Goal: Task Accomplishment & Management: Manage account settings

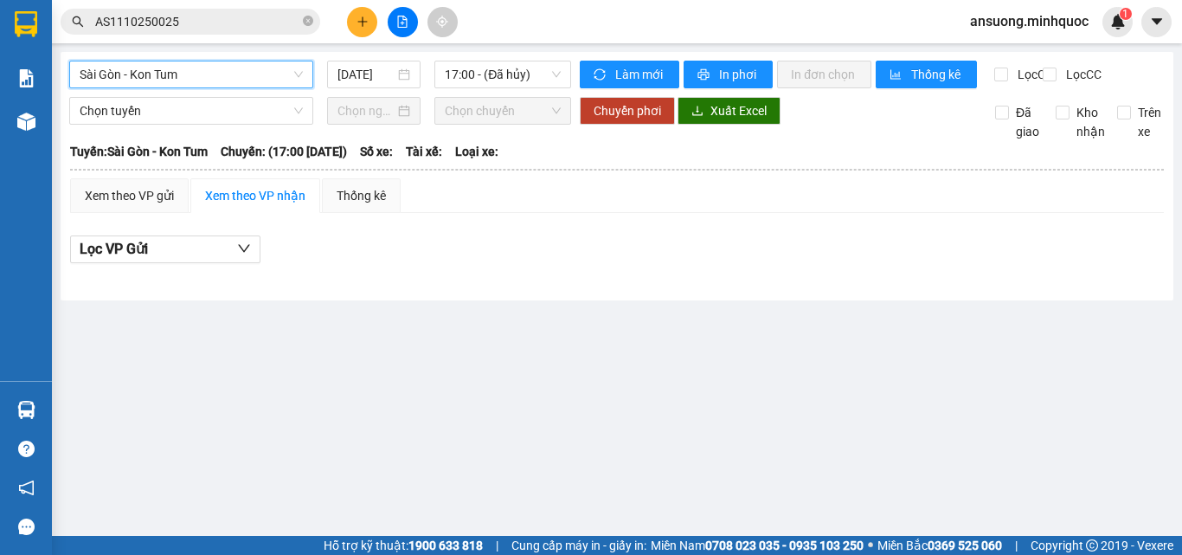
click at [188, 74] on span "Sài Gòn - Kon Tum" at bounding box center [191, 74] width 223 height 26
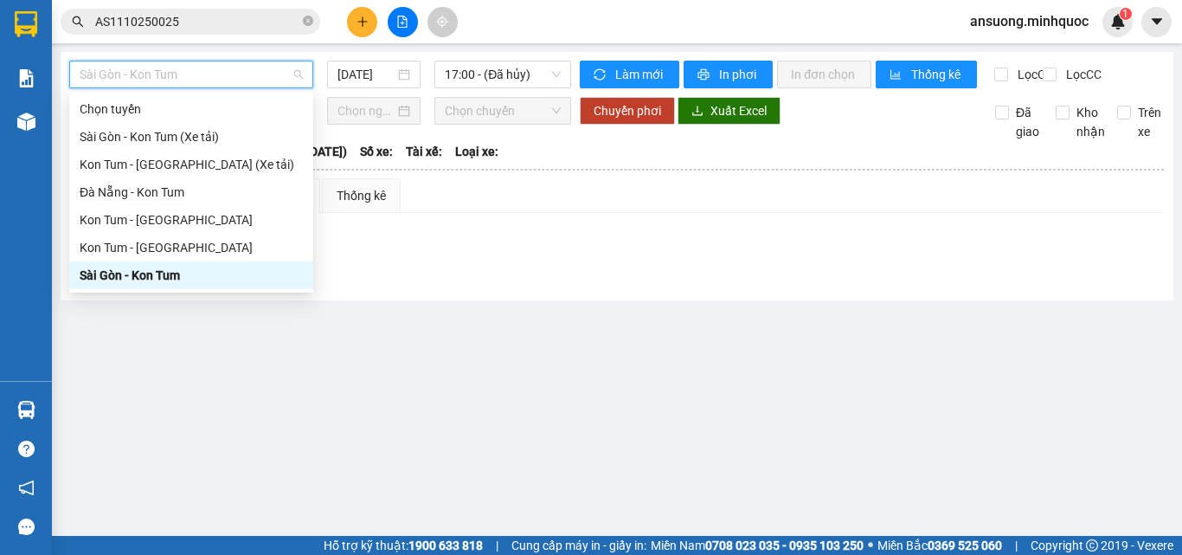
click at [114, 268] on div "Sài Gòn - Kon Tum" at bounding box center [191, 275] width 223 height 19
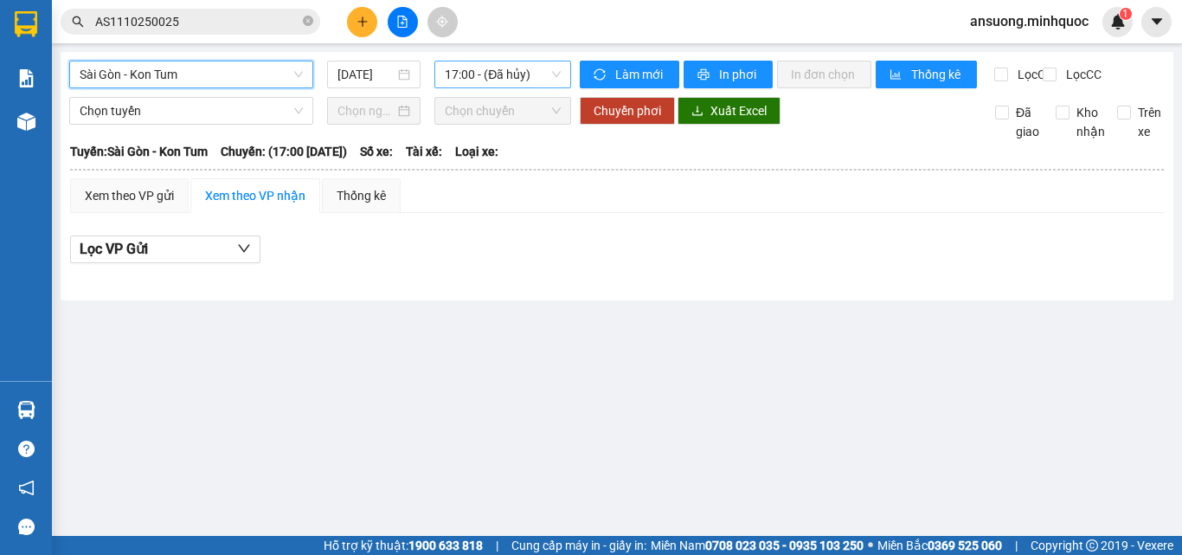
click at [466, 73] on span "17:00 - (Đã hủy)" at bounding box center [503, 74] width 116 height 26
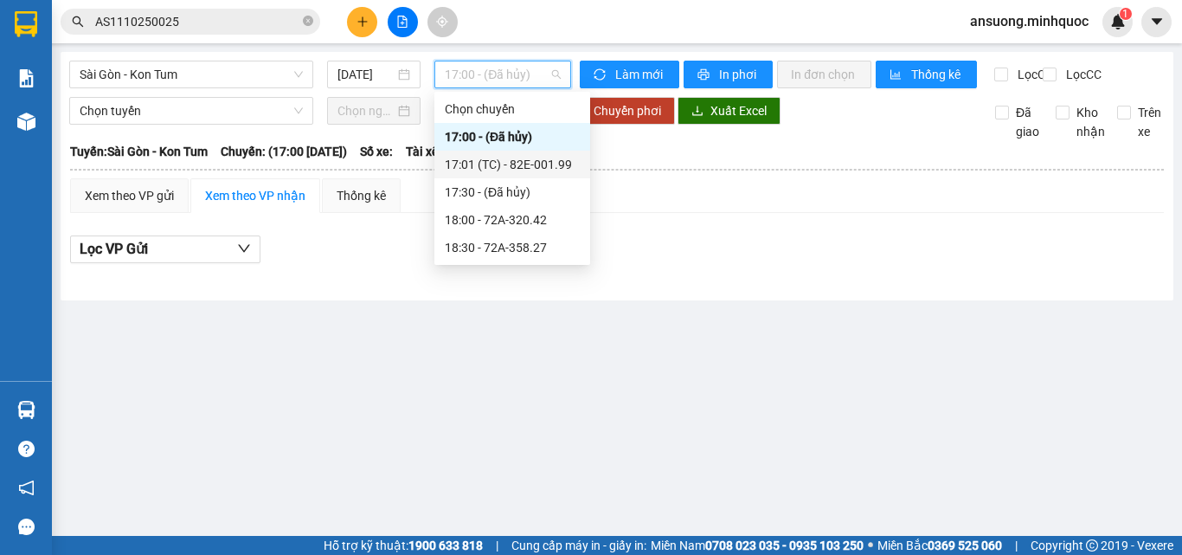
click at [543, 164] on div "17:01 (TC) - 82E-001.99" at bounding box center [512, 164] width 135 height 19
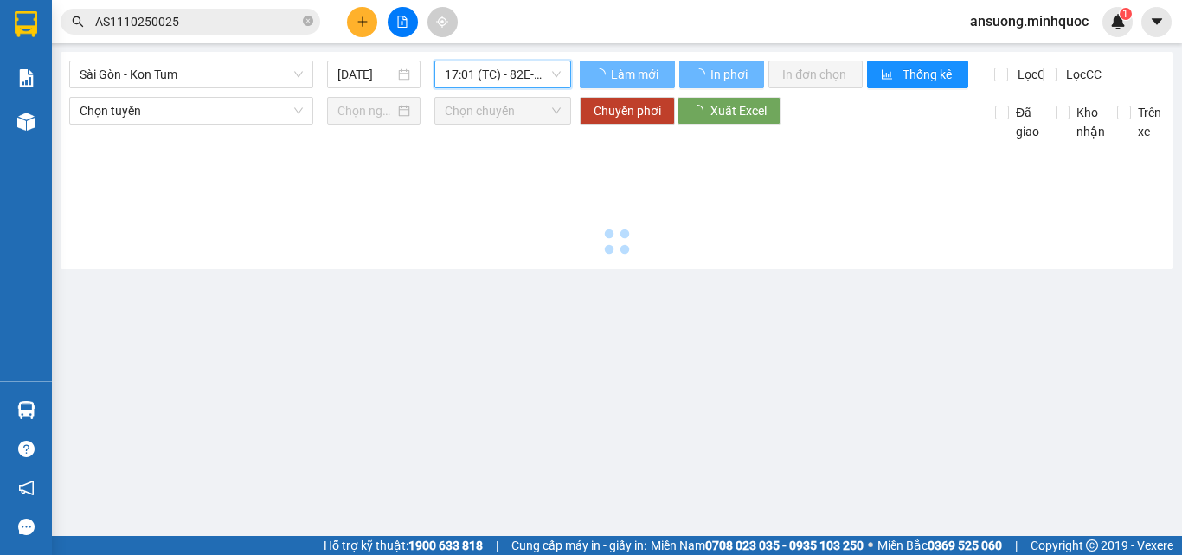
click at [381, 75] on input "[DATE]" at bounding box center [365, 74] width 57 height 19
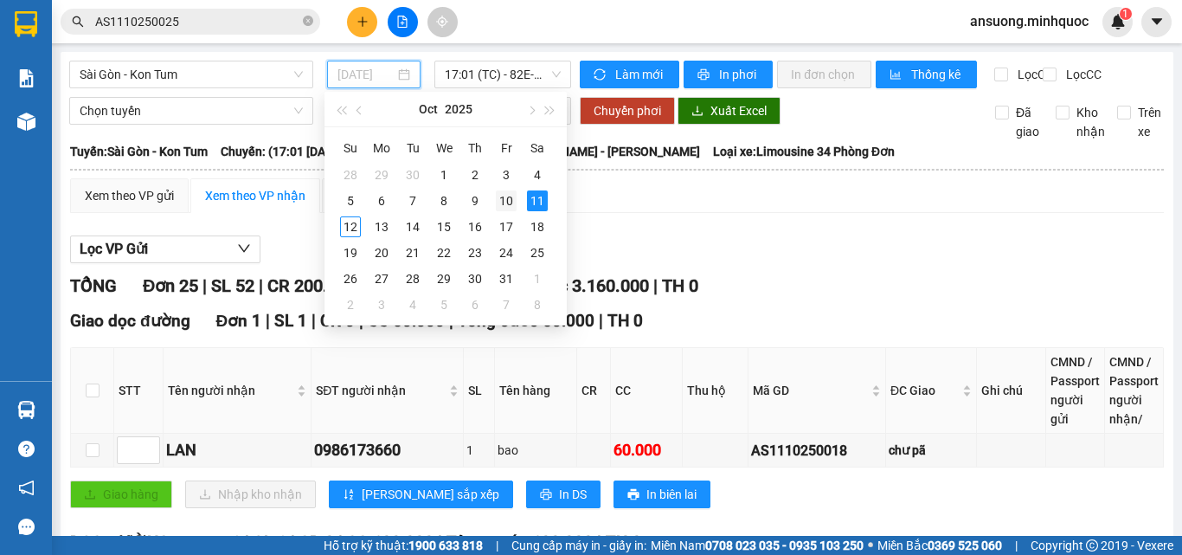
click at [508, 202] on div "10" at bounding box center [506, 200] width 21 height 21
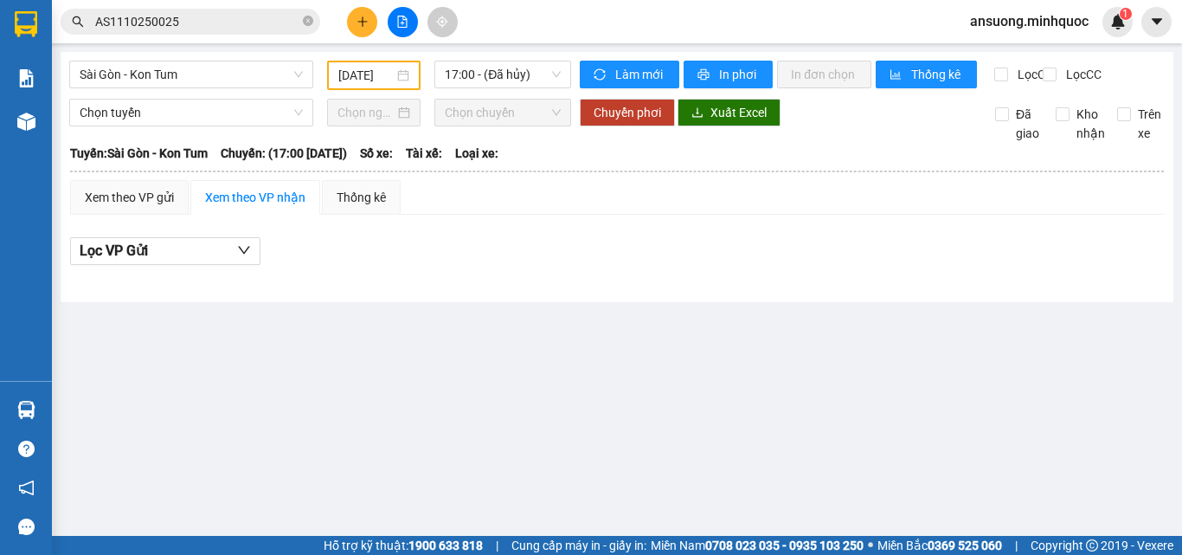
click at [399, 80] on div "[DATE]" at bounding box center [373, 75] width 71 height 19
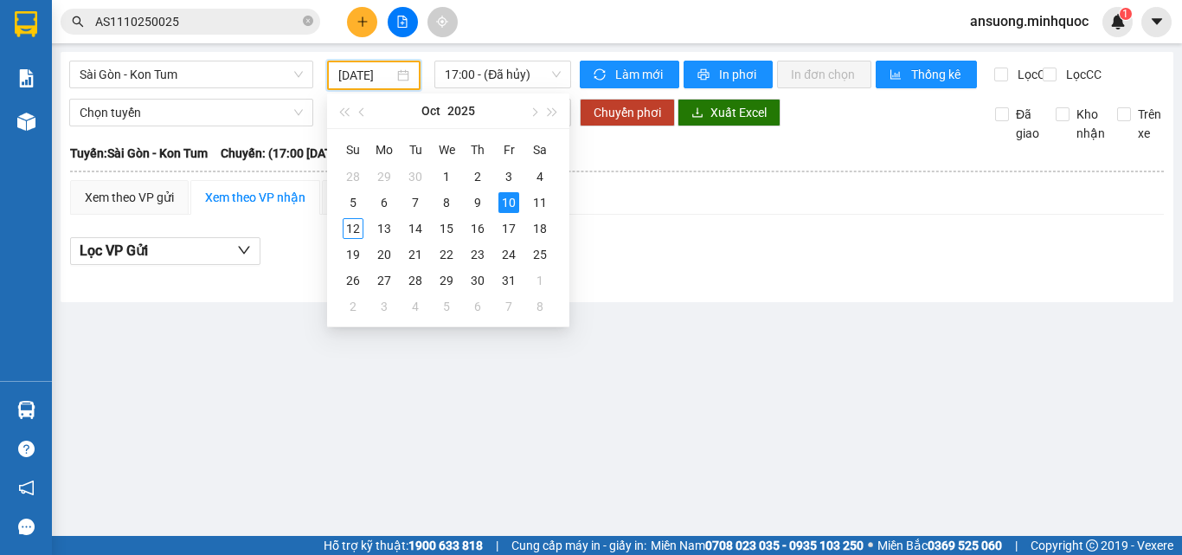
scroll to position [0, 6]
click at [544, 200] on div "11" at bounding box center [539, 202] width 21 height 21
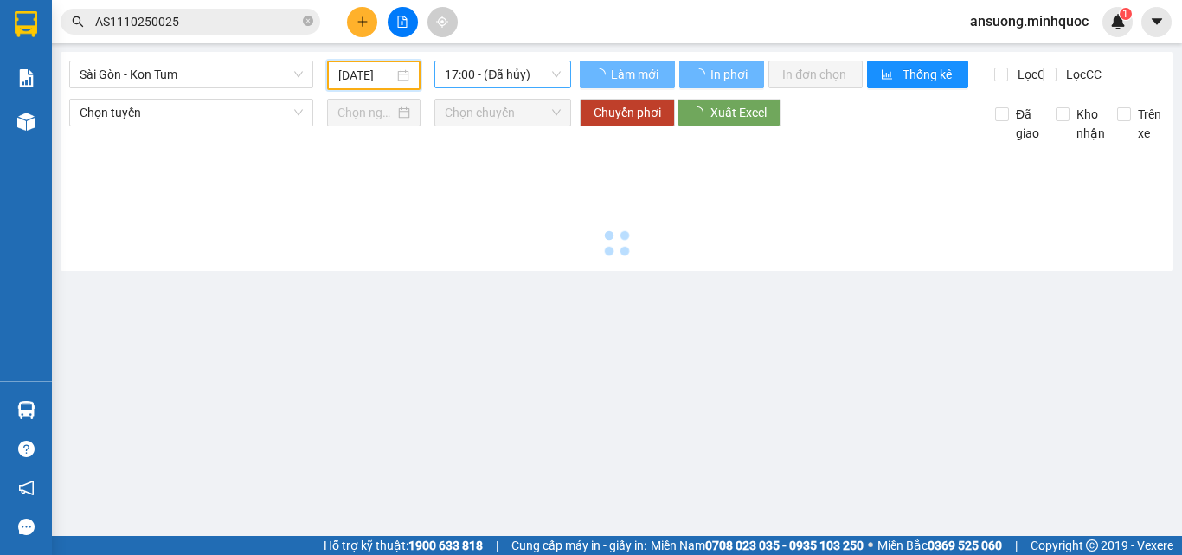
type input "[DATE]"
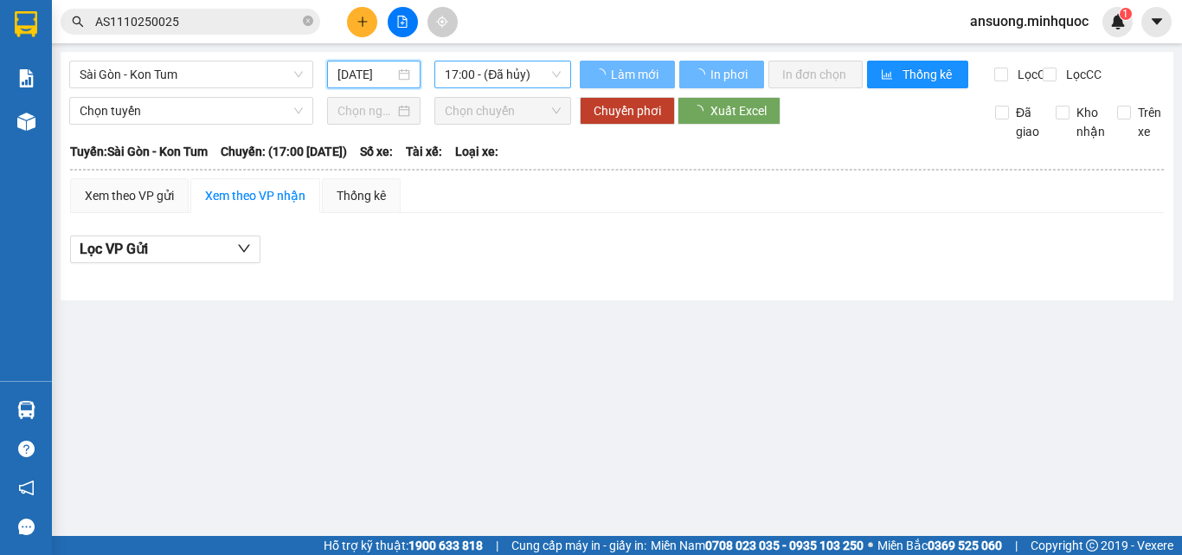
scroll to position [0, 4]
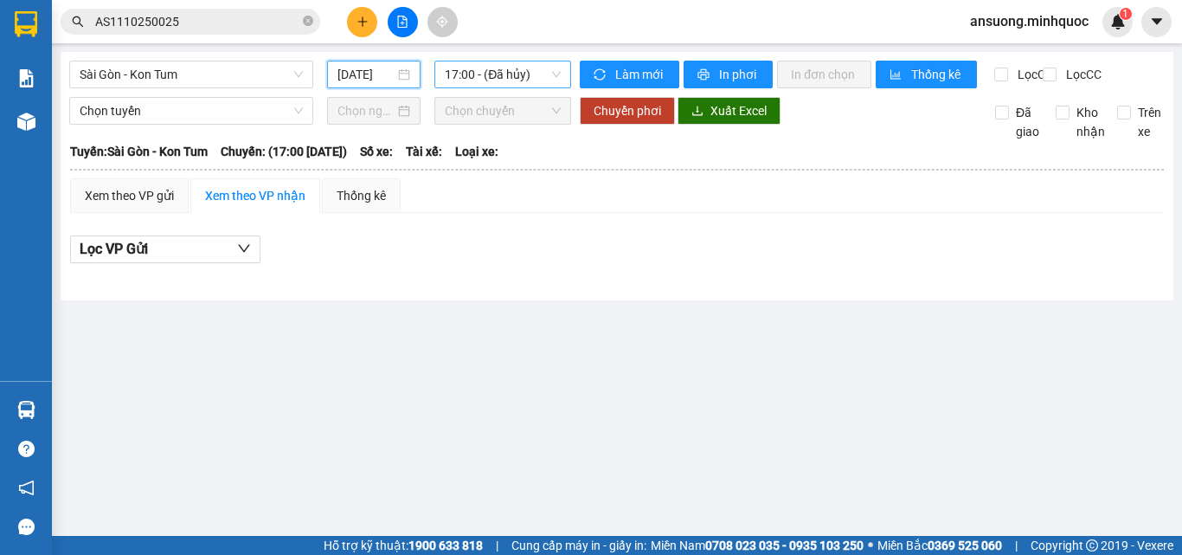
click at [542, 80] on span "17:00 - (Đã hủy)" at bounding box center [503, 74] width 116 height 26
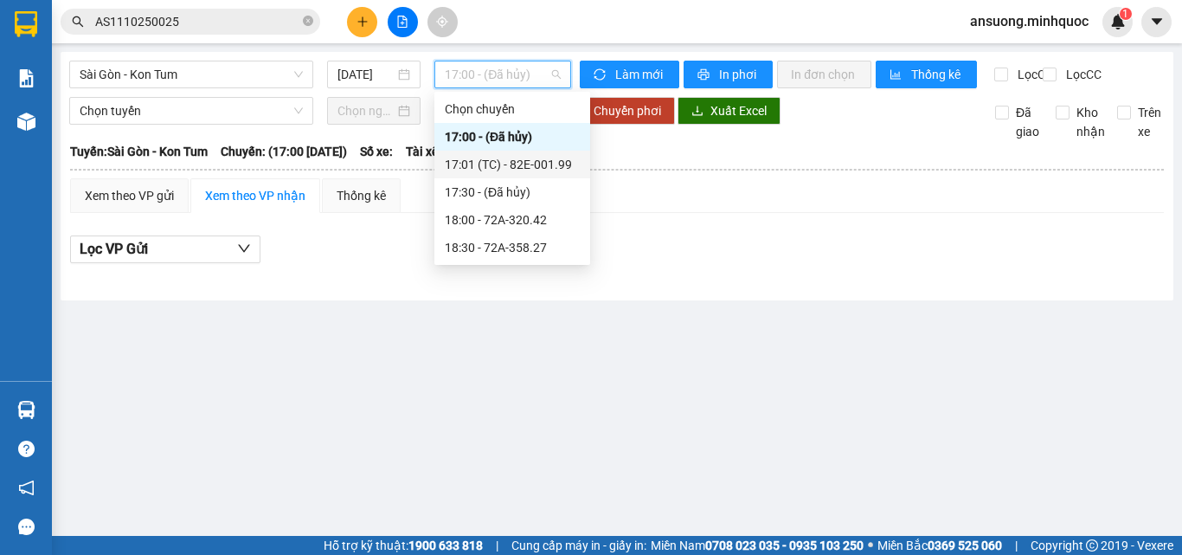
click at [553, 165] on div "17:01 (TC) - 82E-001.99" at bounding box center [512, 164] width 135 height 19
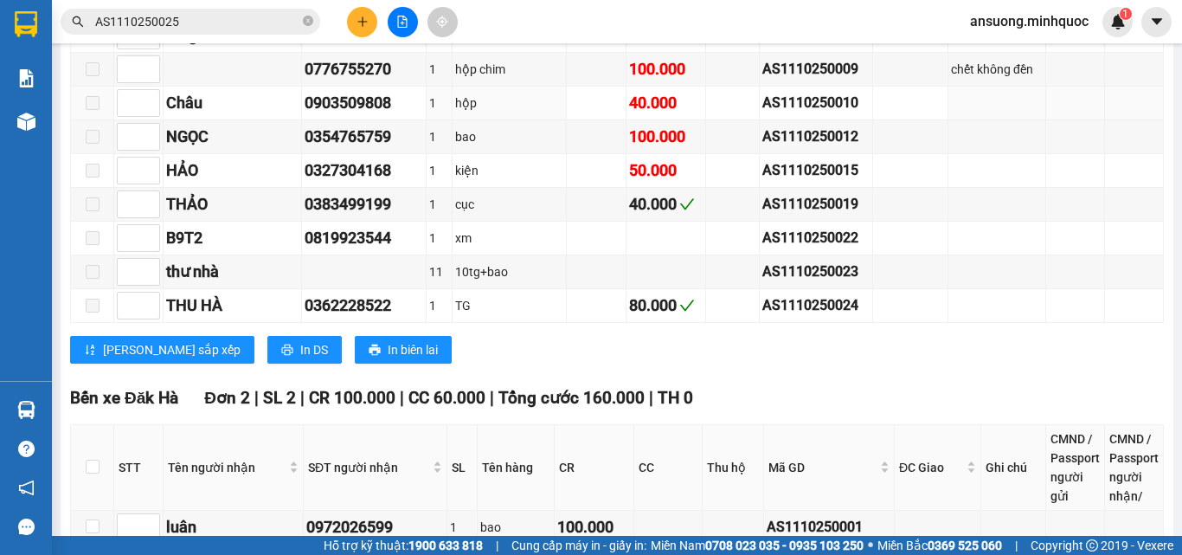
scroll to position [1384, 0]
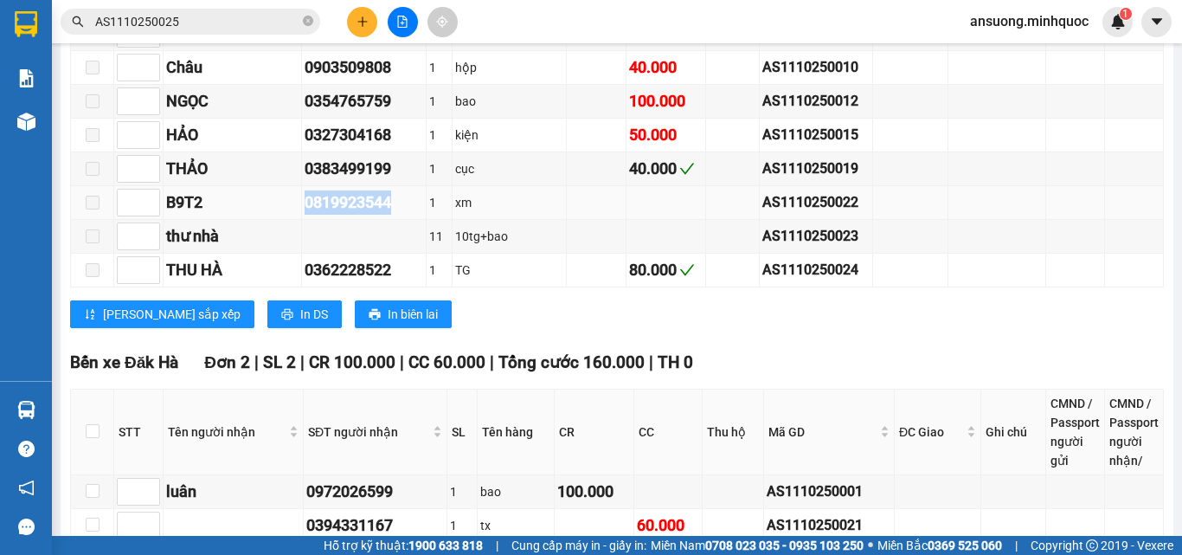
drag, startPoint x: 381, startPoint y: 217, endPoint x: 281, endPoint y: 220, distance: 99.5
click at [281, 220] on tr "B9T2 0819923544 1 xm AS1110250022" at bounding box center [617, 203] width 1093 height 34
copy tr "0819923544"
click at [310, 24] on icon "close-circle" at bounding box center [308, 21] width 10 height 10
click at [245, 14] on input "text" at bounding box center [197, 21] width 204 height 19
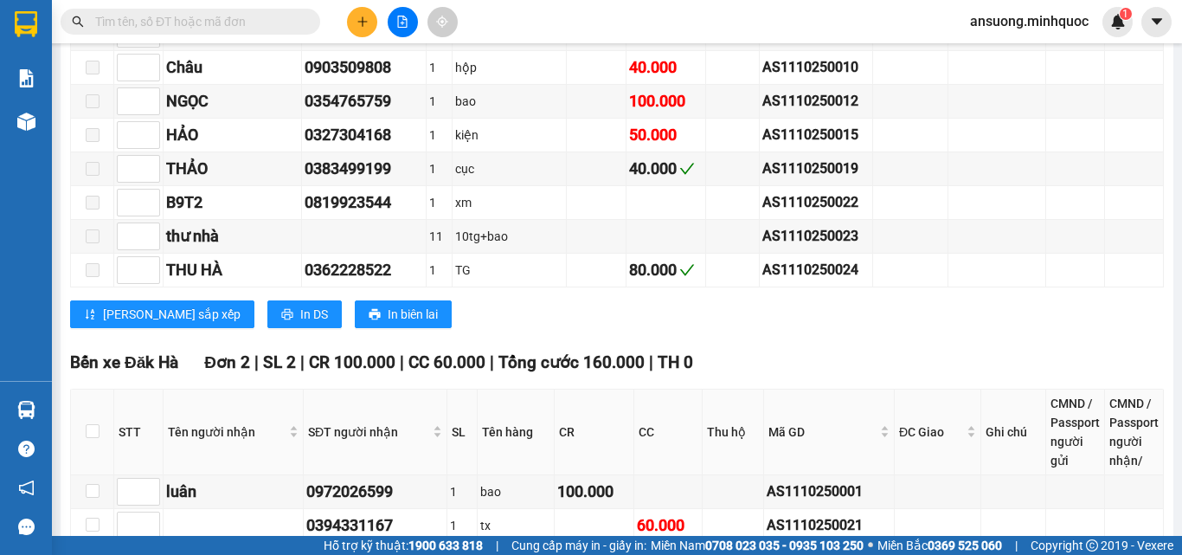
paste input "0819923544"
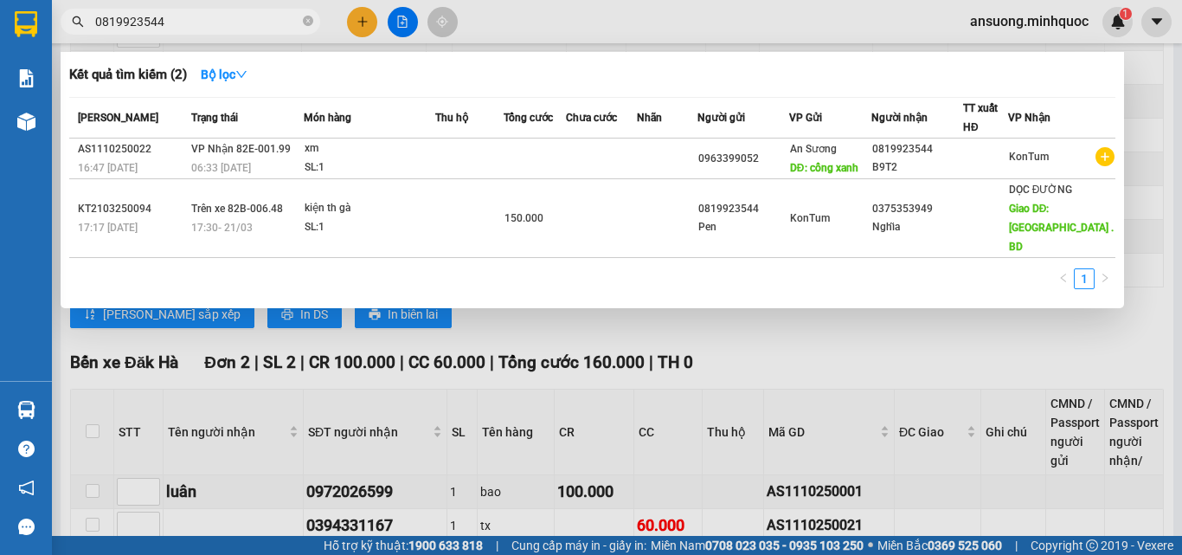
type input "0819923544"
click at [306, 23] on icon "close-circle" at bounding box center [308, 21] width 10 height 10
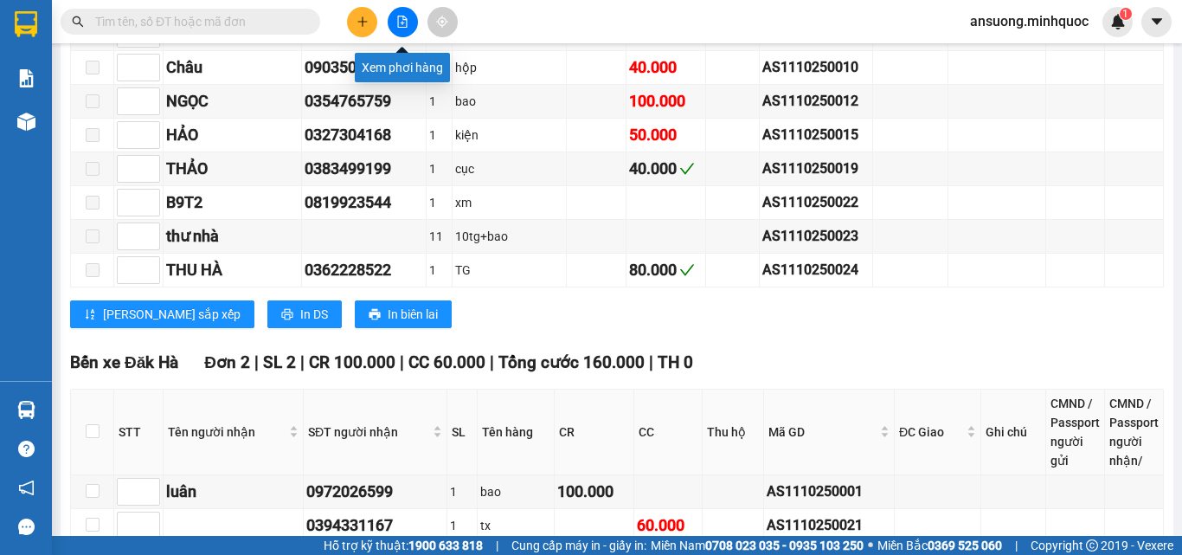
click at [409, 21] on button at bounding box center [403, 22] width 30 height 30
click at [394, 15] on button at bounding box center [403, 22] width 30 height 30
click at [403, 32] on button at bounding box center [403, 22] width 30 height 30
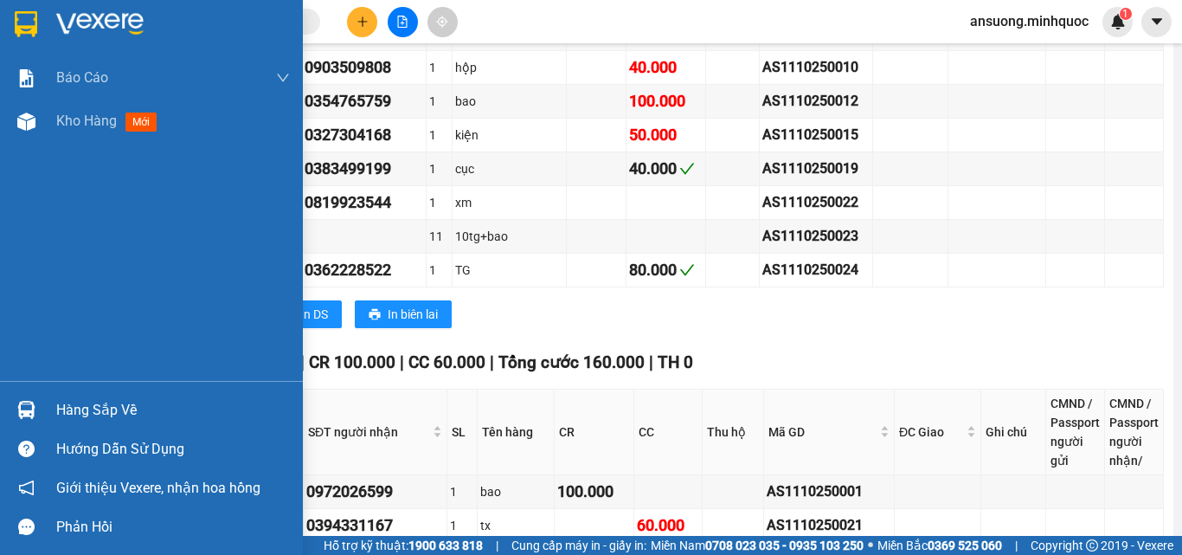
click at [18, 144] on div "Báo cáo Báo cáo dòng tiền (nhà xe) Báo cáo dòng tiền (nhân viên) Báo cáo dòng t…" at bounding box center [151, 218] width 303 height 324
drag, startPoint x: 24, startPoint y: 127, endPoint x: 112, endPoint y: 149, distance: 90.0
click at [24, 126] on img at bounding box center [26, 121] width 18 height 18
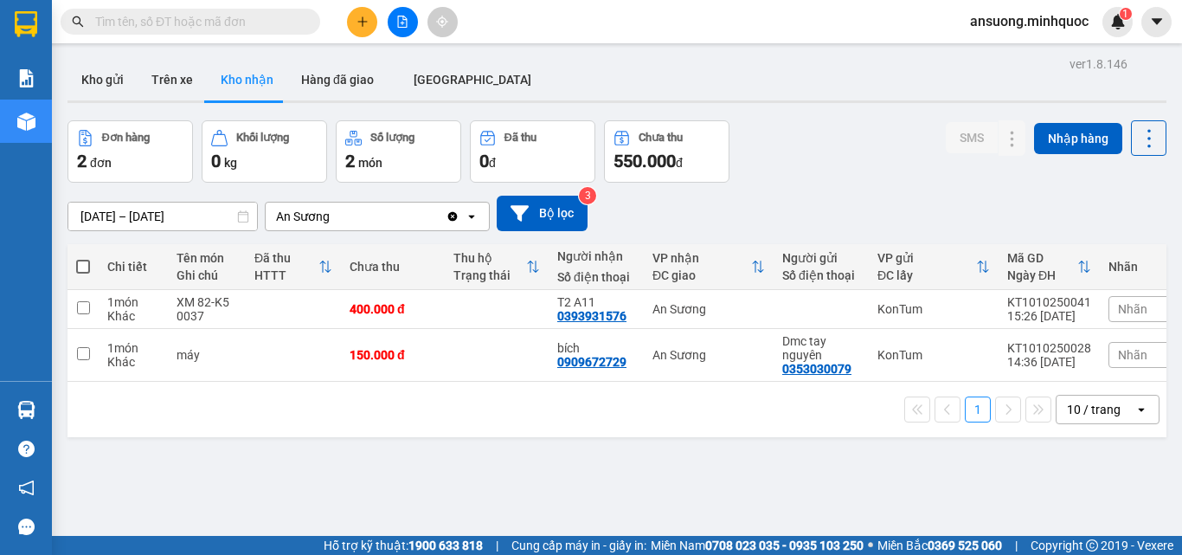
drag, startPoint x: 103, startPoint y: 104, endPoint x: 100, endPoint y: 82, distance: 21.8
click at [103, 103] on div "Kho gửi Trên xe Kho nhận Hàng đã giao ĐÀ NẴNG" at bounding box center [616, 82] width 1099 height 46
click at [100, 80] on button "Kho gửi" at bounding box center [102, 80] width 70 height 42
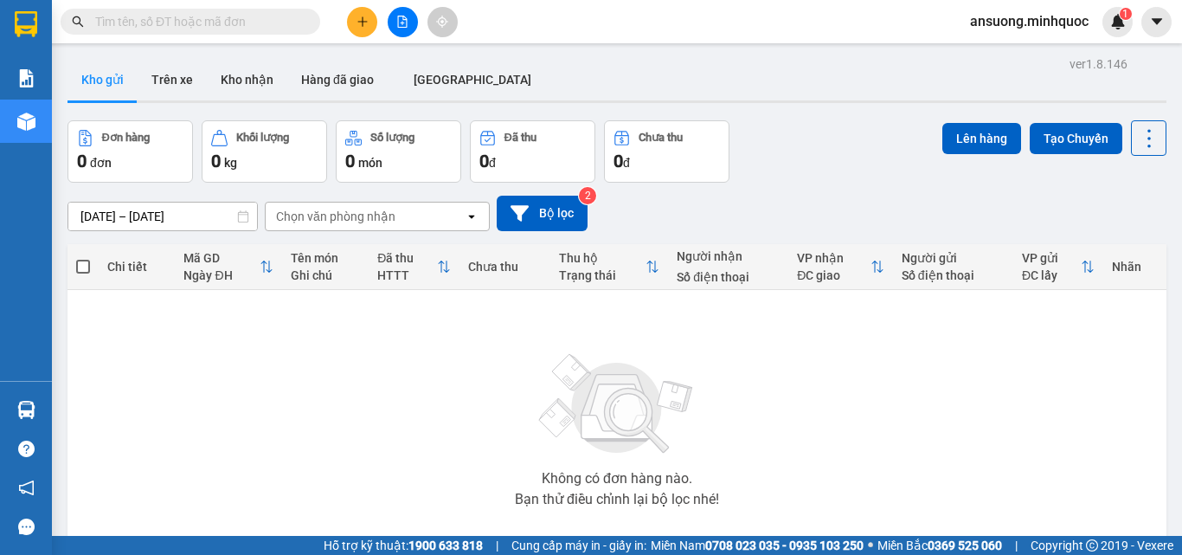
click at [408, 26] on button at bounding box center [403, 22] width 30 height 30
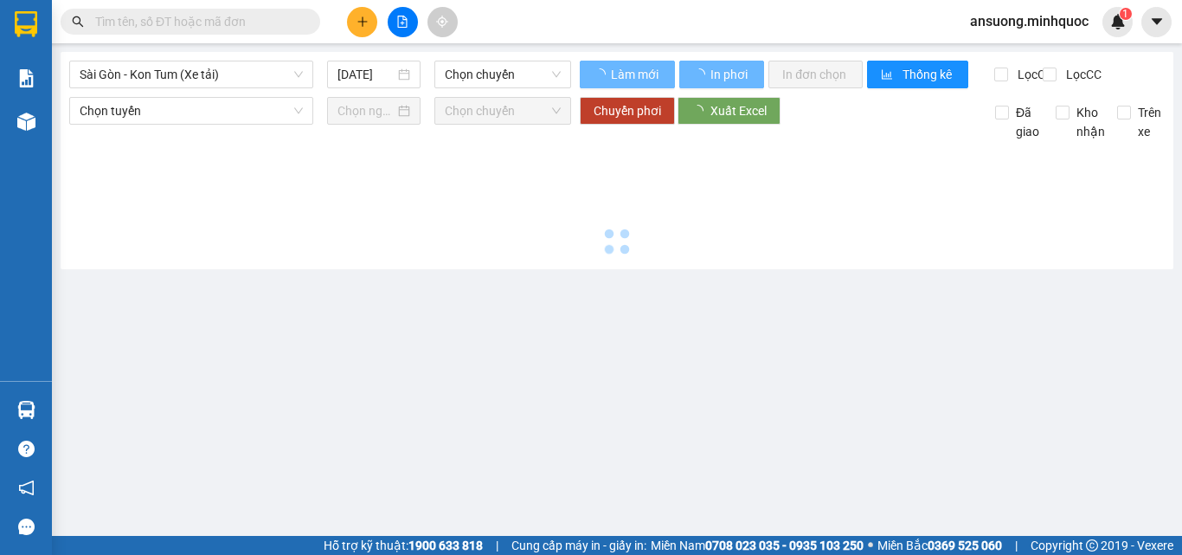
type input "[DATE]"
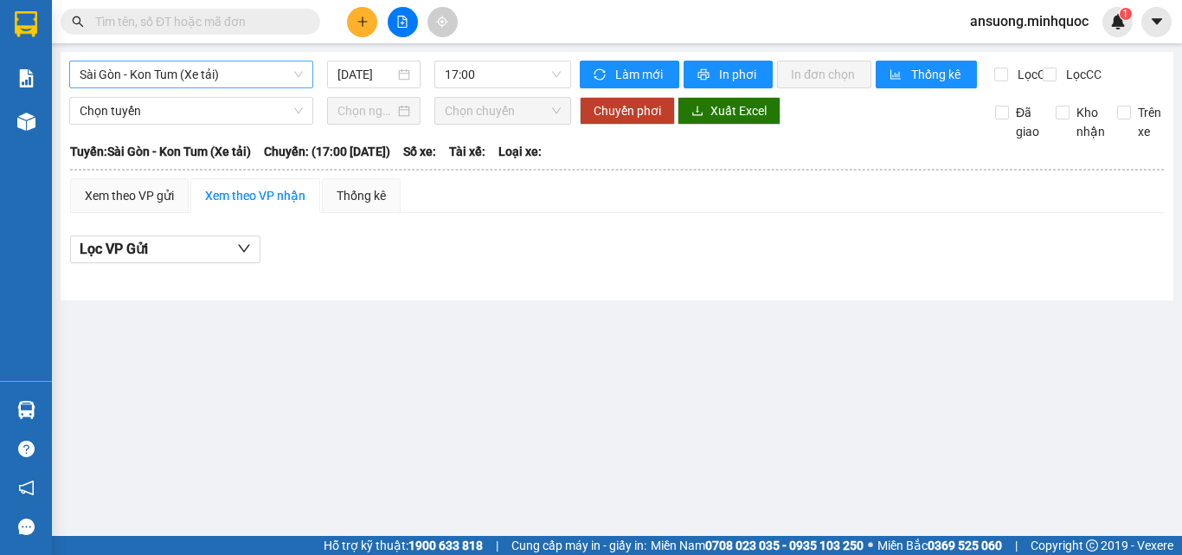
click at [181, 80] on span "Sài Gòn - Kon Tum (Xe tải)" at bounding box center [191, 74] width 223 height 26
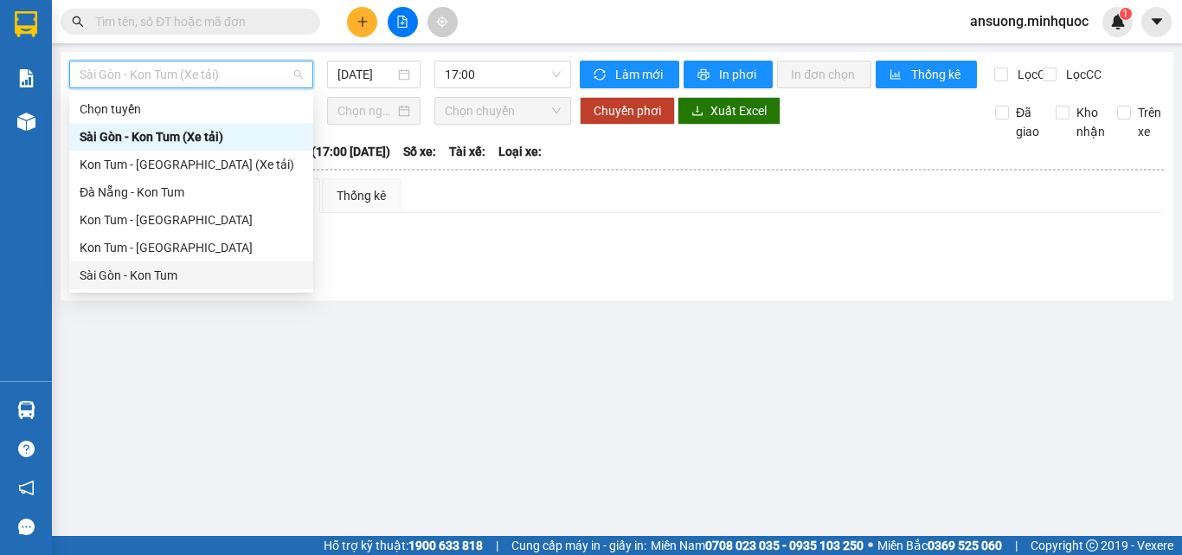
click at [119, 292] on body "Kết quả tìm kiếm ( 0 ) Bộ lọc No Data ansuong.minhquoc 1 Báo cáo Báo cáo dòng t…" at bounding box center [591, 277] width 1182 height 555
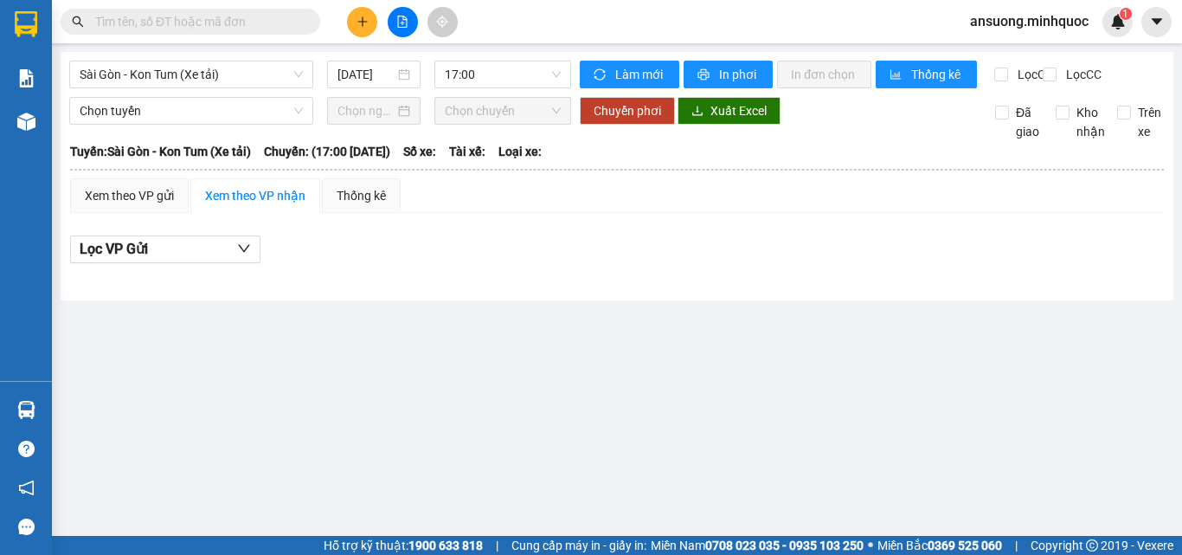
click at [213, 88] on div "Sài Gòn - Kon Tum (Xe tải) 12/10/2025 17:00" at bounding box center [320, 75] width 502 height 28
click at [208, 85] on span "Sài Gòn - Kon Tum (Xe tải)" at bounding box center [191, 74] width 223 height 26
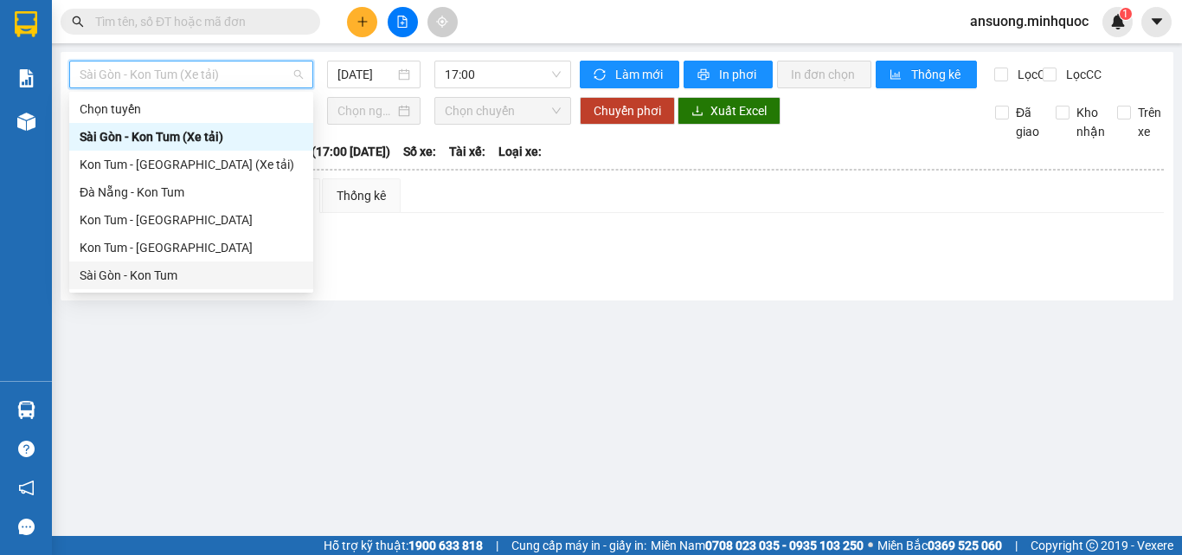
click at [153, 273] on div "Sài Gòn - Kon Tum" at bounding box center [191, 275] width 223 height 19
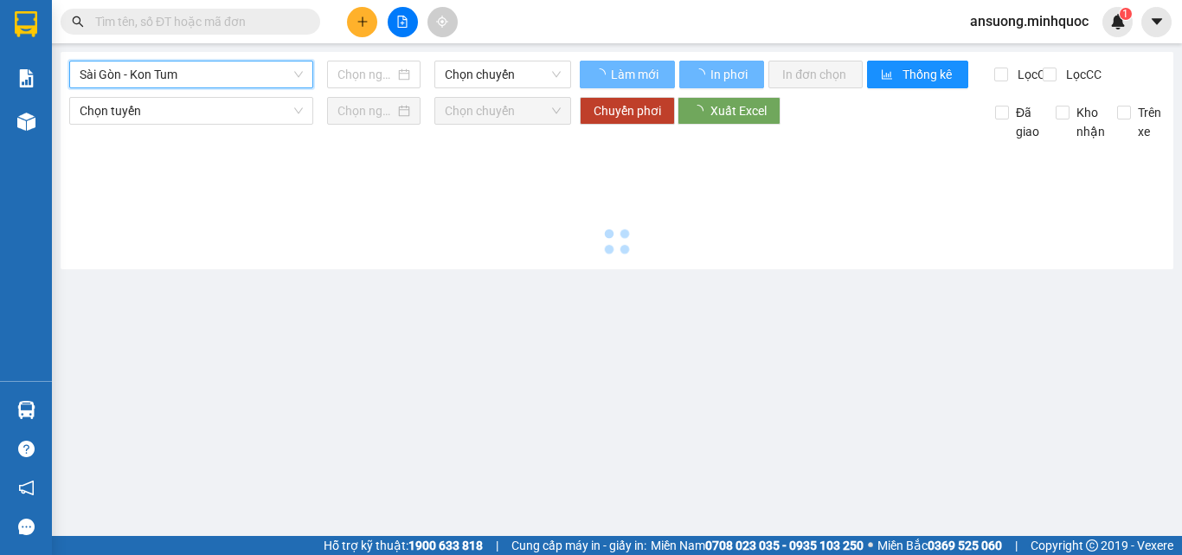
type input "[DATE]"
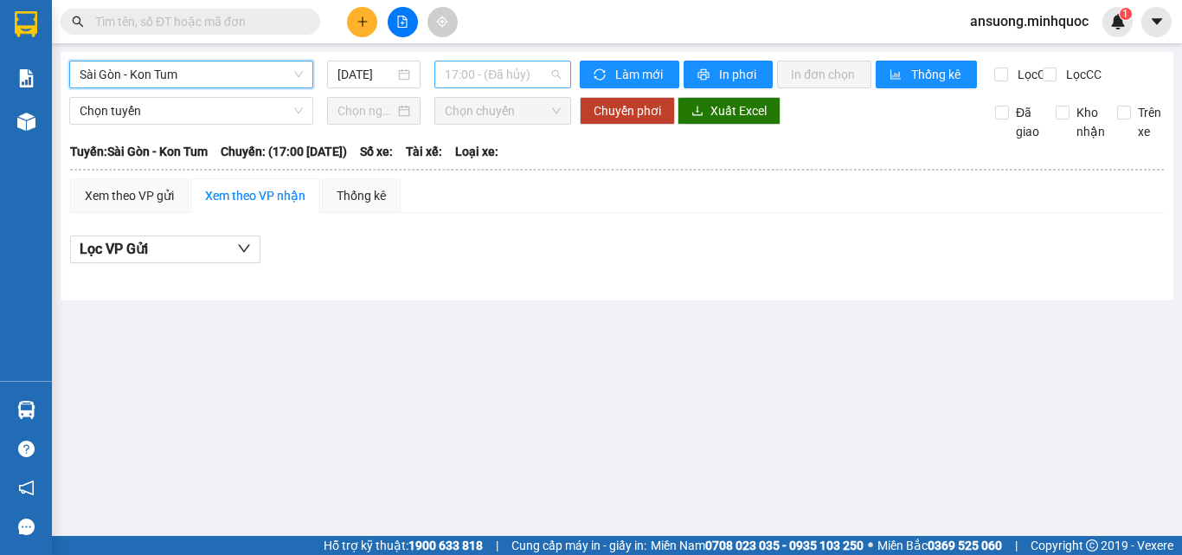
click at [453, 74] on span "17:00 - (Đã hủy)" at bounding box center [503, 74] width 116 height 26
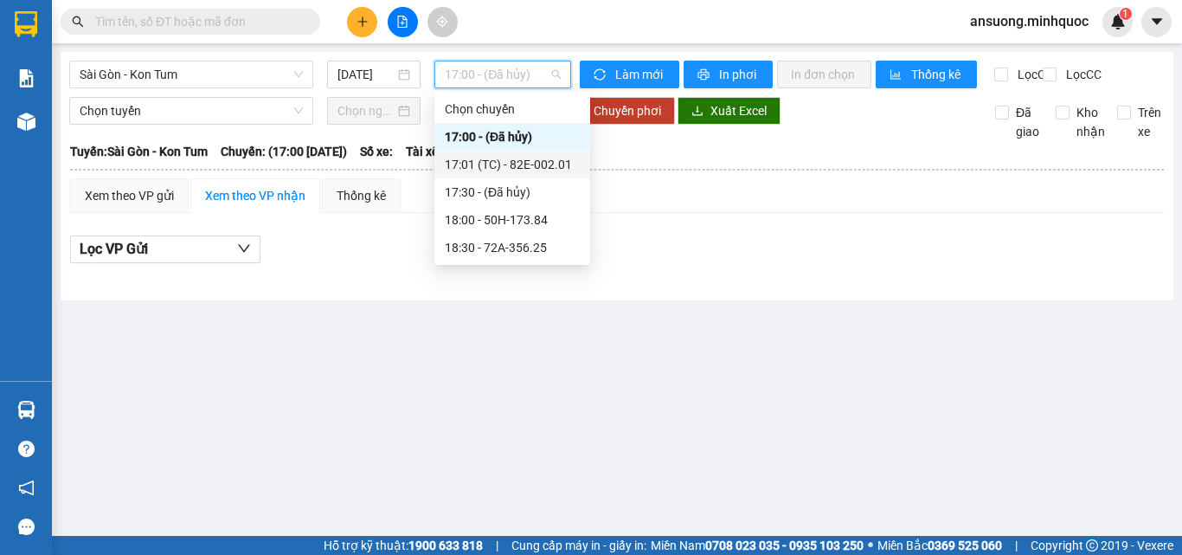
click at [522, 176] on div "17:01 (TC) - 82E-002.01" at bounding box center [512, 165] width 156 height 28
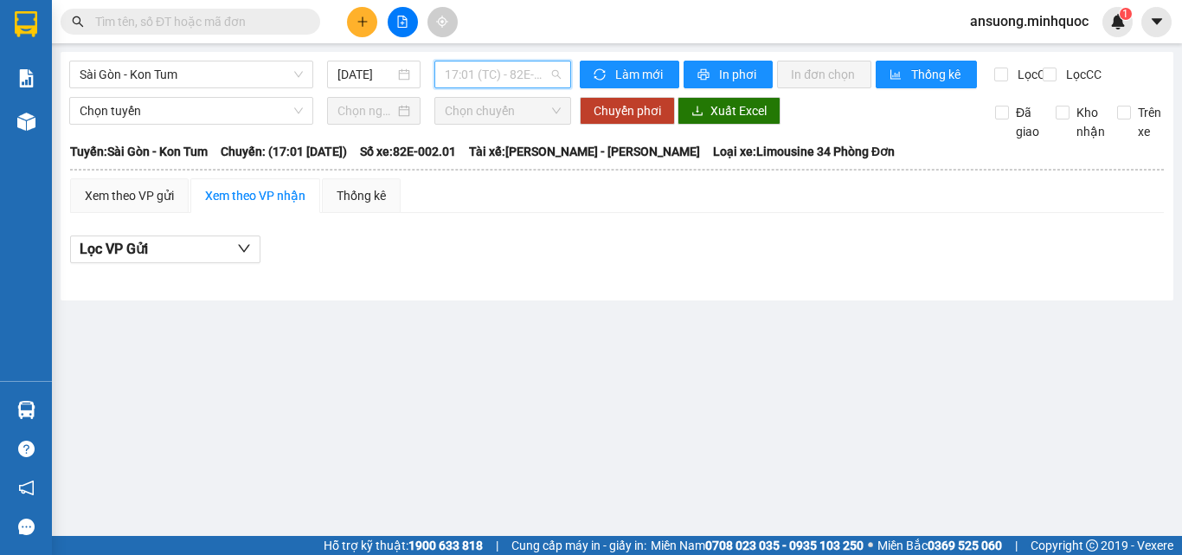
click at [487, 77] on span "17:01 (TC) - 82E-002.01" at bounding box center [503, 74] width 116 height 26
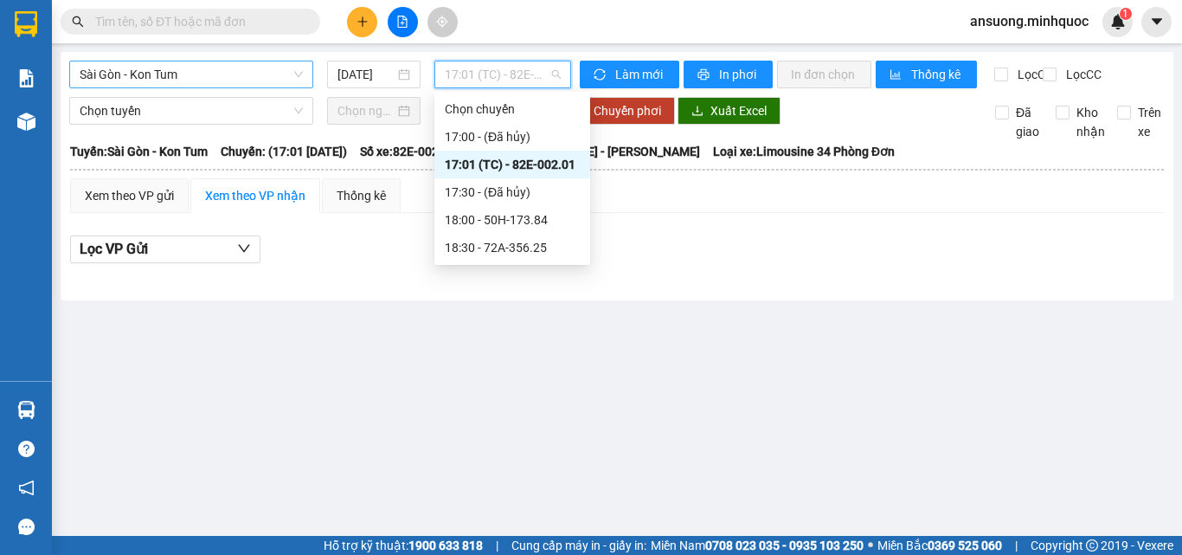
click at [140, 75] on span "Sài Gòn - Kon Tum" at bounding box center [191, 74] width 223 height 26
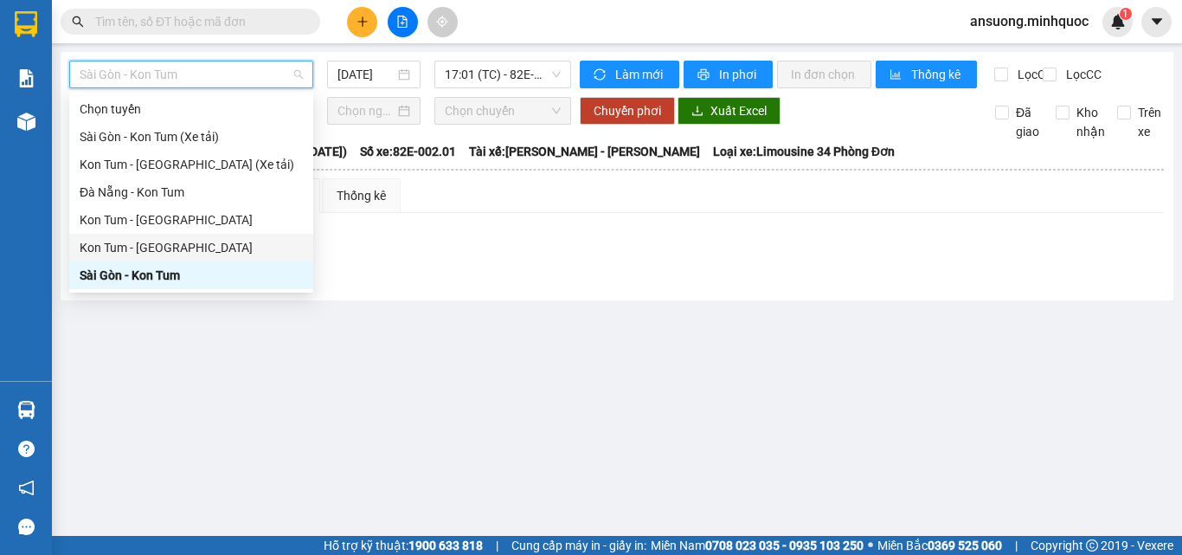
click at [111, 250] on div "Kon Tum - [GEOGRAPHIC_DATA]" at bounding box center [191, 247] width 223 height 19
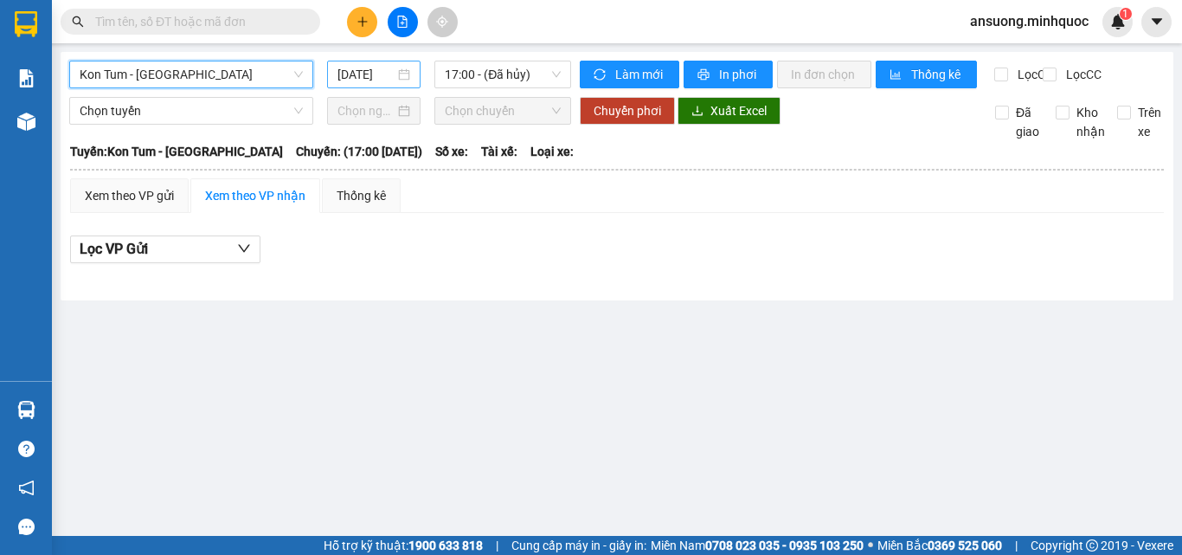
click at [349, 79] on input "[DATE]" at bounding box center [365, 74] width 57 height 19
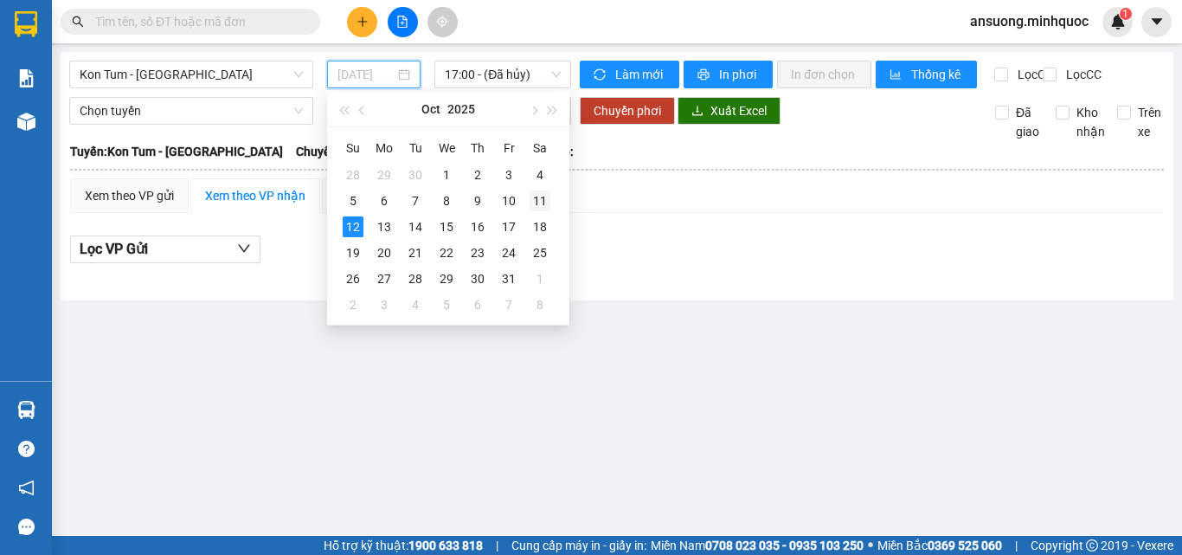
click at [542, 202] on div "11" at bounding box center [539, 200] width 21 height 21
type input "[DATE]"
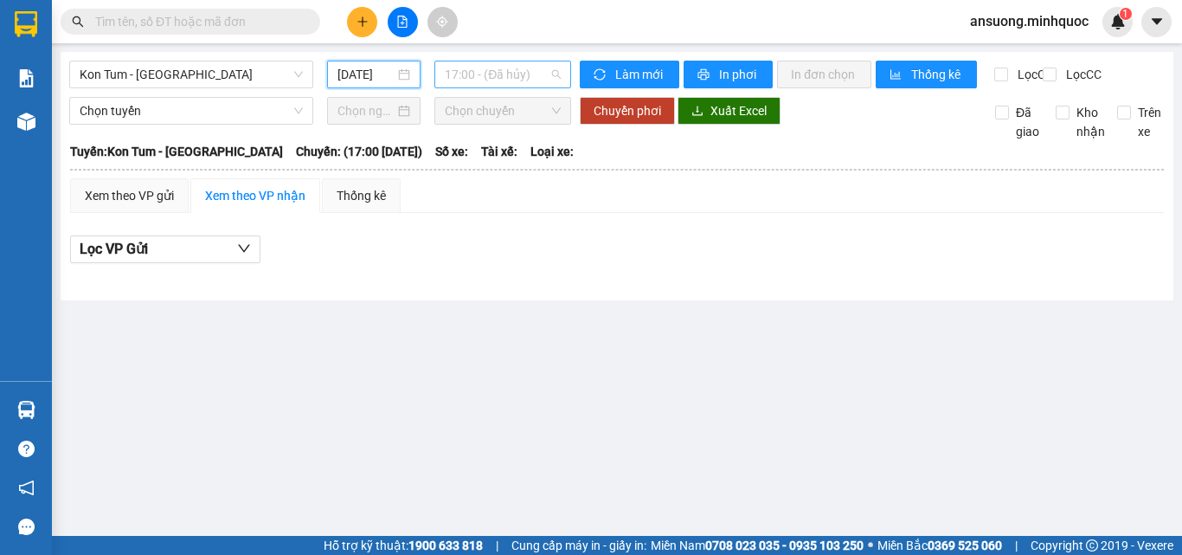
click at [460, 68] on span "17:00 - (Đã hủy)" at bounding box center [503, 74] width 116 height 26
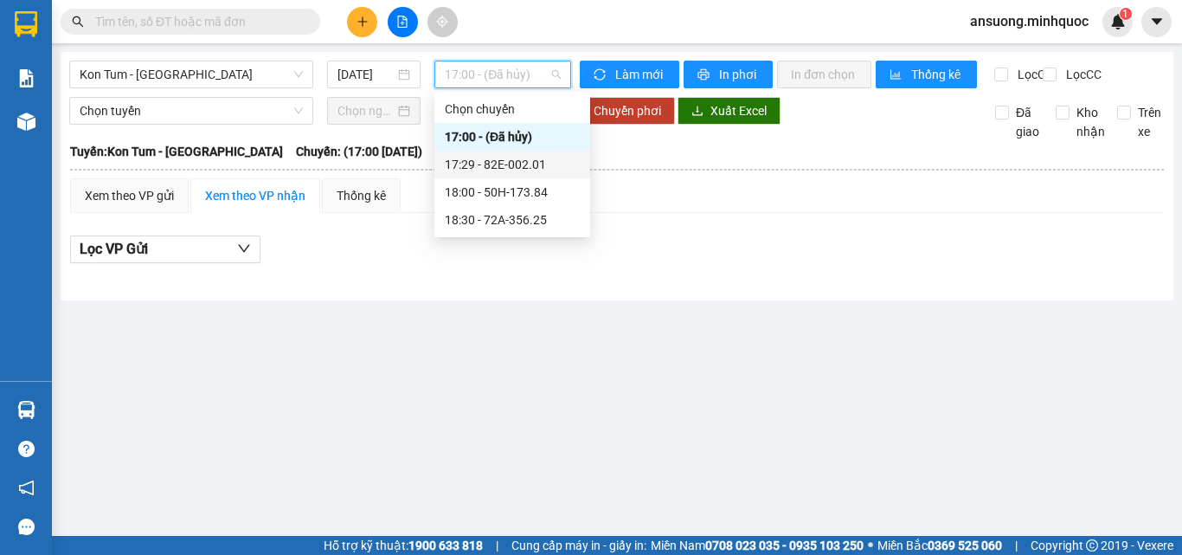
click at [491, 164] on div "17:29 - 82E-002.01" at bounding box center [512, 164] width 135 height 19
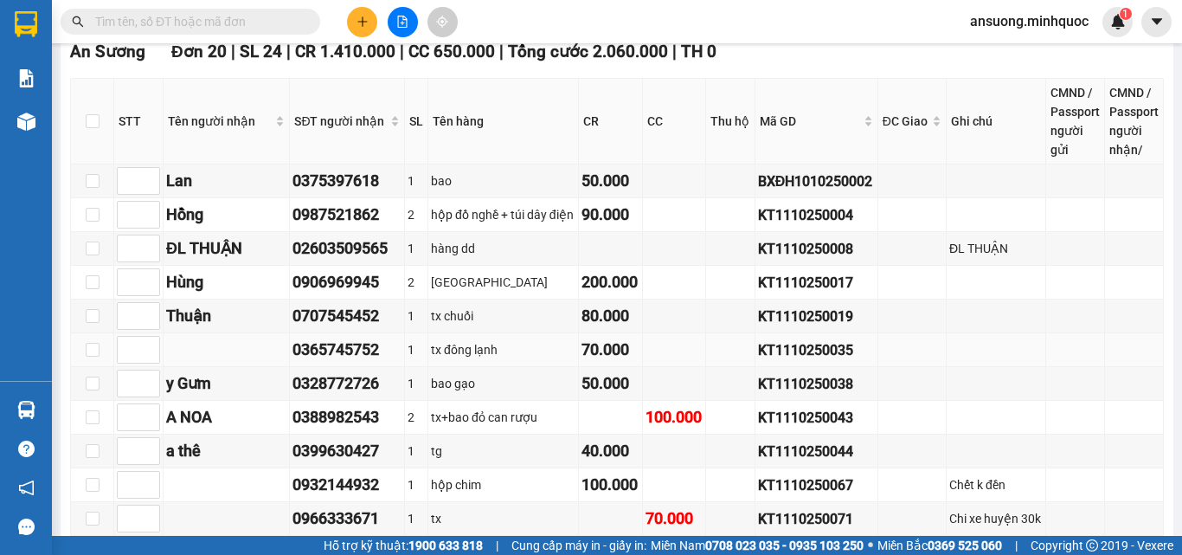
scroll to position [606, 0]
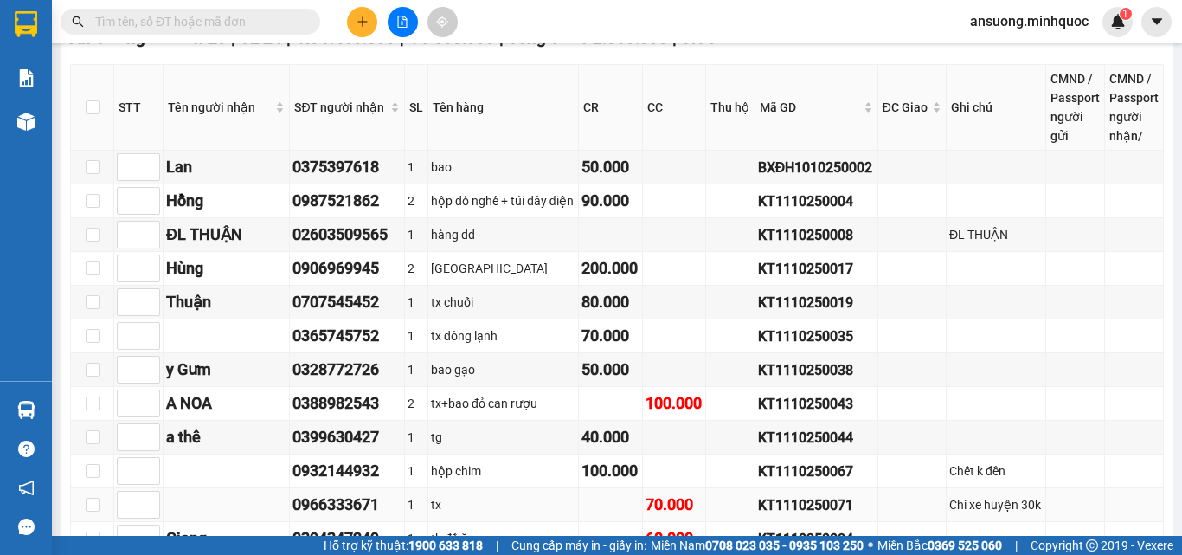
click at [208, 509] on td at bounding box center [227, 505] width 126 height 34
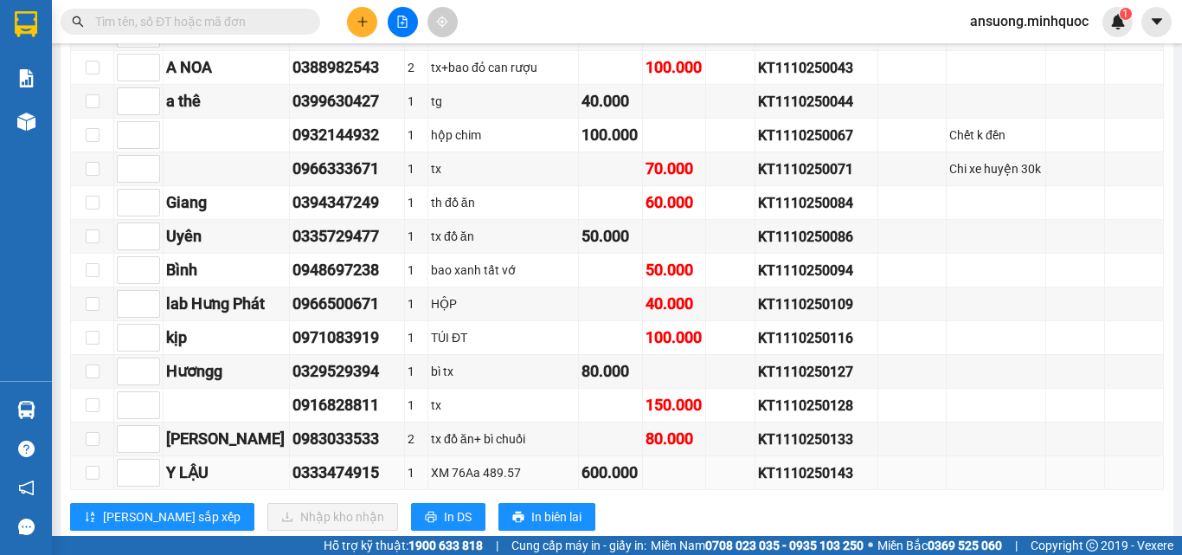
scroll to position [952, 0]
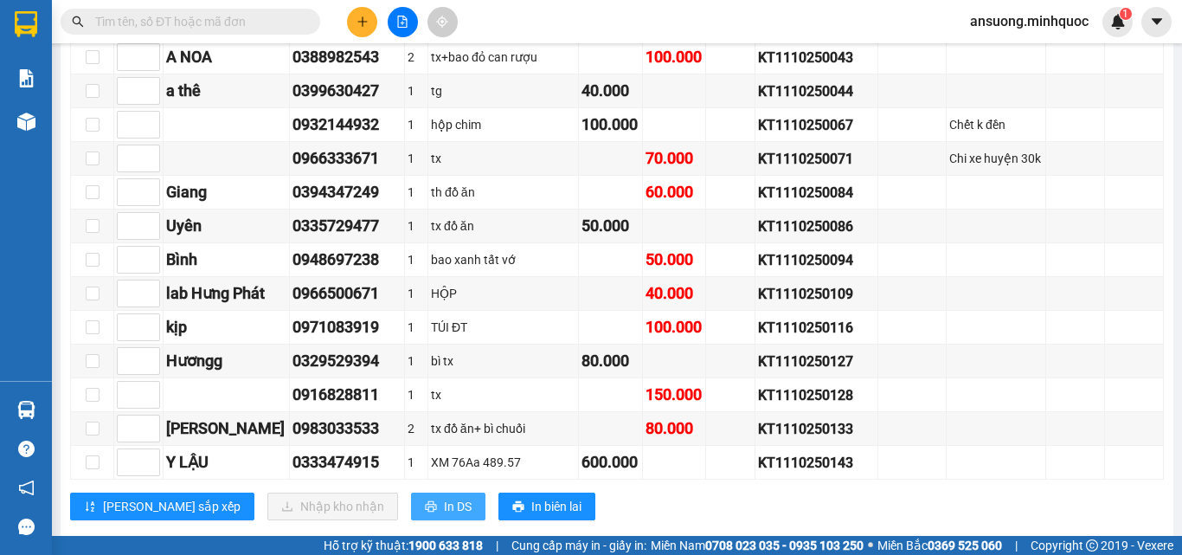
click at [411, 520] on button "In DS" at bounding box center [448, 506] width 74 height 28
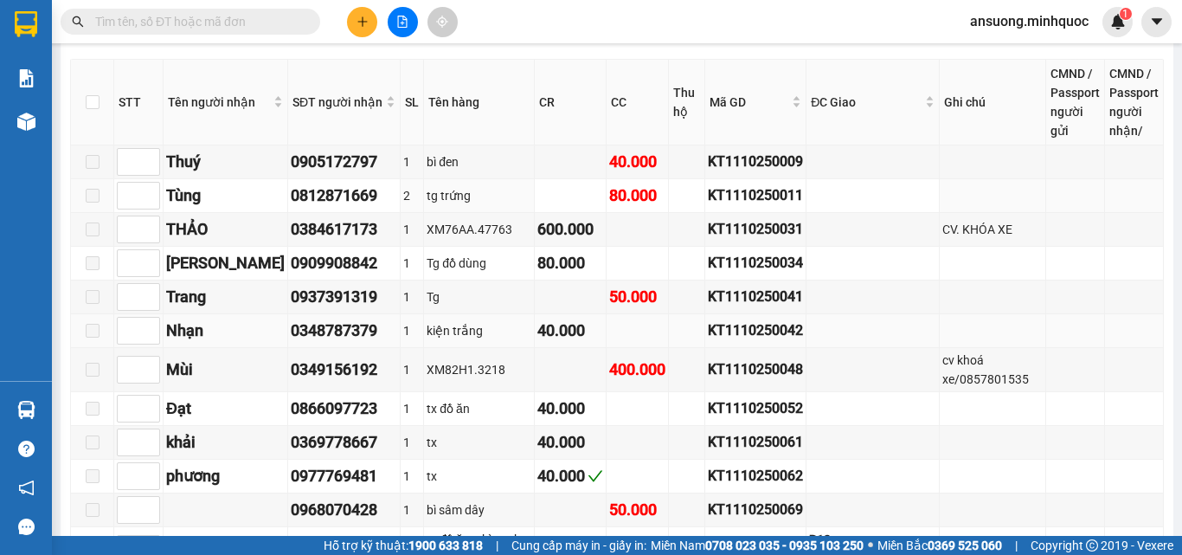
scroll to position [1730, 0]
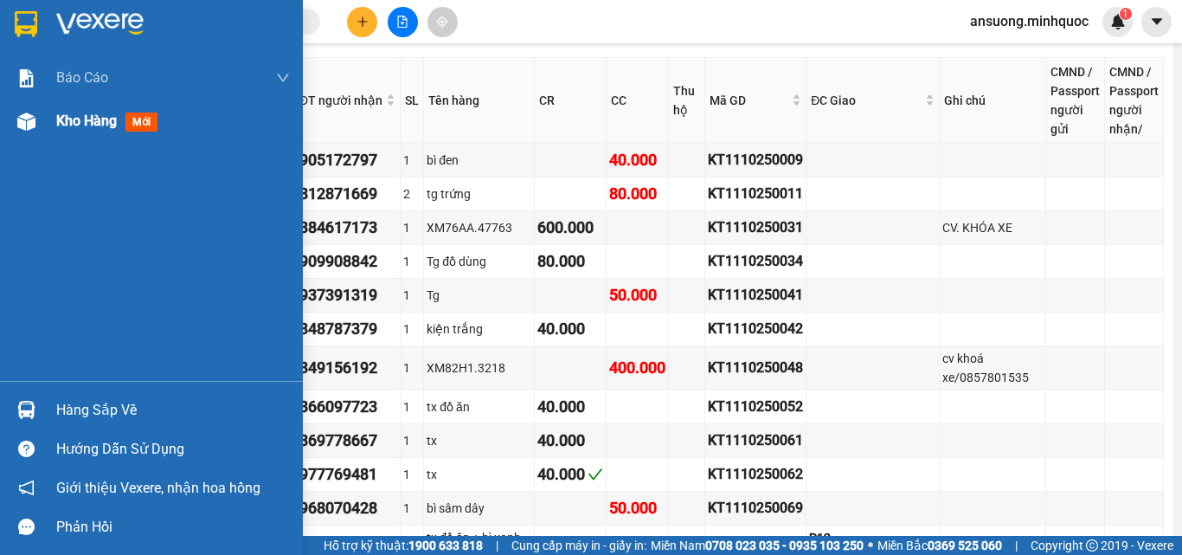
click at [0, 131] on div "Kho hàng mới" at bounding box center [151, 120] width 303 height 43
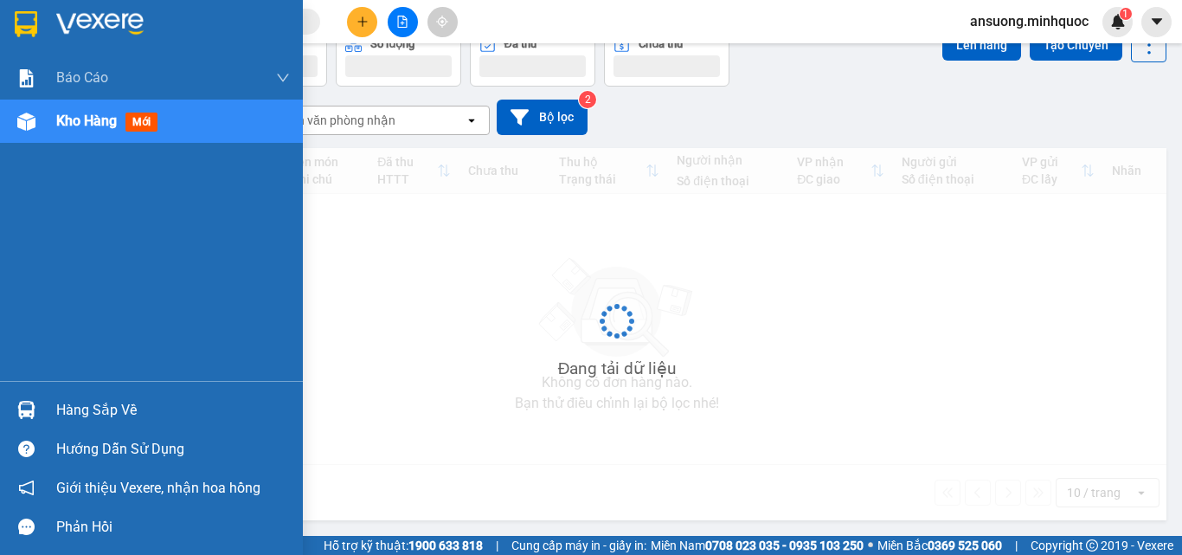
click at [22, 131] on div at bounding box center [26, 121] width 30 height 30
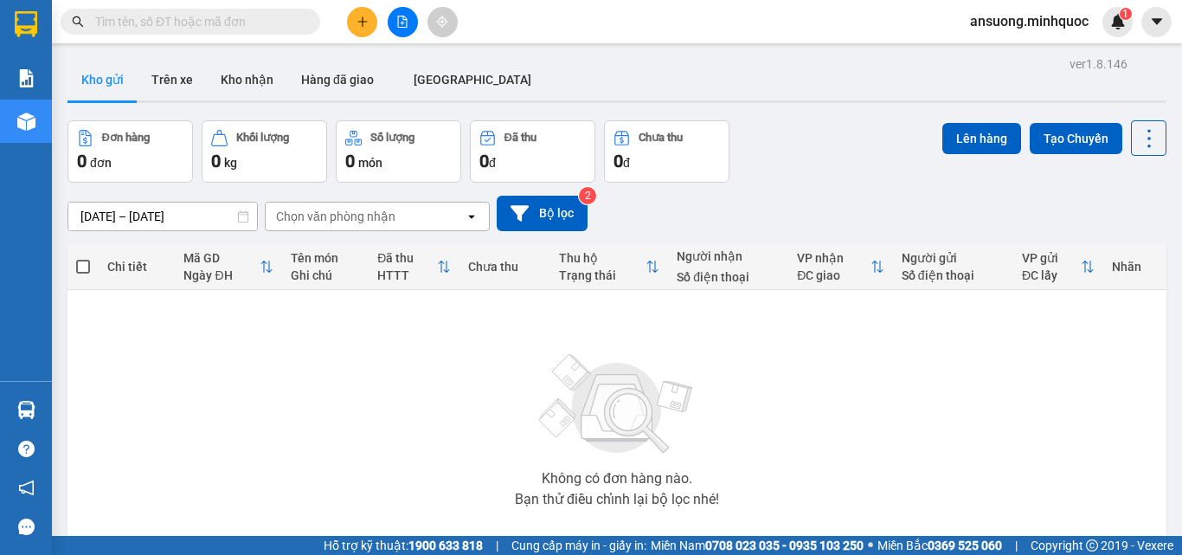
click at [250, 55] on div "ver 1.8.146 Kho gửi Trên xe Kho nhận Hàng đã giao ĐÀ NẴNG Đơn hàng 0 đơn Khối l…" at bounding box center [617, 337] width 1113 height 571
click at [242, 76] on button "Kho nhận" at bounding box center [247, 80] width 80 height 42
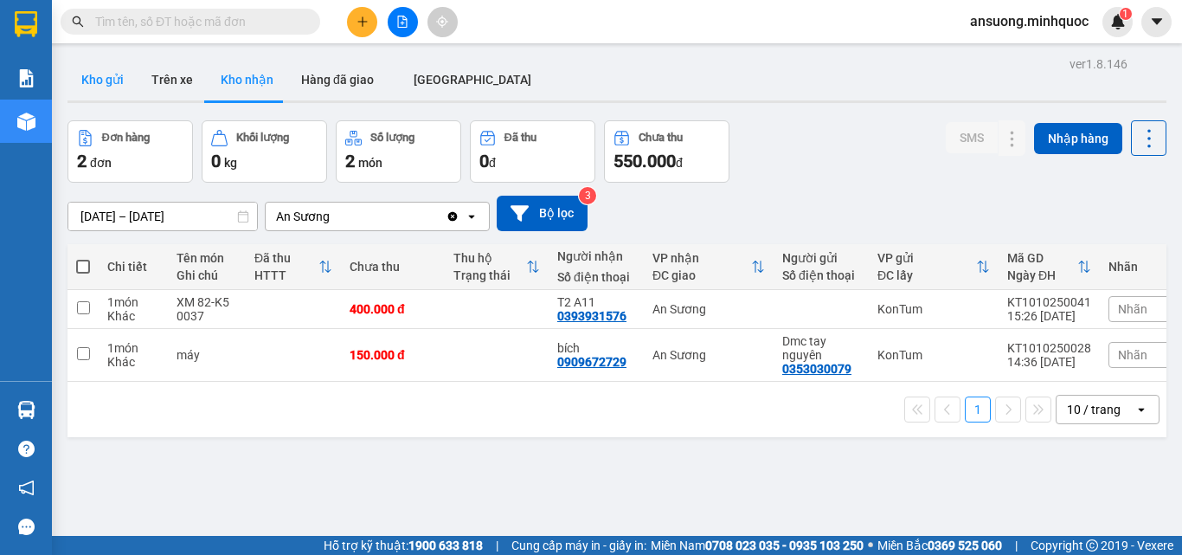
click at [84, 87] on button "Kho gửi" at bounding box center [102, 80] width 70 height 42
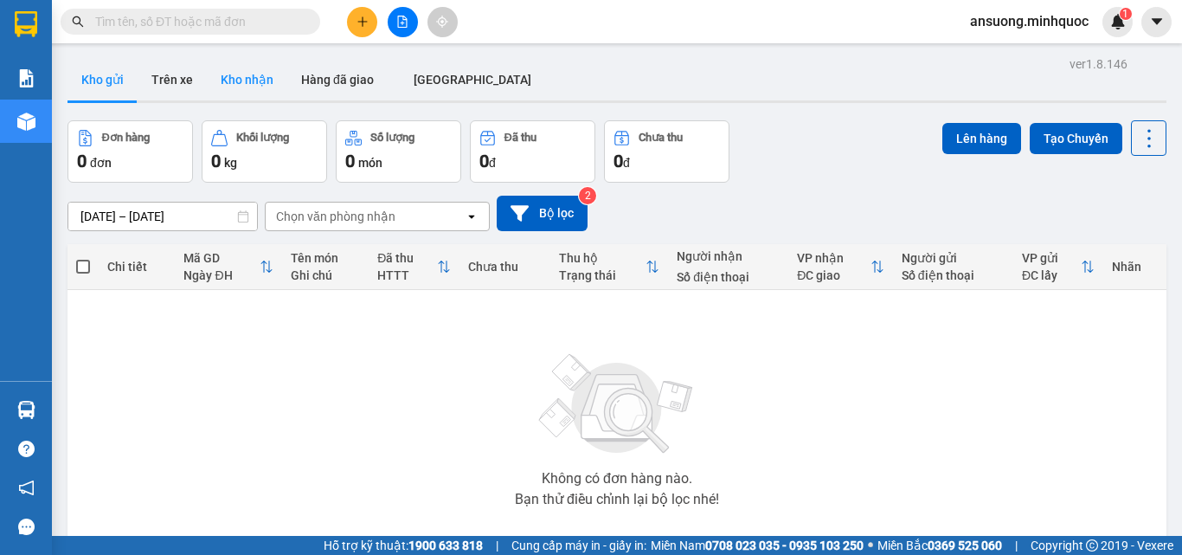
click at [241, 82] on button "Kho nhận" at bounding box center [247, 80] width 80 height 42
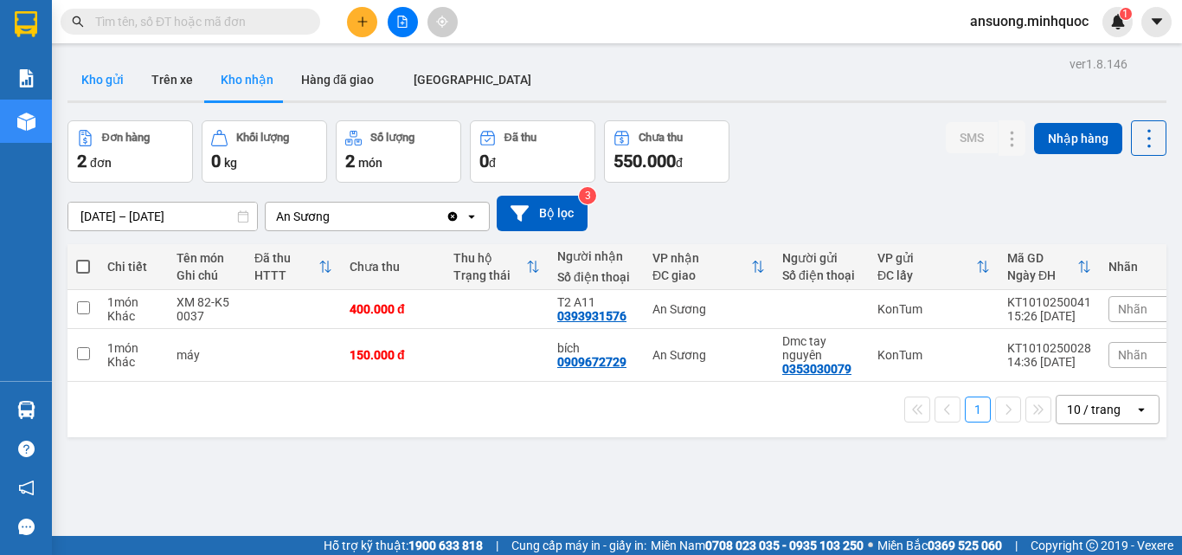
click at [106, 87] on button "Kho gửi" at bounding box center [102, 80] width 70 height 42
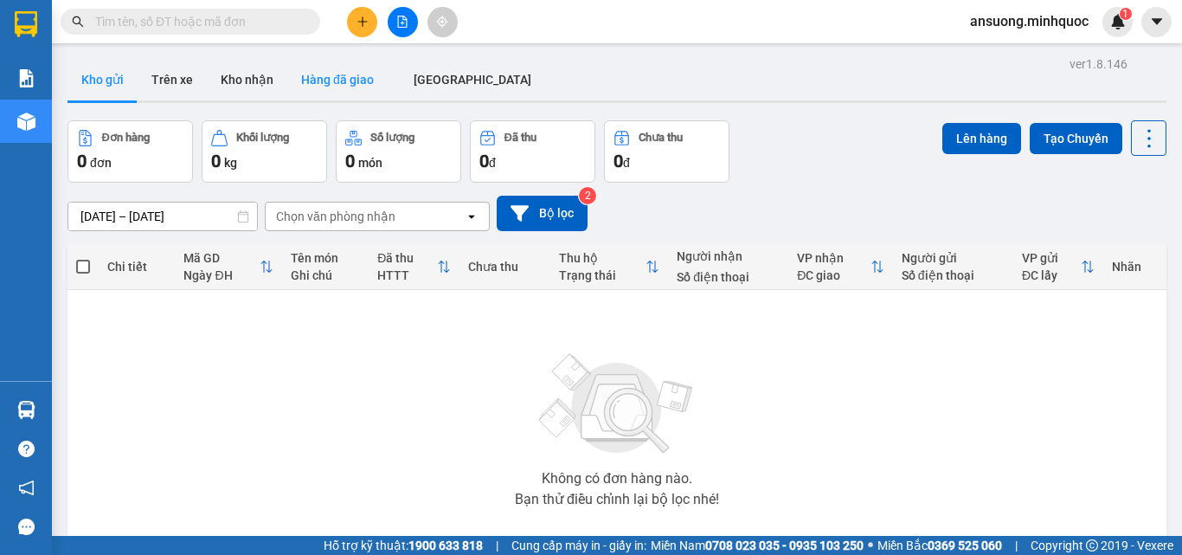
click at [290, 80] on button "Hàng đã giao" at bounding box center [337, 80] width 100 height 42
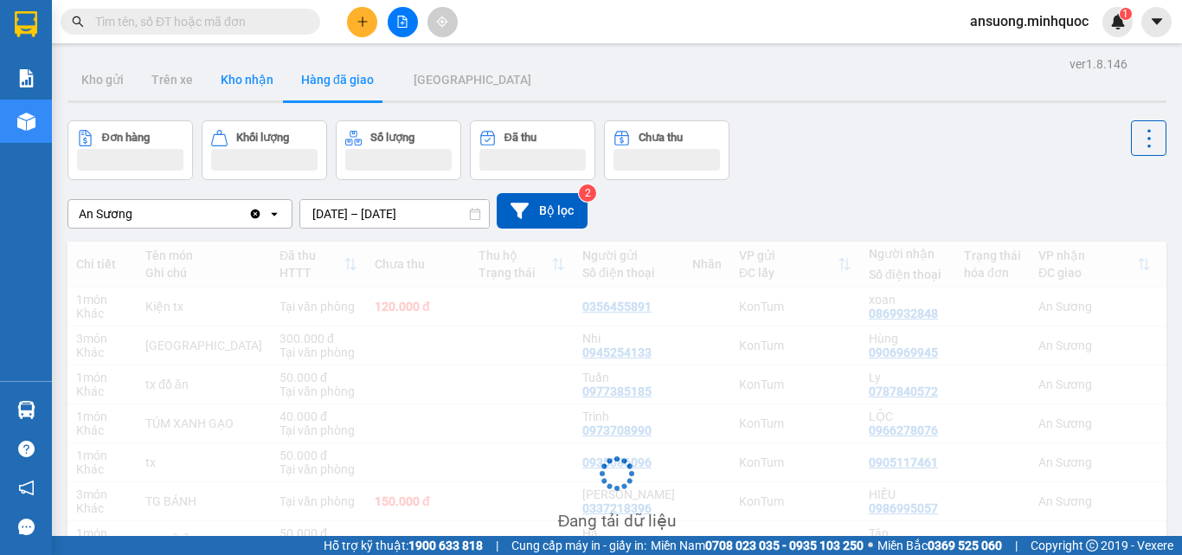
click at [230, 86] on button "Kho nhận" at bounding box center [247, 80] width 80 height 42
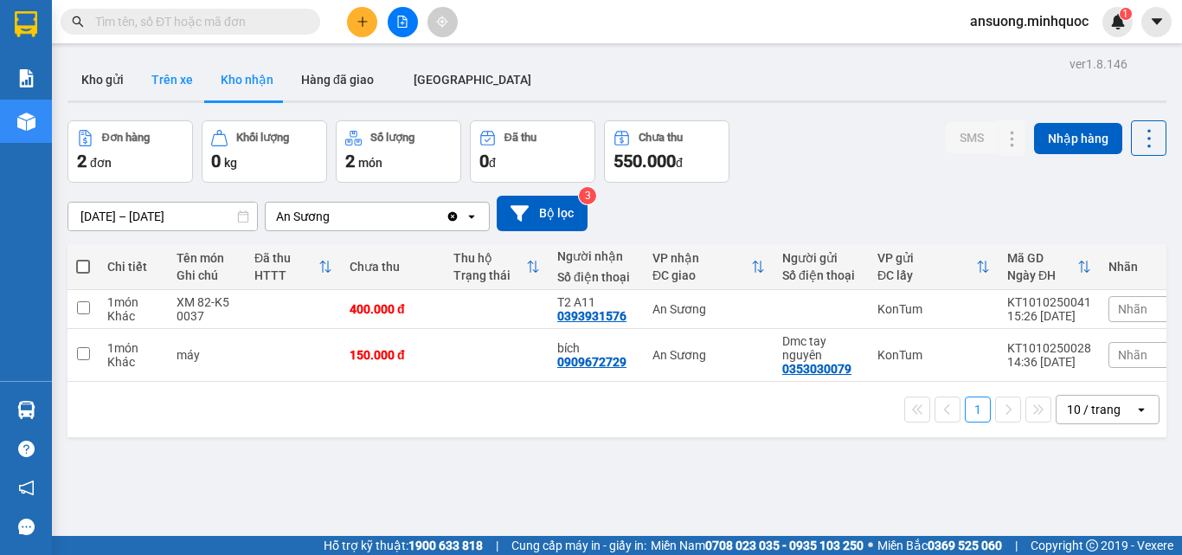
click at [169, 85] on button "Trên xe" at bounding box center [172, 80] width 69 height 42
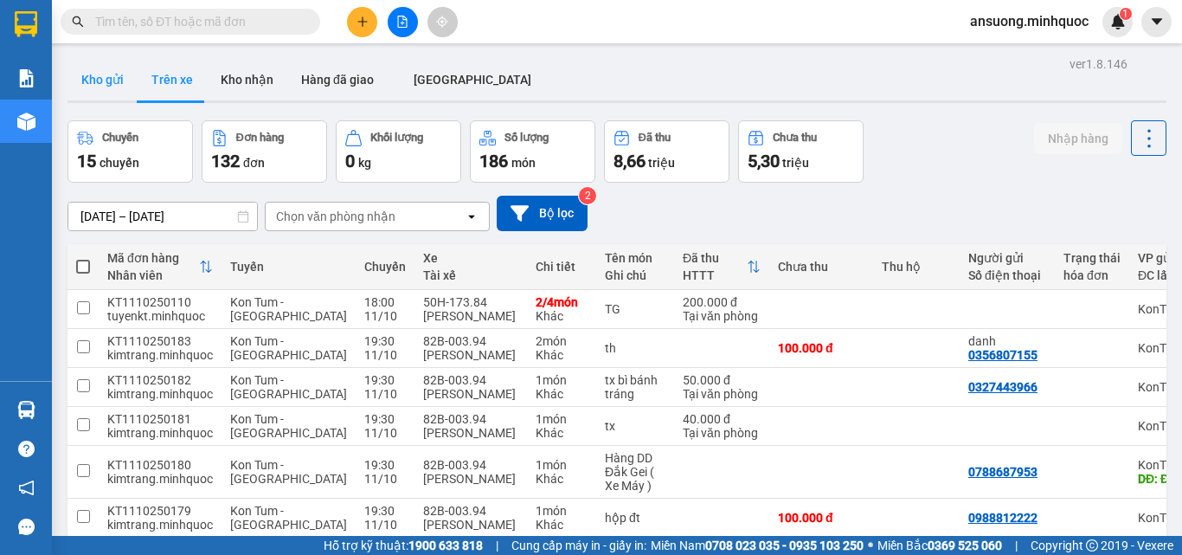
click at [106, 90] on button "Kho gửi" at bounding box center [102, 80] width 70 height 42
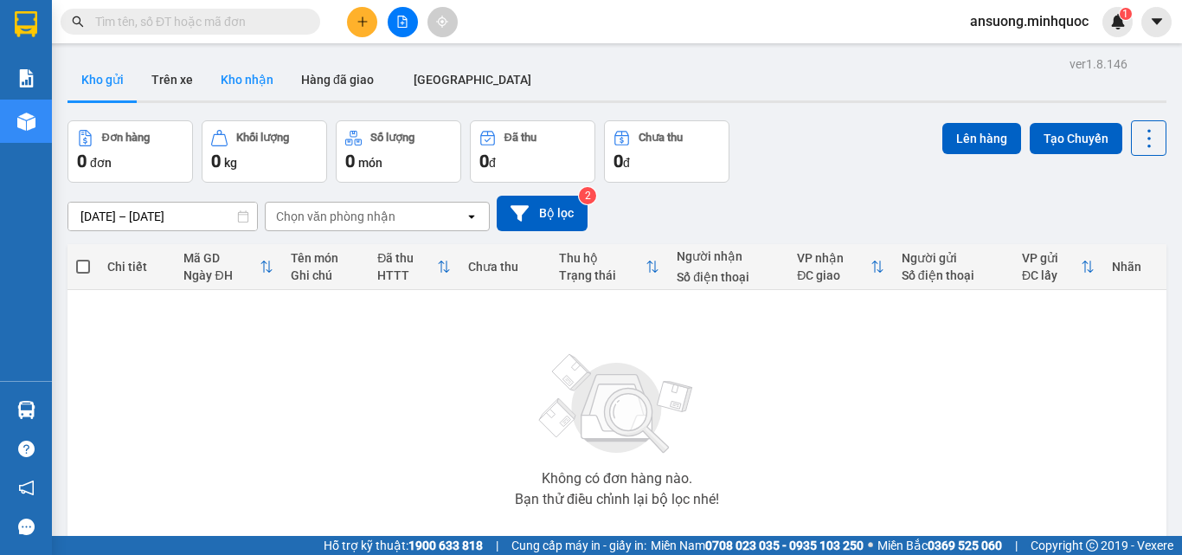
click at [269, 82] on button "Kho nhận" at bounding box center [247, 80] width 80 height 42
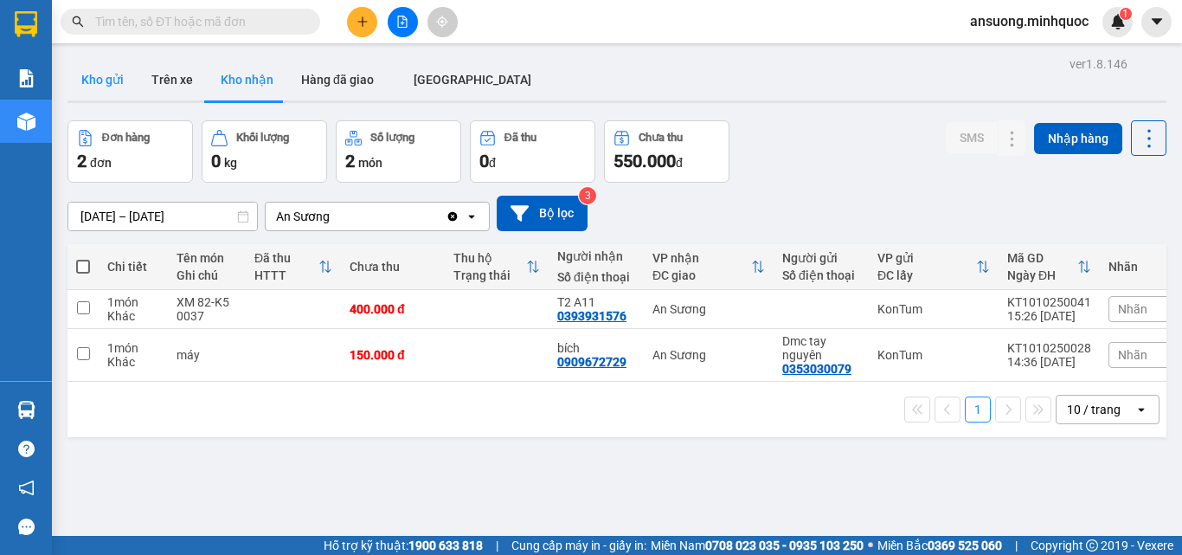
click at [90, 63] on button "Kho gửi" at bounding box center [102, 80] width 70 height 42
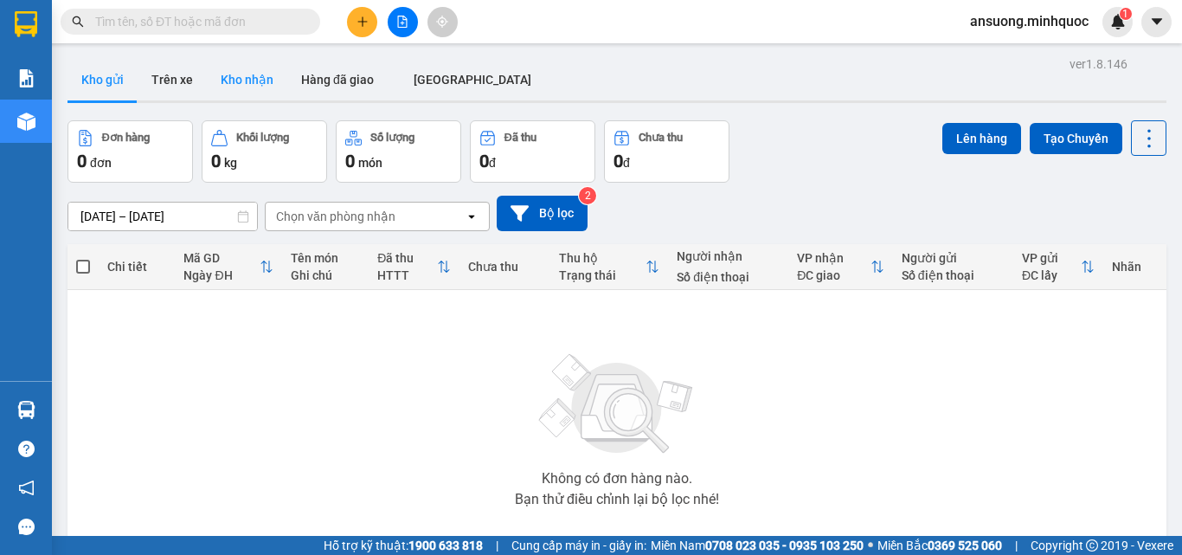
click at [231, 91] on button "Kho nhận" at bounding box center [247, 80] width 80 height 42
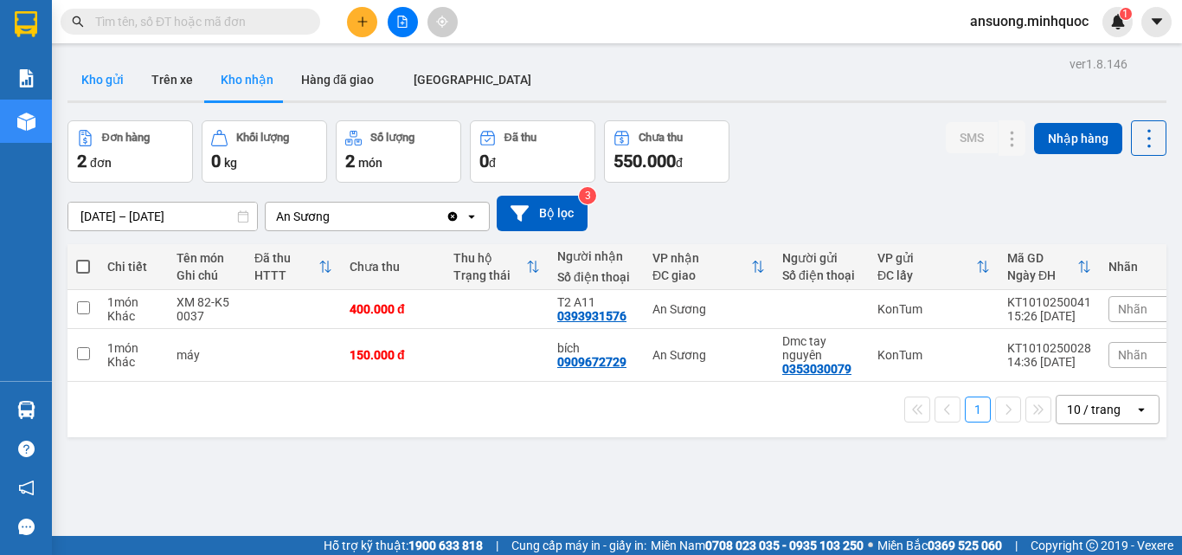
click at [103, 81] on button "Kho gửi" at bounding box center [102, 80] width 70 height 42
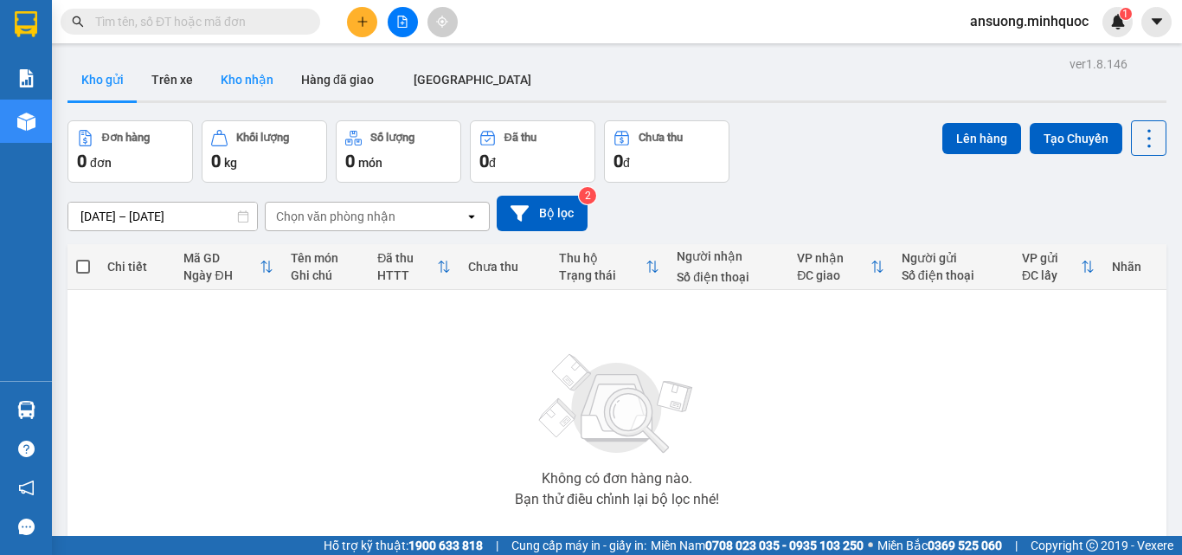
click at [241, 84] on button "Kho nhận" at bounding box center [247, 80] width 80 height 42
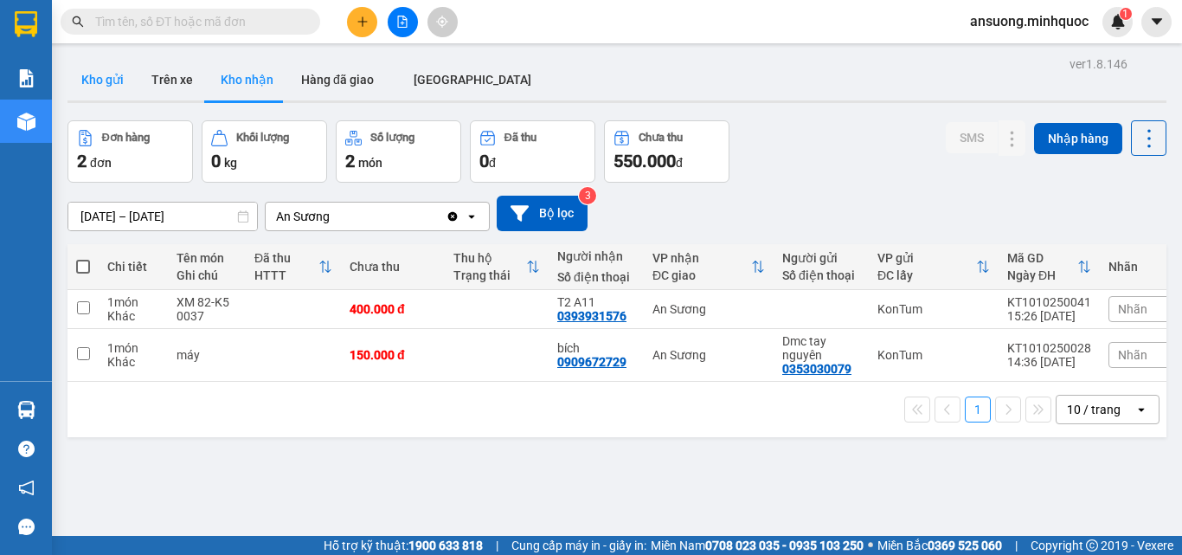
click at [106, 71] on button "Kho gửi" at bounding box center [102, 80] width 70 height 42
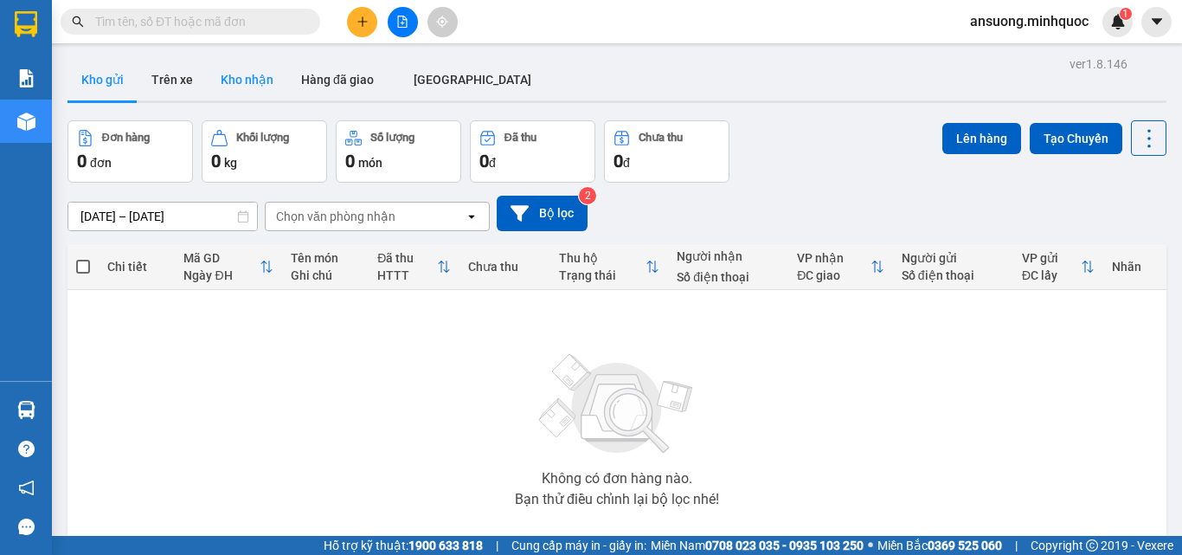
click at [234, 78] on button "Kho nhận" at bounding box center [247, 80] width 80 height 42
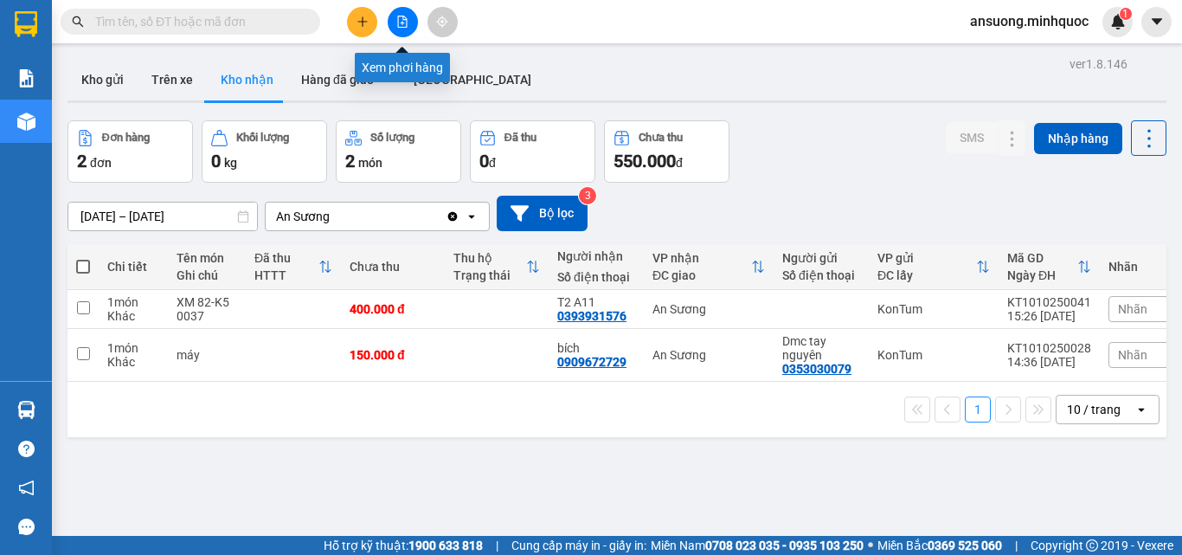
click at [398, 20] on icon "file-add" at bounding box center [403, 22] width 10 height 12
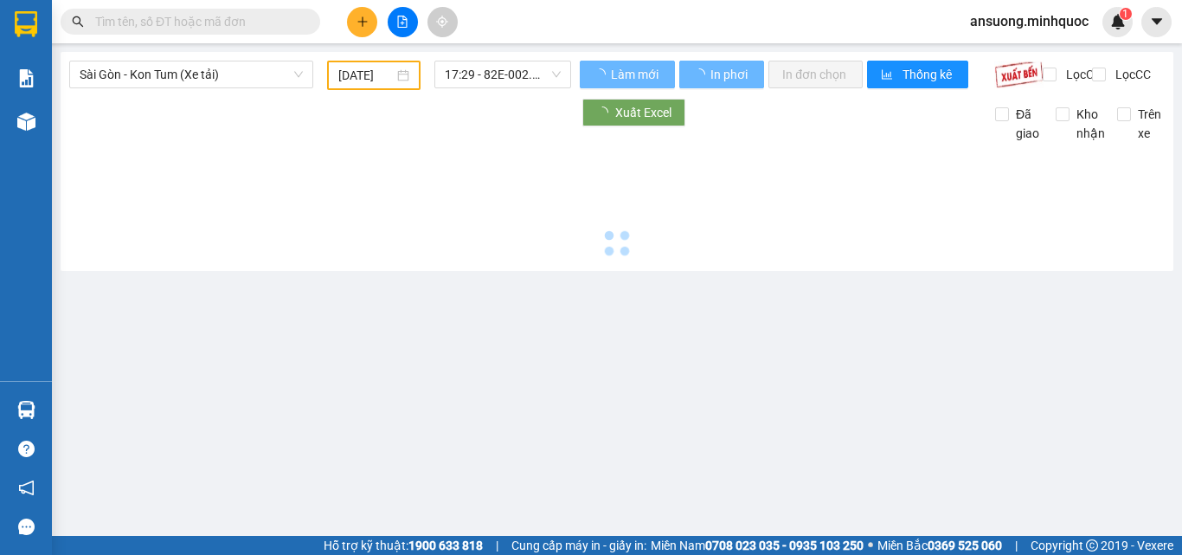
type input "[DATE]"
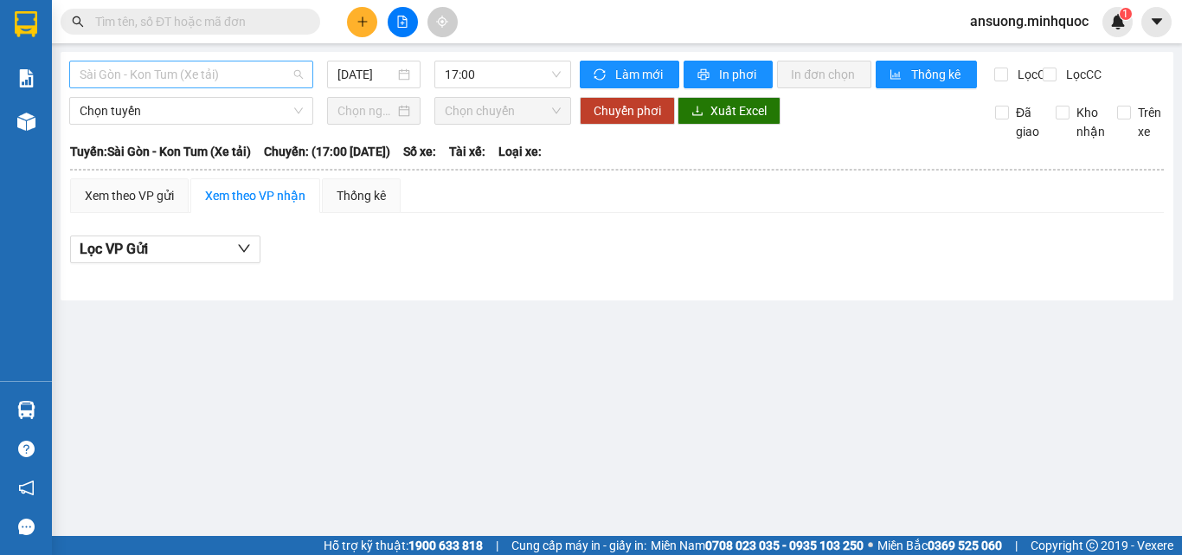
click at [155, 78] on span "Sài Gòn - Kon Tum (Xe tải)" at bounding box center [191, 74] width 223 height 26
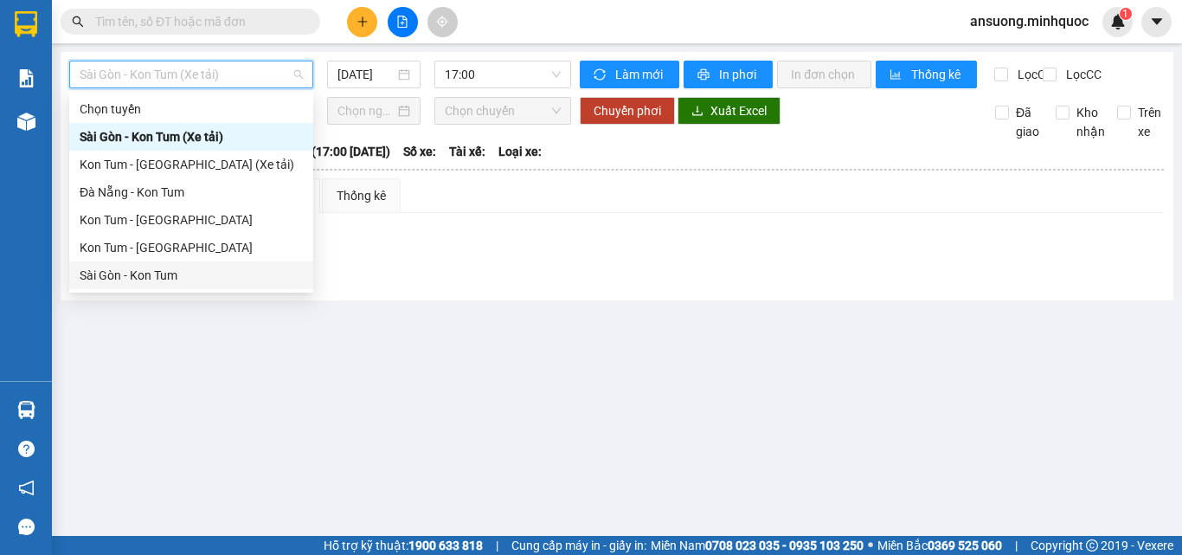
click at [125, 282] on div "Sài Gòn - Kon Tum" at bounding box center [191, 275] width 223 height 19
type input "[DATE]"
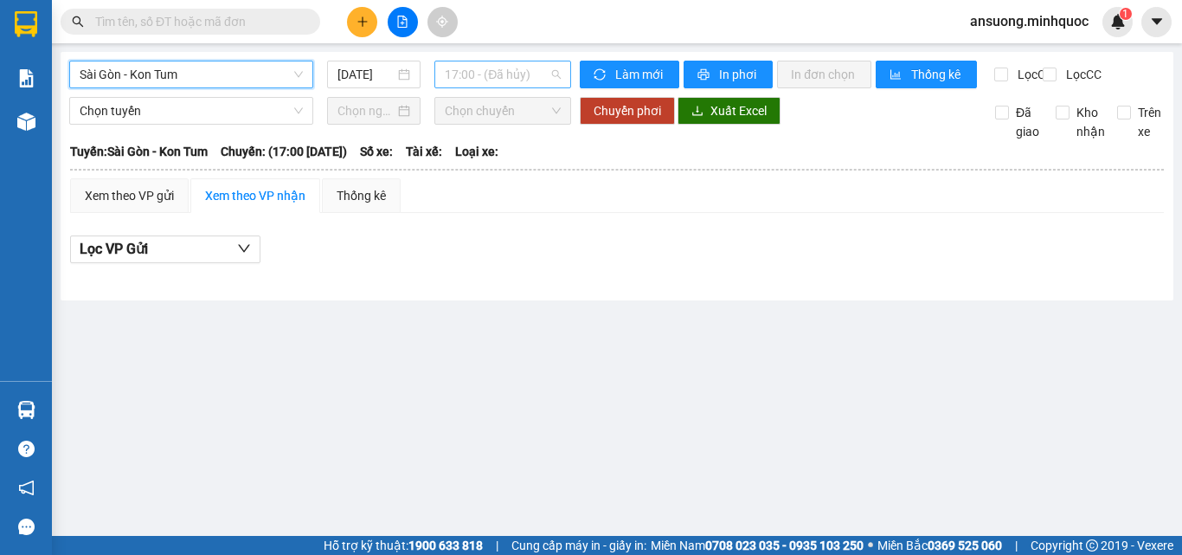
click at [481, 84] on span "17:00 - (Đã hủy)" at bounding box center [503, 74] width 116 height 26
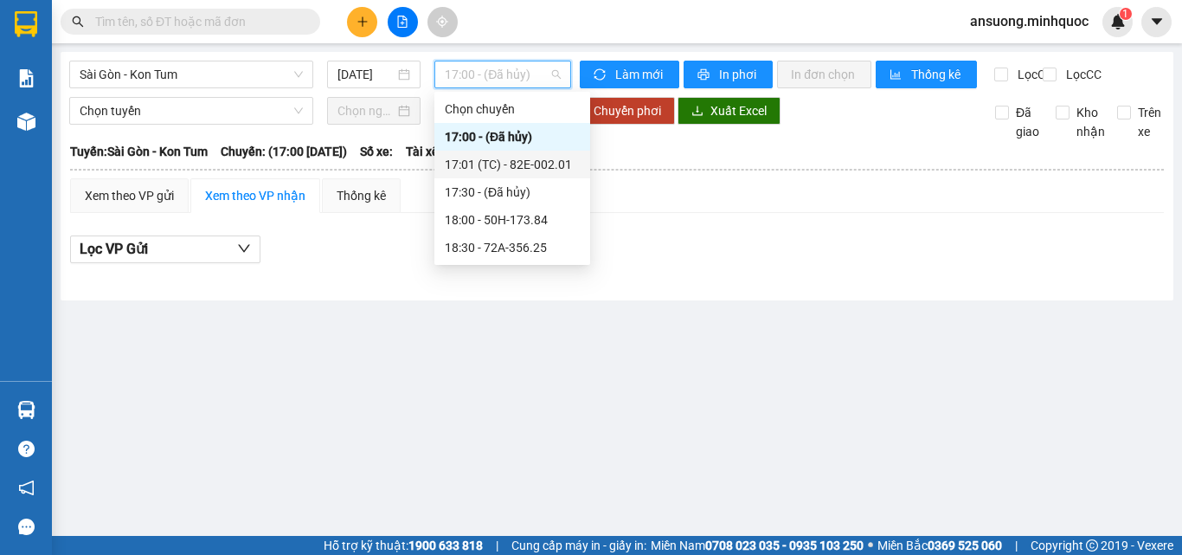
click at [498, 174] on div "17:01 (TC) - 82E-002.01" at bounding box center [512, 165] width 156 height 28
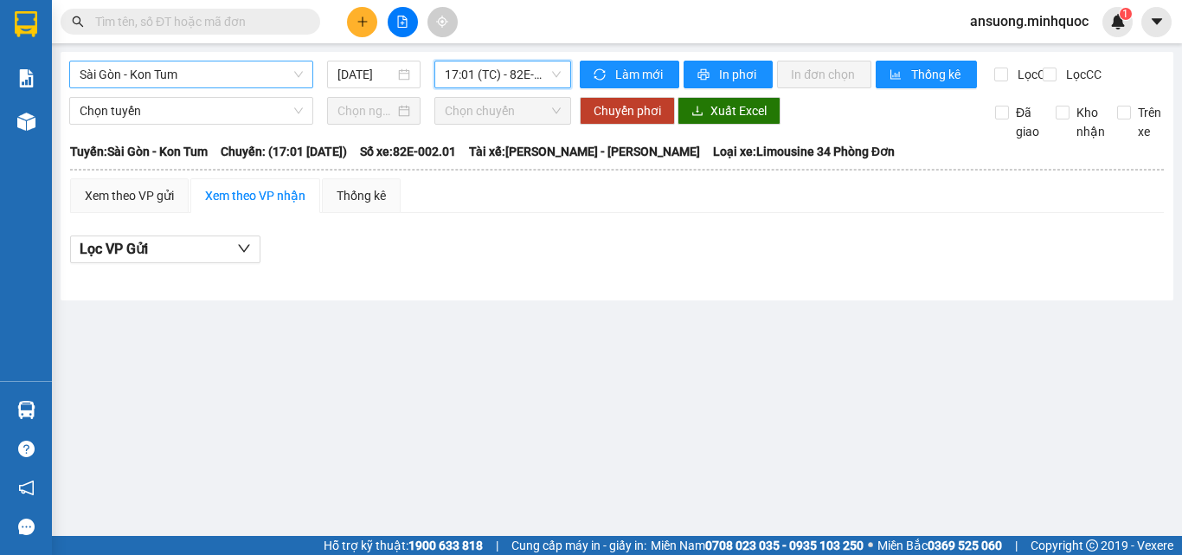
click at [157, 85] on span "Sài Gòn - Kon Tum" at bounding box center [191, 74] width 223 height 26
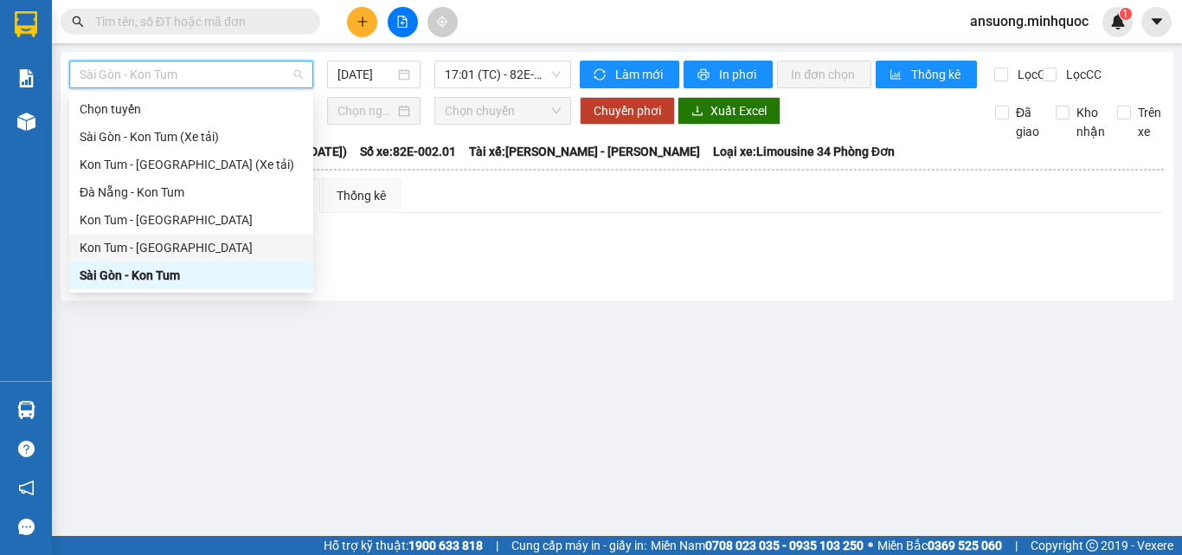
click at [123, 254] on div "Kon Tum - [GEOGRAPHIC_DATA]" at bounding box center [191, 247] width 223 height 19
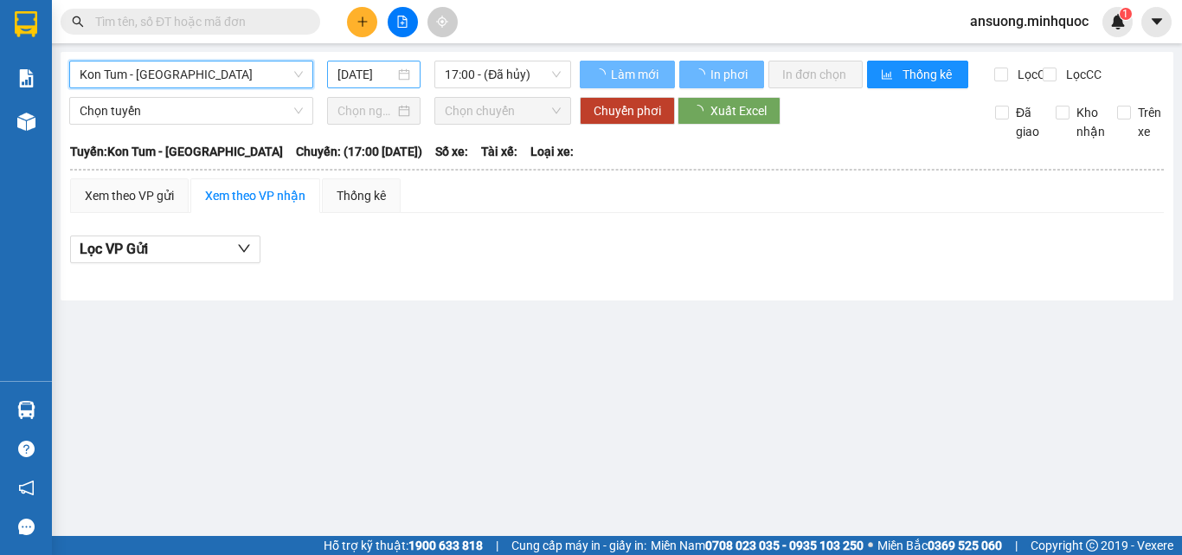
click at [377, 68] on input "[DATE]" at bounding box center [365, 74] width 57 height 19
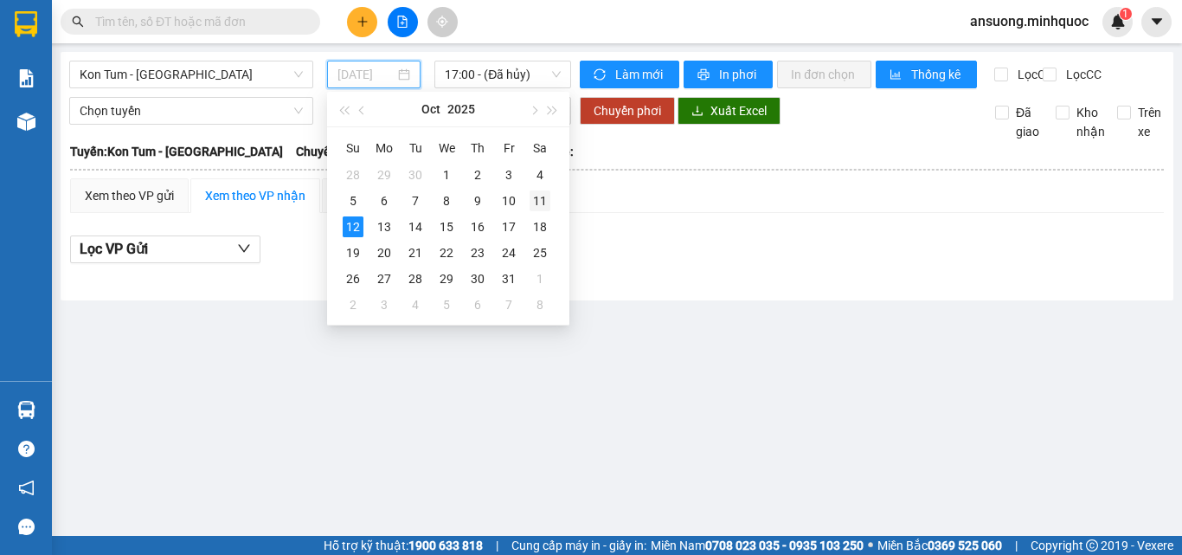
click at [532, 206] on div "11" at bounding box center [539, 200] width 21 height 21
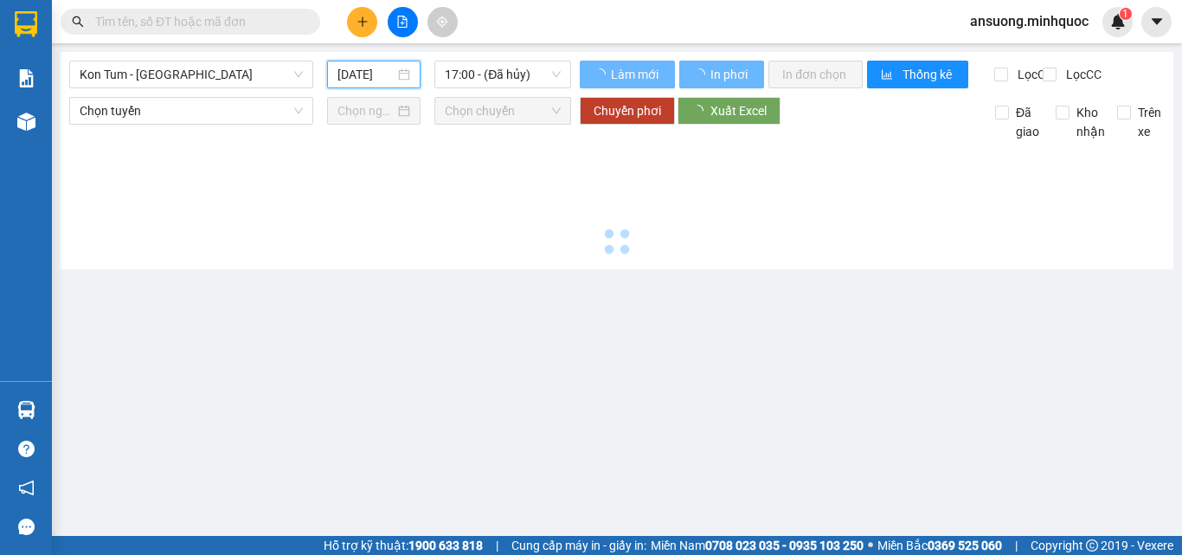
type input "[DATE]"
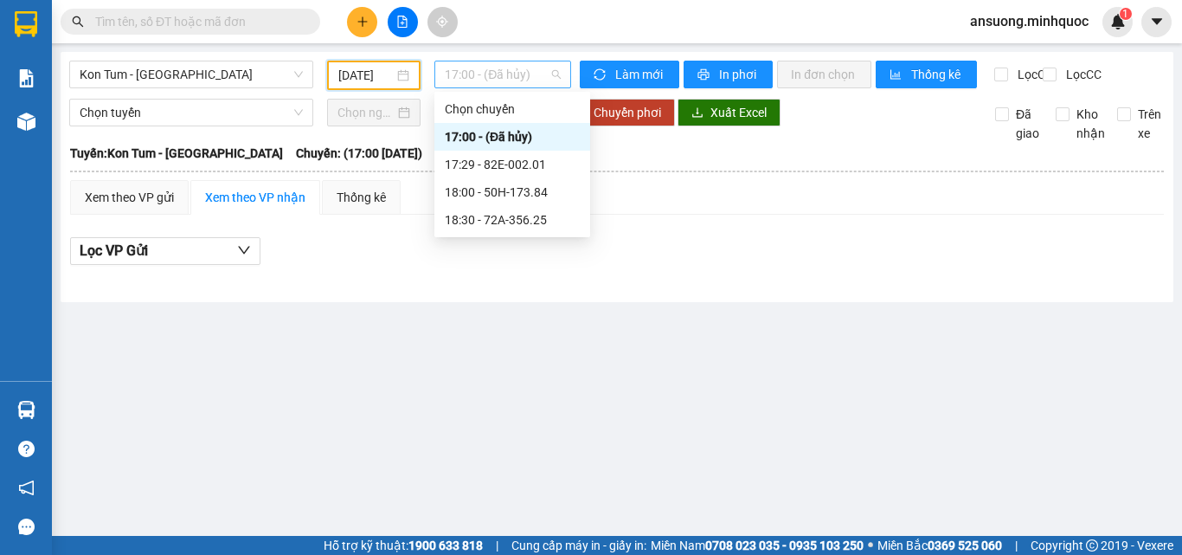
click at [516, 64] on span "17:00 - (Đã hủy)" at bounding box center [503, 74] width 116 height 26
click at [511, 155] on div "17:29 - 82E-002.01" at bounding box center [512, 164] width 135 height 19
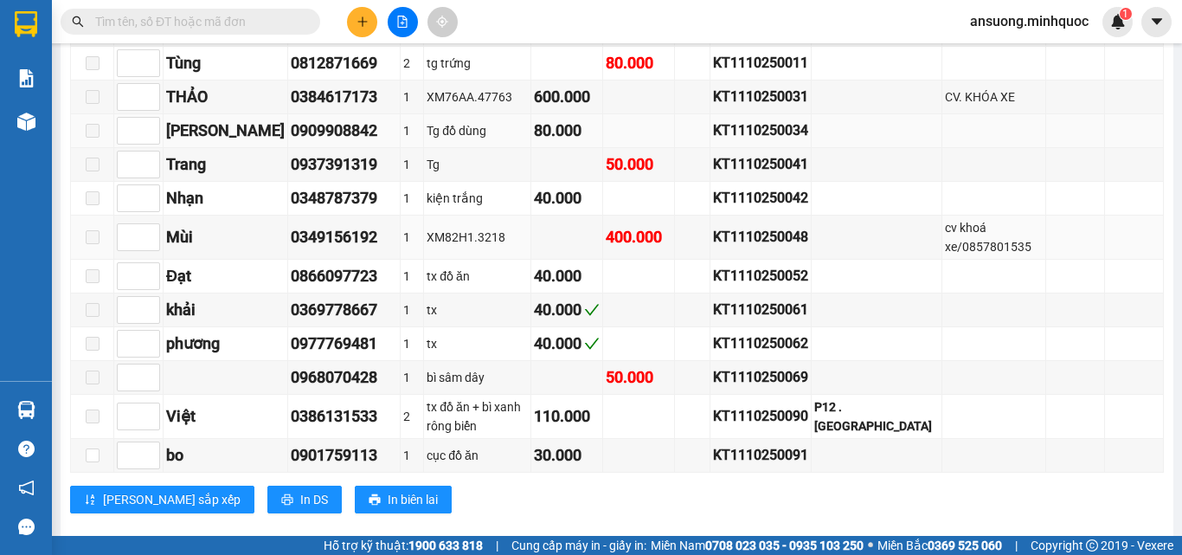
scroll to position [1902, 0]
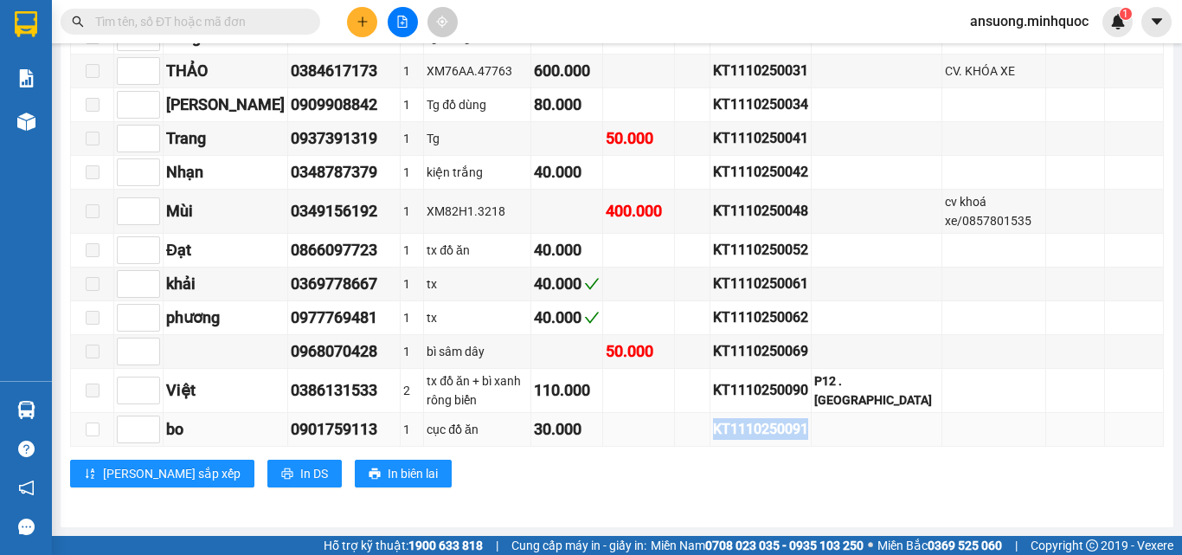
drag, startPoint x: 837, startPoint y: 428, endPoint x: 726, endPoint y: 431, distance: 111.6
click at [726, 431] on tr "bo 0901759113 1 cục đồ ăn 30.000 KT1110250091" at bounding box center [617, 430] width 1093 height 34
copy tr "KT1110250091"
click at [285, 29] on input "text" at bounding box center [197, 21] width 204 height 19
paste input "KT1110250091"
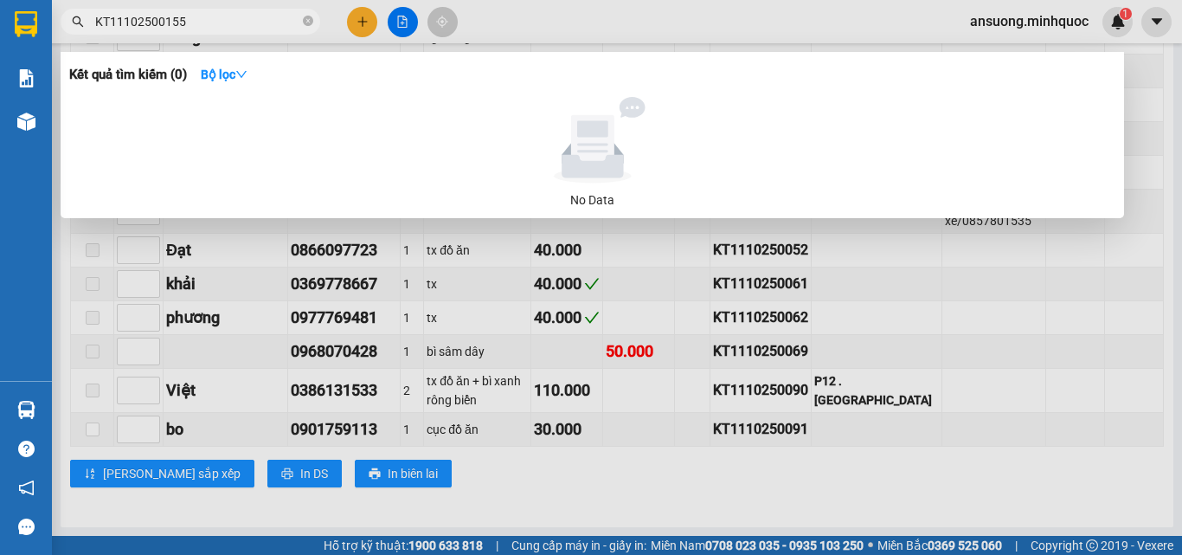
click at [162, 20] on input "KT11102500155" at bounding box center [197, 21] width 204 height 19
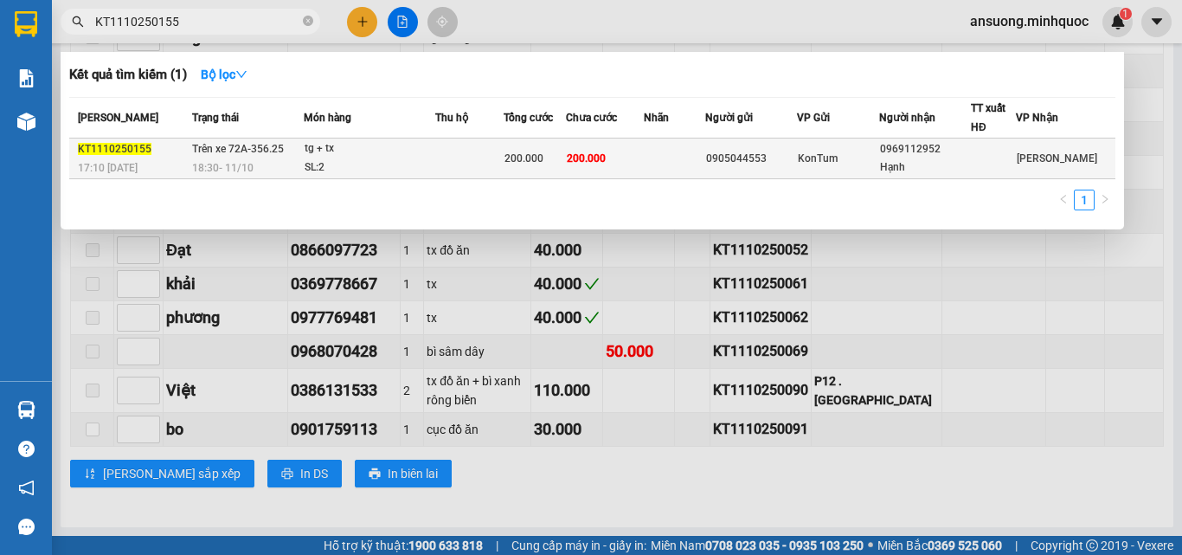
type input "KT1110250155"
click at [504, 168] on td at bounding box center [469, 158] width 68 height 41
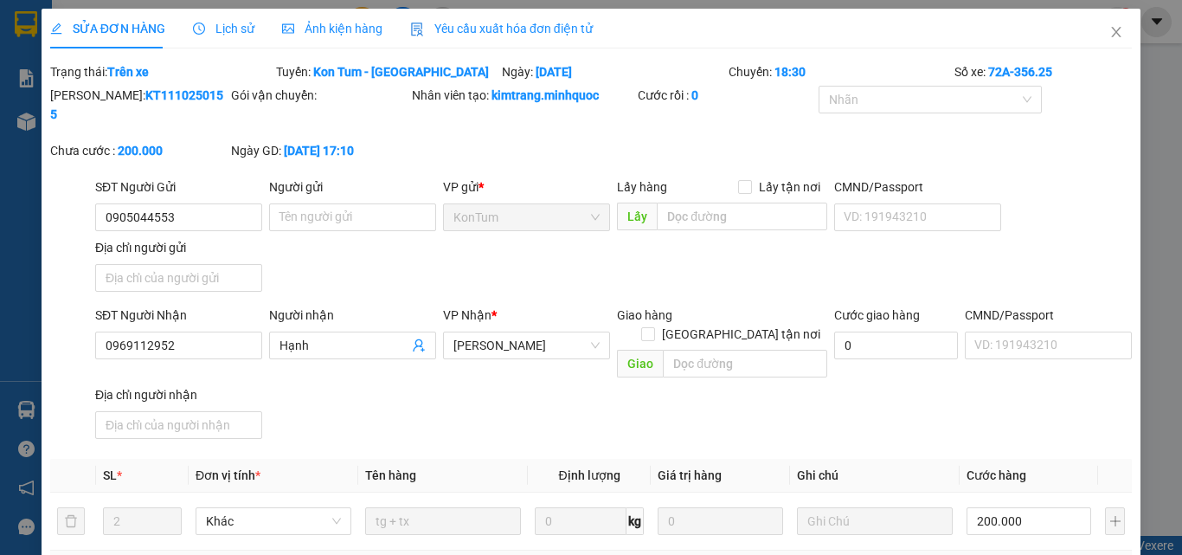
type input "0905044553"
type input "0969112952"
type input "Hạnh"
type input "0"
type input "200.000"
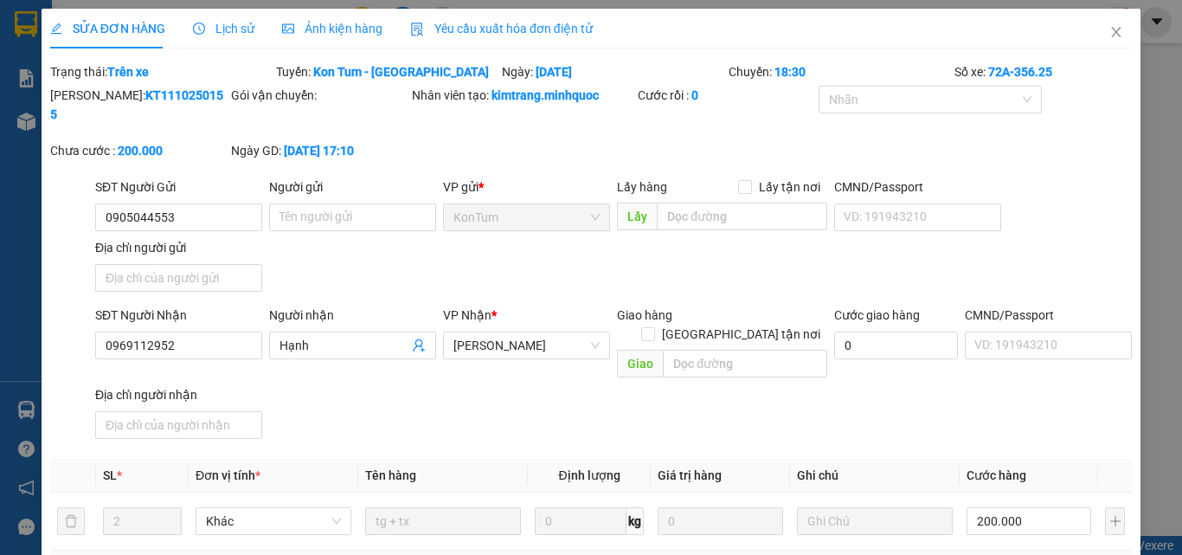
type input "200.000"
click at [228, 36] on div "Lịch sử" at bounding box center [223, 28] width 61 height 19
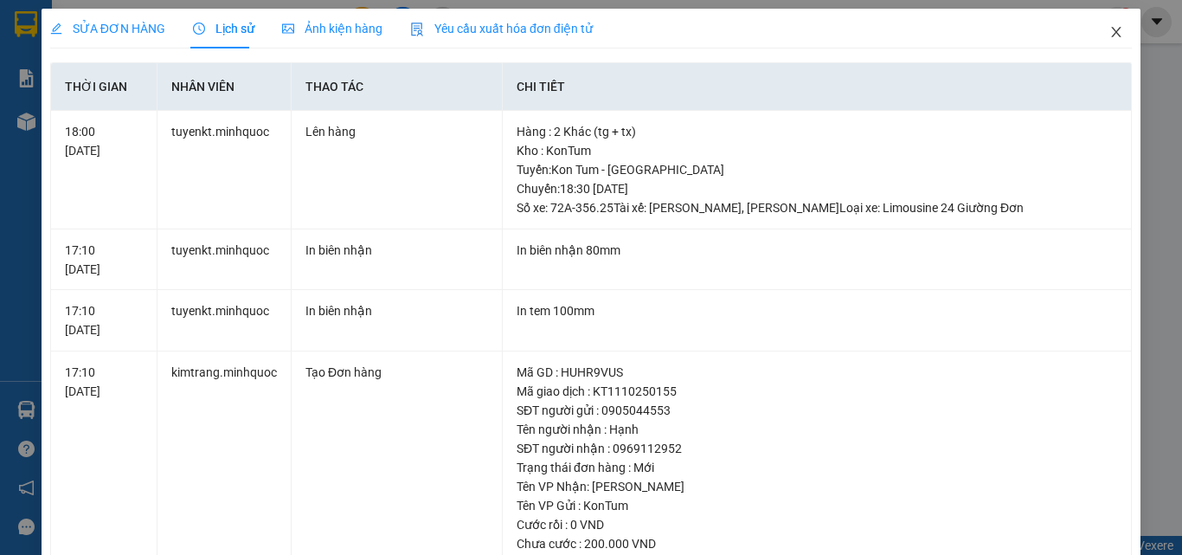
click at [1112, 36] on icon "close" at bounding box center [1117, 32] width 10 height 10
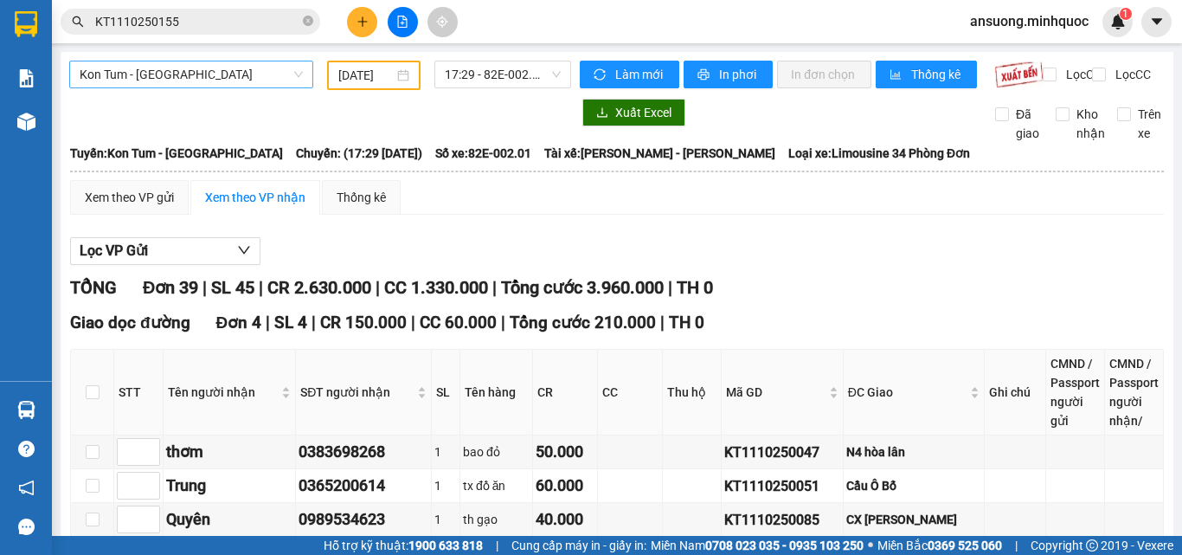
click at [215, 81] on span "Kon Tum - [GEOGRAPHIC_DATA]" at bounding box center [191, 74] width 223 height 26
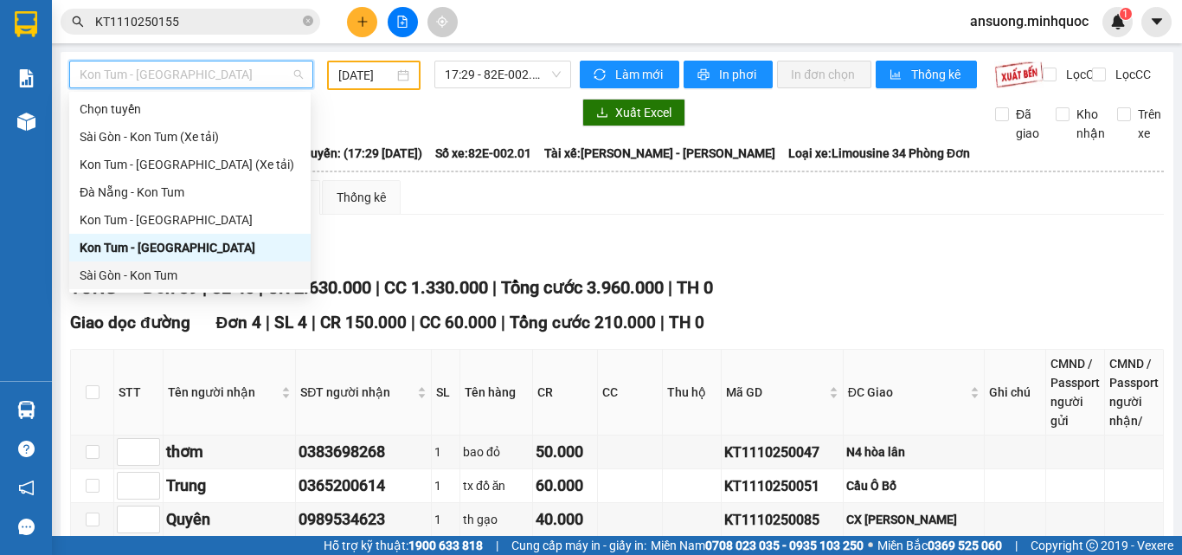
click at [116, 275] on div "Sài Gòn - Kon Tum" at bounding box center [190, 275] width 221 height 19
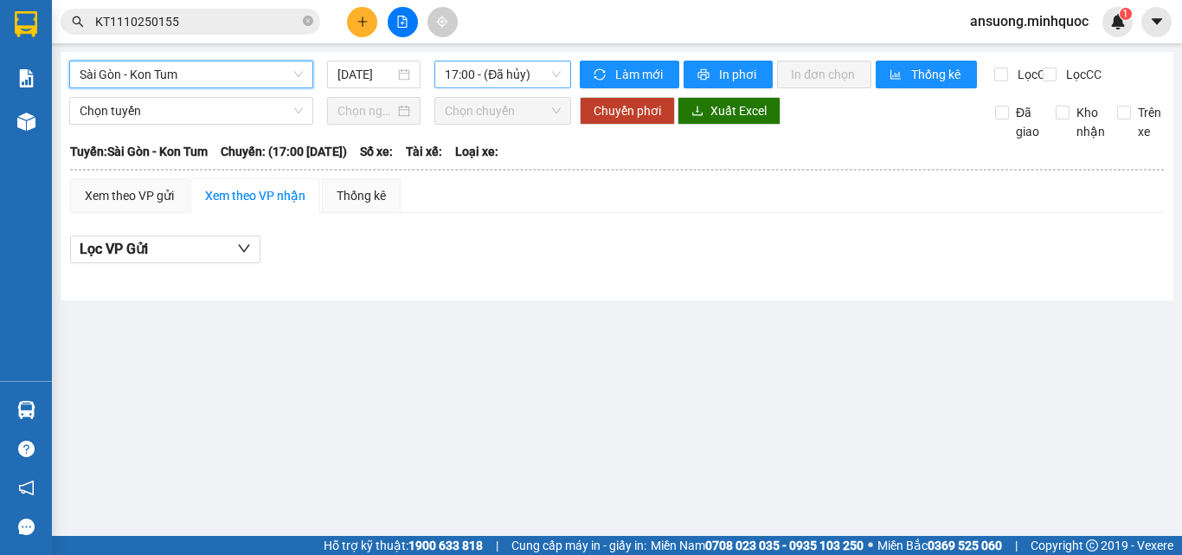
click at [512, 77] on span "17:00 - (Đã hủy)" at bounding box center [503, 74] width 116 height 26
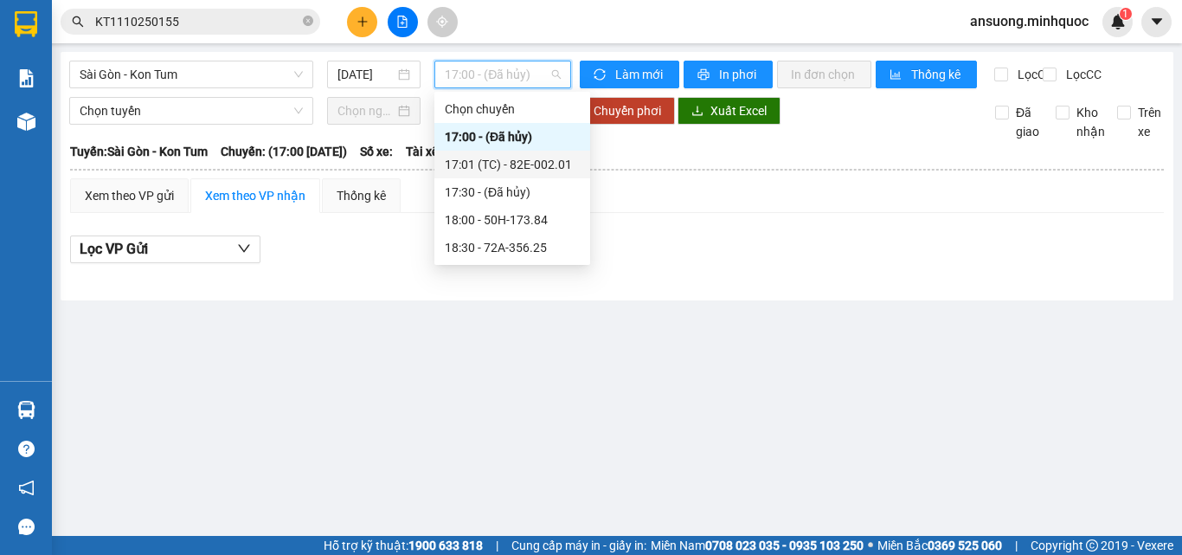
click at [528, 156] on div "17:01 (TC) - 82E-002.01" at bounding box center [512, 165] width 156 height 28
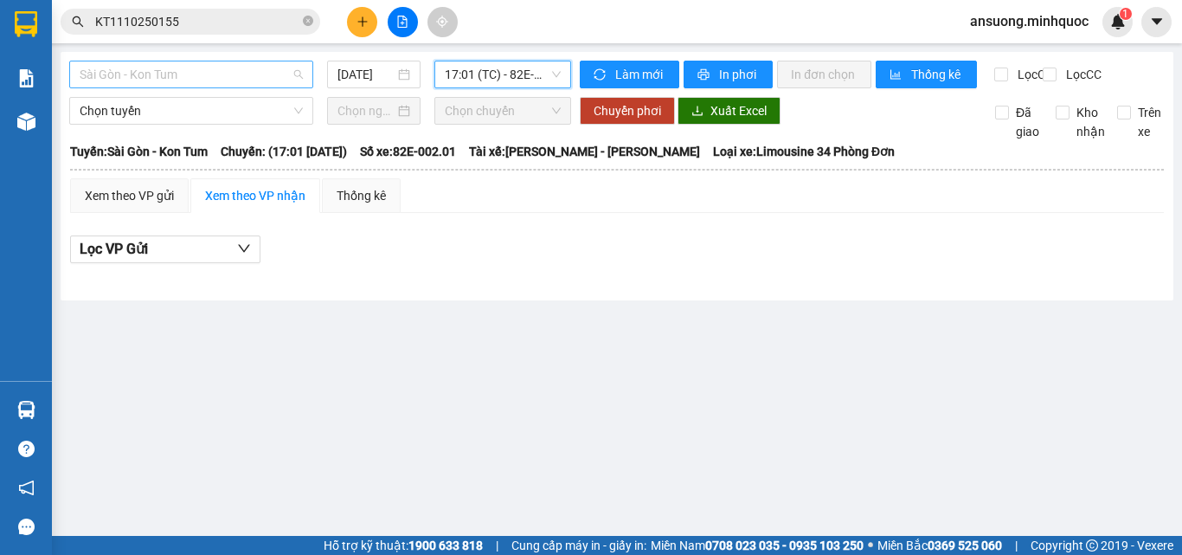
click at [217, 74] on span "Sài Gòn - Kon Tum" at bounding box center [191, 74] width 223 height 26
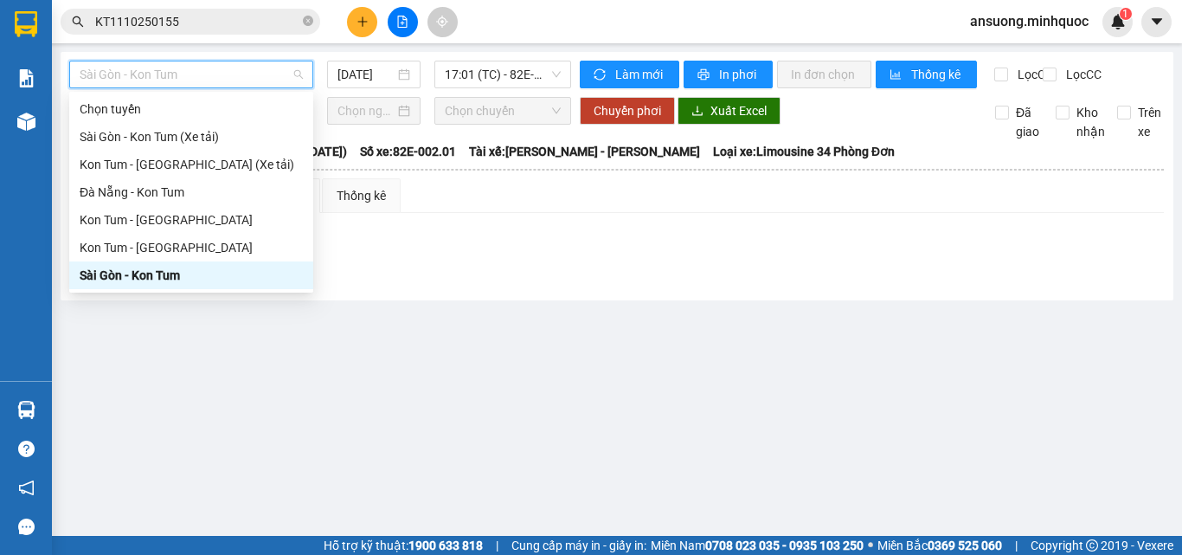
click at [154, 279] on div "Sài Gòn - Kon Tum" at bounding box center [191, 275] width 223 height 19
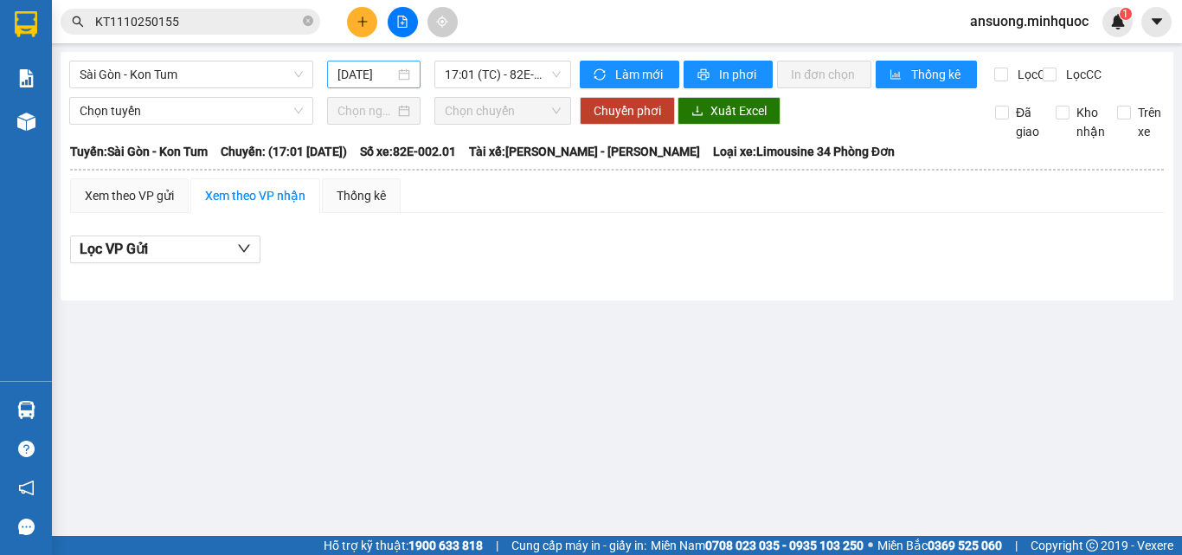
click at [395, 71] on div "[DATE]" at bounding box center [373, 74] width 73 height 19
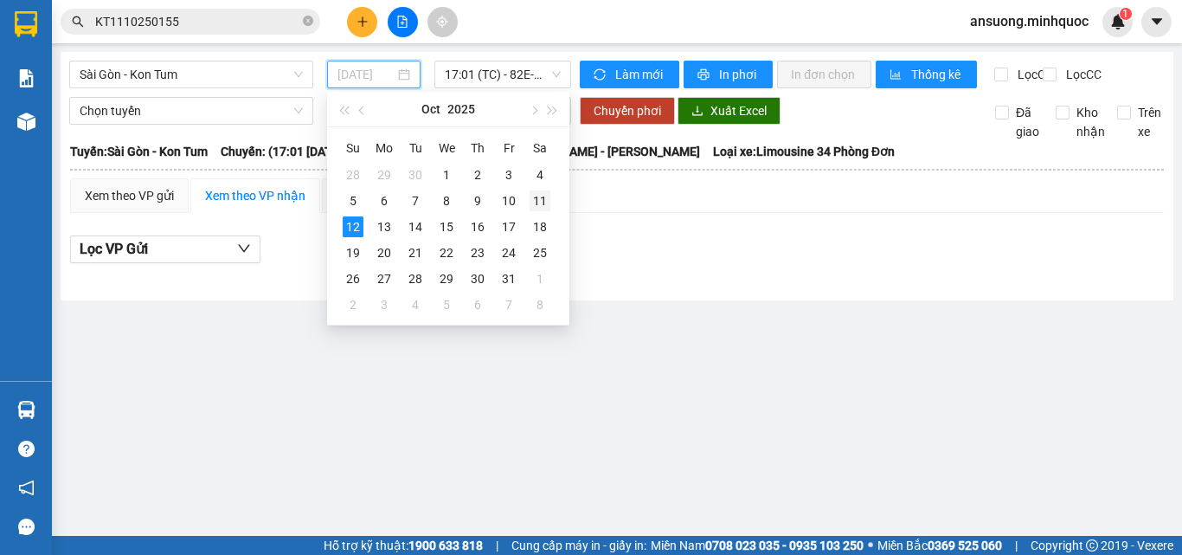
click at [538, 198] on div "11" at bounding box center [539, 200] width 21 height 21
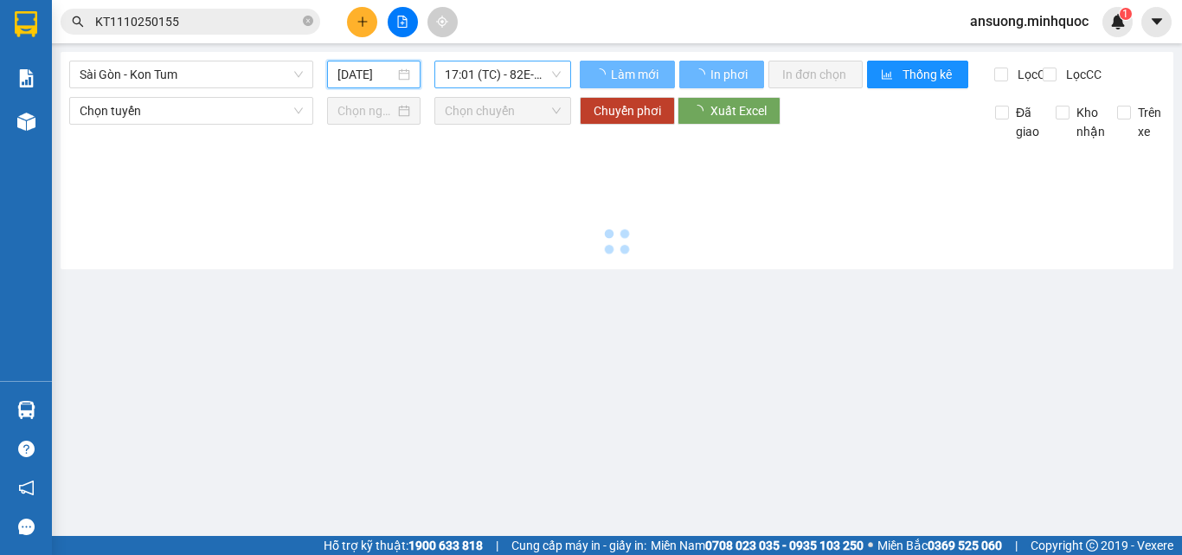
type input "[DATE]"
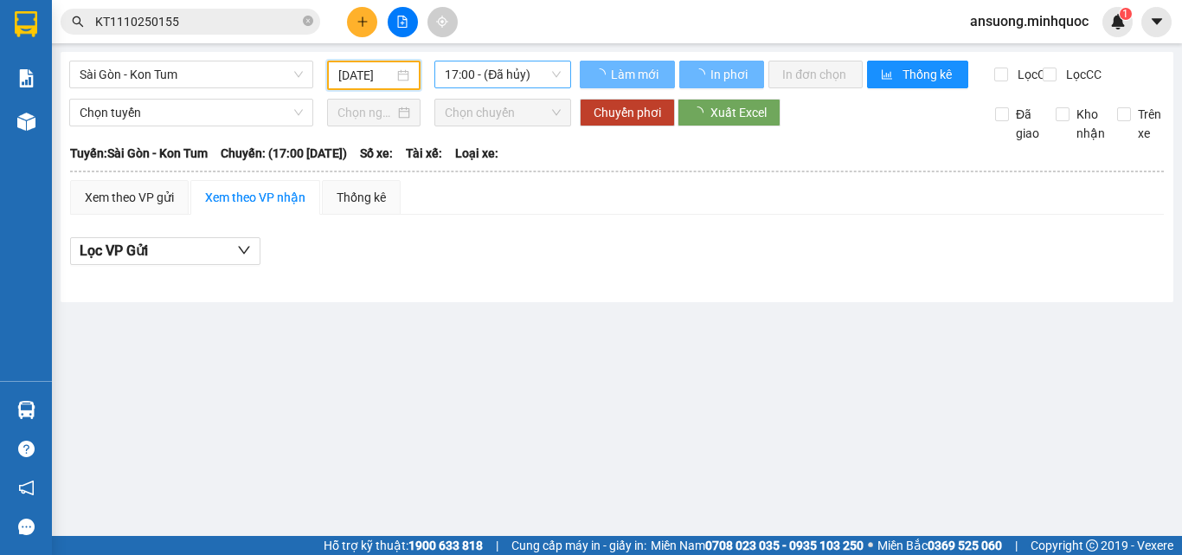
click at [529, 80] on span "17:00 - (Đã hủy)" at bounding box center [503, 74] width 116 height 26
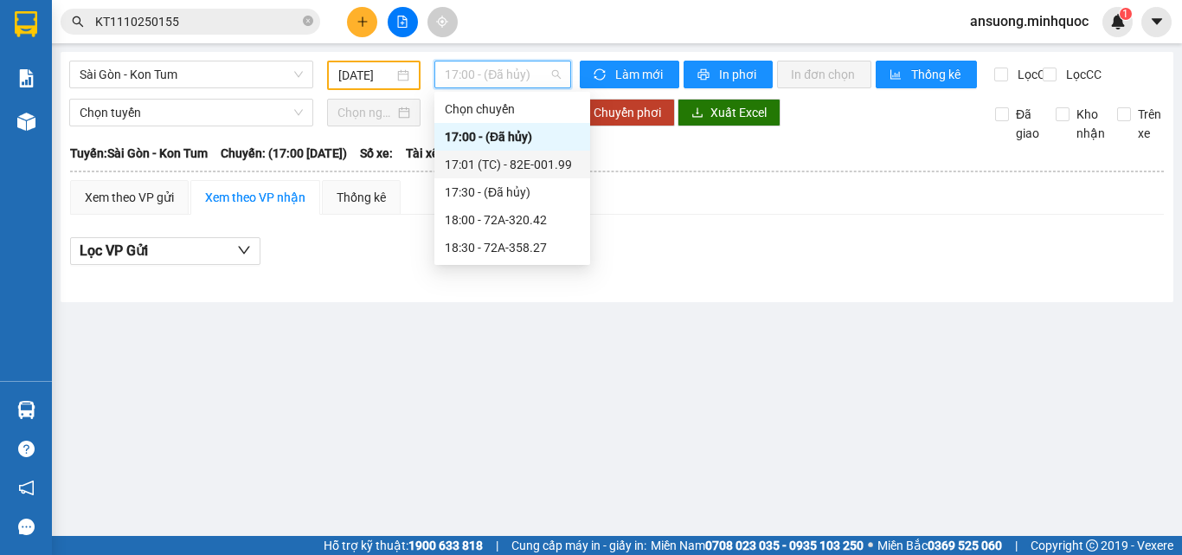
click at [527, 168] on div "17:01 (TC) - 82E-001.99" at bounding box center [512, 164] width 135 height 19
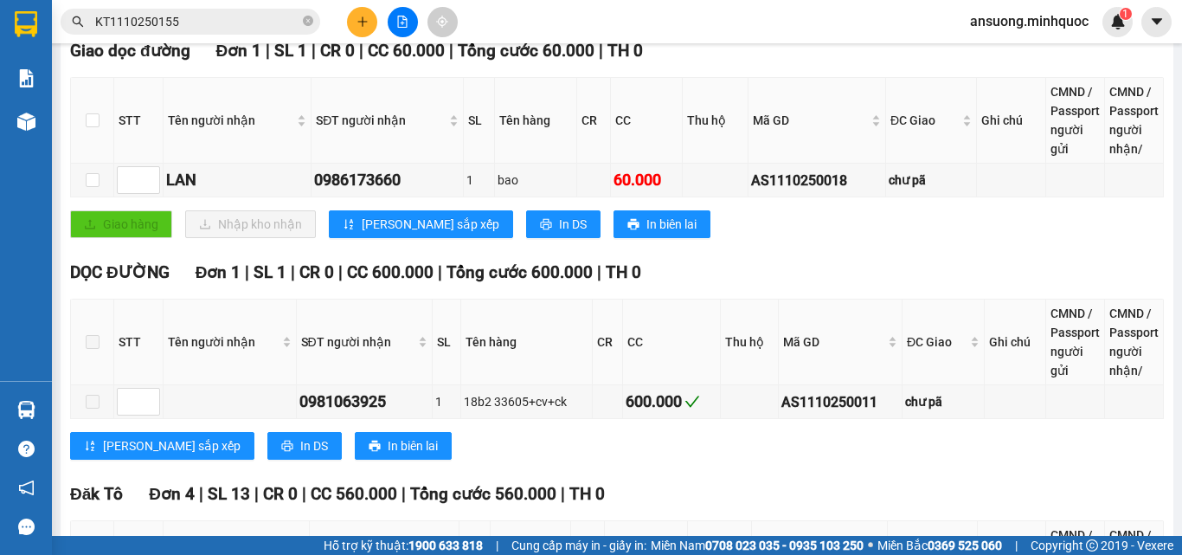
scroll to position [260, 0]
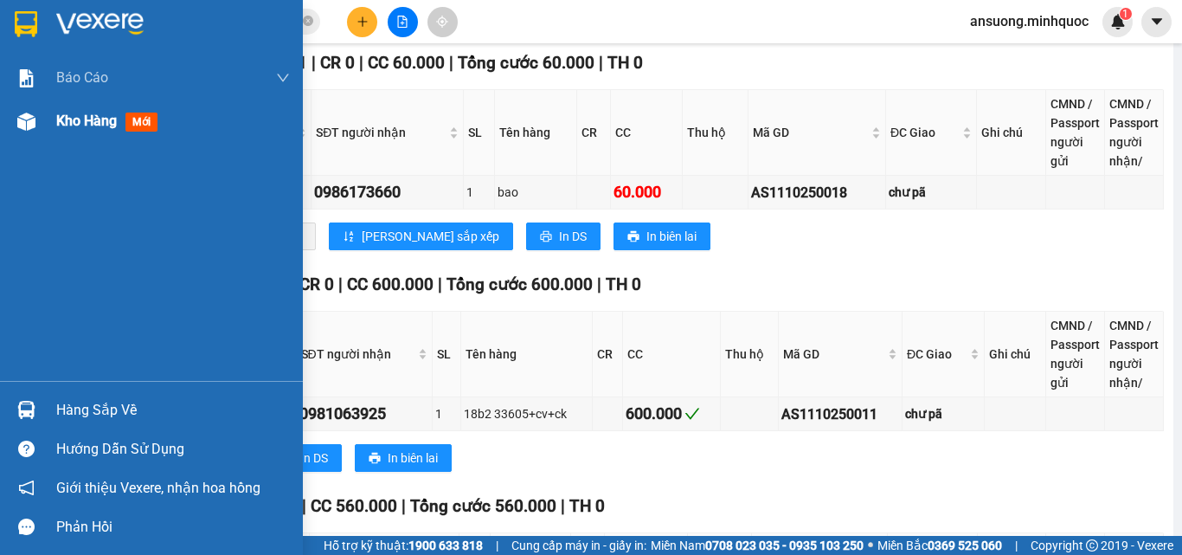
click at [31, 125] on img at bounding box center [26, 121] width 18 height 18
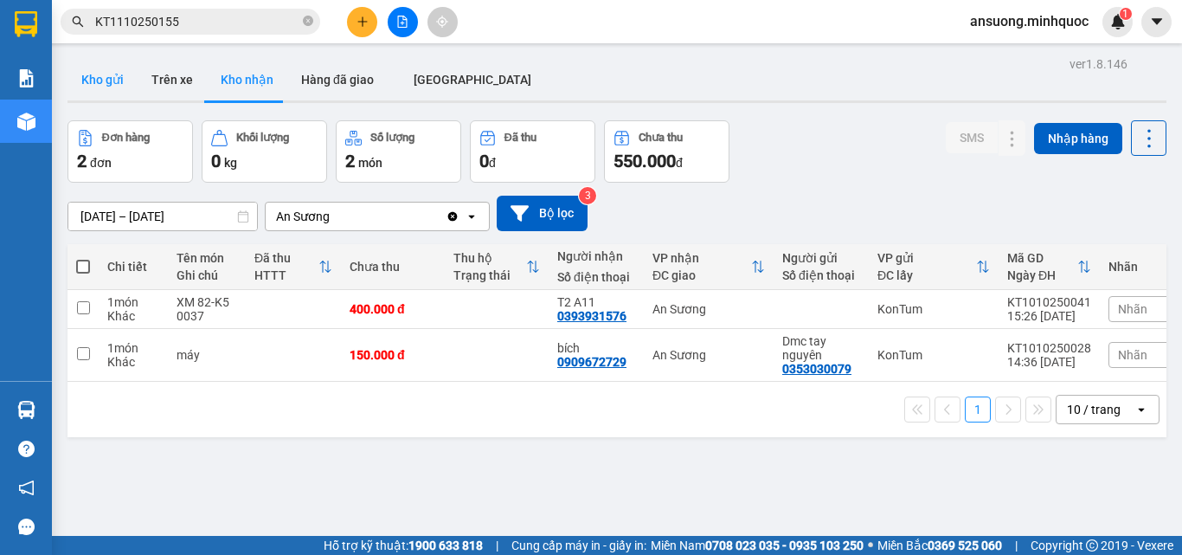
click at [78, 69] on button "Kho gửi" at bounding box center [102, 80] width 70 height 42
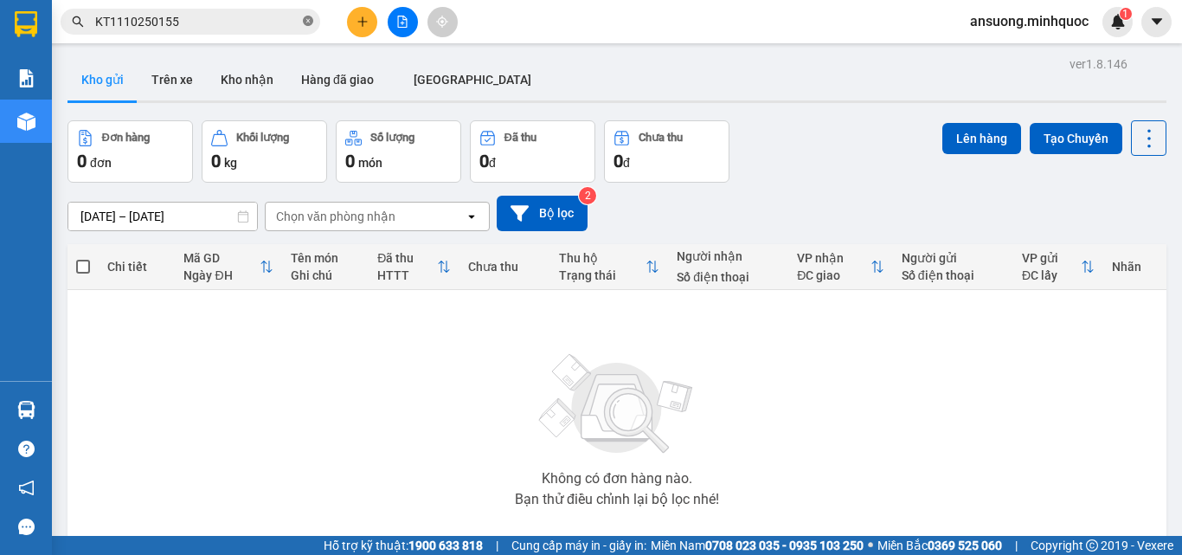
click at [311, 22] on icon "close-circle" at bounding box center [308, 21] width 10 height 10
click at [246, 95] on button "Kho nhận" at bounding box center [247, 80] width 80 height 42
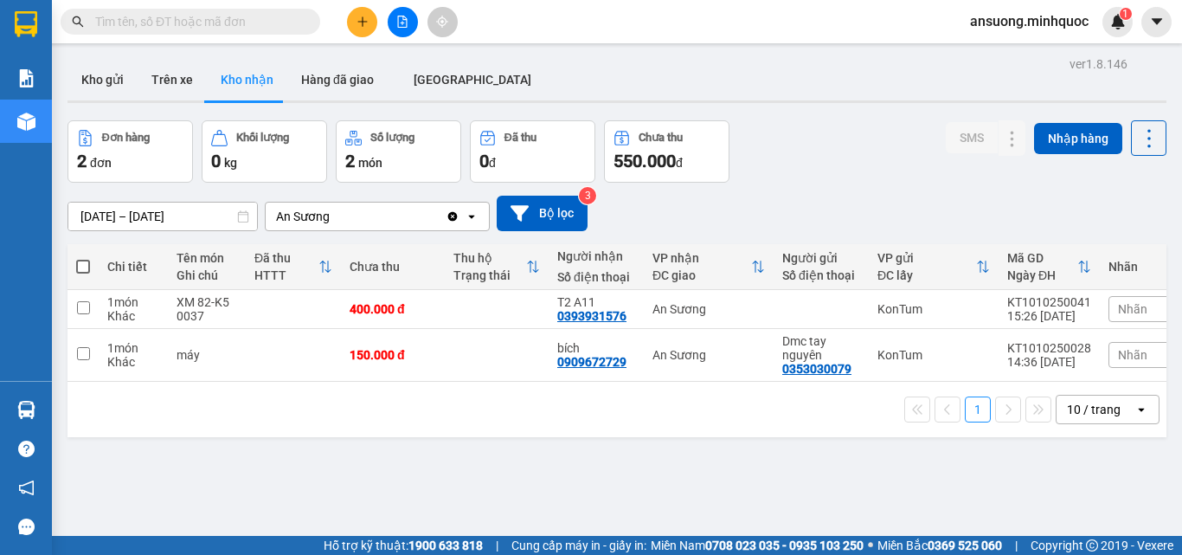
click at [309, 478] on div "ver 1.8.146 Kho gửi Trên xe Kho nhận Hàng đã giao ĐÀ NẴNG Đơn hàng 2 đơn Khối l…" at bounding box center [617, 329] width 1113 height 555
click at [90, 77] on button "Kho gửi" at bounding box center [102, 80] width 70 height 42
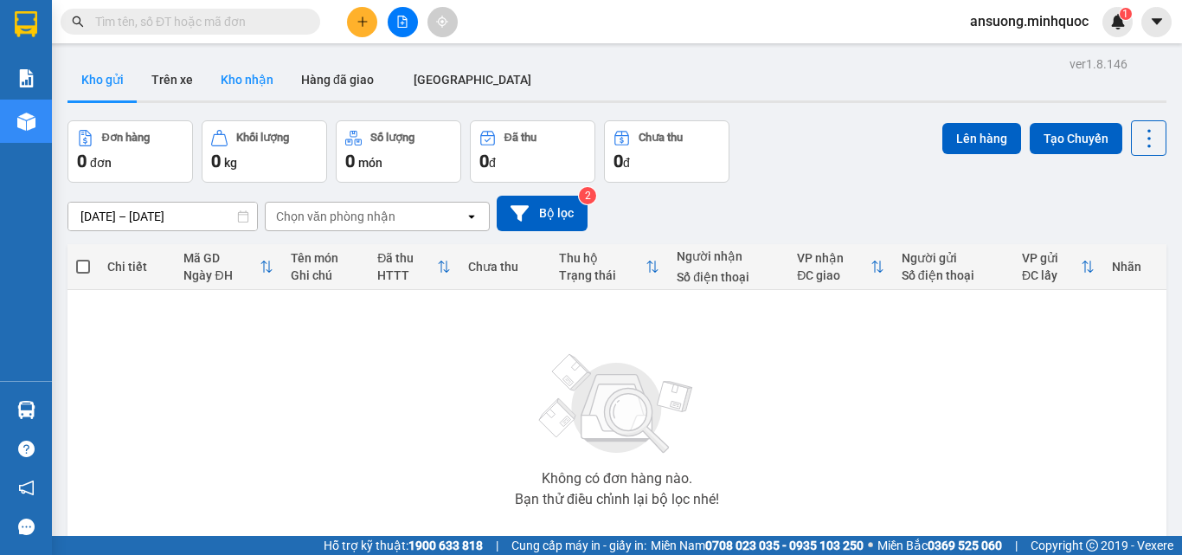
click at [256, 87] on button "Kho nhận" at bounding box center [247, 80] width 80 height 42
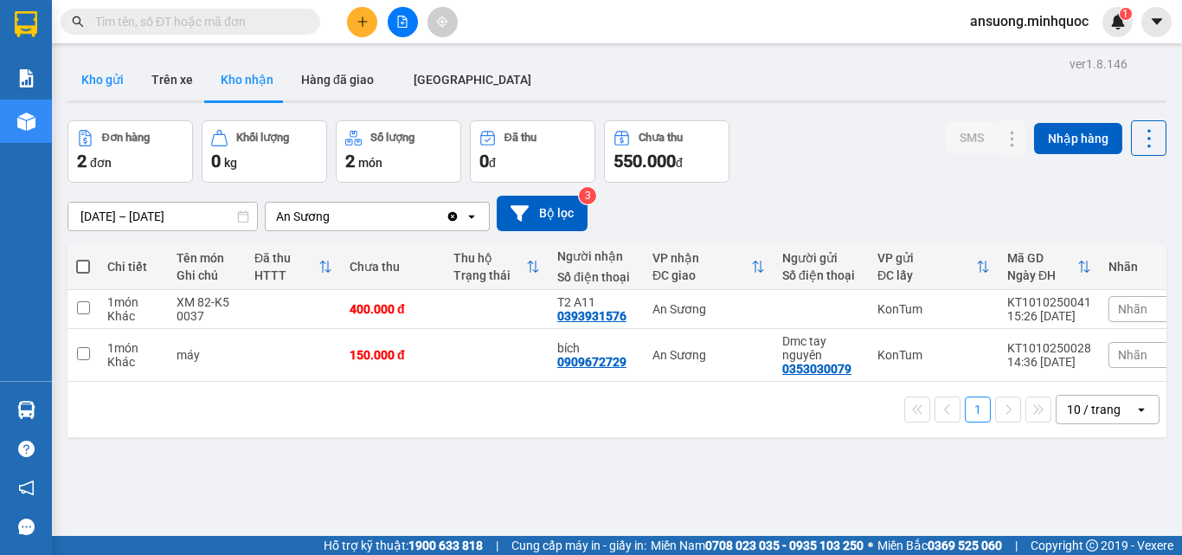
click at [98, 68] on button "Kho gửi" at bounding box center [102, 80] width 70 height 42
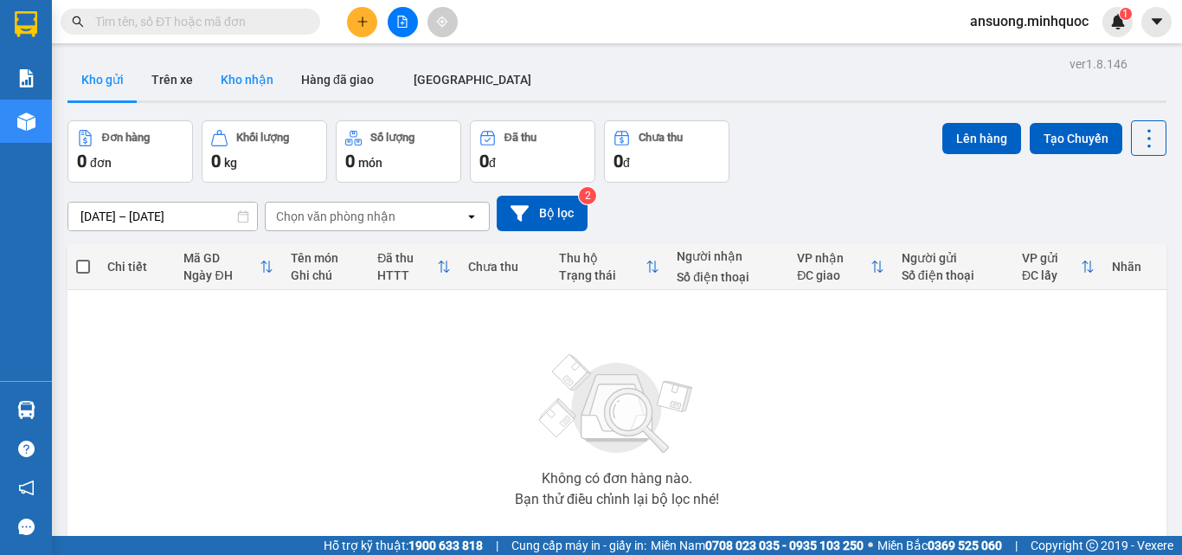
click at [208, 87] on button "Kho nhận" at bounding box center [247, 80] width 80 height 42
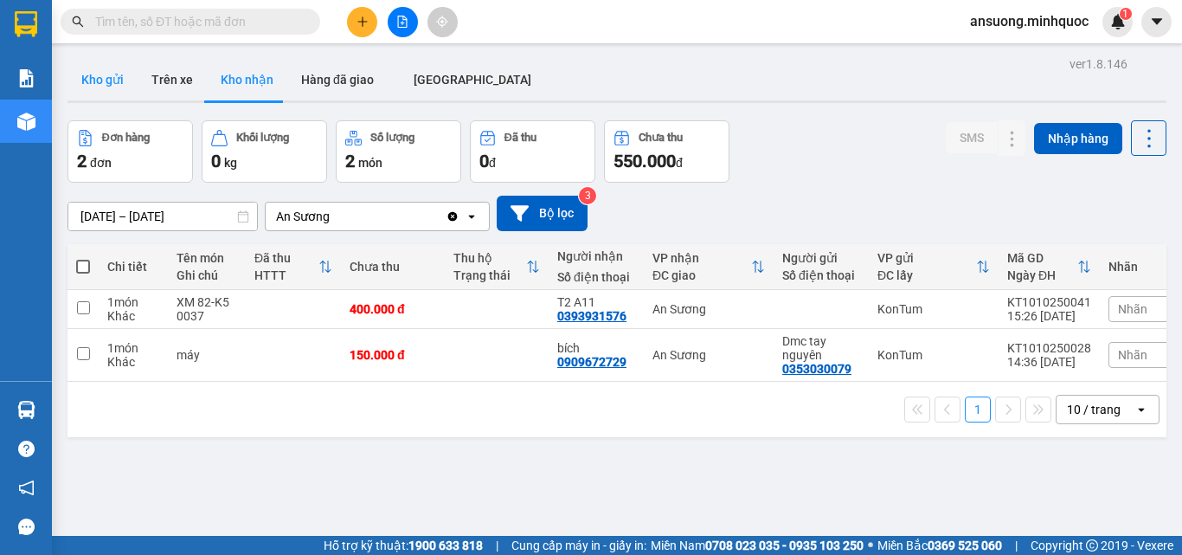
click at [91, 74] on button "Kho gửi" at bounding box center [102, 80] width 70 height 42
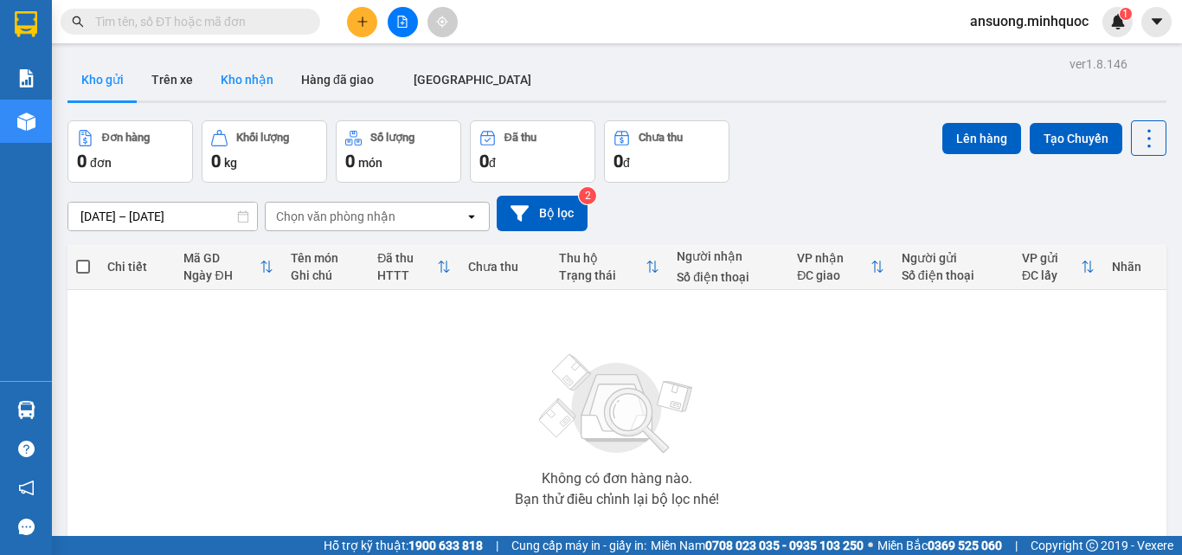
click at [242, 82] on button "Kho nhận" at bounding box center [247, 80] width 80 height 42
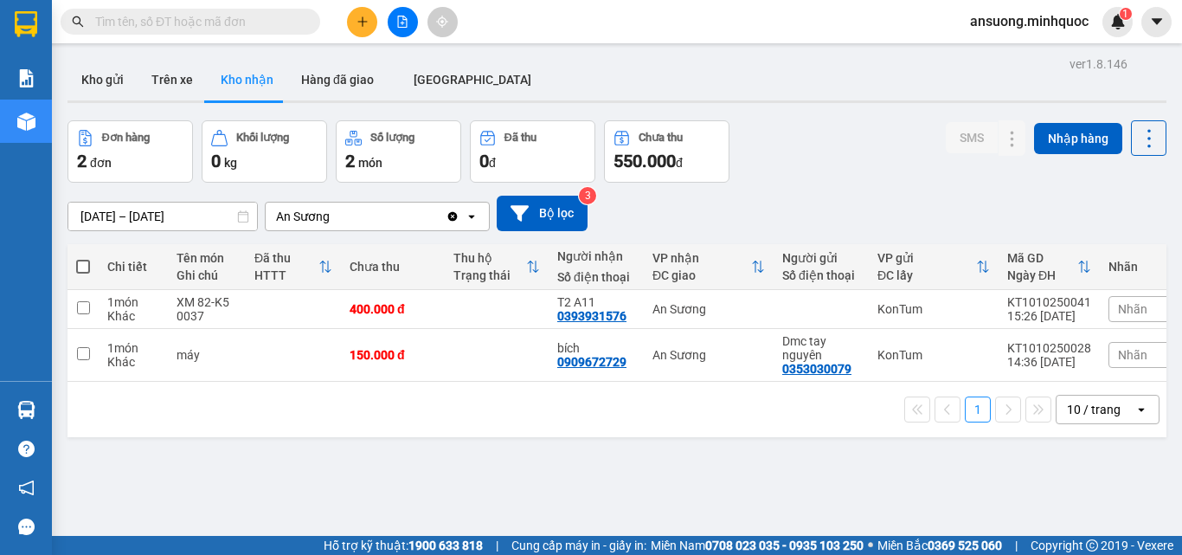
drag, startPoint x: 99, startPoint y: 76, endPoint x: 115, endPoint y: 39, distance: 40.7
click at [100, 76] on button "Kho gửi" at bounding box center [102, 80] width 70 height 42
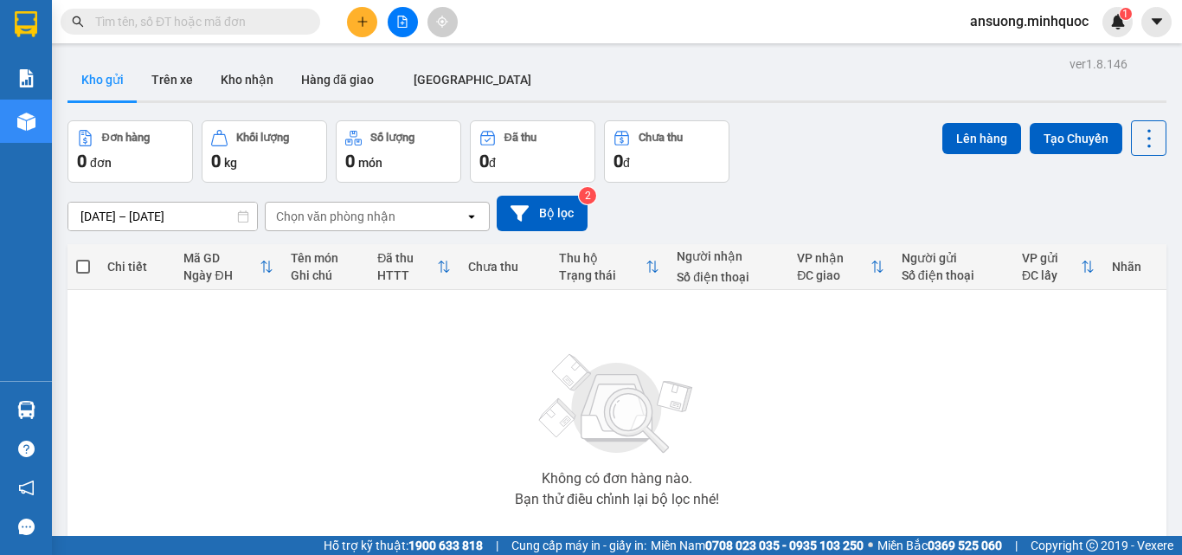
click at [83, 86] on button "Kho gửi" at bounding box center [102, 80] width 70 height 42
click at [246, 85] on button "Kho nhận" at bounding box center [247, 80] width 80 height 42
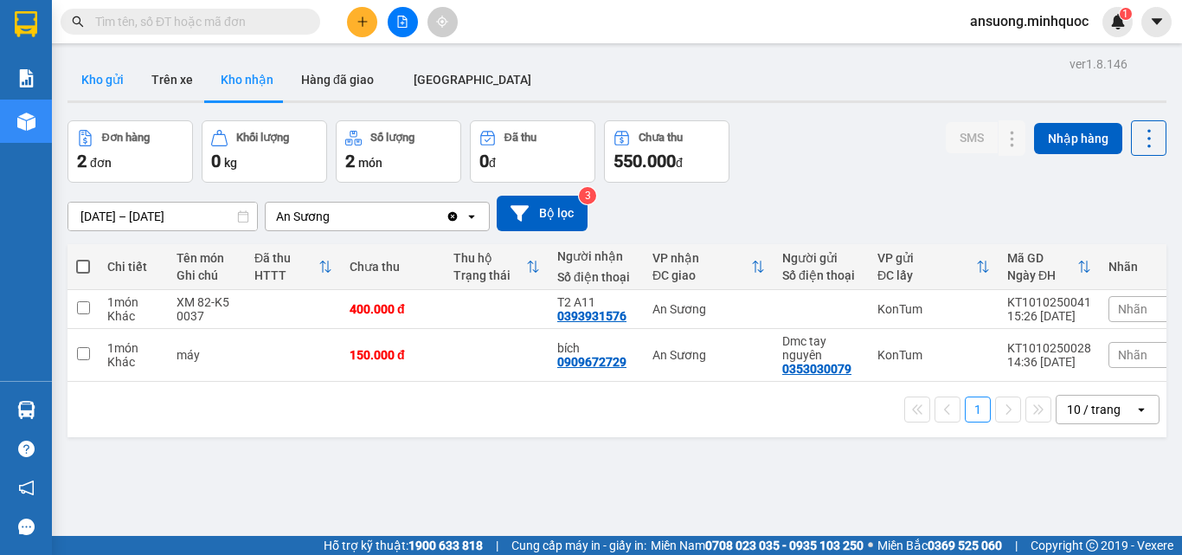
click at [107, 88] on button "Kho gửi" at bounding box center [102, 80] width 70 height 42
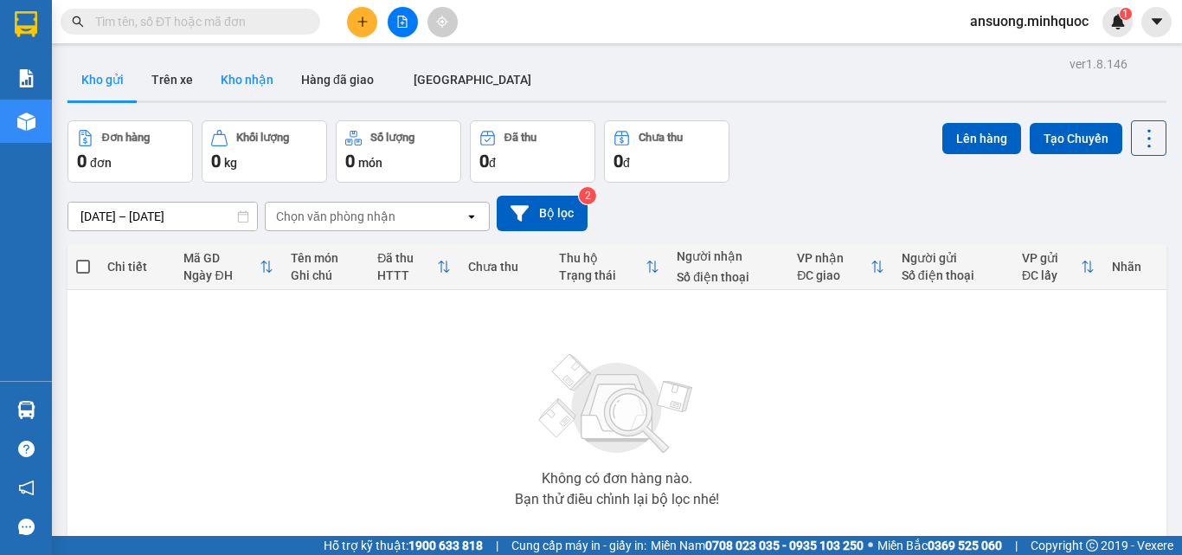
click at [211, 87] on button "Kho nhận" at bounding box center [247, 80] width 80 height 42
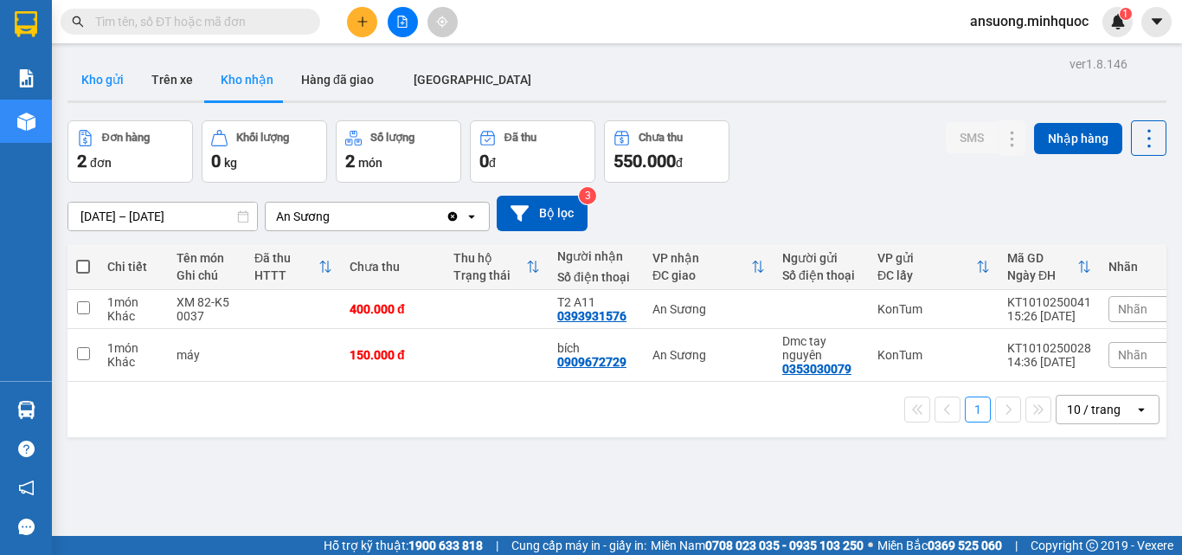
click at [99, 78] on button "Kho gửi" at bounding box center [102, 80] width 70 height 42
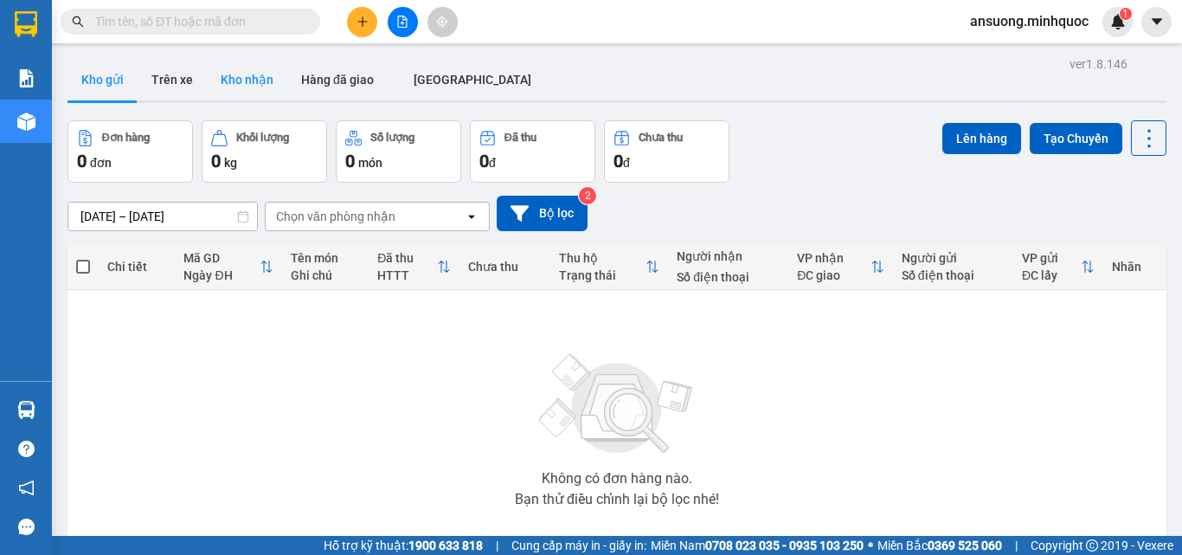
click at [216, 87] on button "Kho nhận" at bounding box center [247, 80] width 80 height 42
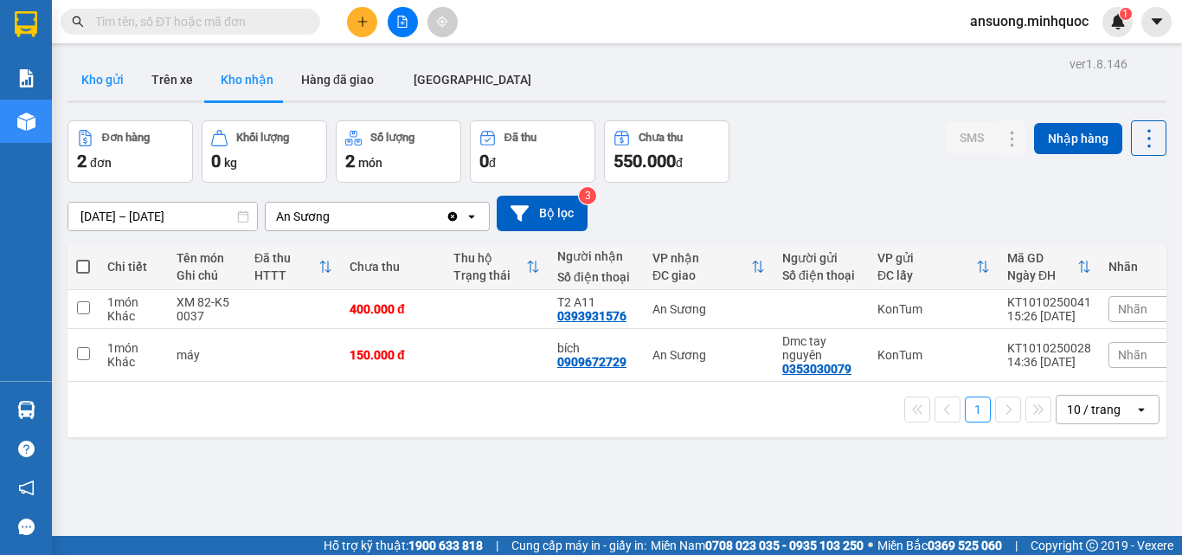
click at [90, 87] on button "Kho gửi" at bounding box center [102, 80] width 70 height 42
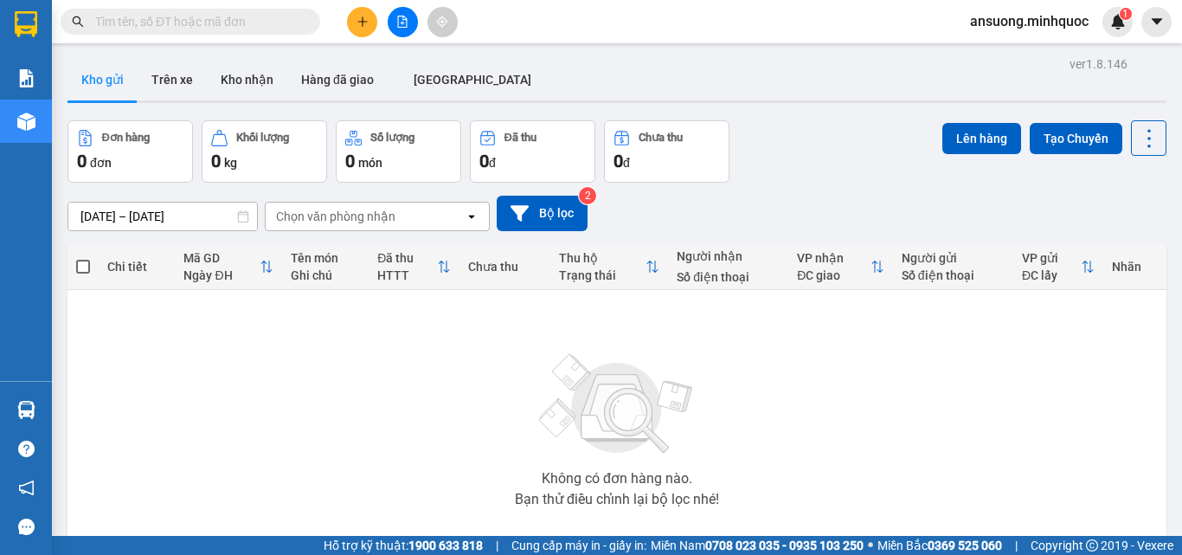
click at [163, 19] on input "text" at bounding box center [197, 21] width 204 height 19
click at [241, 80] on button "Kho nhận" at bounding box center [247, 80] width 80 height 42
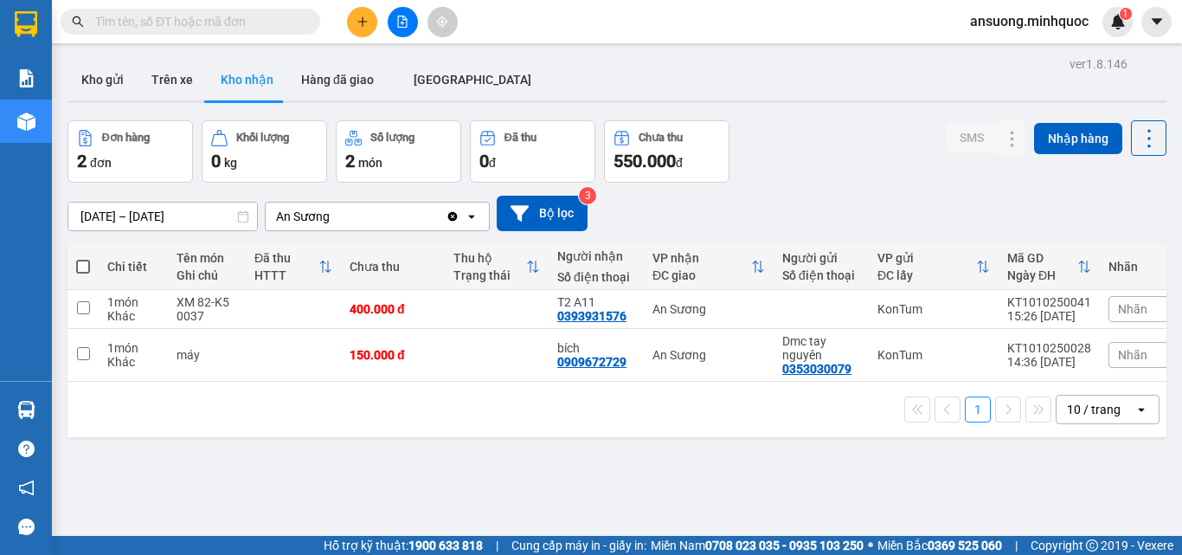
click at [407, 14] on button at bounding box center [403, 22] width 30 height 30
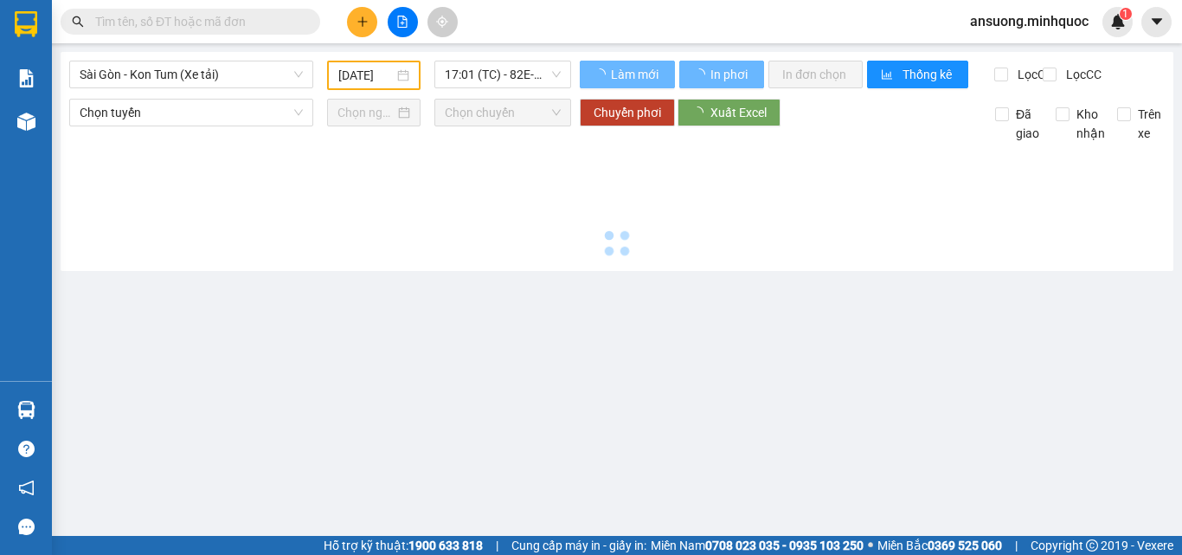
type input "[DATE]"
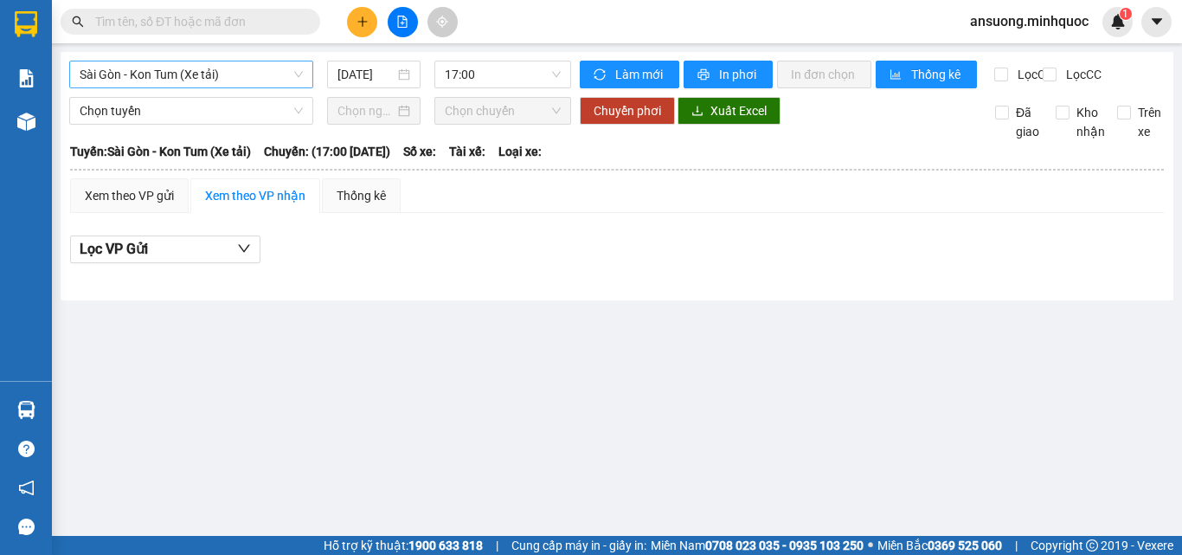
click at [192, 79] on span "Sài Gòn - Kon Tum (Xe tải)" at bounding box center [191, 74] width 223 height 26
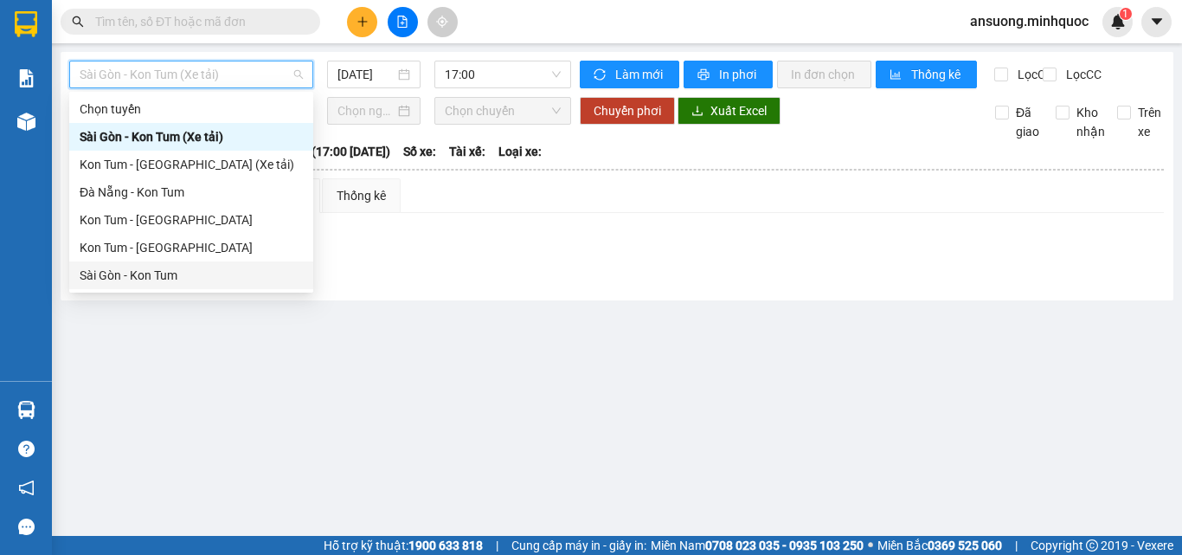
click at [121, 271] on div "Sài Gòn - Kon Tum" at bounding box center [191, 275] width 223 height 19
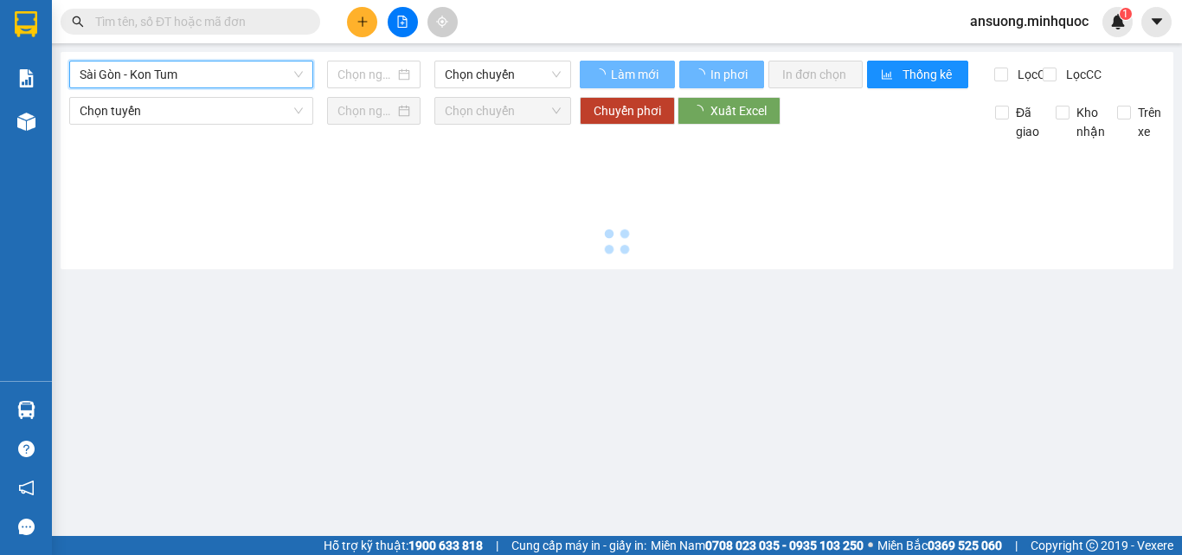
type input "[DATE]"
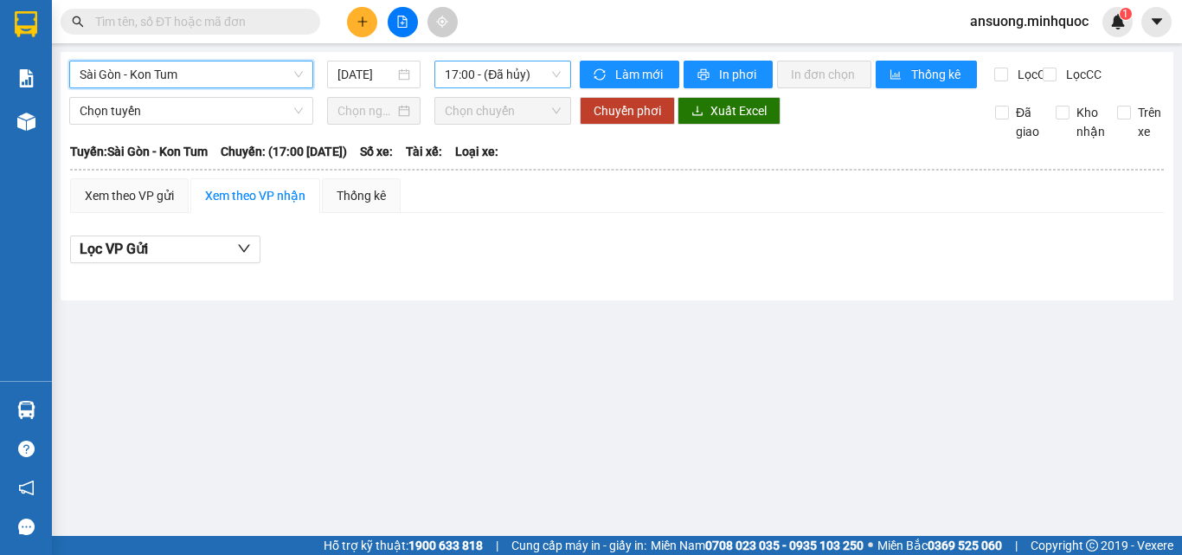
click at [526, 76] on span "17:00 - (Đã hủy)" at bounding box center [503, 74] width 116 height 26
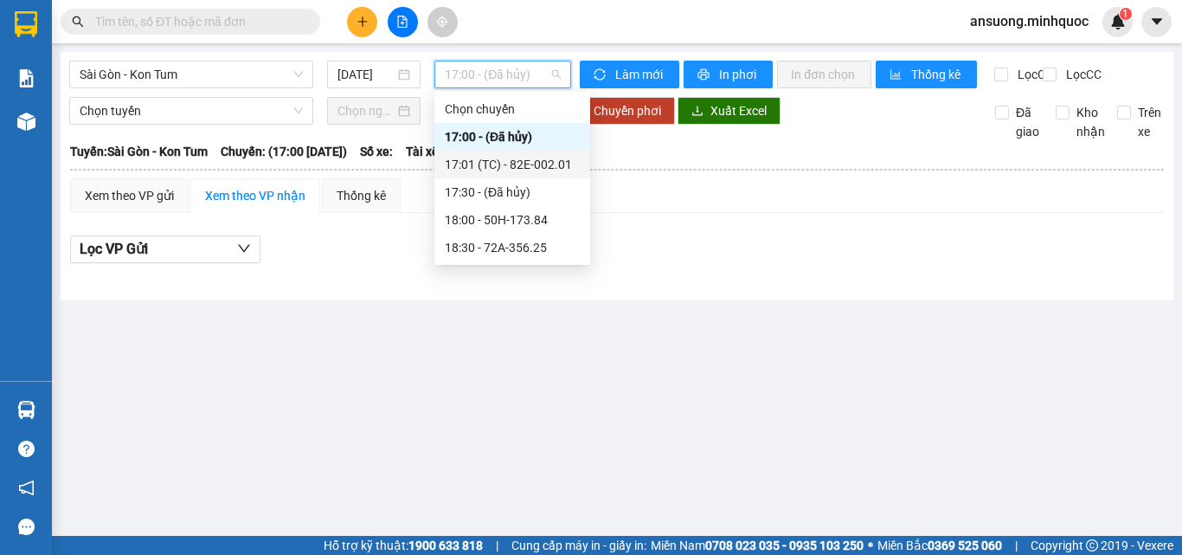
click at [510, 160] on div "17:01 (TC) - 82E-002.01" at bounding box center [512, 164] width 135 height 19
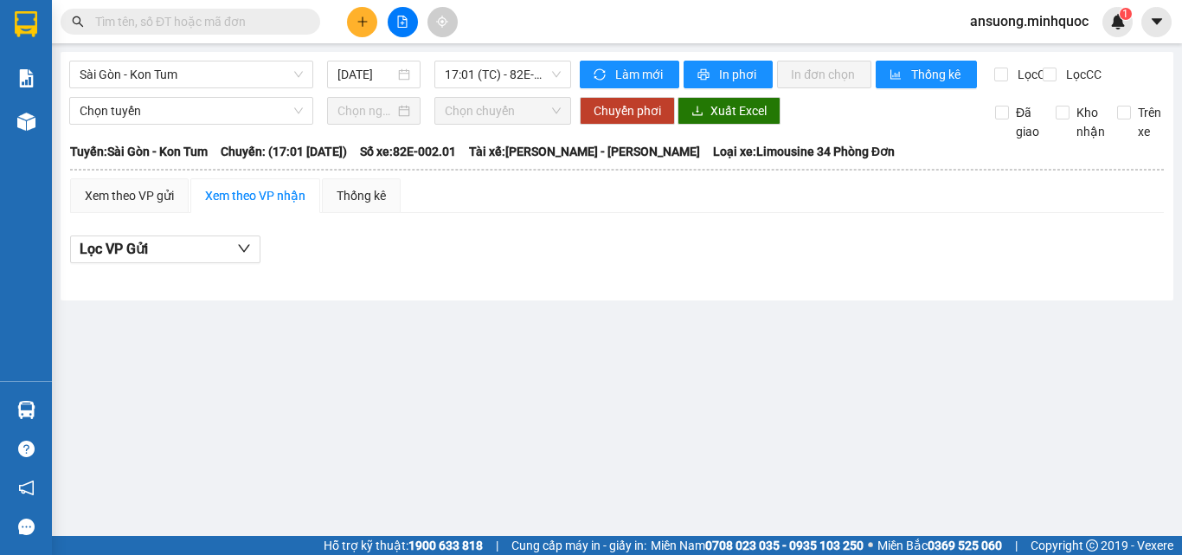
click at [598, 28] on div "Kết quả tìm kiếm ( 1 ) Bộ lọc Mã ĐH Trạng thái Món hàng Thu hộ Tổng cước Chưa c…" at bounding box center [591, 21] width 1182 height 43
click at [503, 80] on span "17:01 (TC) - 82E-002.01" at bounding box center [503, 74] width 116 height 26
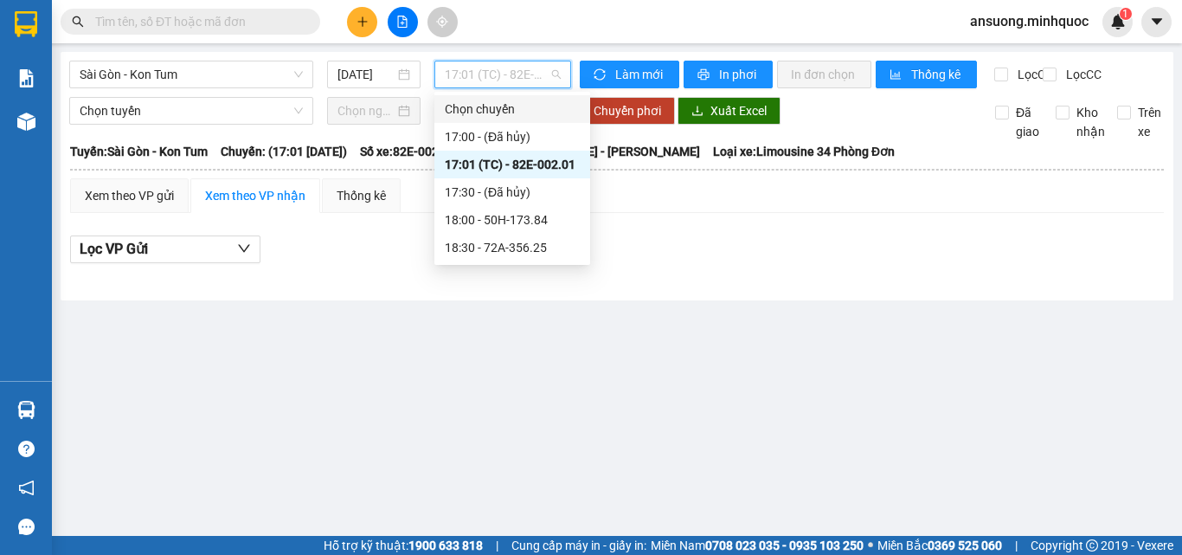
click at [166, 60] on div "Sài Gòn - Kon Tum 12/10/2025 17:01 (TC) - 82E-002.01 Làm mới In phơi In đơn chọ…" at bounding box center [617, 176] width 1113 height 248
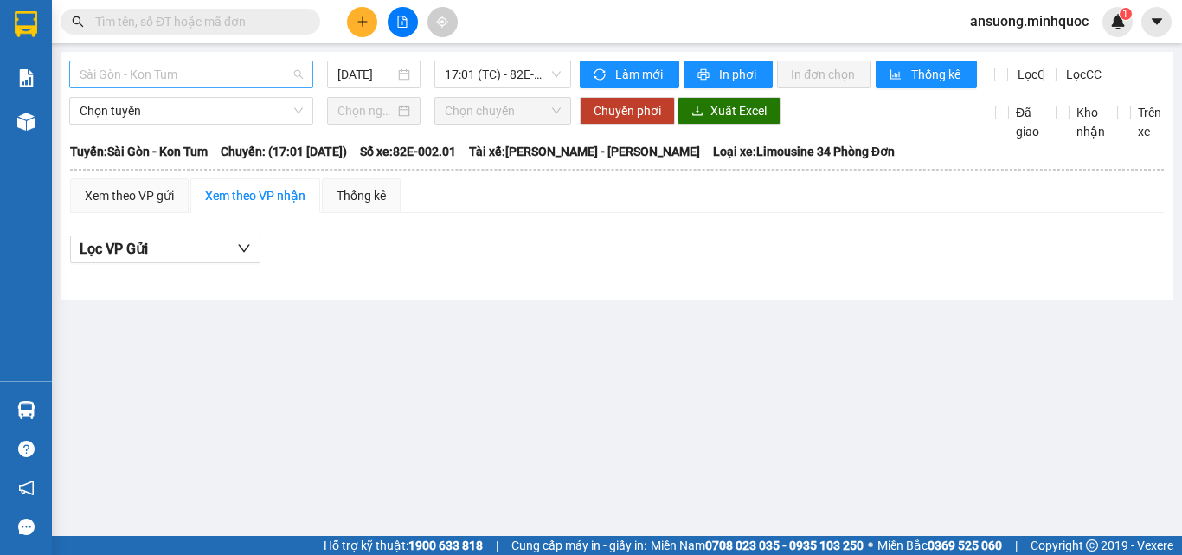
click at [166, 80] on span "Sài Gòn - Kon Tum" at bounding box center [191, 74] width 223 height 26
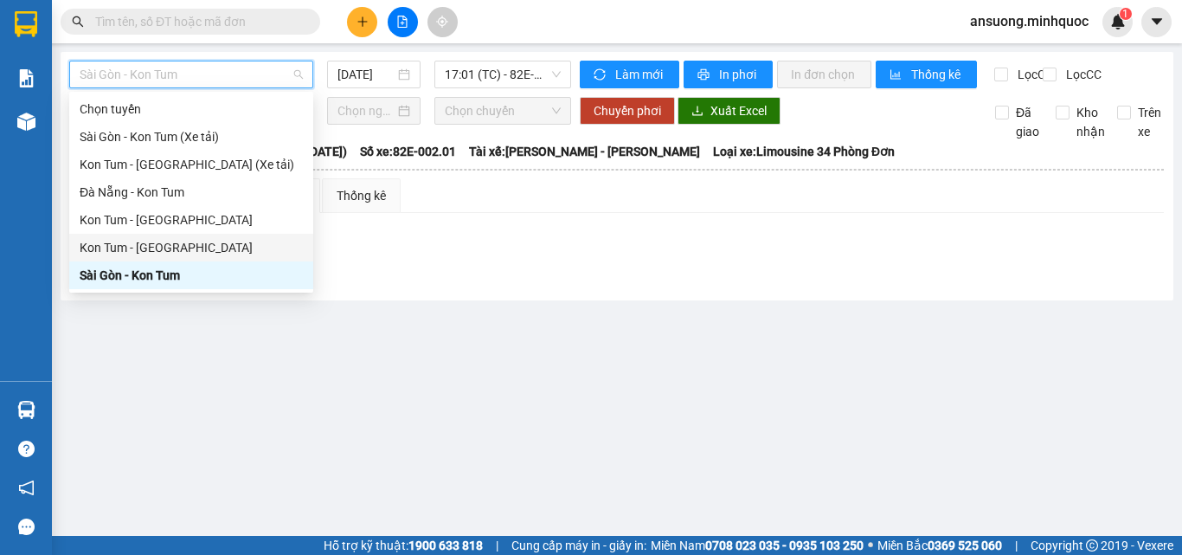
click at [106, 254] on div "Kon Tum - [GEOGRAPHIC_DATA]" at bounding box center [191, 247] width 223 height 19
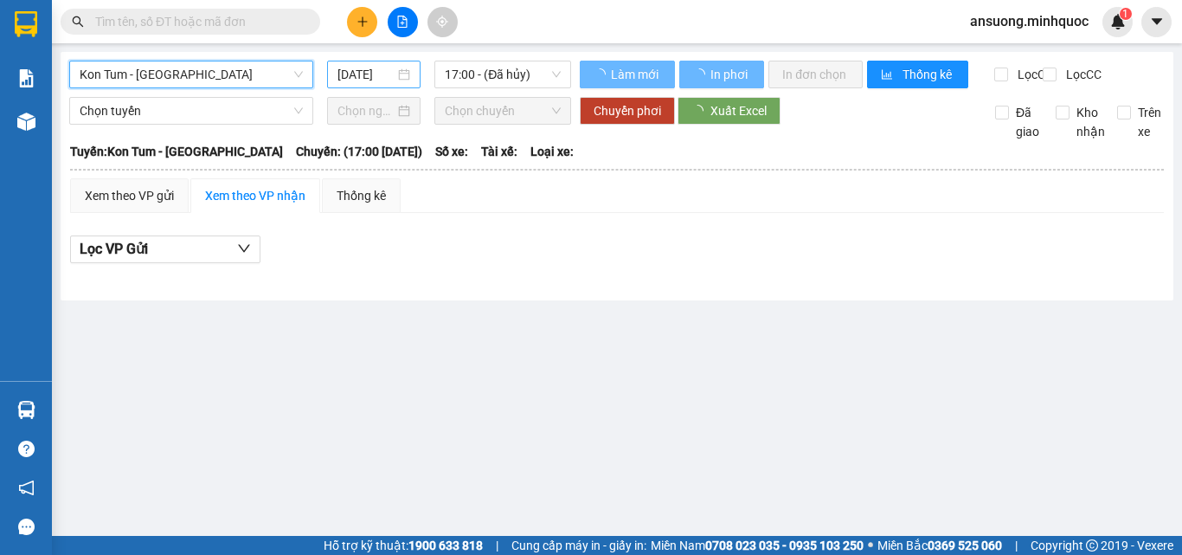
click at [381, 61] on div "[DATE]" at bounding box center [373, 75] width 93 height 28
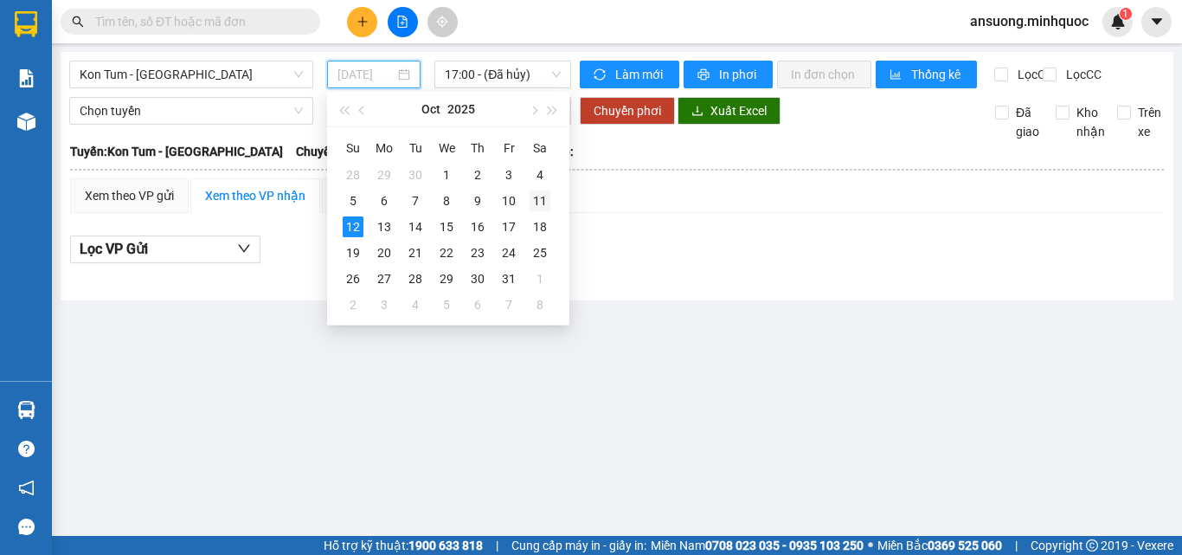
click at [532, 203] on div "11" at bounding box center [539, 200] width 21 height 21
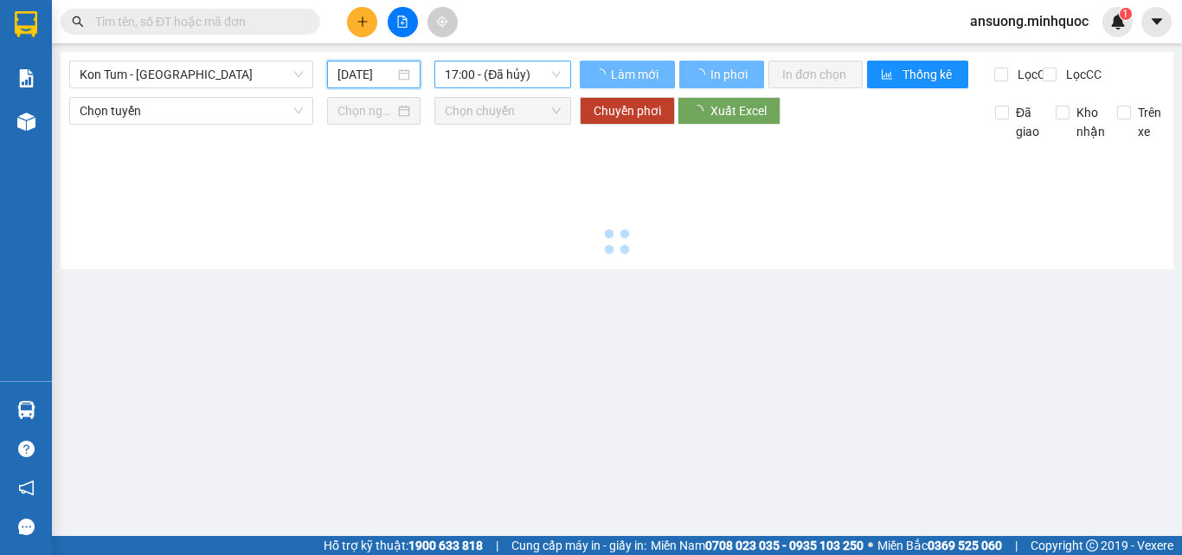
type input "[DATE]"
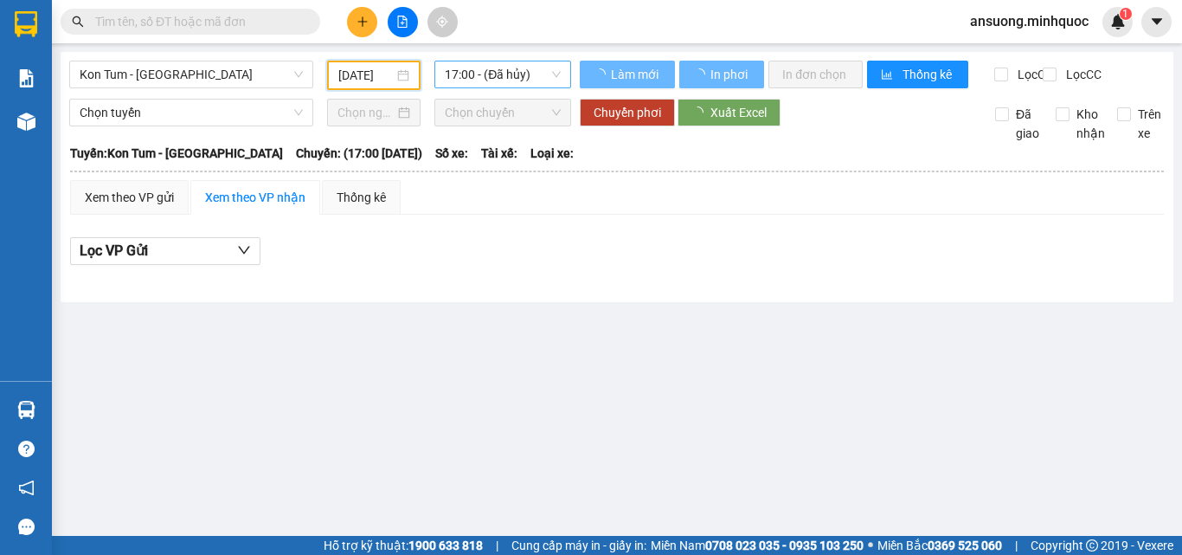
click at [513, 70] on span "17:00 - (Đã hủy)" at bounding box center [503, 74] width 116 height 26
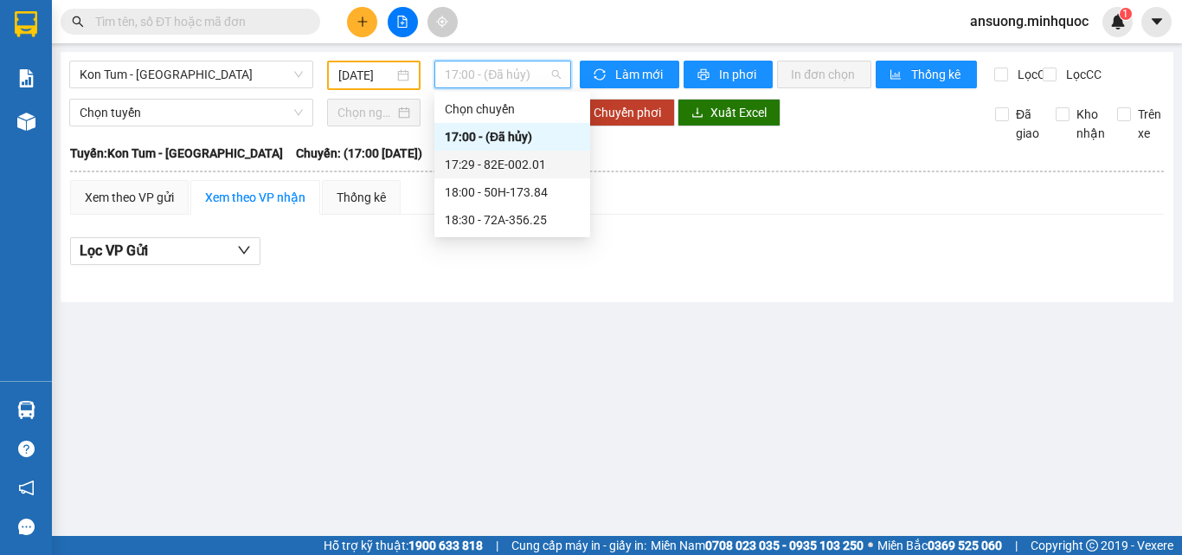
click at [518, 175] on div "17:29 - 82E-002.01" at bounding box center [512, 165] width 156 height 28
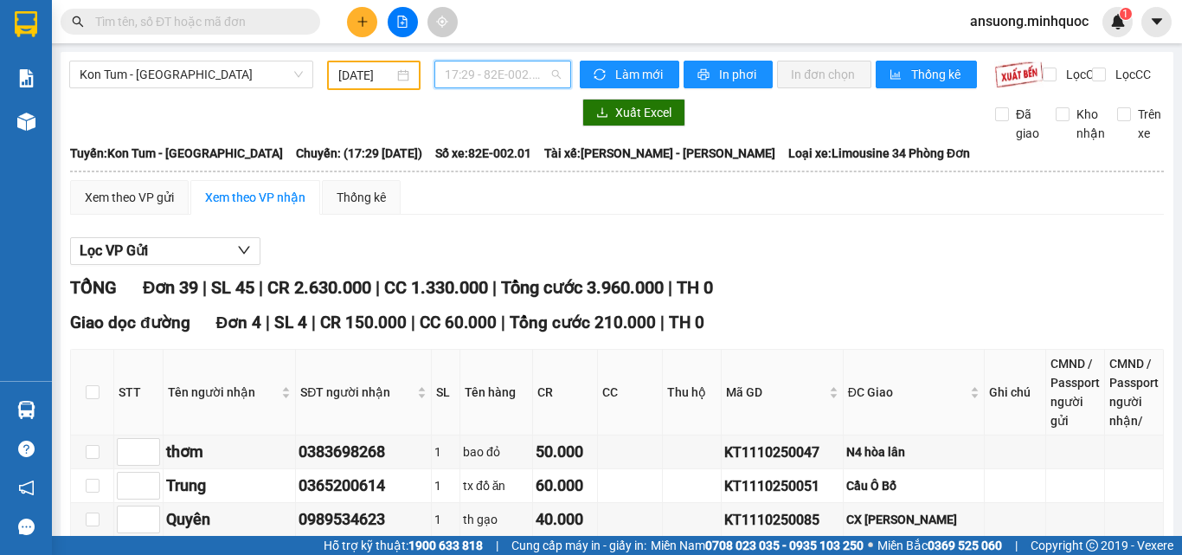
drag, startPoint x: 475, startPoint y: 83, endPoint x: 603, endPoint y: 233, distance: 197.0
click at [475, 84] on span "17:29 - 82E-002.01" at bounding box center [503, 74] width 116 height 26
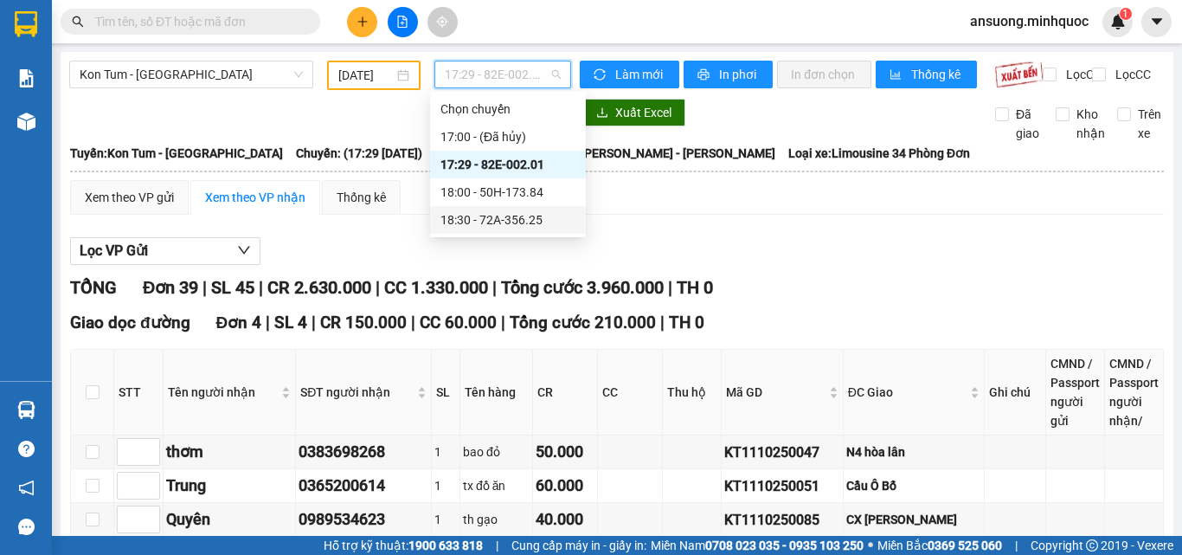
click at [501, 217] on div "18:30 - 72A-356.25" at bounding box center [507, 219] width 135 height 19
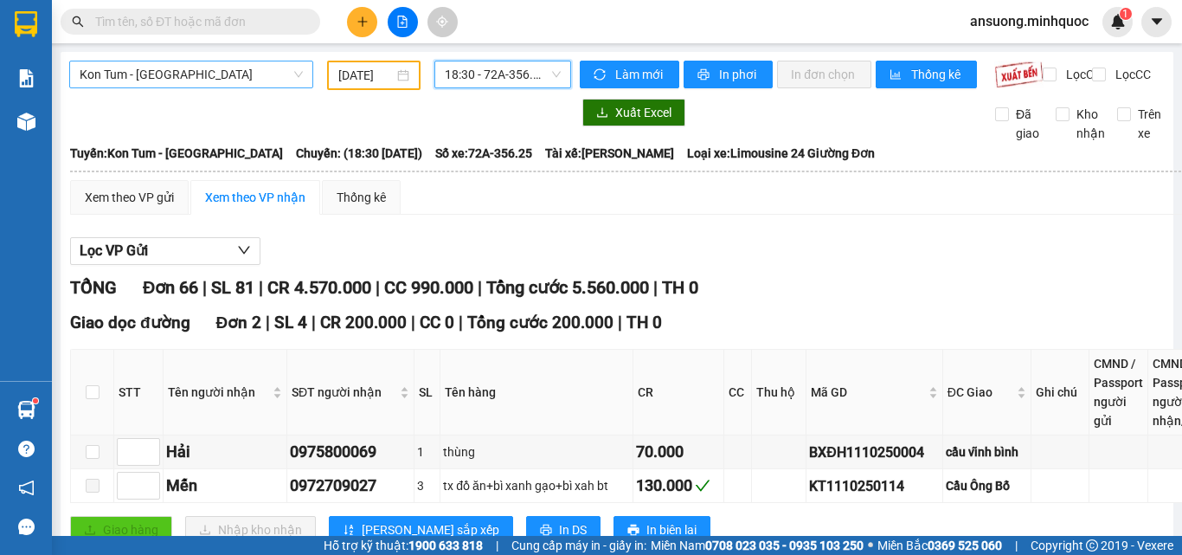
click at [112, 75] on span "Kon Tum - [GEOGRAPHIC_DATA]" at bounding box center [191, 74] width 223 height 26
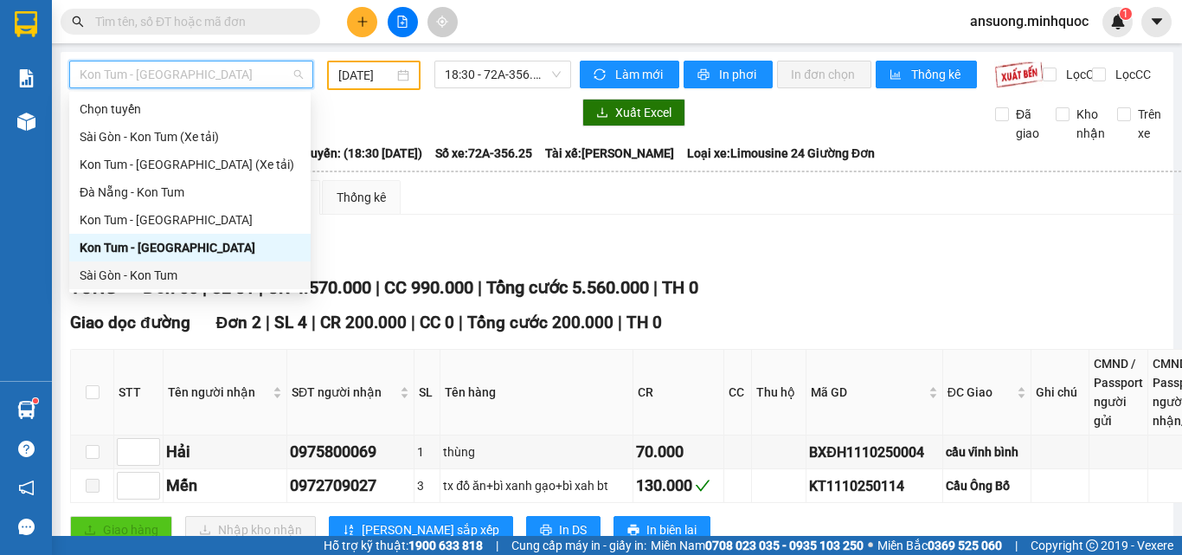
click at [112, 274] on div "Sài Gòn - Kon Tum" at bounding box center [190, 275] width 221 height 19
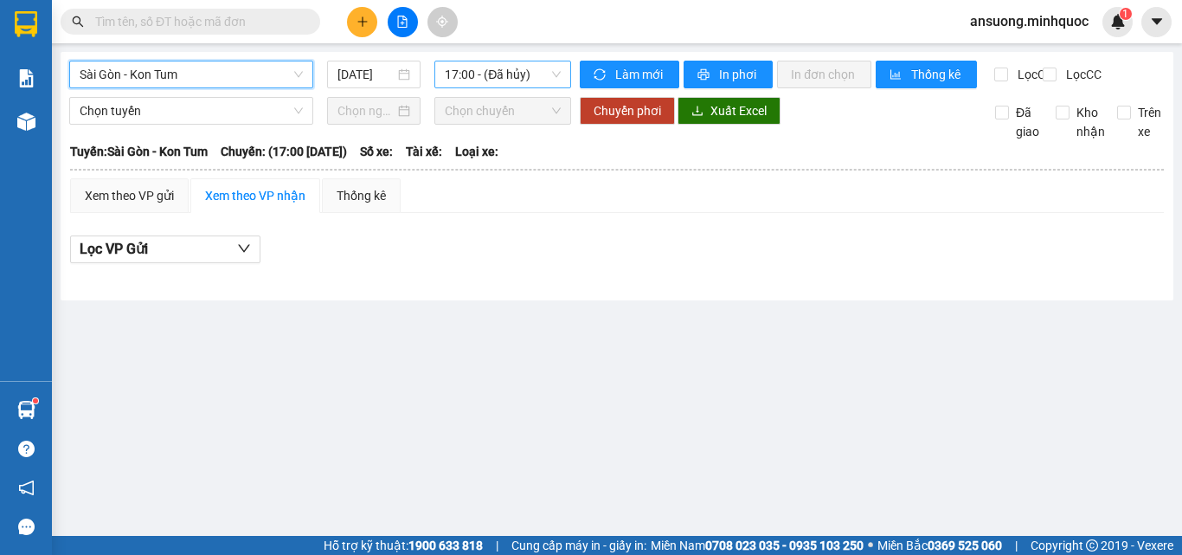
click at [504, 67] on span "17:00 - (Đã hủy)" at bounding box center [503, 74] width 116 height 26
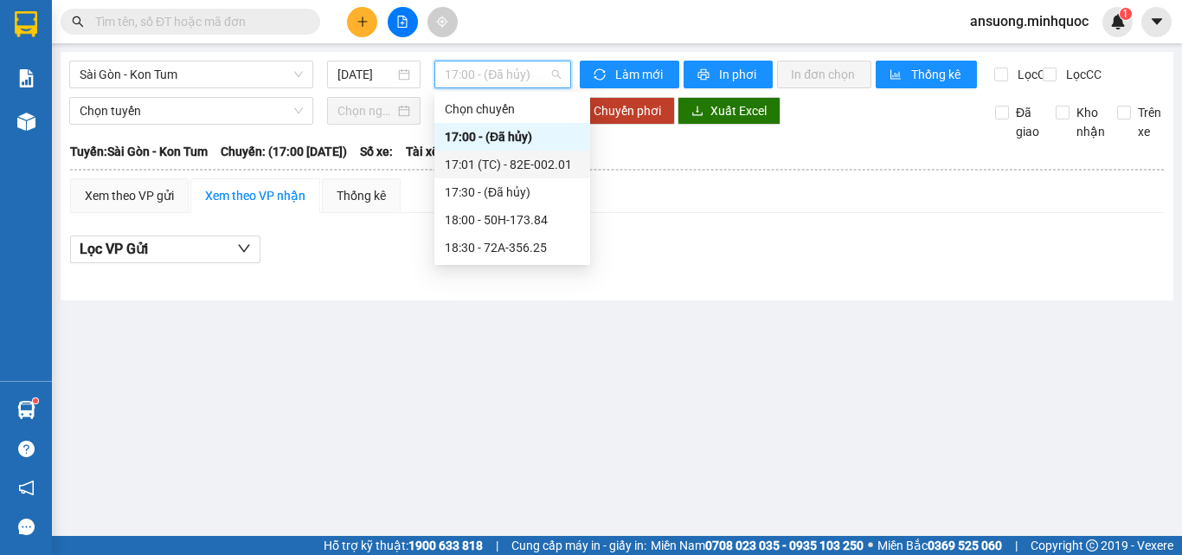
click at [530, 165] on div "17:01 (TC) - 82E-002.01" at bounding box center [512, 164] width 135 height 19
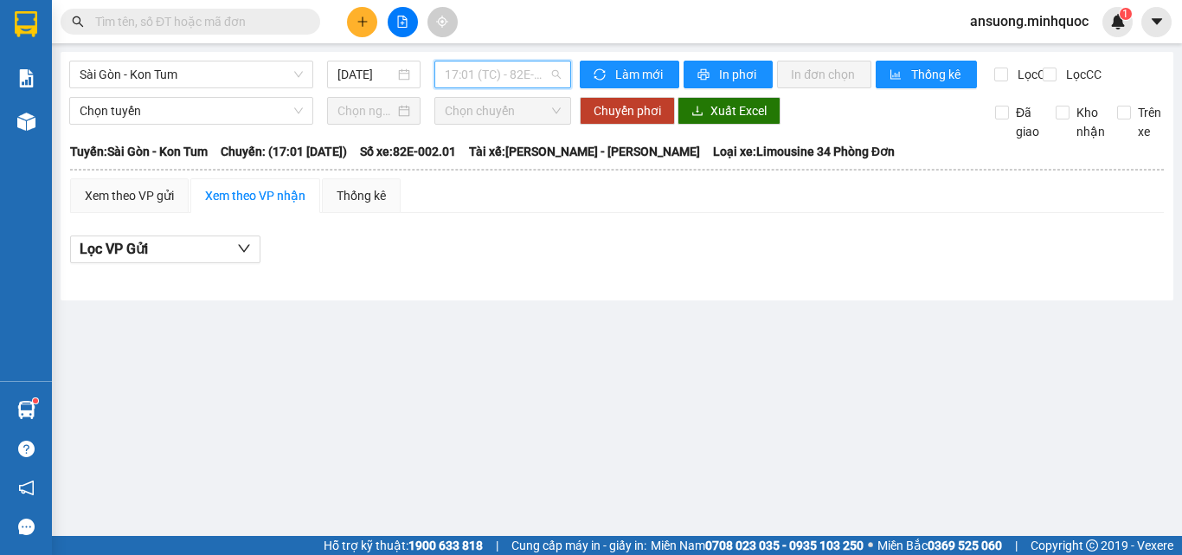
click at [475, 79] on span "17:01 (TC) - 82E-002.01" at bounding box center [503, 74] width 116 height 26
click at [375, 84] on div "[DATE]" at bounding box center [373, 75] width 93 height 28
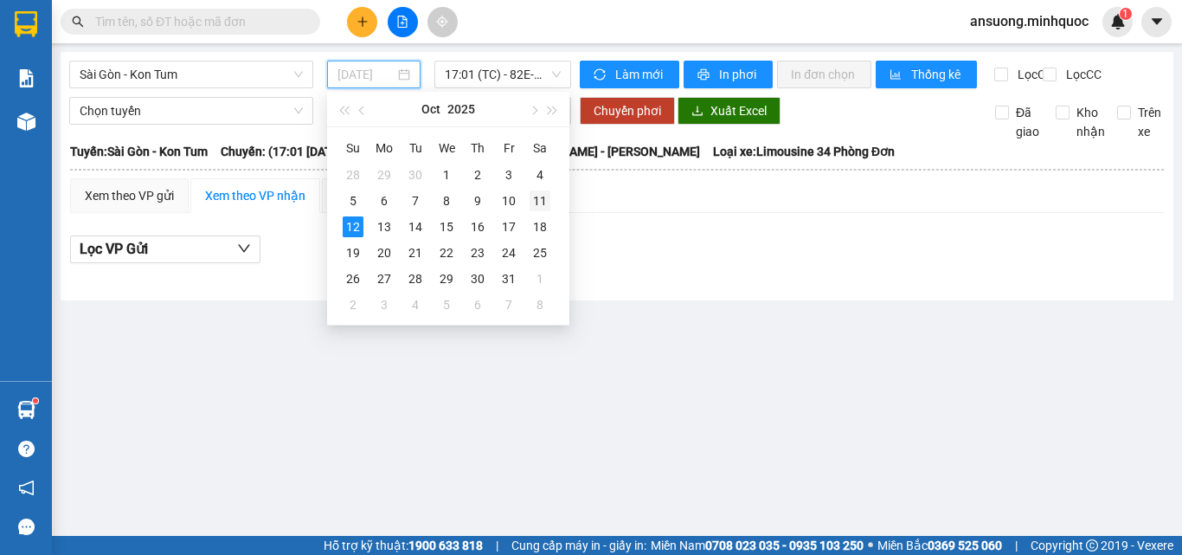
click at [542, 207] on div "11" at bounding box center [539, 200] width 21 height 21
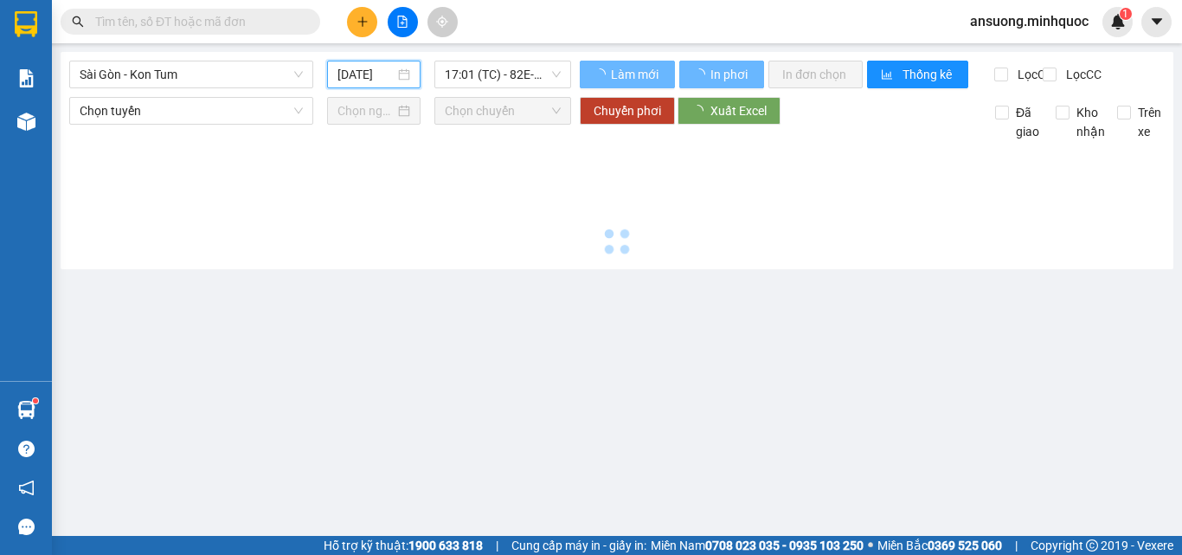
type input "[DATE]"
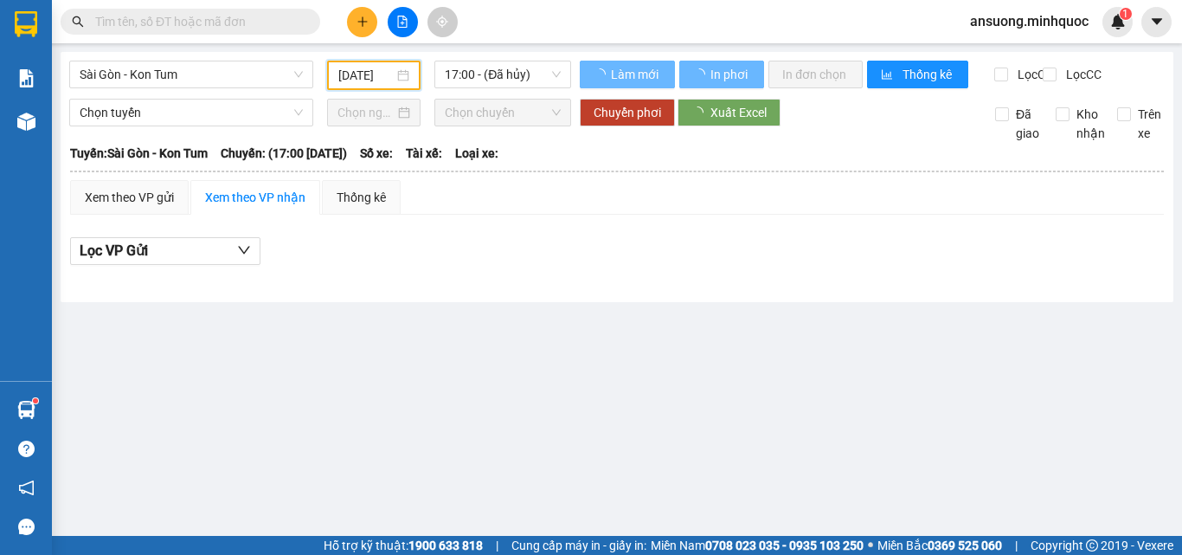
click at [502, 77] on span "17:00 - (Đã hủy)" at bounding box center [503, 74] width 116 height 26
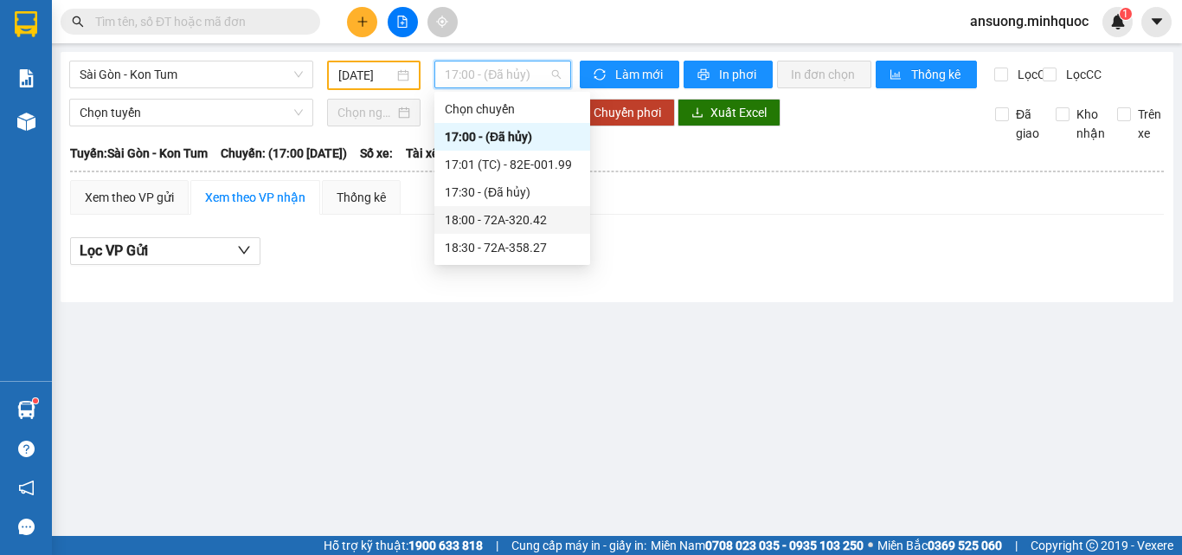
click at [556, 218] on div "18:00 - 72A-320.42" at bounding box center [512, 219] width 135 height 19
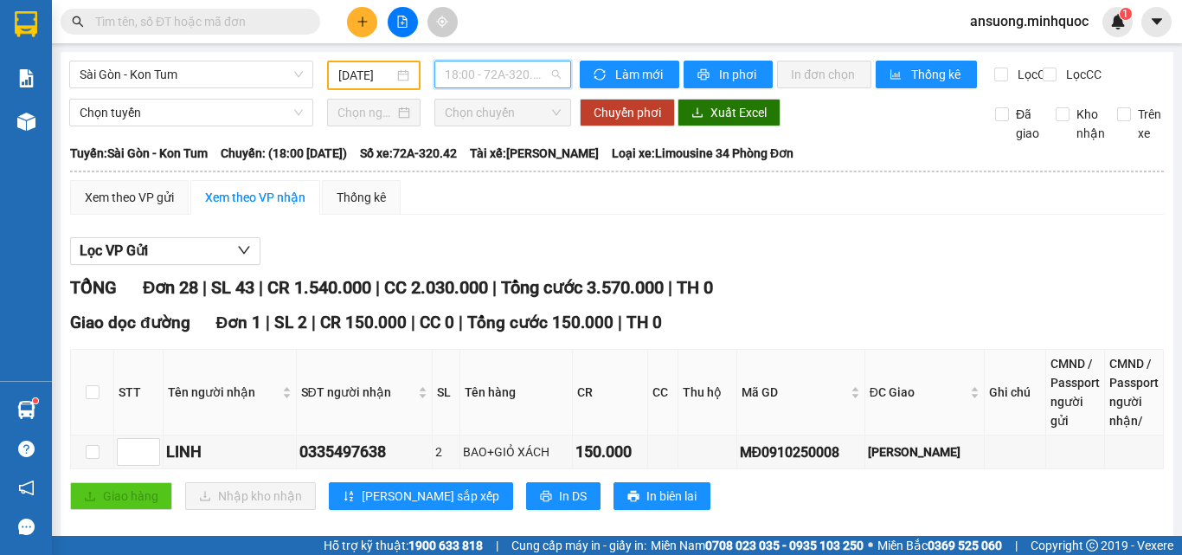
click at [493, 75] on span "18:00 - 72A-320.42" at bounding box center [503, 74] width 116 height 26
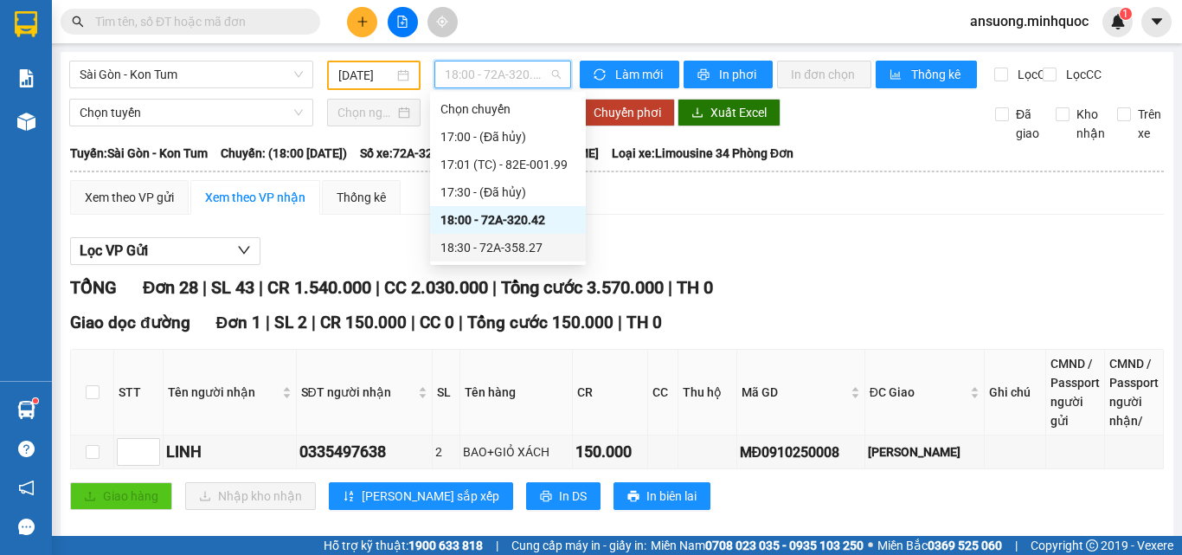
click at [517, 245] on div "18:30 - 72A-358.27" at bounding box center [507, 247] width 135 height 19
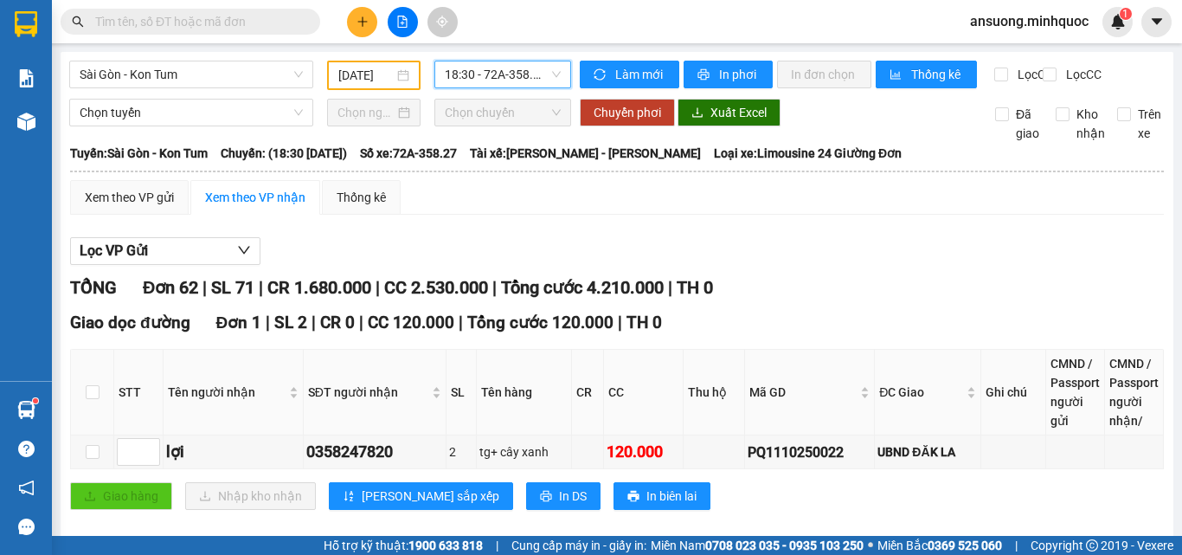
click at [486, 64] on span "18:30 - 72A-358.27" at bounding box center [503, 74] width 116 height 26
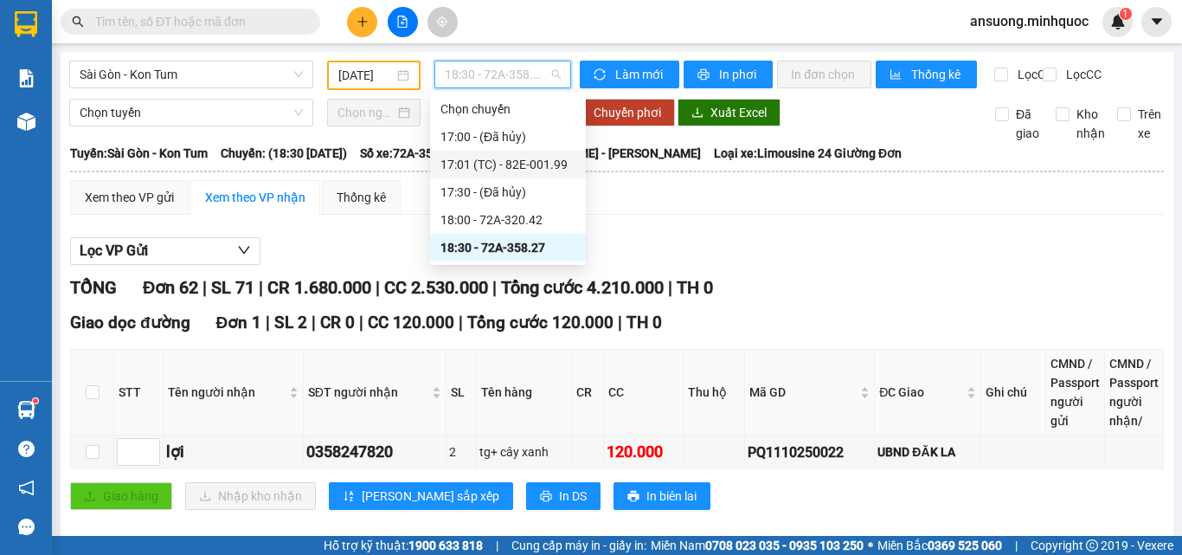
click at [531, 163] on div "17:01 (TC) - 82E-001.99" at bounding box center [507, 164] width 135 height 19
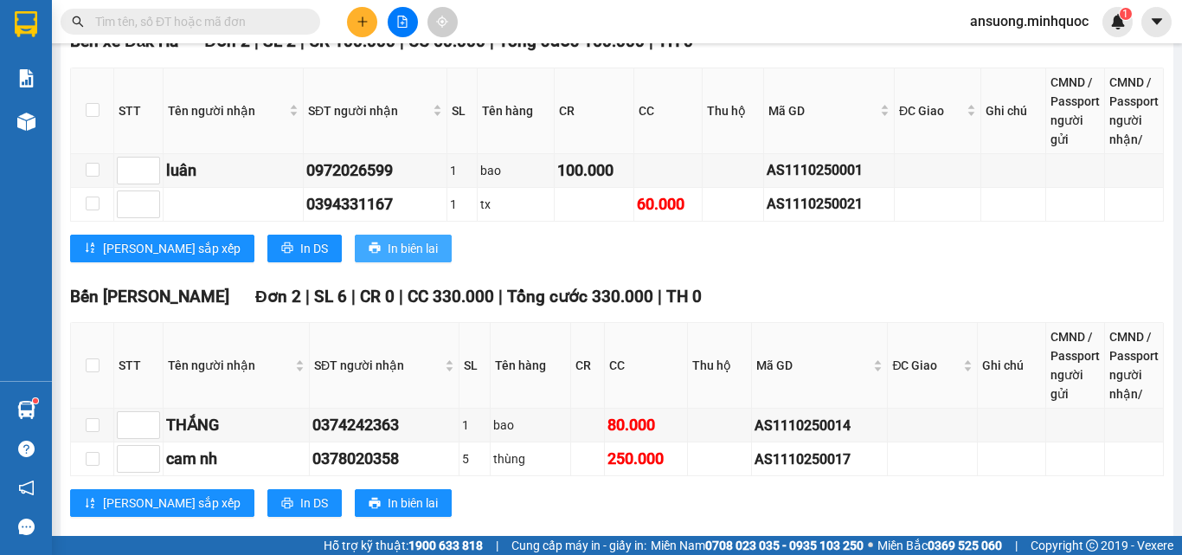
scroll to position [1711, 0]
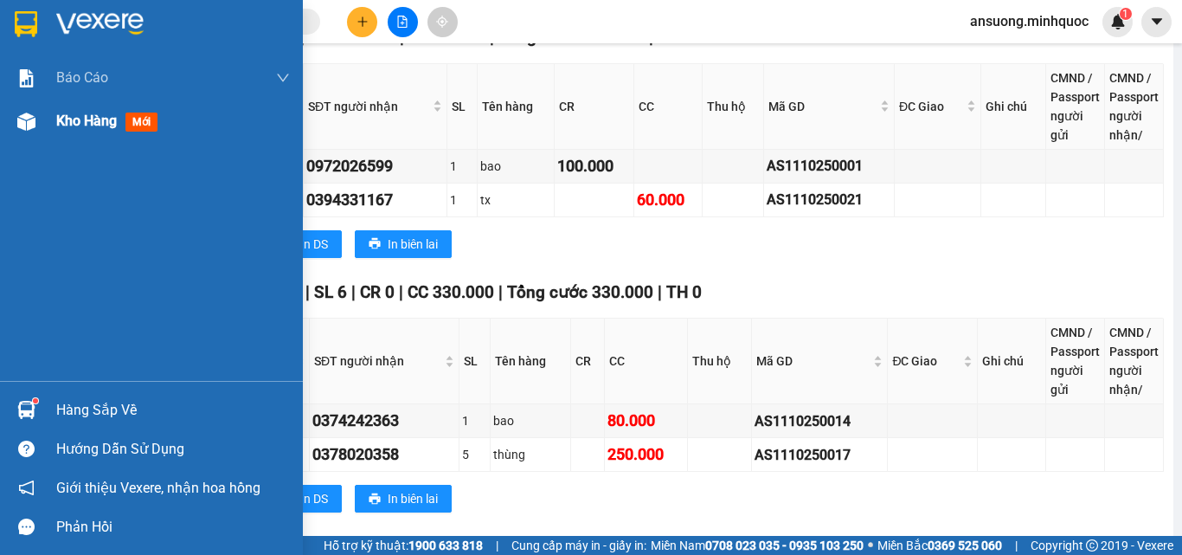
click at [21, 135] on div at bounding box center [26, 121] width 30 height 30
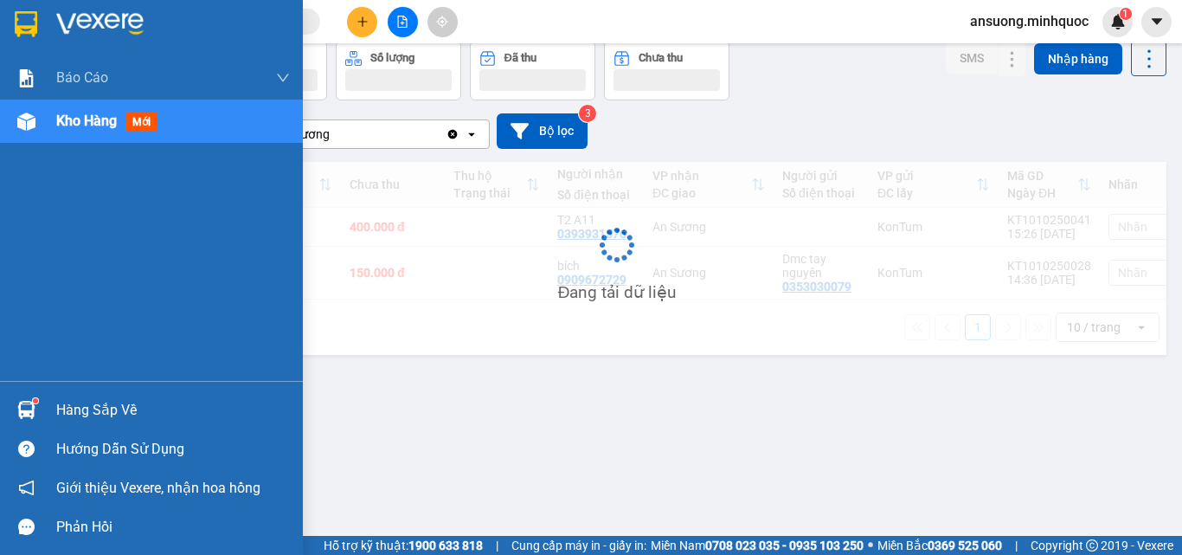
scroll to position [80, 0]
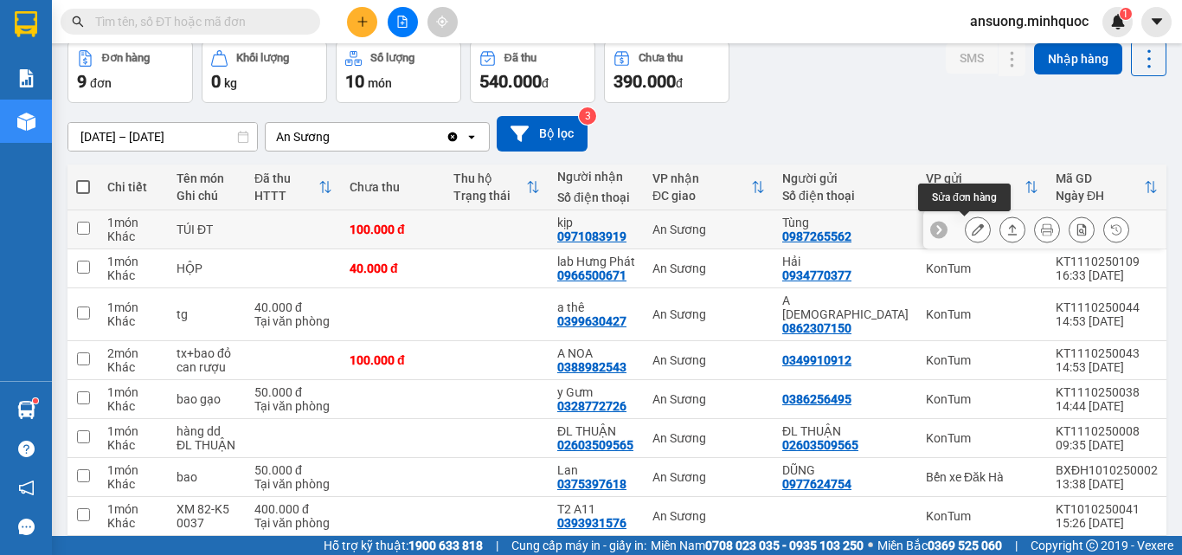
click at [1006, 234] on icon at bounding box center [1012, 229] width 12 height 12
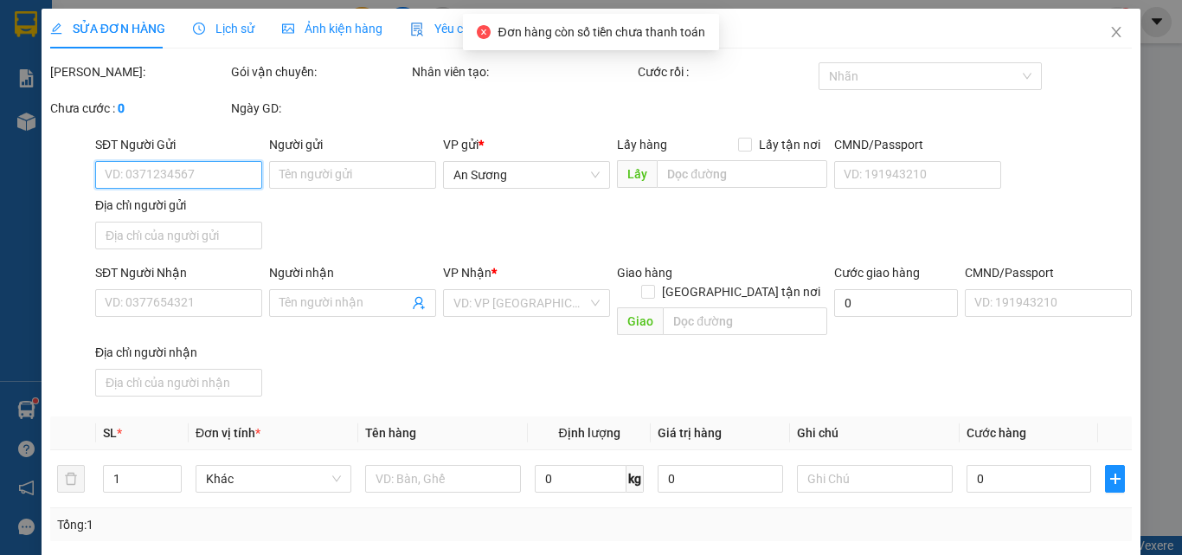
type input "0987265562"
type input "Tùng"
type input "0971083919"
type input "kịp"
type input "0"
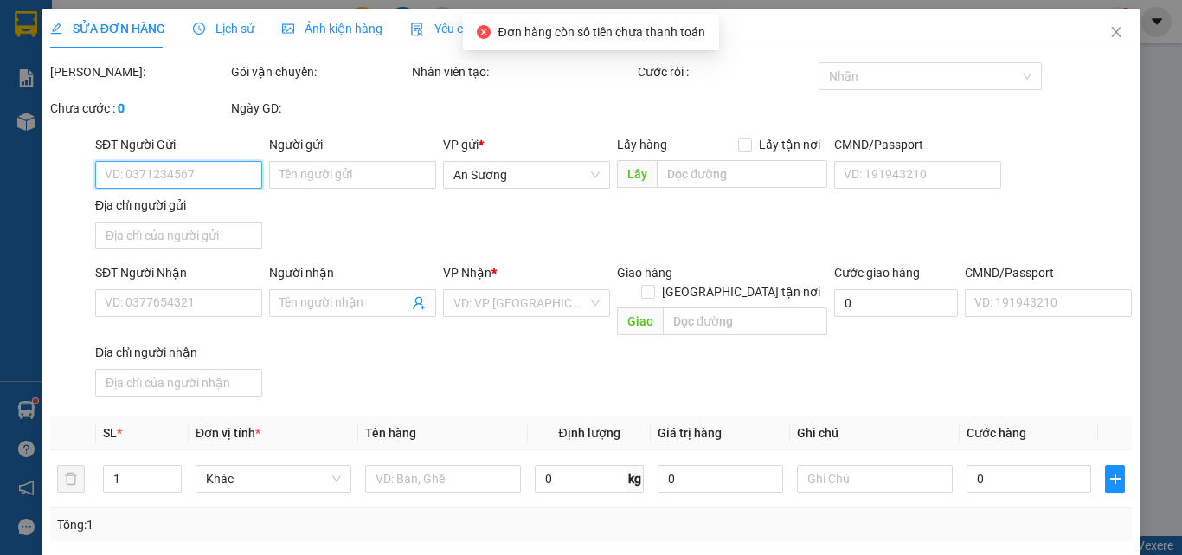
type input "100.000"
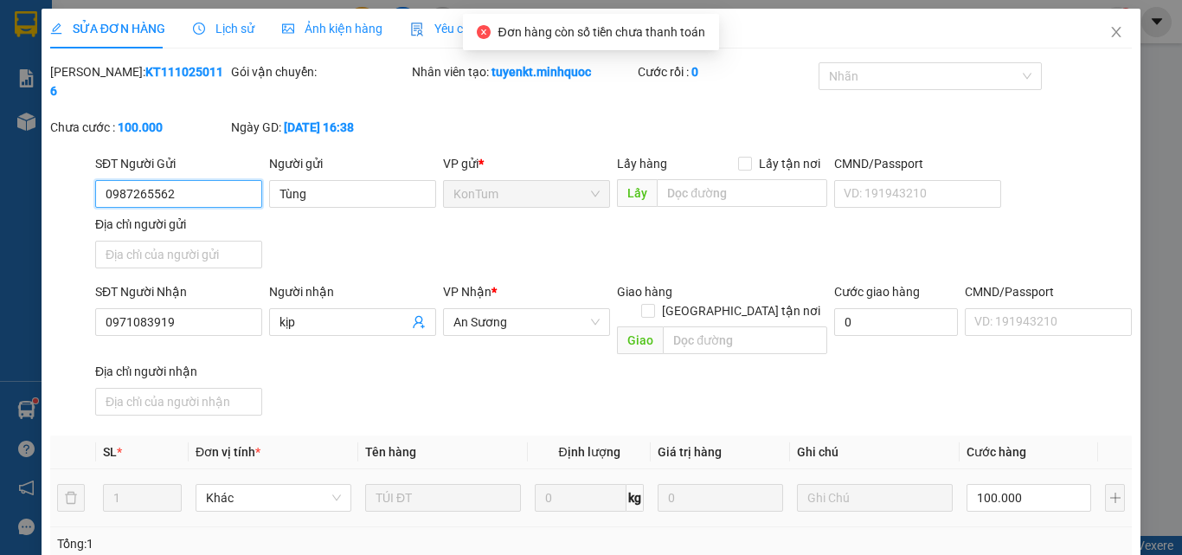
scroll to position [210, 0]
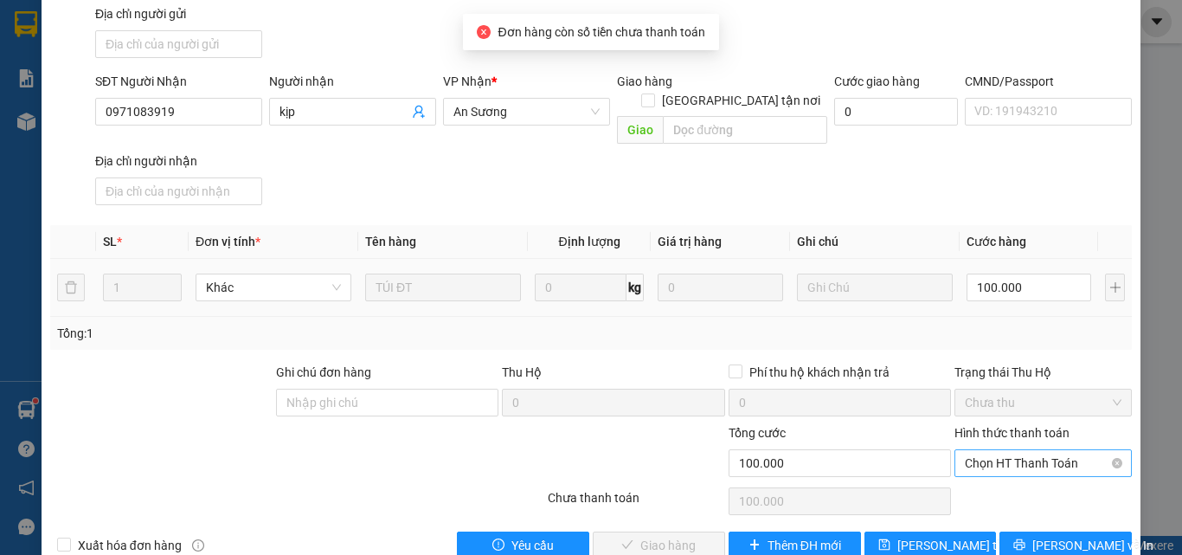
click at [1001, 450] on span "Chọn HT Thanh Toán" at bounding box center [1043, 463] width 157 height 26
click at [992, 460] on div "Tại văn phòng" at bounding box center [1032, 459] width 155 height 19
type input "0"
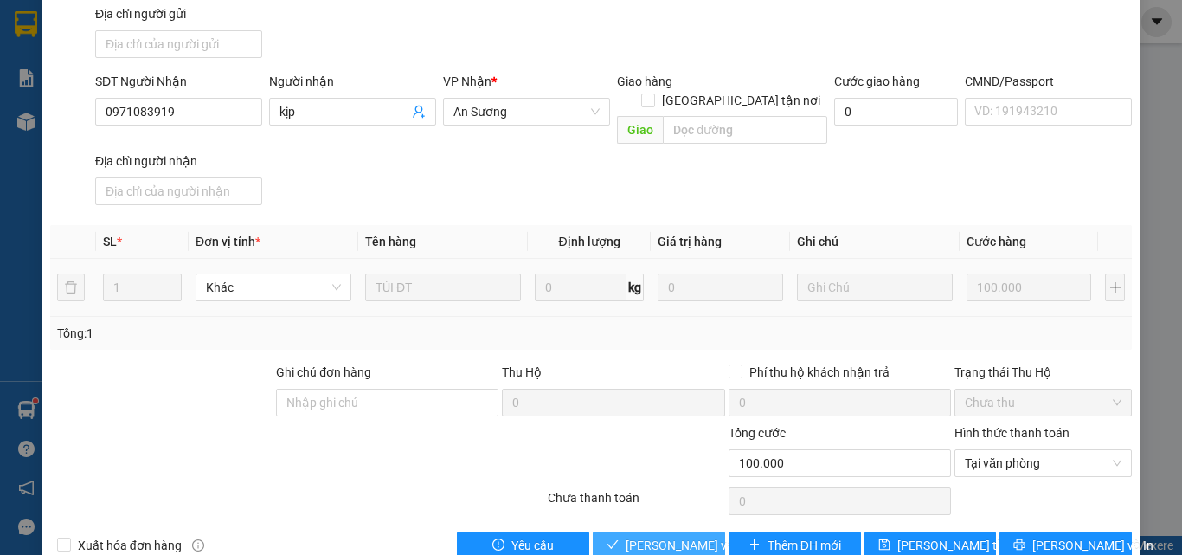
click at [629, 536] on span "Lưu và Giao hàng" at bounding box center [708, 545] width 166 height 19
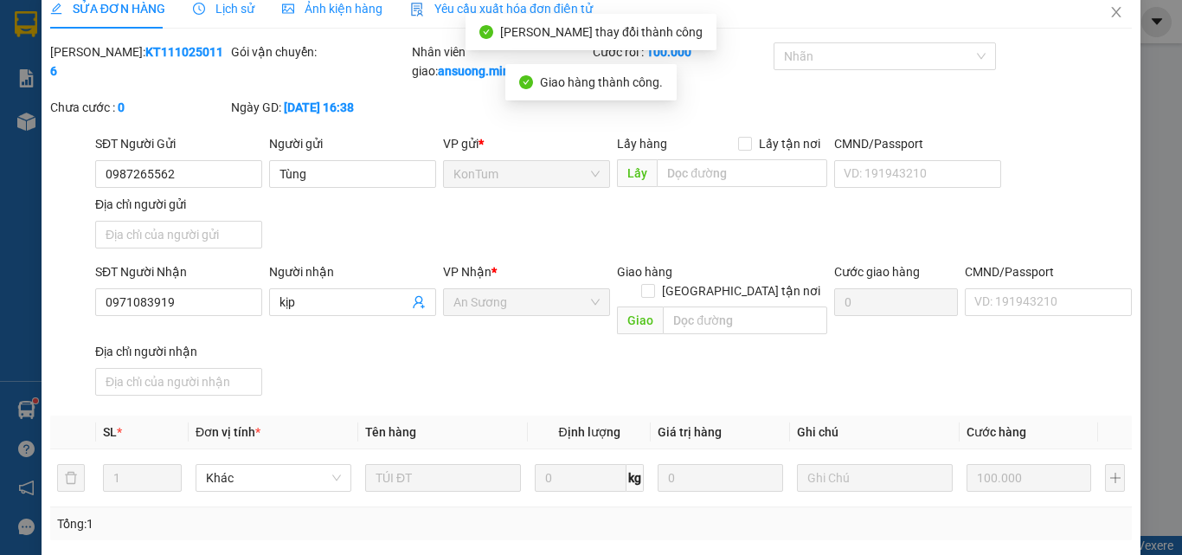
scroll to position [0, 0]
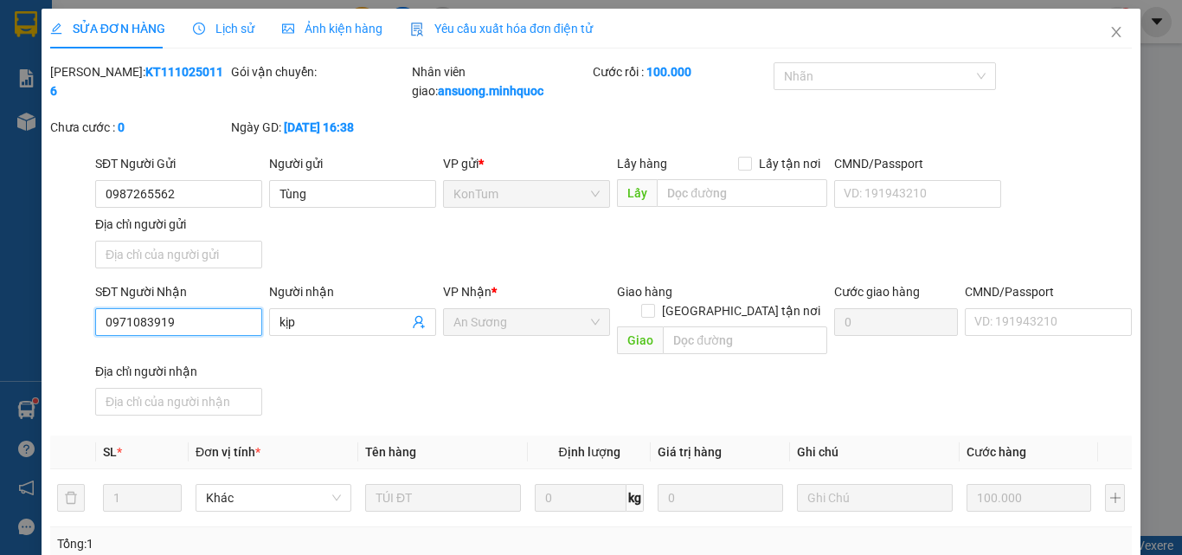
drag, startPoint x: 208, startPoint y: 321, endPoint x: 80, endPoint y: 328, distance: 127.4
click at [80, 328] on div "SĐT Người Nhận 0971083919 0971083919 Người nhận kịp VP Nhận * An Sương Giao hàn…" at bounding box center [590, 352] width 1085 height 140
click at [977, 144] on div "Mã ĐH: KT1110250116 Gói vận chuyển: Nhân viên giao: ansuong.minhquoc Cước rồi :…" at bounding box center [590, 108] width 1085 height 92
click at [1109, 28] on icon "close" at bounding box center [1116, 32] width 14 height 14
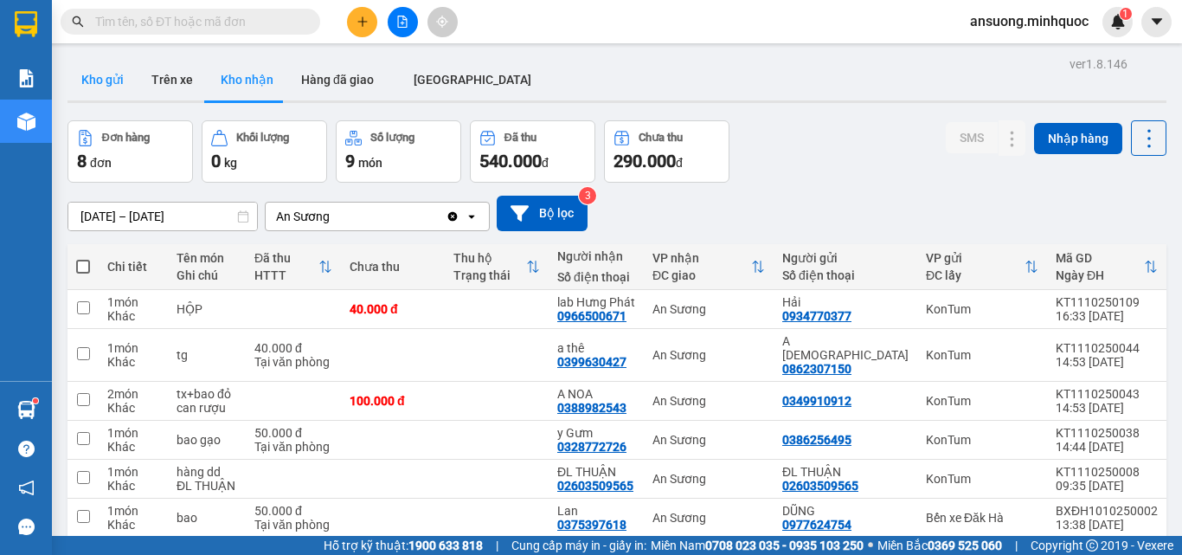
click at [106, 83] on button "Kho gửi" at bounding box center [102, 80] width 70 height 42
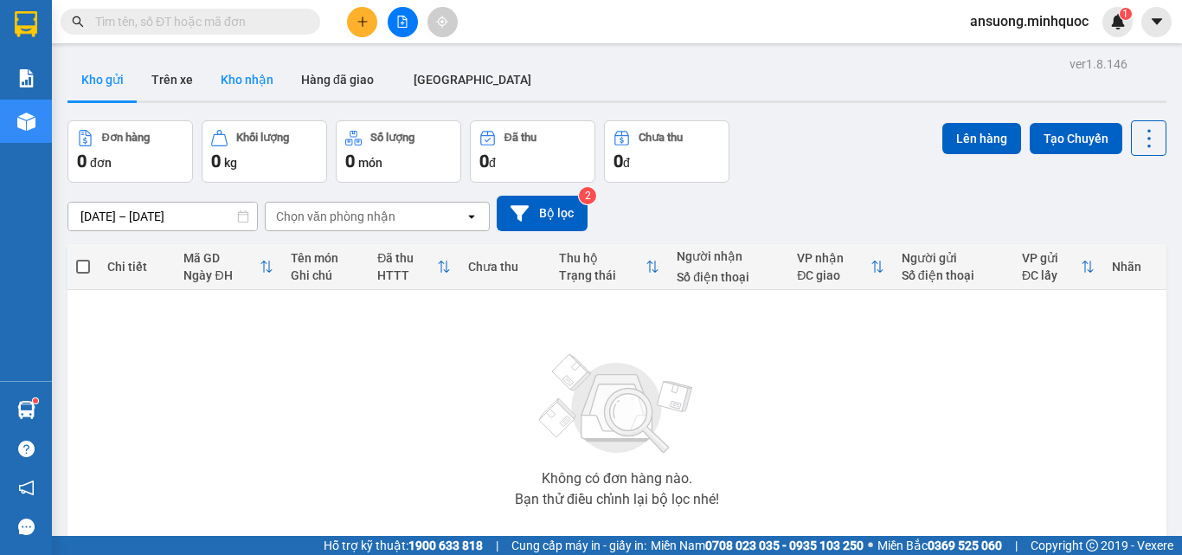
click at [255, 59] on button "Kho nhận" at bounding box center [247, 80] width 80 height 42
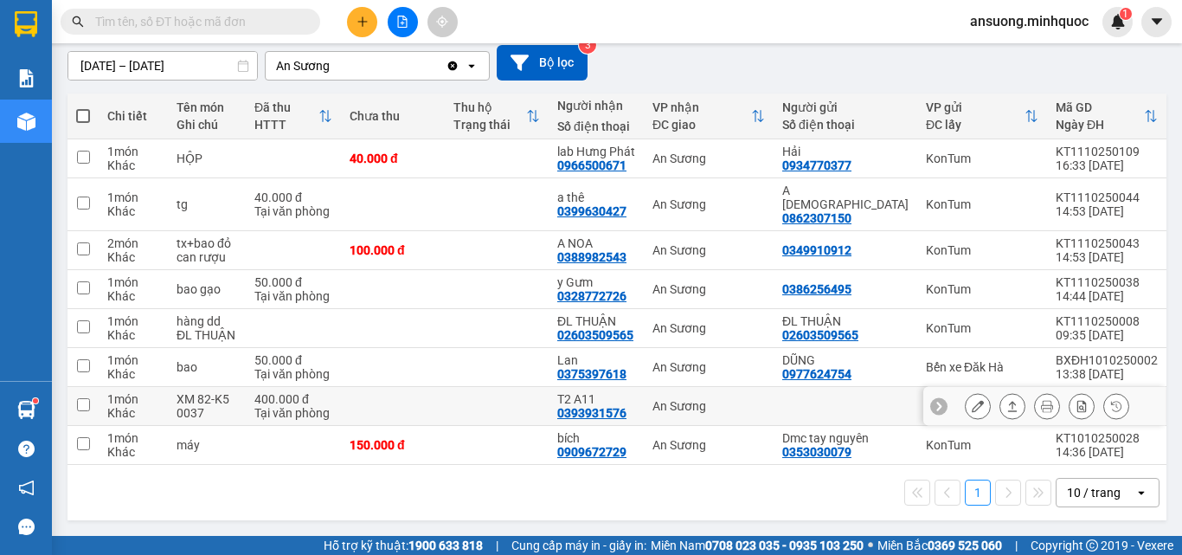
scroll to position [157, 0]
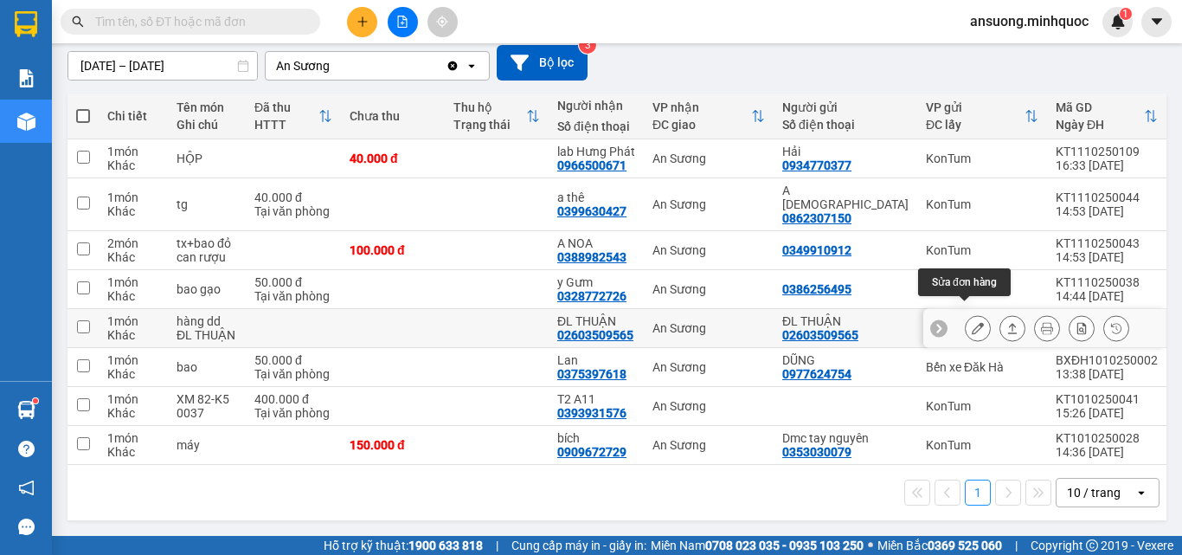
click at [972, 322] on icon at bounding box center [978, 328] width 12 height 12
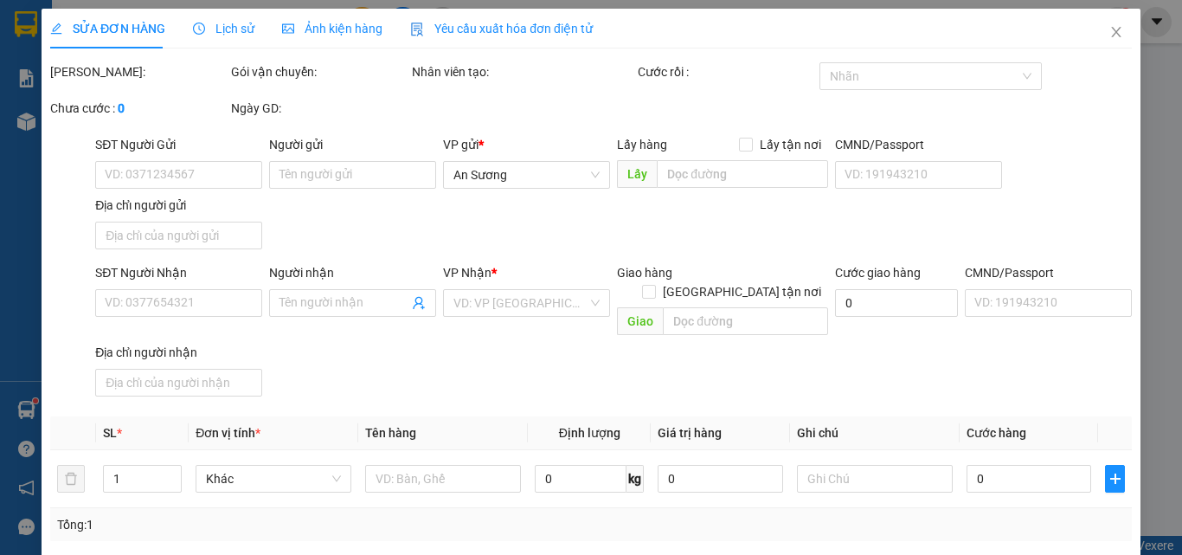
type input "02603509565"
type input "ĐL THUẬN"
type input "02603509565"
type input "ĐL THUẬN"
type input "0"
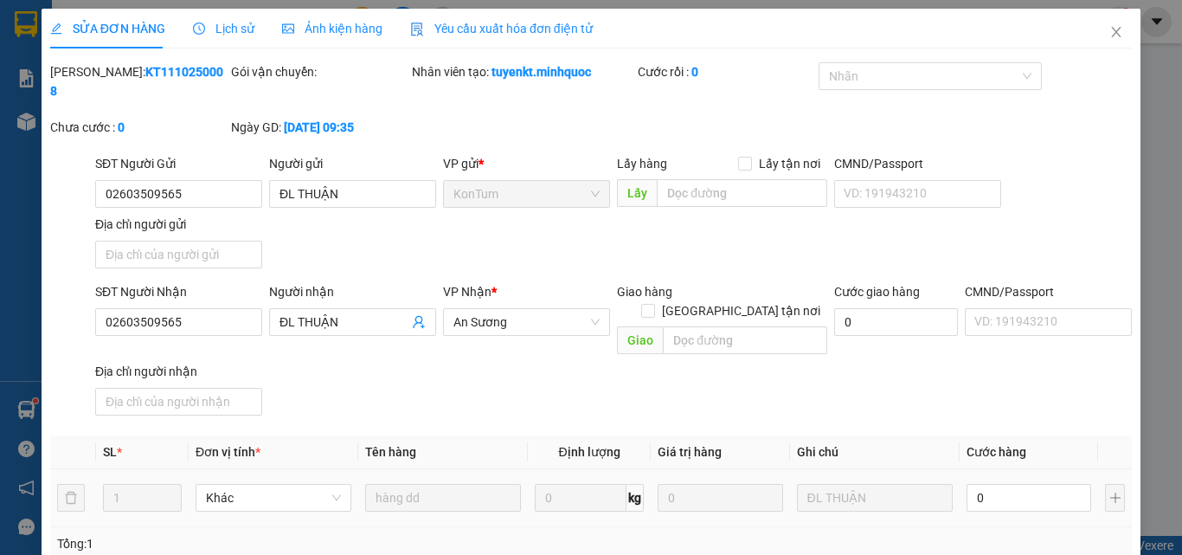
click at [1033, 484] on td "0" at bounding box center [1028, 498] width 138 height 58
click at [1039, 484] on input "0" at bounding box center [1028, 498] width 125 height 28
type input "5"
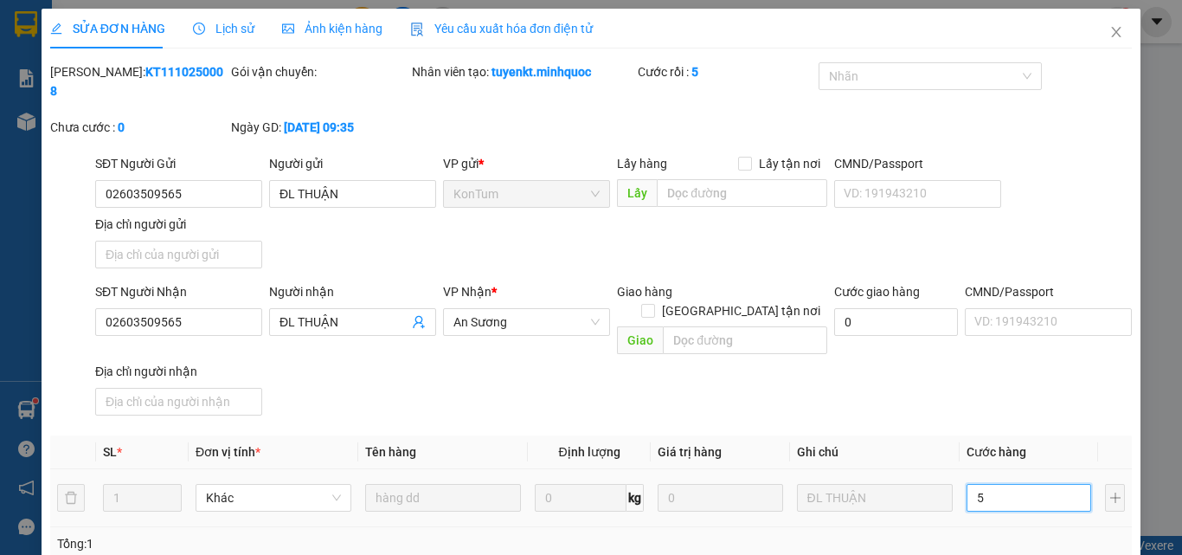
type input "50"
type input "50.000"
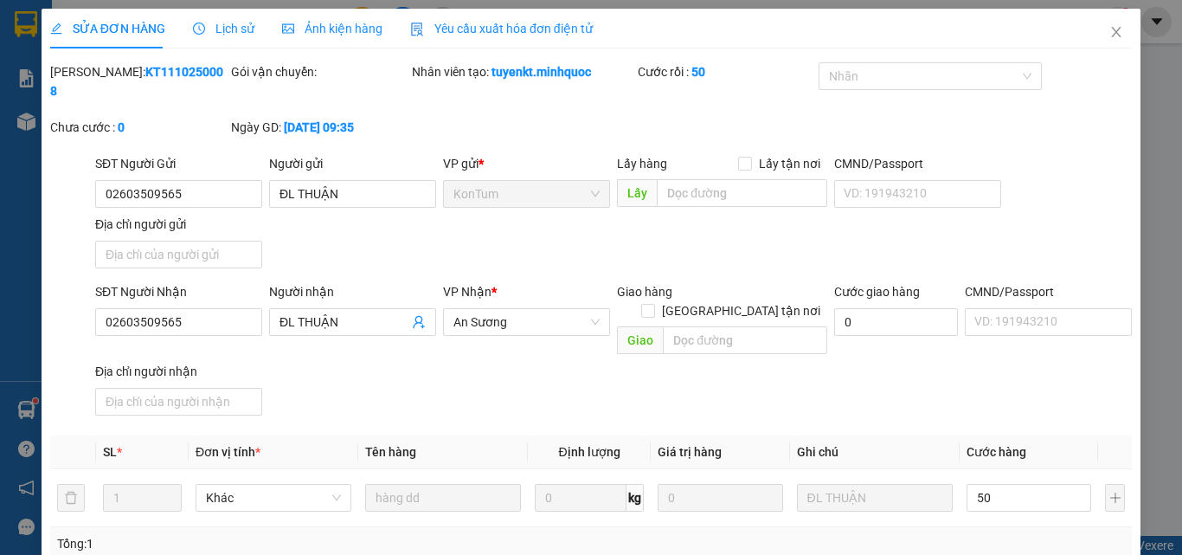
type input "50.000"
click at [1029, 392] on div "Total Paid Fee 0 Total UnPaid Fee 0 Cash Collection Total Fee Mã ĐH: KT11102500…" at bounding box center [590, 415] width 1081 height 707
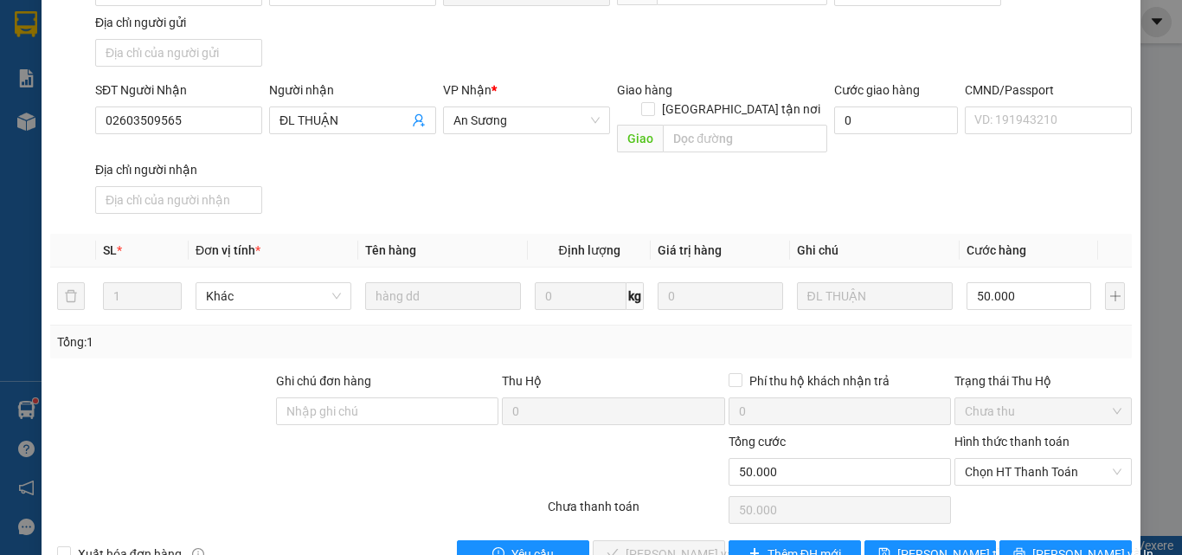
scroll to position [210, 0]
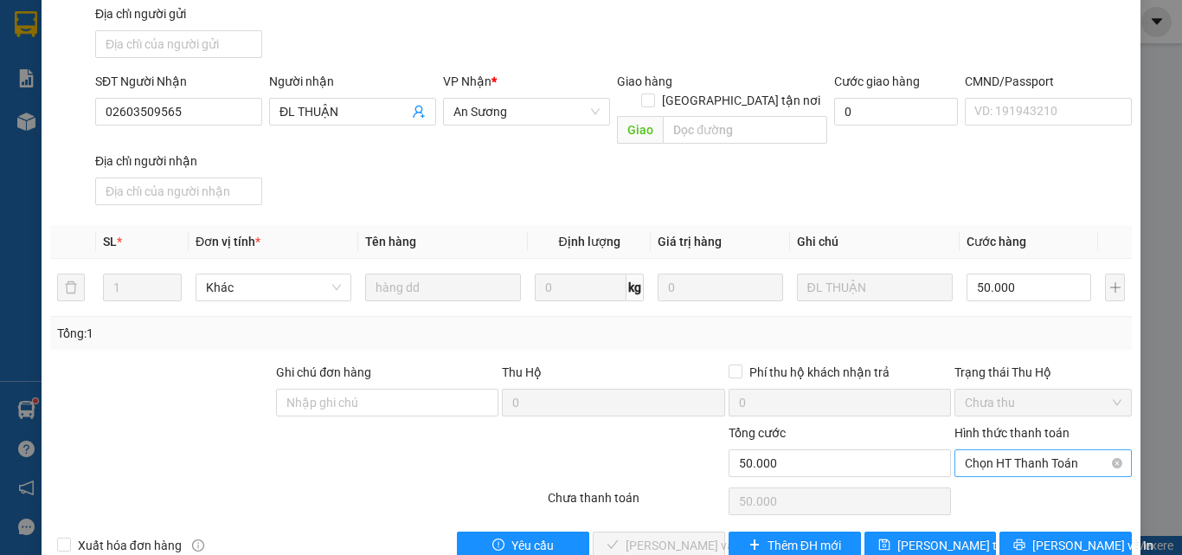
click at [1004, 450] on span "Chọn HT Thanh Toán" at bounding box center [1043, 463] width 157 height 26
click at [988, 464] on div "Tại văn phòng" at bounding box center [1032, 459] width 155 height 19
type input "0"
click at [661, 536] on span "Lưu và Giao hàng" at bounding box center [708, 545] width 166 height 19
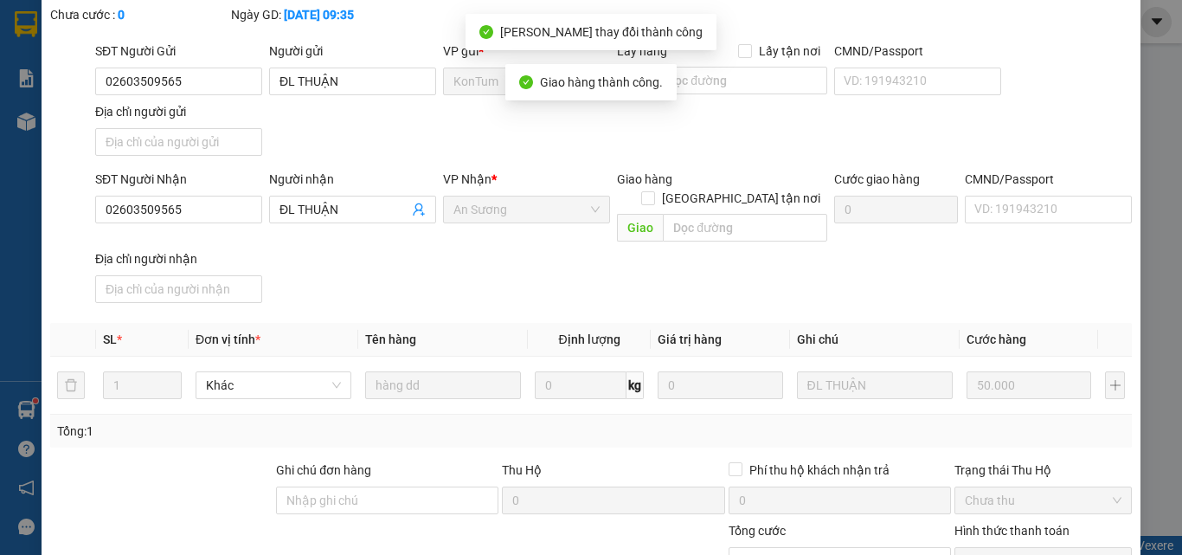
scroll to position [0, 0]
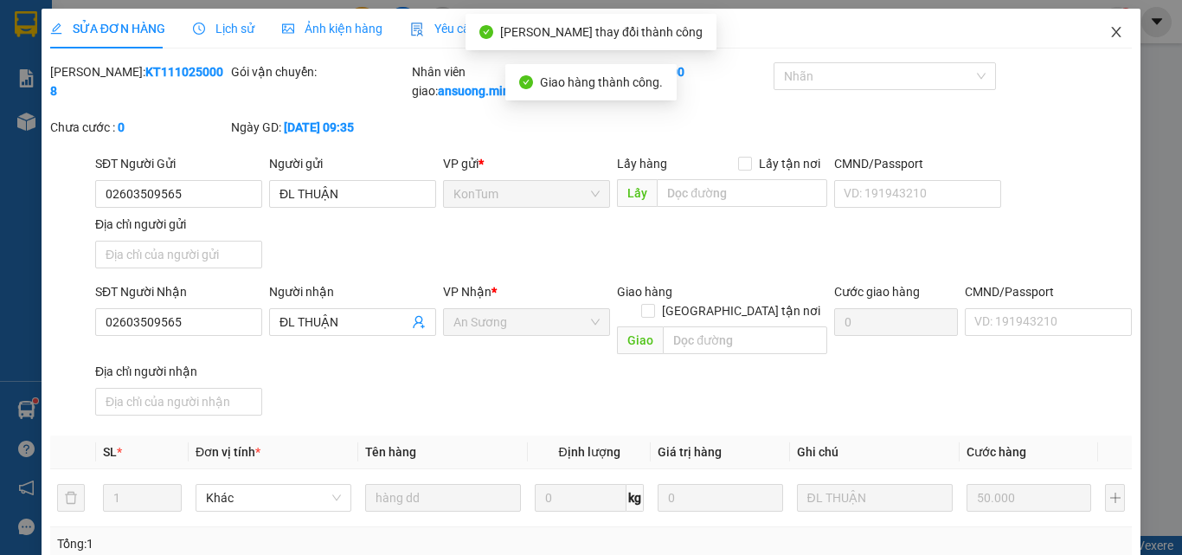
click at [1095, 33] on span "Close" at bounding box center [1116, 33] width 48 height 48
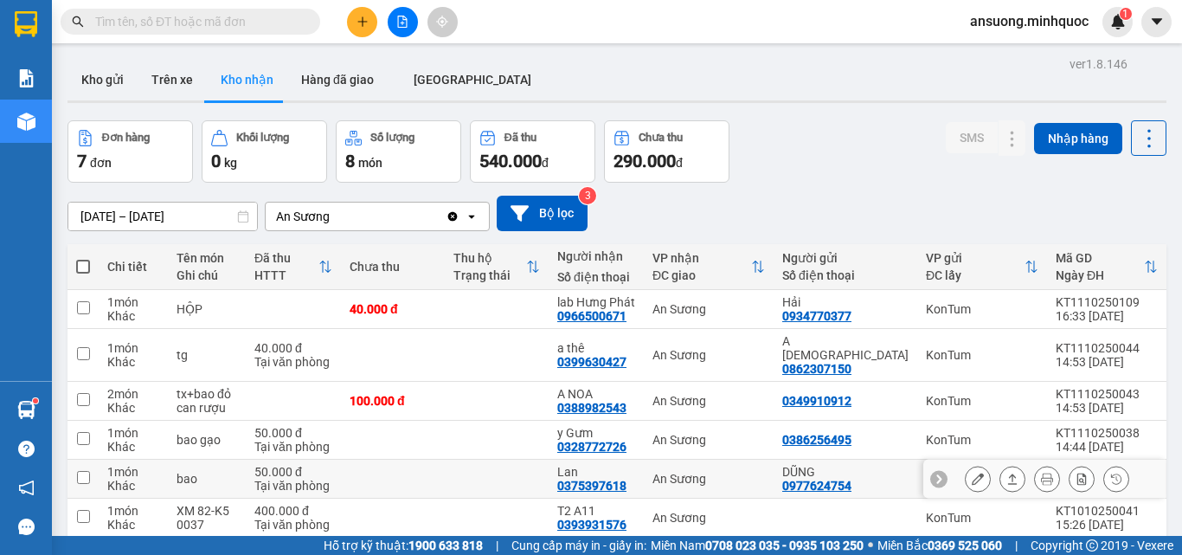
scroll to position [87, 0]
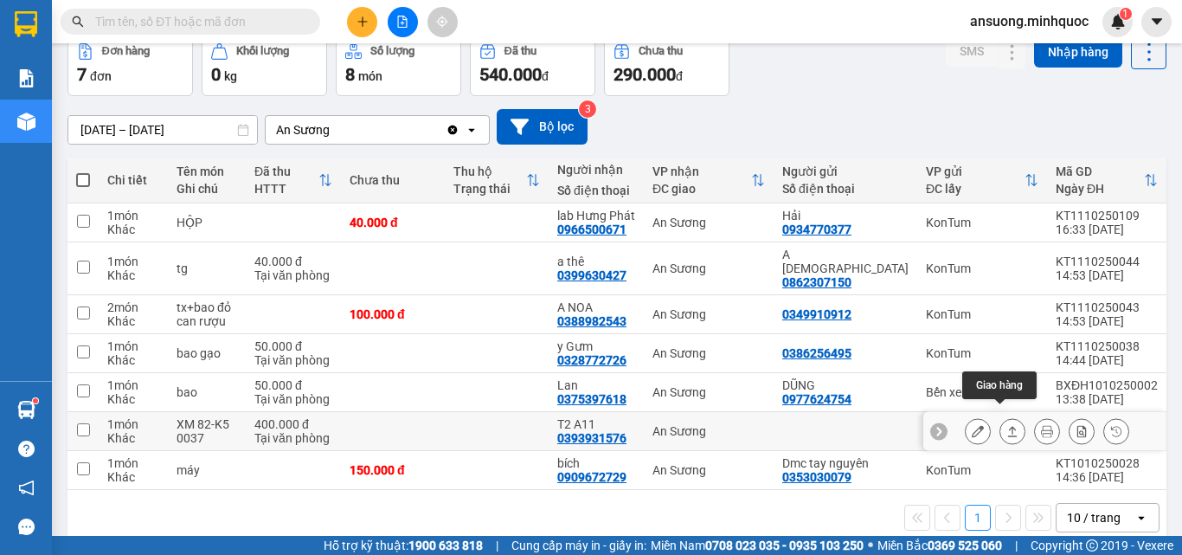
click at [1000, 416] on button at bounding box center [1012, 431] width 24 height 30
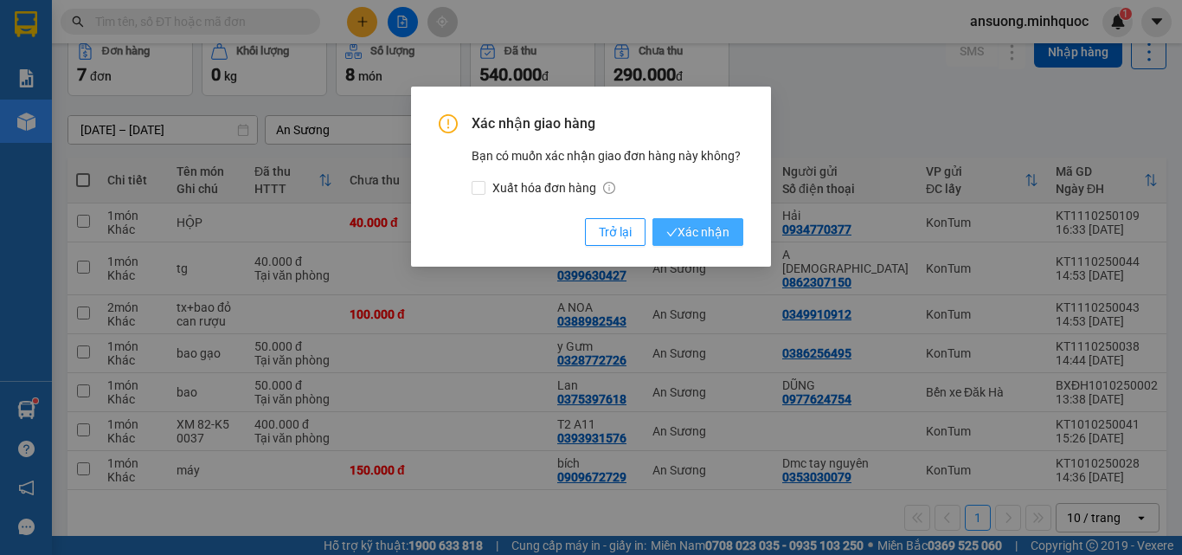
click at [702, 219] on button "Xác nhận" at bounding box center [697, 232] width 91 height 28
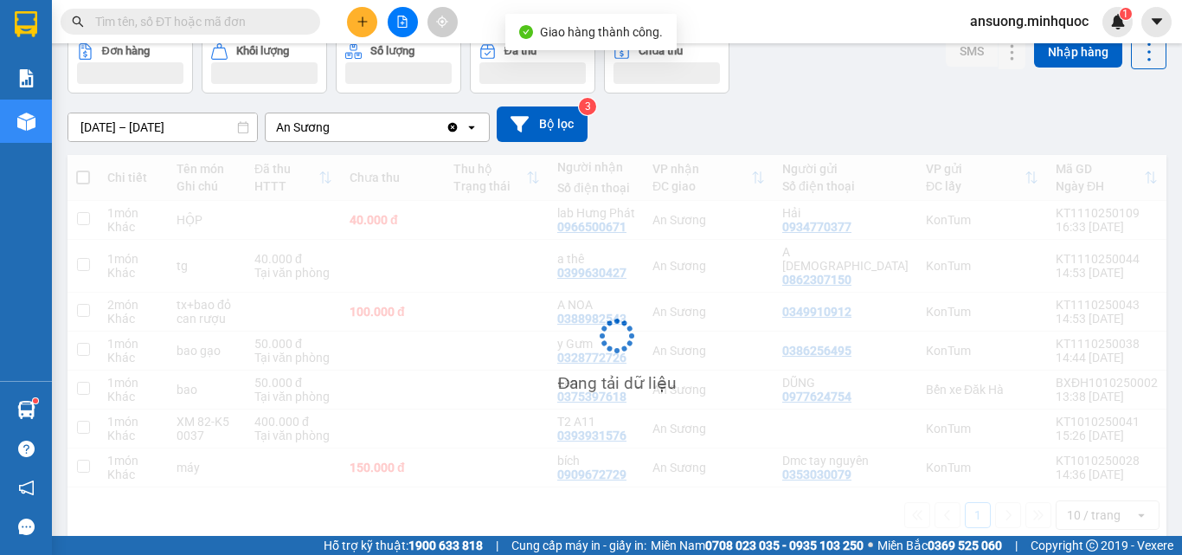
scroll to position [80, 0]
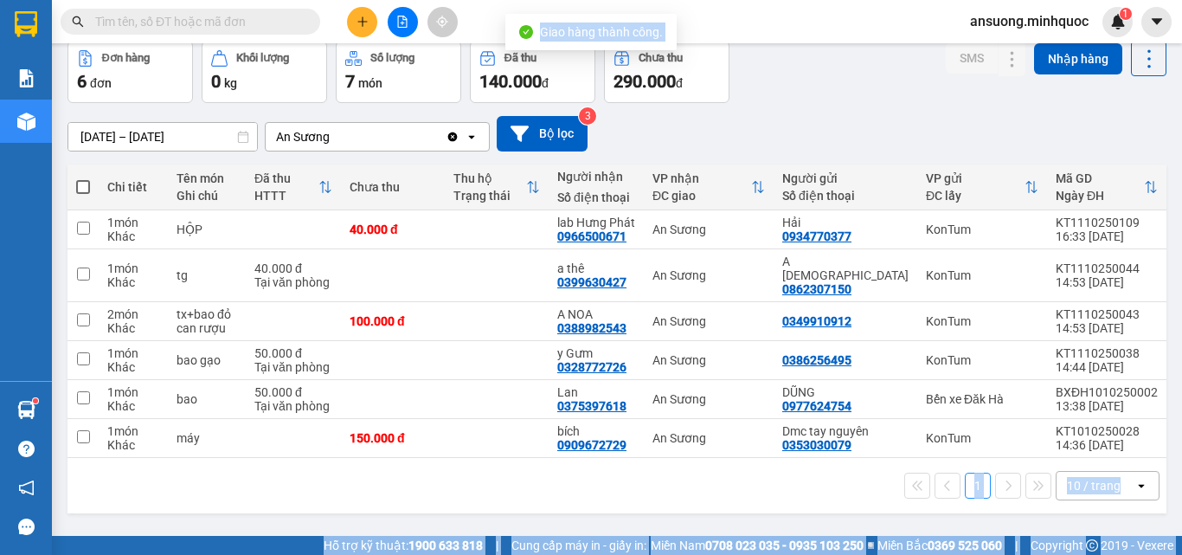
drag, startPoint x: 702, startPoint y: 219, endPoint x: 627, endPoint y: 497, distance: 288.6
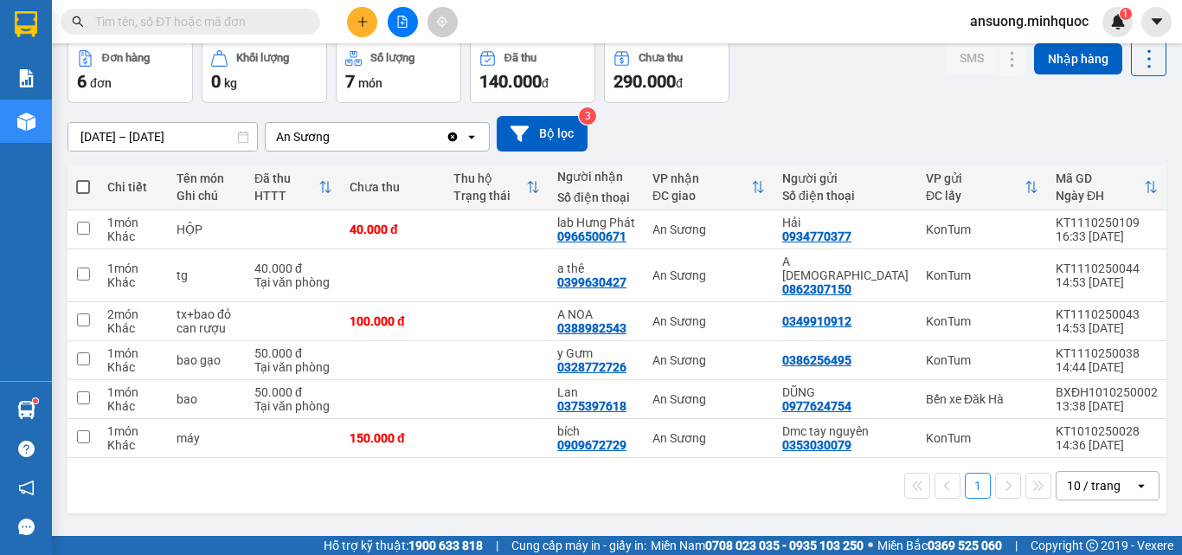
click at [619, 513] on div "1 10 / trang open" at bounding box center [616, 485] width 1099 height 55
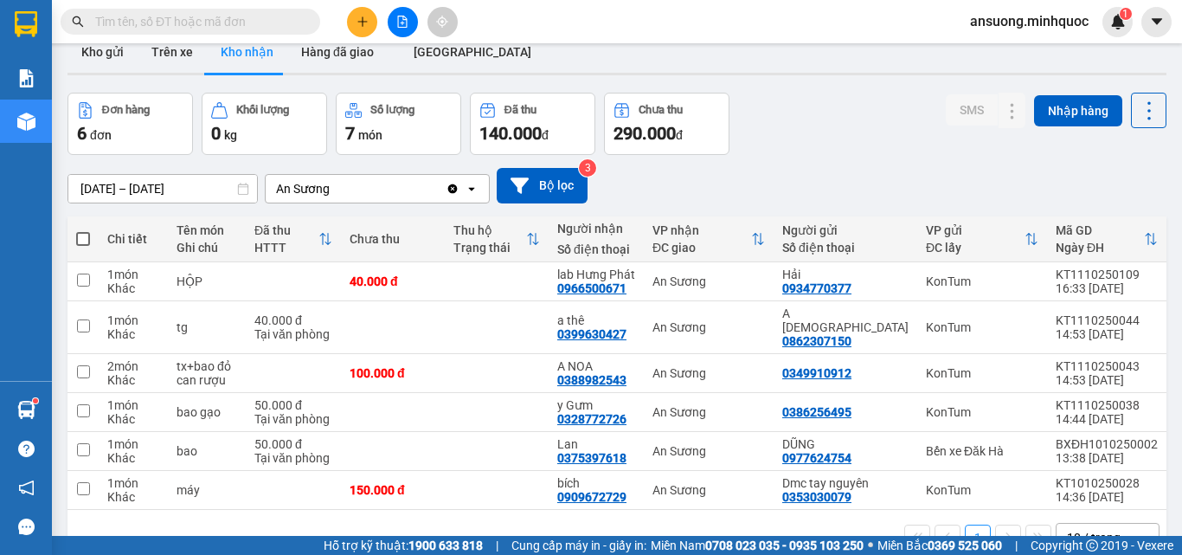
scroll to position [0, 0]
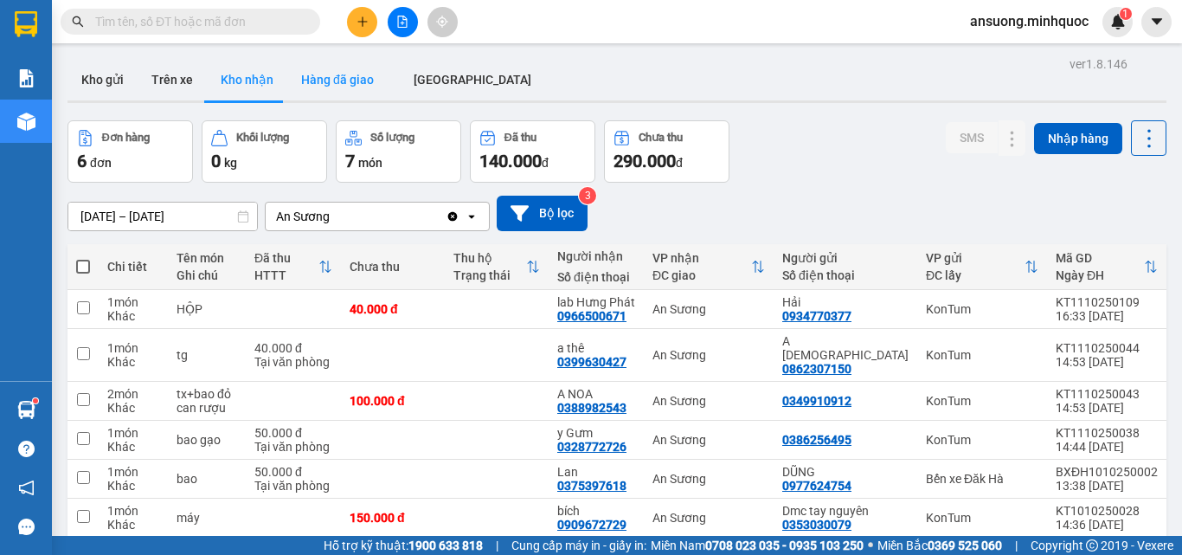
click at [328, 78] on button "Hàng đã giao" at bounding box center [337, 80] width 100 height 42
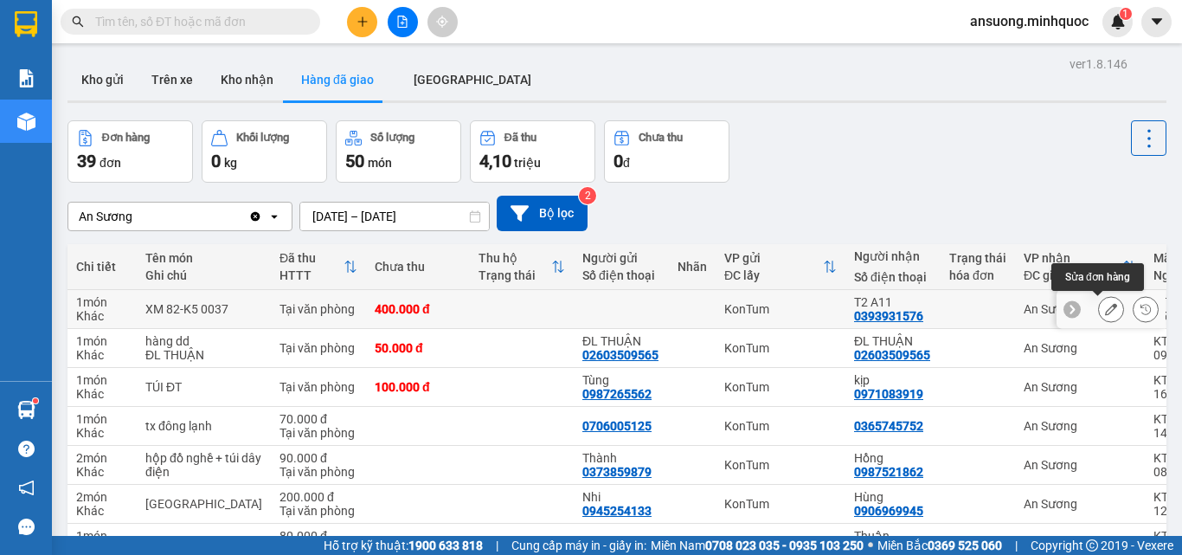
click at [1105, 307] on icon at bounding box center [1111, 309] width 12 height 12
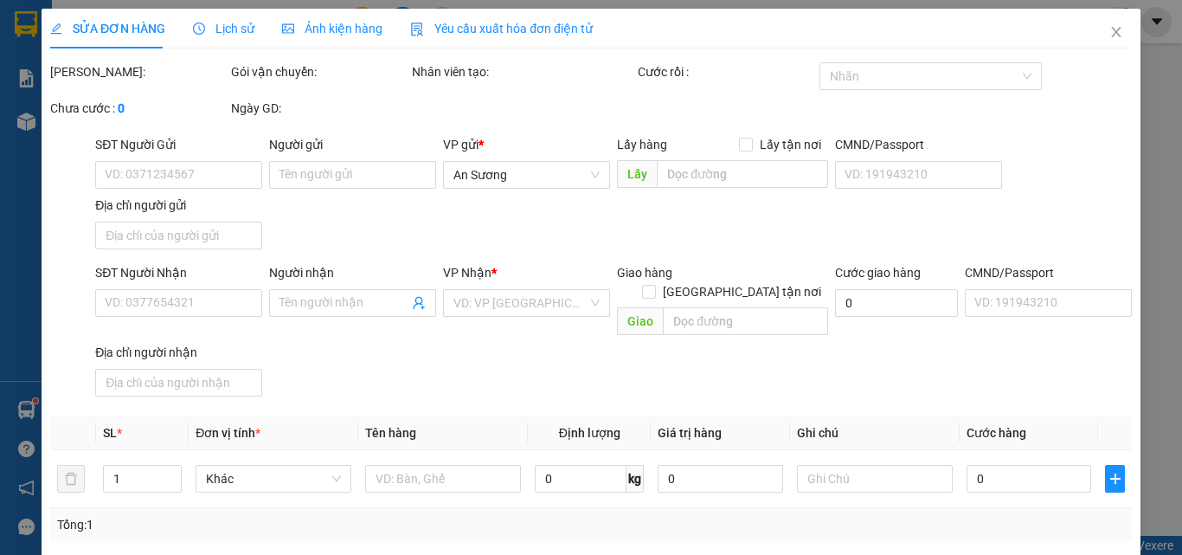
type input "0393931576"
type input "T2 A11"
type input "thu phơi khách"
type input "0"
type input "400.000"
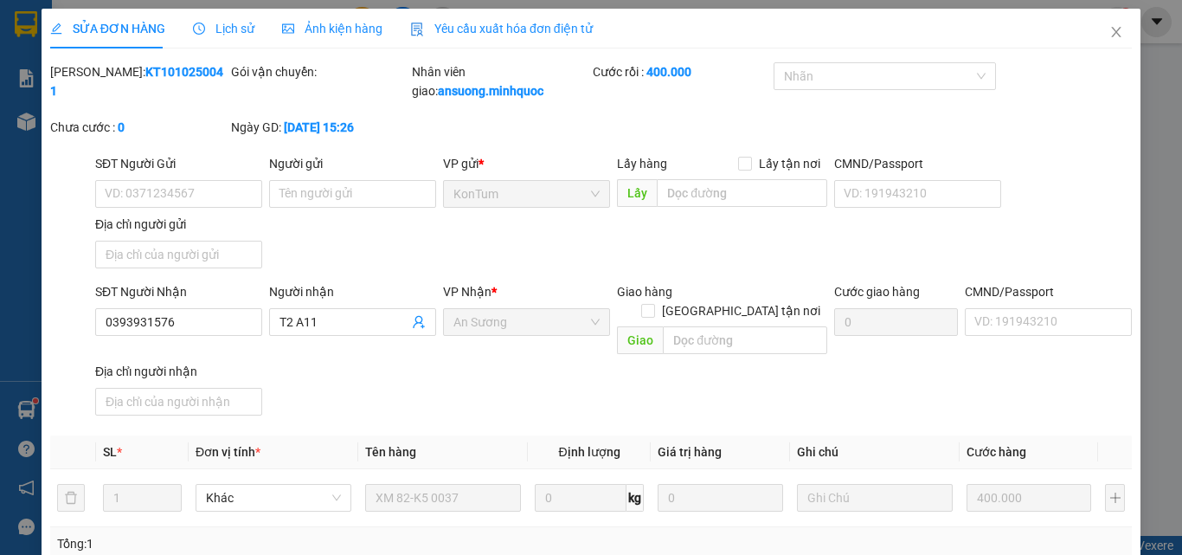
click at [217, 30] on span "Lịch sử" at bounding box center [223, 29] width 61 height 14
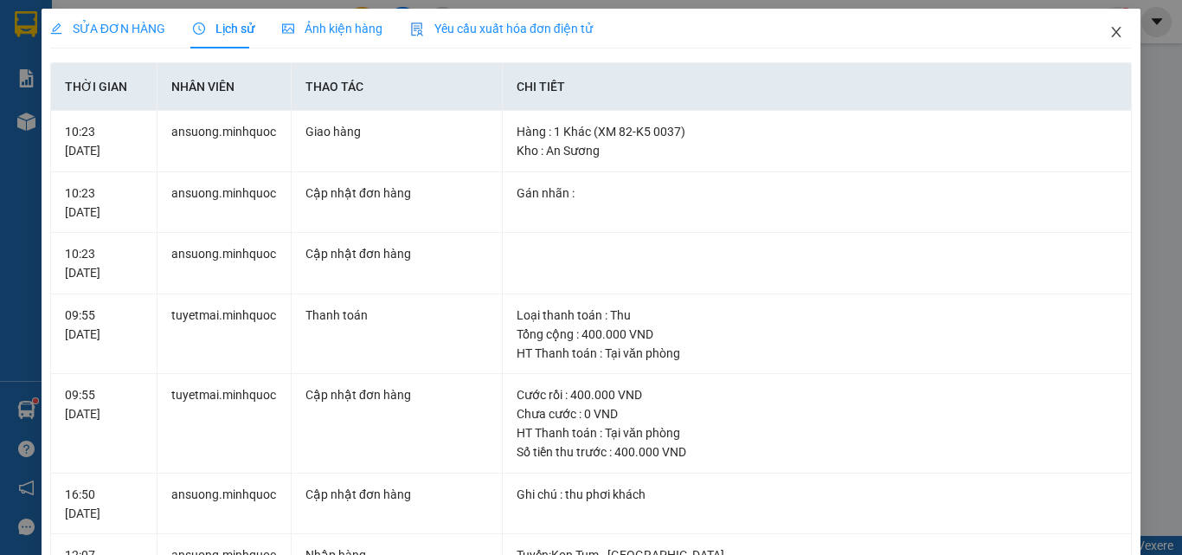
click at [1109, 32] on icon "close" at bounding box center [1116, 32] width 14 height 14
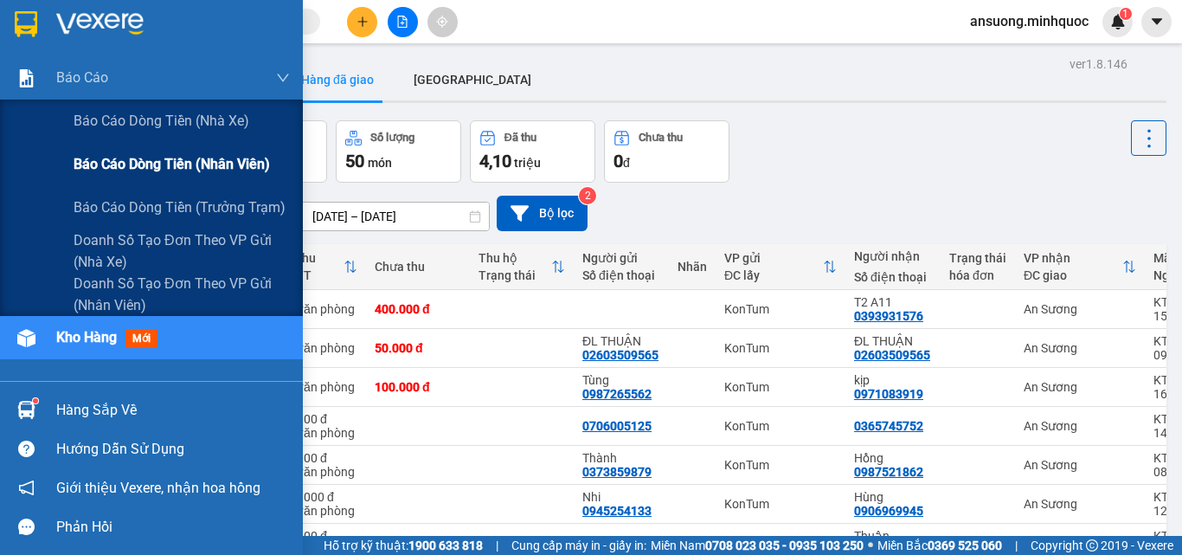
click at [176, 156] on span "Báo cáo dòng tiền (nhân viên)" at bounding box center [172, 164] width 196 height 22
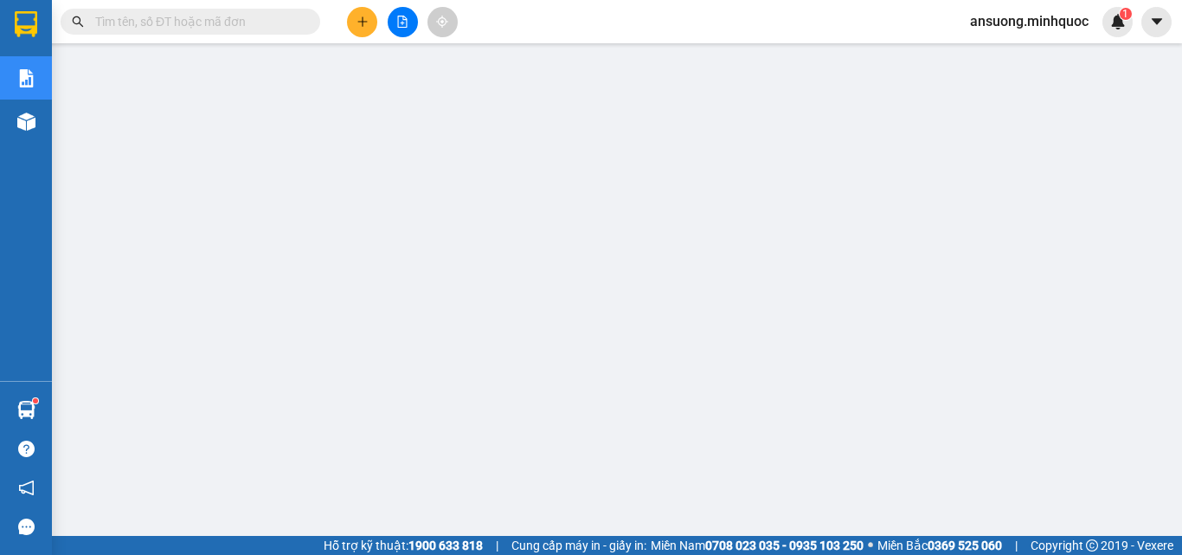
click at [395, 17] on button at bounding box center [403, 22] width 30 height 30
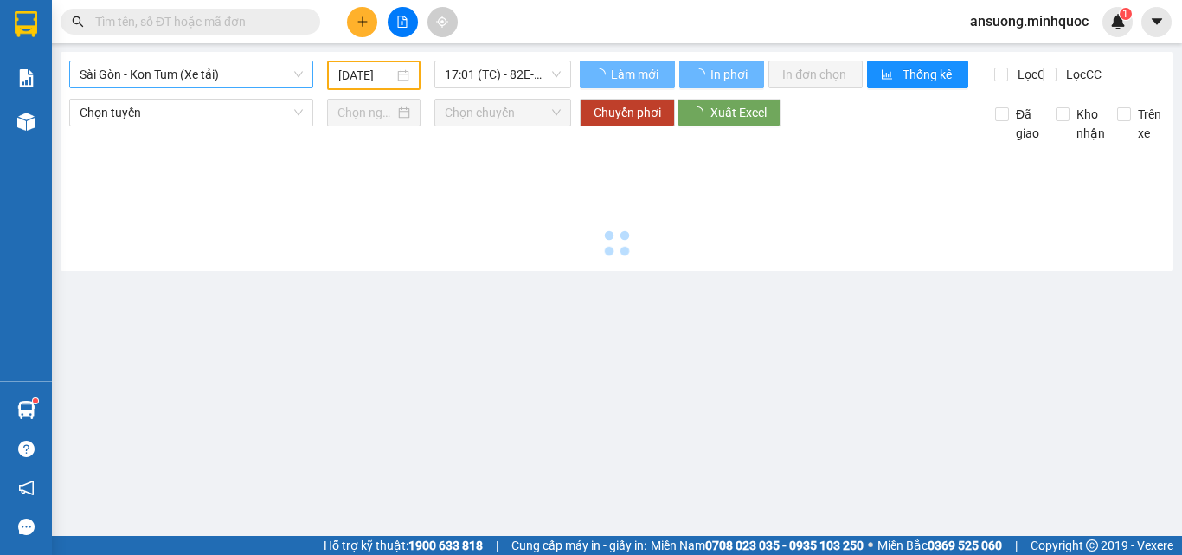
type input "[DATE]"
click at [213, 73] on span "Sài Gòn - Kon Tum (Xe tải)" at bounding box center [191, 74] width 223 height 26
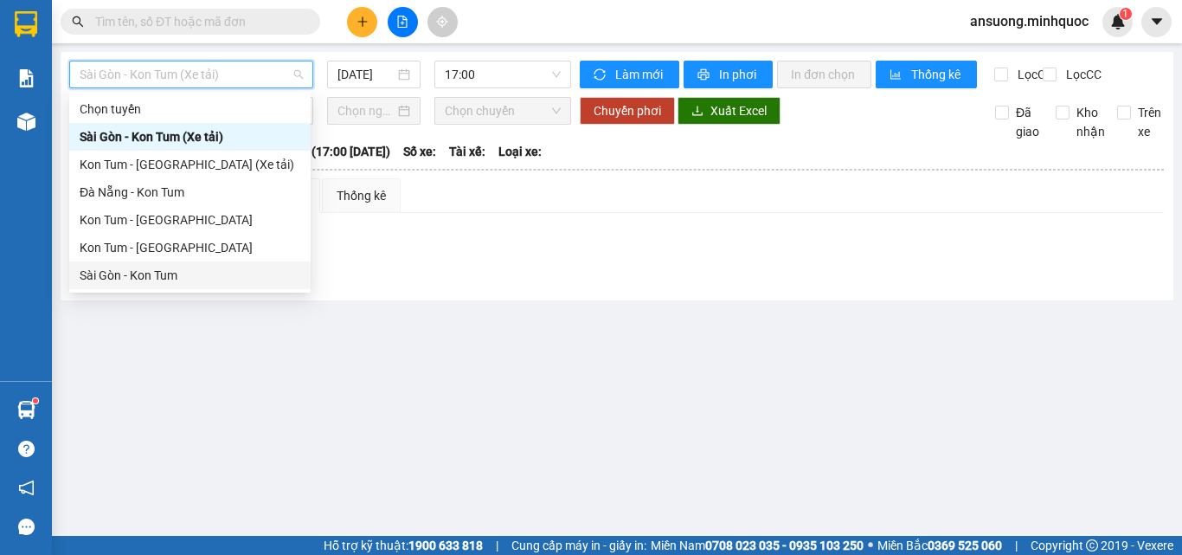
click at [99, 268] on div "Sài Gòn - Kon Tum" at bounding box center [190, 275] width 221 height 19
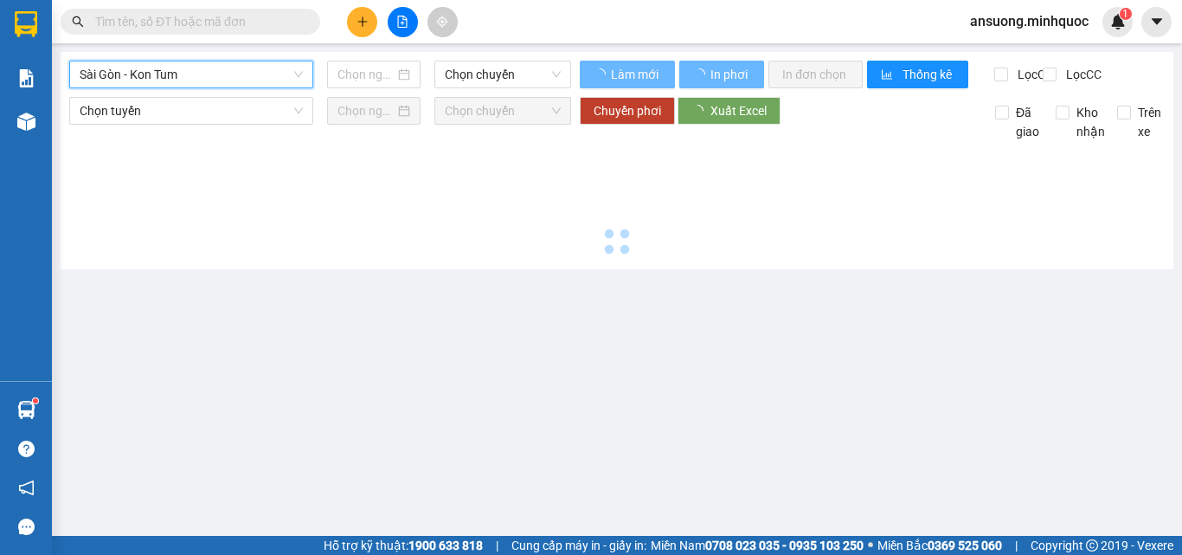
type input "[DATE]"
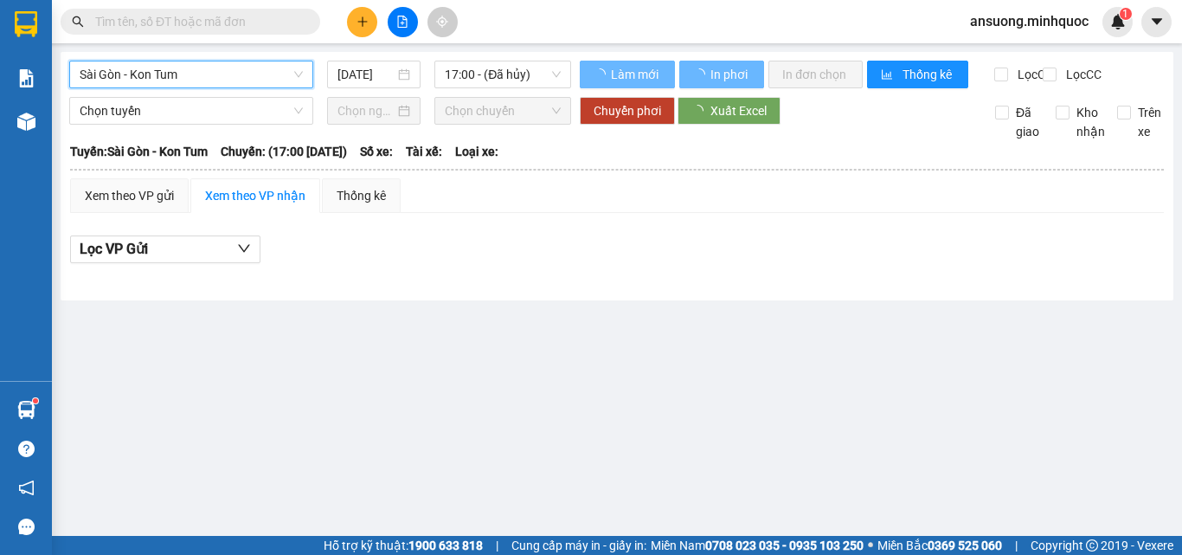
click at [164, 74] on span "Sài Gòn - Kon Tum" at bounding box center [191, 74] width 223 height 26
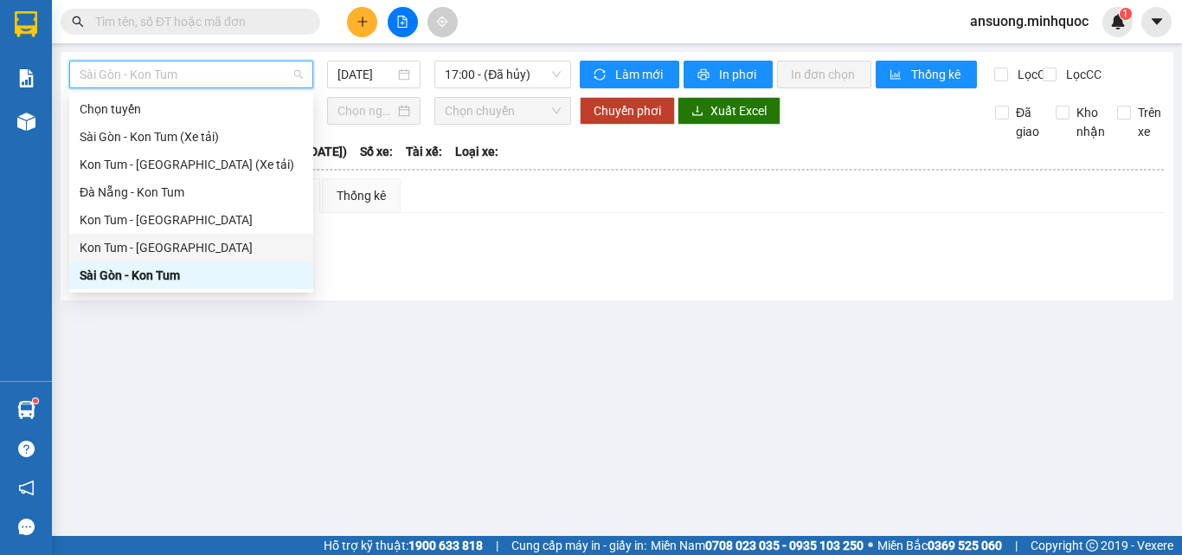
click at [102, 236] on div "Kon Tum - [GEOGRAPHIC_DATA]" at bounding box center [191, 248] width 244 height 28
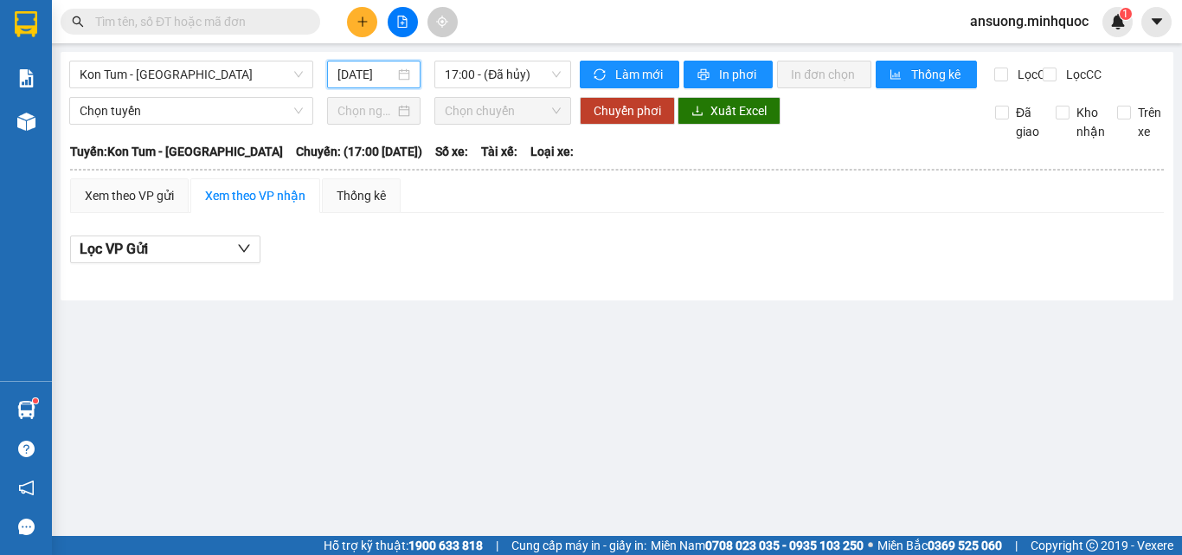
click at [376, 75] on input "[DATE]" at bounding box center [365, 74] width 57 height 19
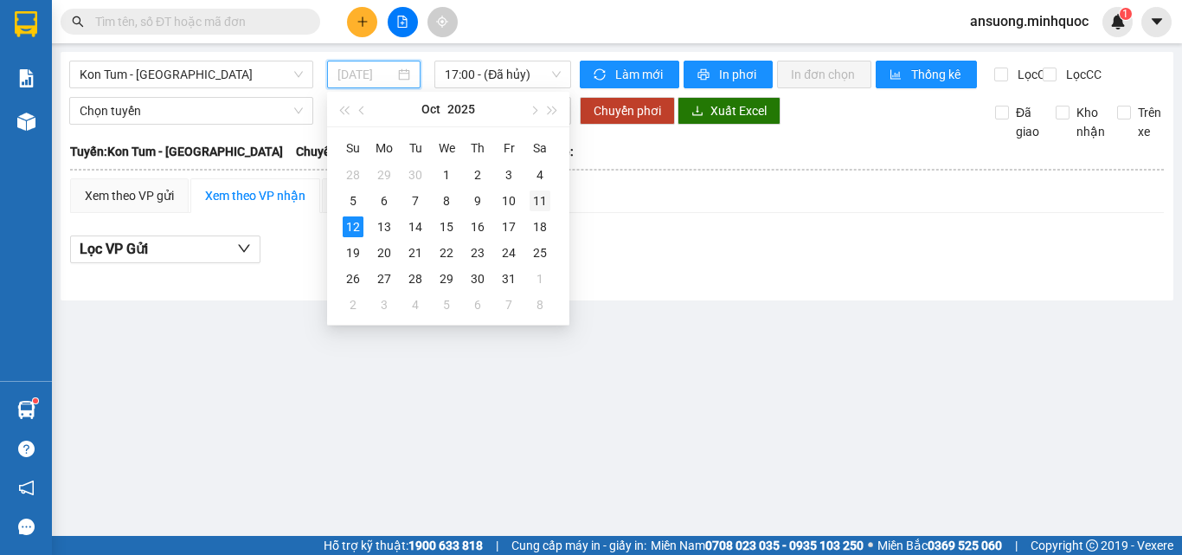
click at [542, 197] on div "11" at bounding box center [539, 200] width 21 height 21
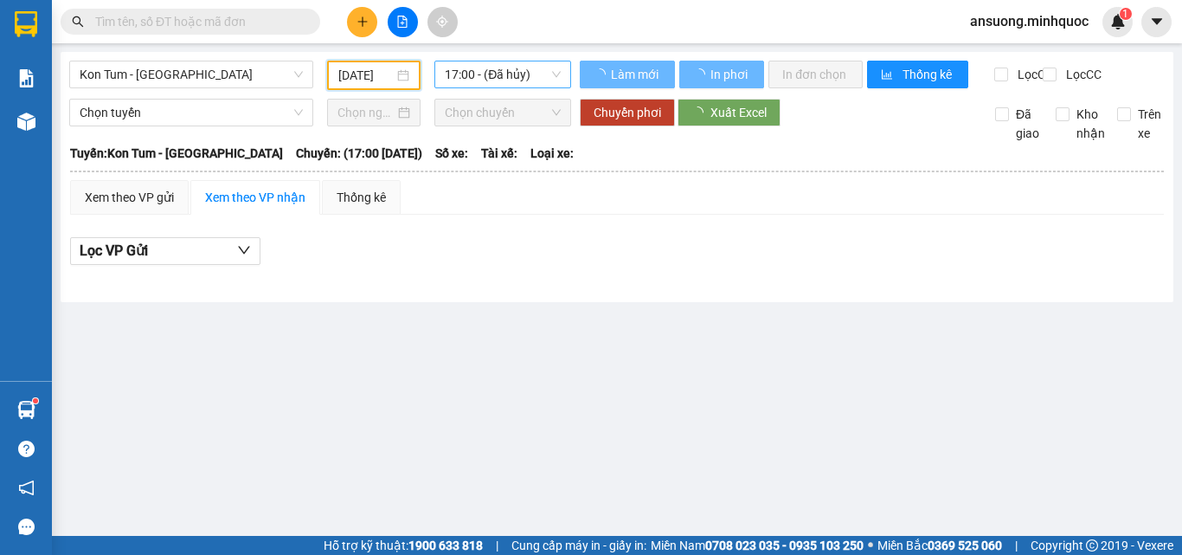
click at [501, 69] on span "17:00 - (Đã hủy)" at bounding box center [503, 74] width 116 height 26
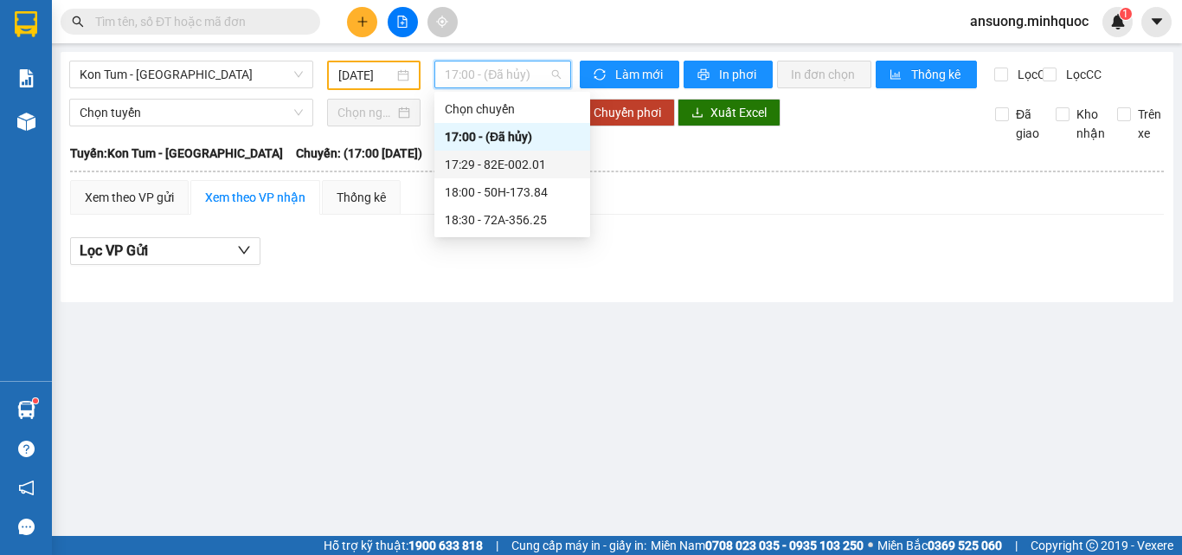
click at [524, 157] on div "17:29 - 82E-002.01" at bounding box center [512, 164] width 135 height 19
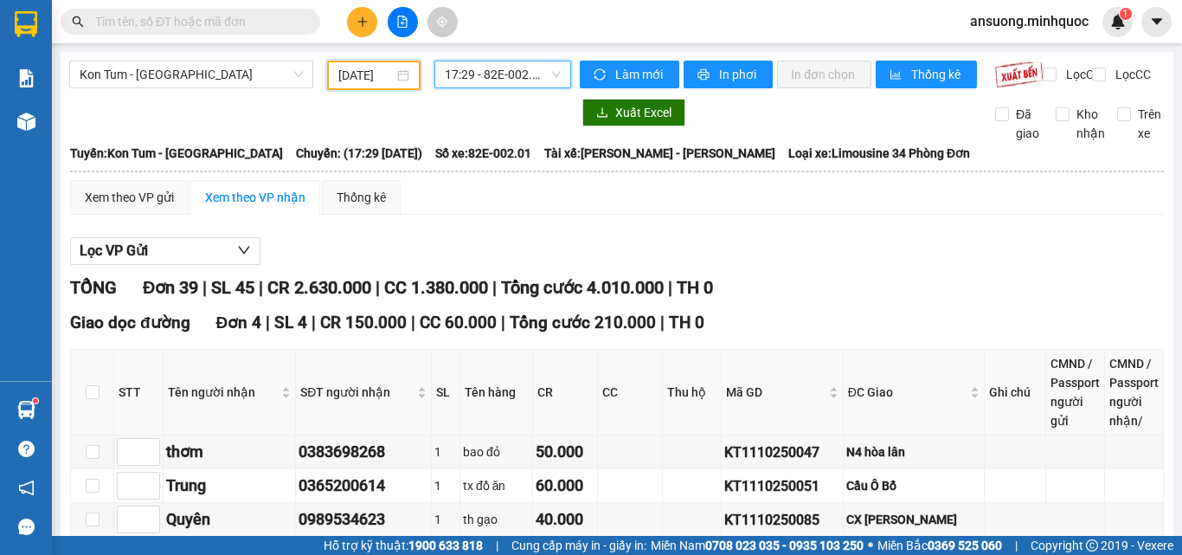
click at [374, 73] on input "[DATE]" at bounding box center [365, 75] width 55 height 19
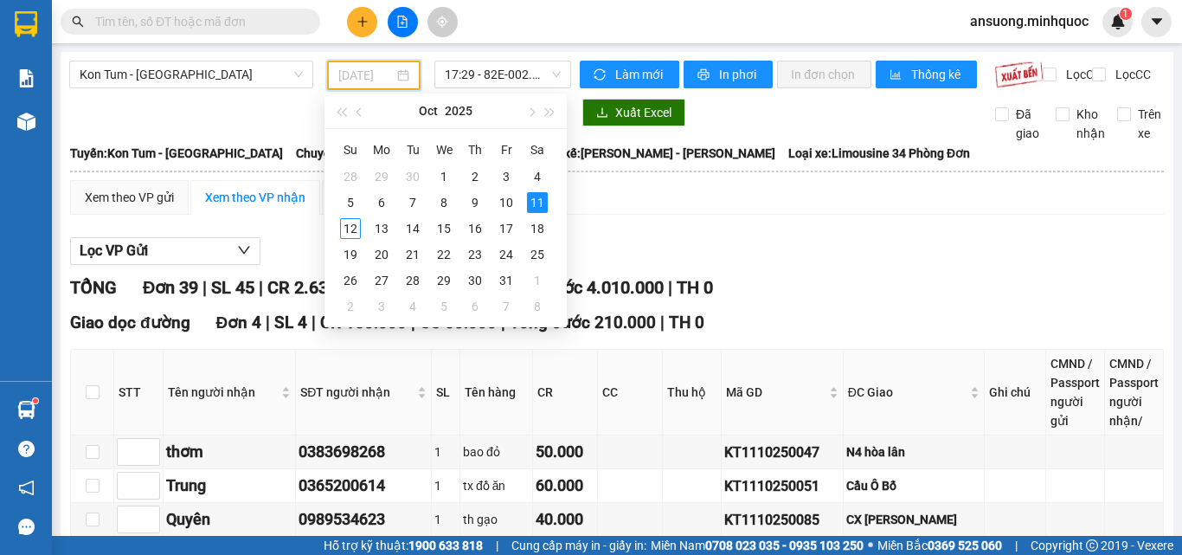
click at [544, 202] on div "11" at bounding box center [537, 202] width 21 height 21
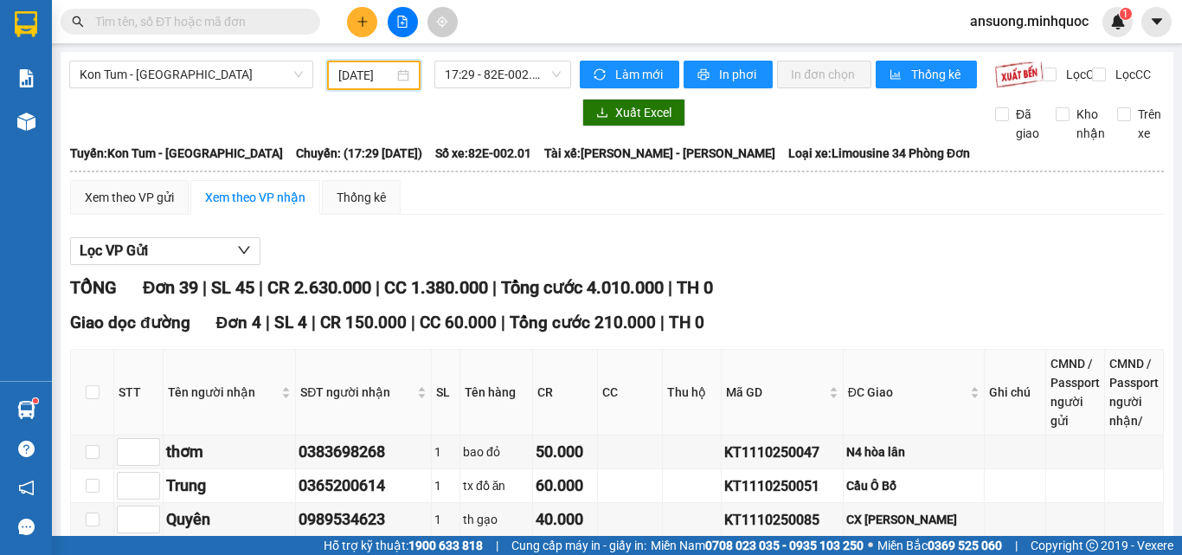
click at [668, 253] on div "Lọc VP Gửi" at bounding box center [617, 251] width 1094 height 29
click at [489, 81] on span "17:29 - 82E-002.01" at bounding box center [503, 74] width 116 height 26
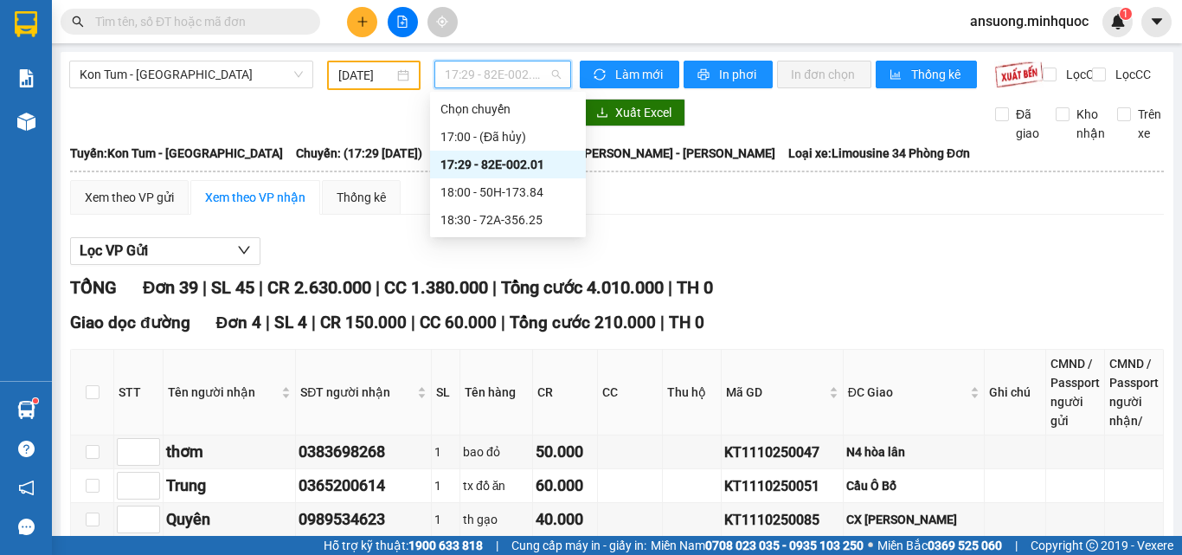
click at [528, 170] on div "17:29 - 82E-002.01" at bounding box center [507, 164] width 135 height 19
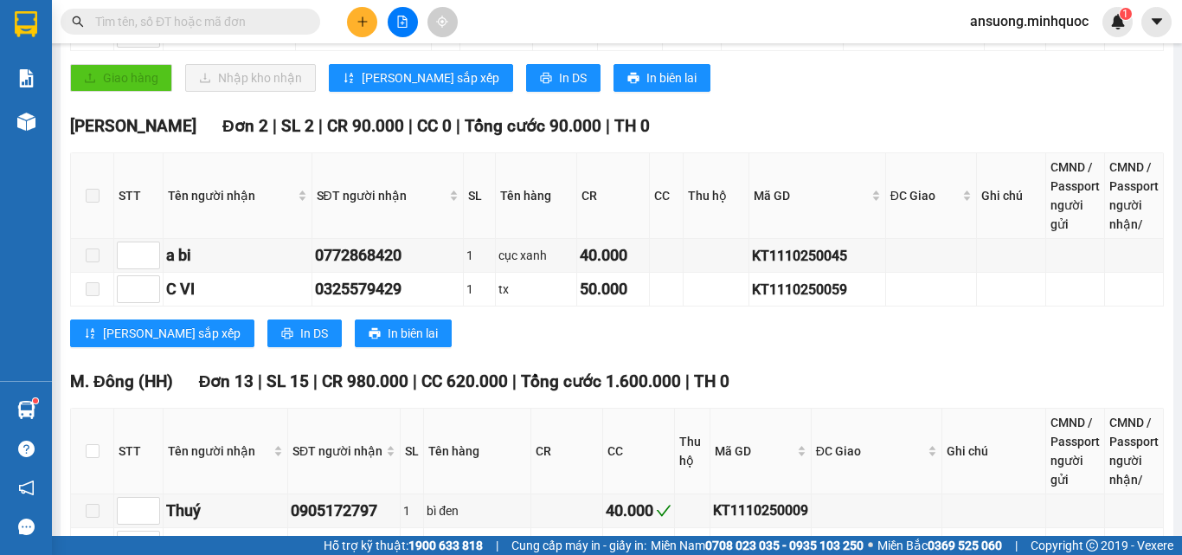
scroll to position [952, 0]
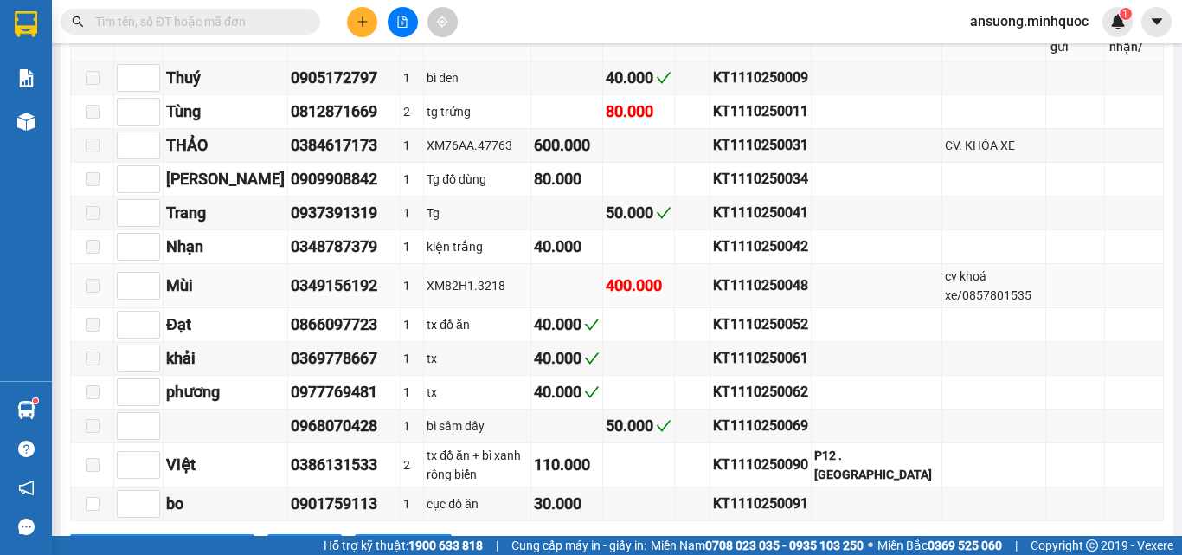
click at [101, 302] on td at bounding box center [92, 286] width 43 height 44
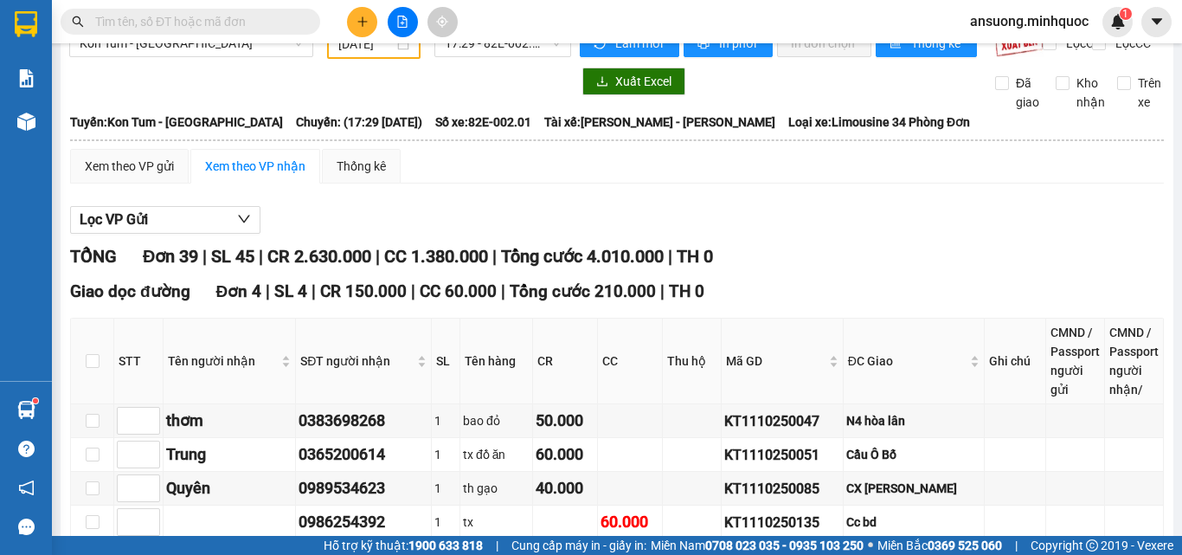
scroll to position [0, 0]
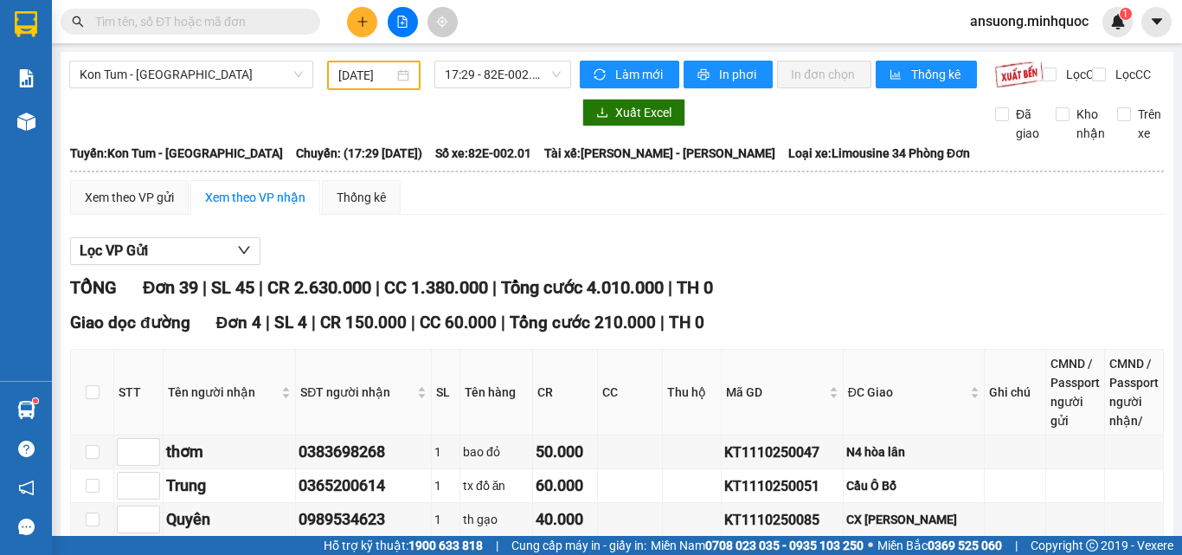
click at [372, 89] on div "[DATE]" at bounding box center [373, 75] width 93 height 29
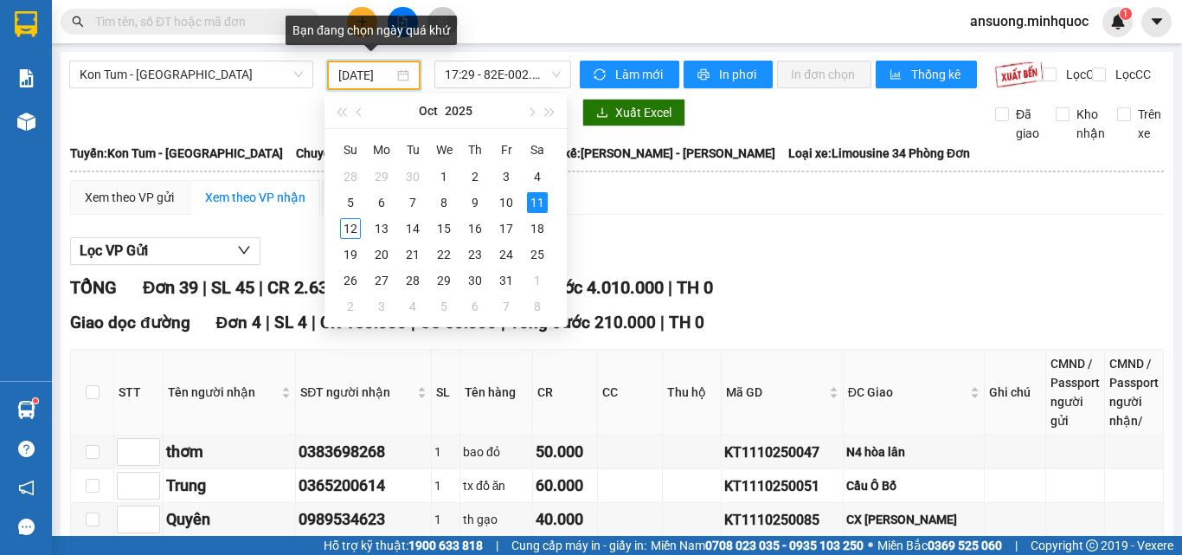
type input "[DATE]"
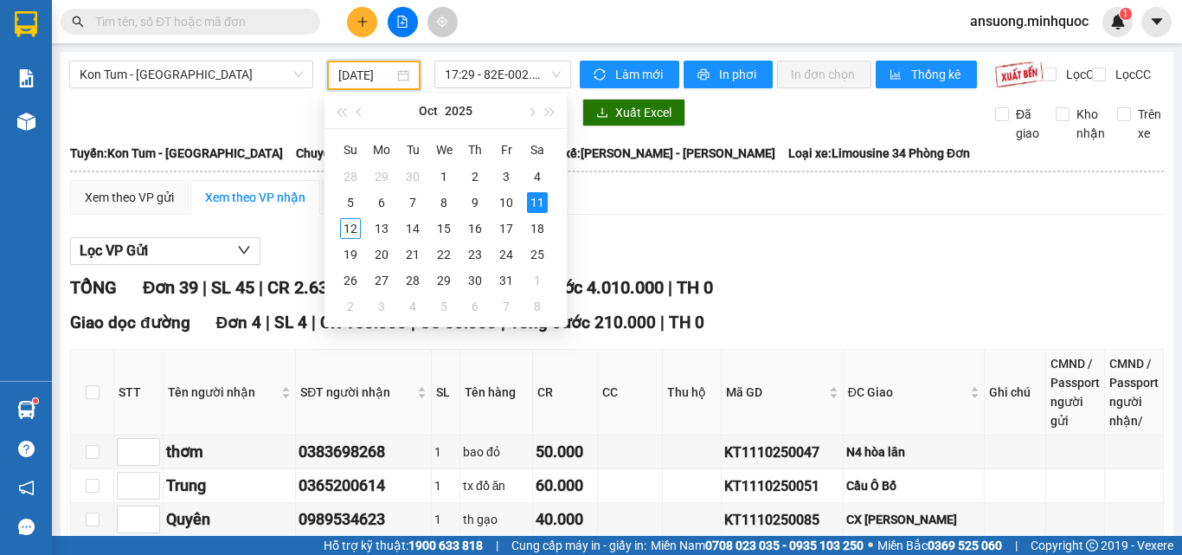
drag, startPoint x: 371, startPoint y: 76, endPoint x: 556, endPoint y: 228, distance: 239.2
click at [556, 228] on body "Kết quả tìm kiếm ( 1 ) Bộ lọc Mã ĐH Trạng thái Món hàng Thu hộ Tổng cước Chưa c…" at bounding box center [591, 277] width 1182 height 555
click at [536, 208] on div "11" at bounding box center [537, 202] width 21 height 21
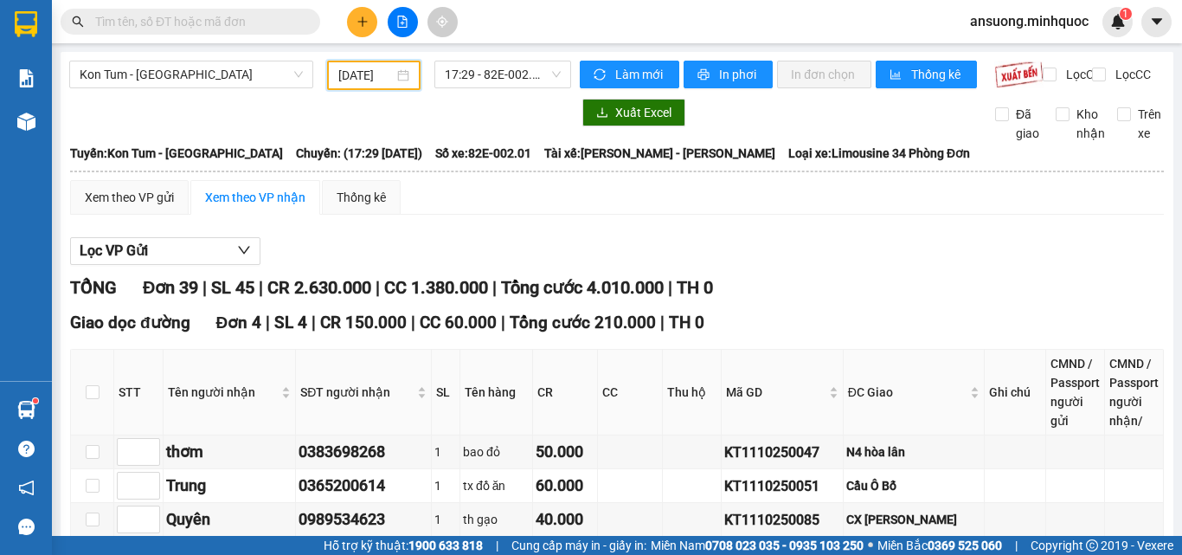
drag, startPoint x: 784, startPoint y: 253, endPoint x: 657, endPoint y: 223, distance: 129.9
click at [782, 253] on div "Lọc VP Gửi" at bounding box center [617, 251] width 1094 height 29
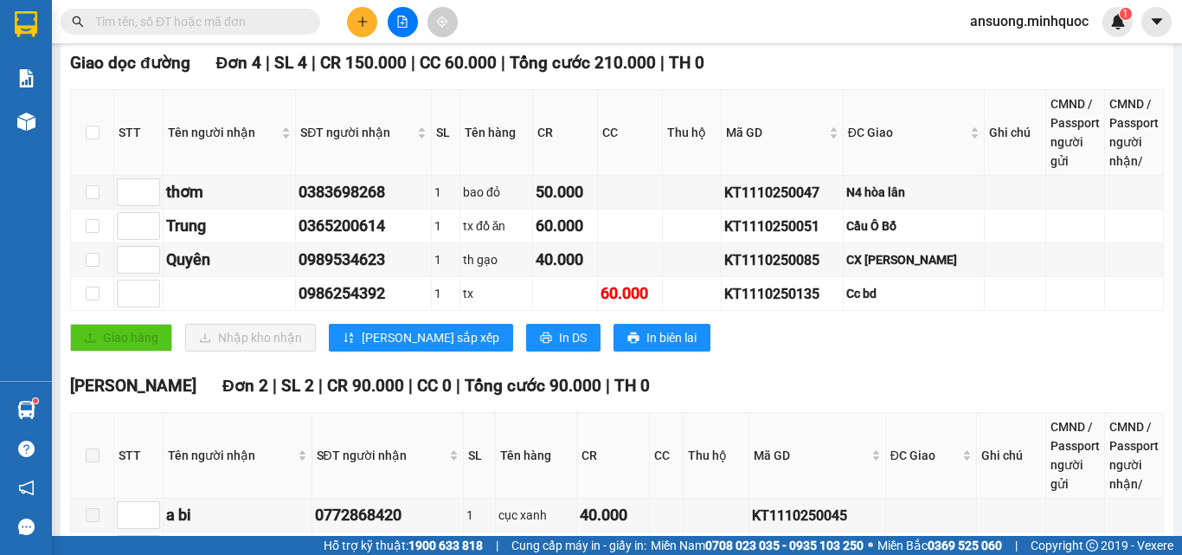
scroll to position [519, 0]
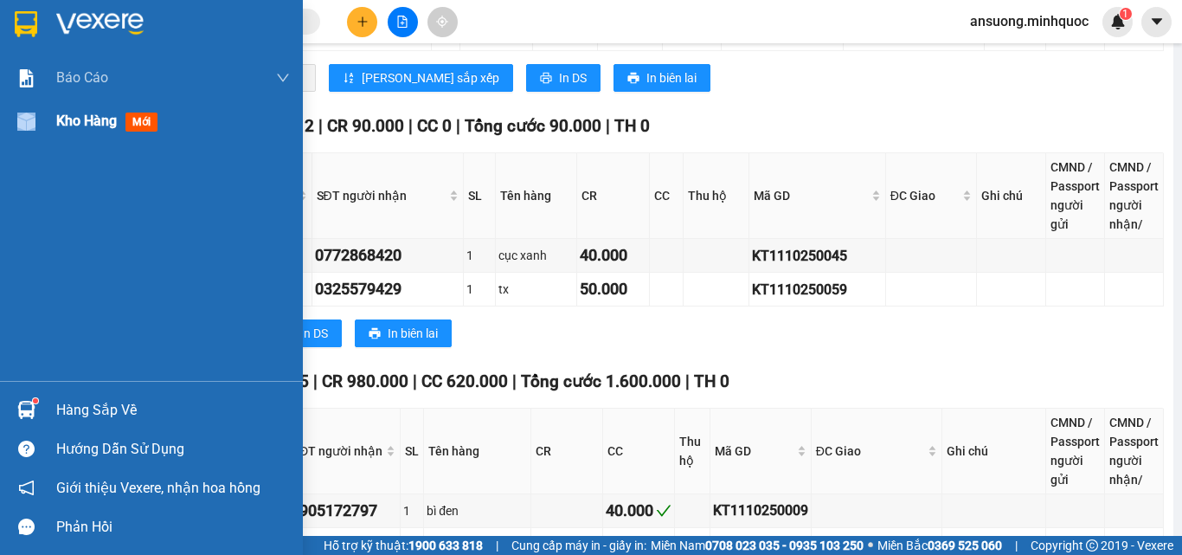
click at [44, 131] on div "Kho hàng mới" at bounding box center [151, 120] width 303 height 43
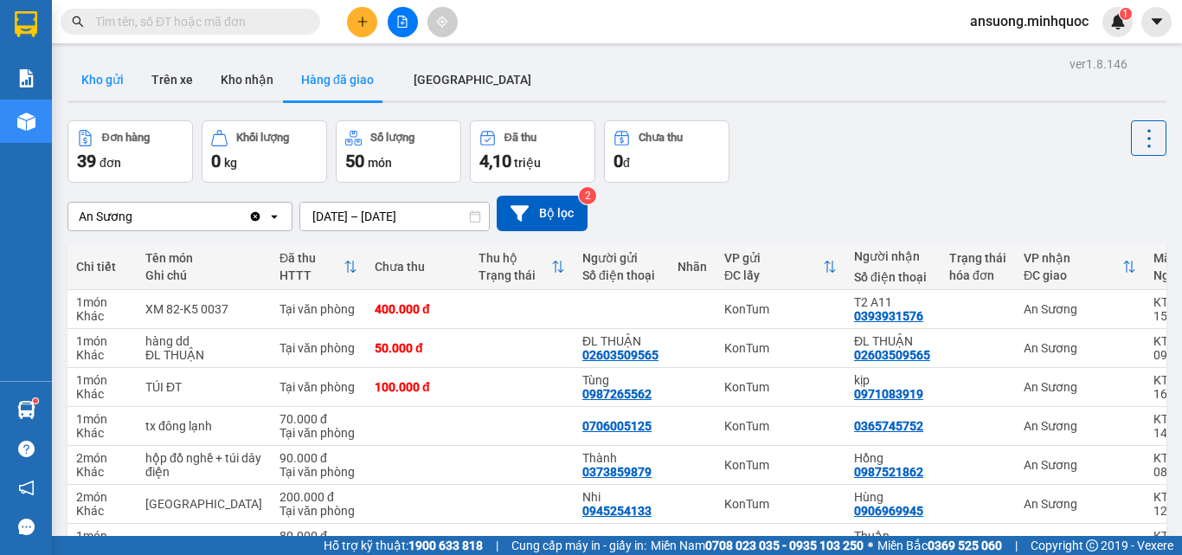
click at [99, 75] on button "Kho gửi" at bounding box center [102, 80] width 70 height 42
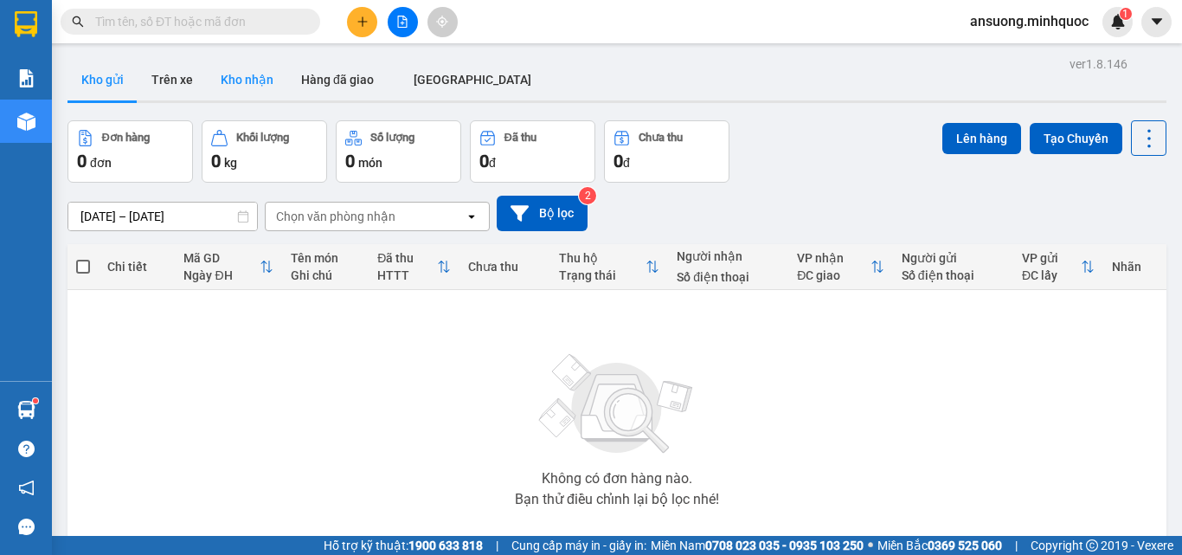
click at [223, 68] on button "Kho nhận" at bounding box center [247, 80] width 80 height 42
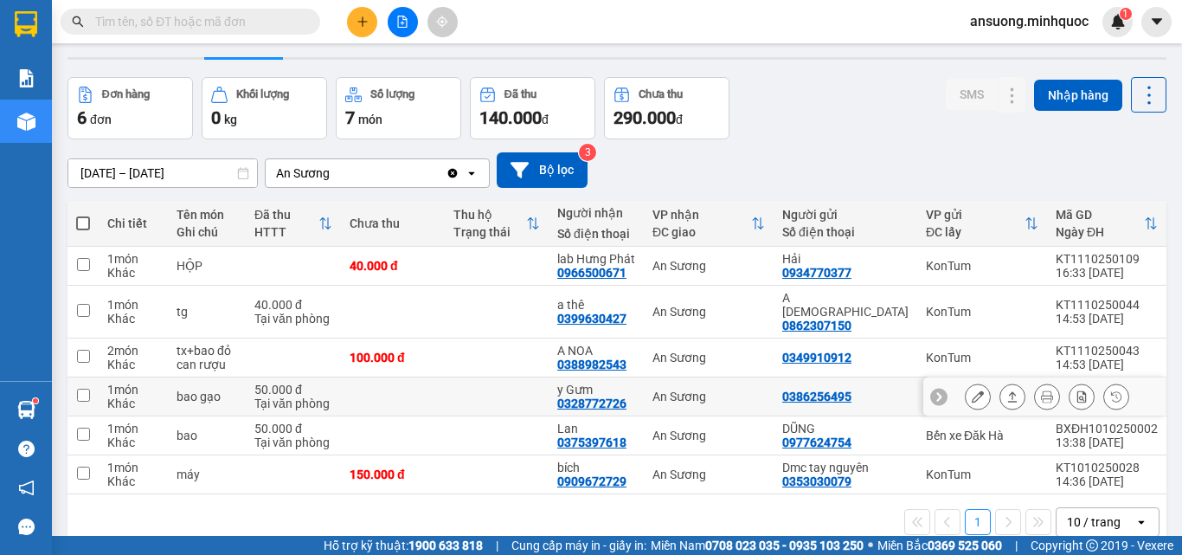
scroll to position [80, 0]
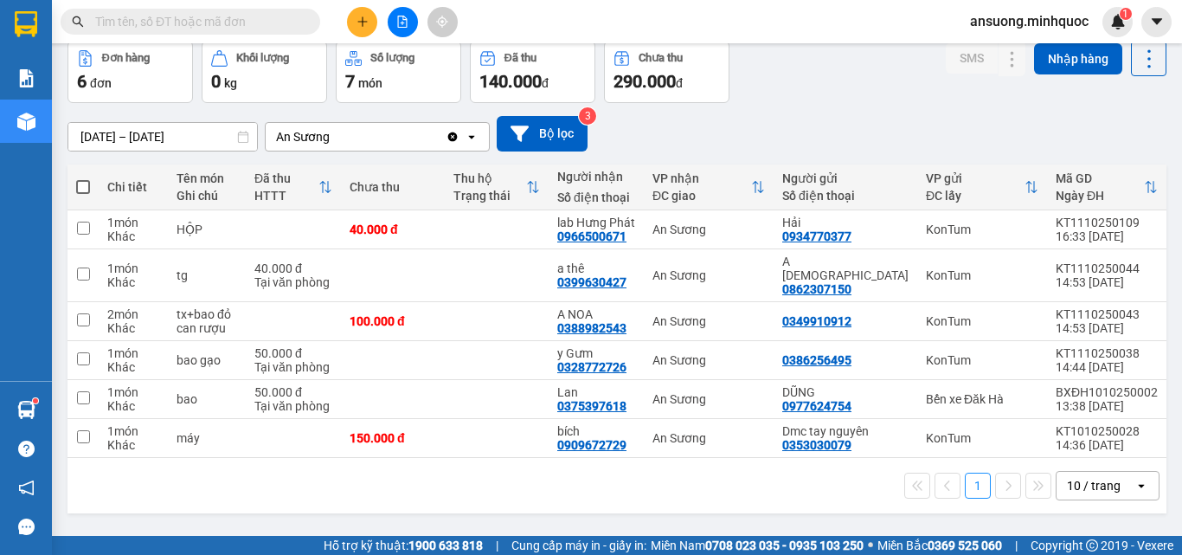
click at [1112, 499] on div "10 / trang" at bounding box center [1095, 485] width 78 height 28
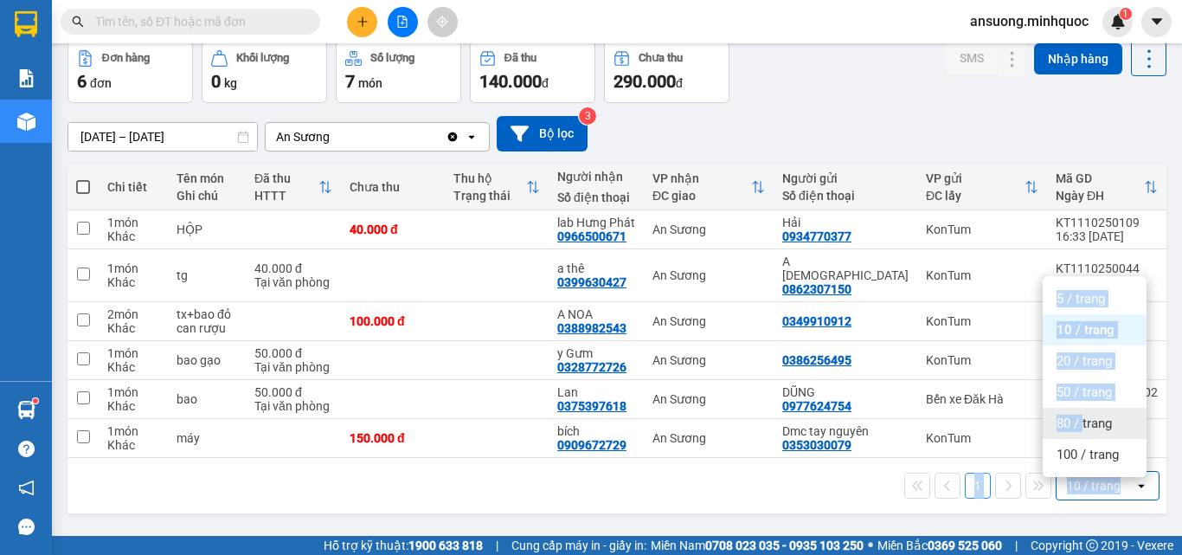
drag, startPoint x: 1083, startPoint y: 422, endPoint x: 455, endPoint y: 523, distance: 636.0
click at [455, 523] on div "ver 1.8.146 Kho gửi Trên xe Kho nhận Hàng đã giao ĐÀ NẴNG Đơn hàng 6 đơn Khối l…" at bounding box center [617, 249] width 1113 height 555
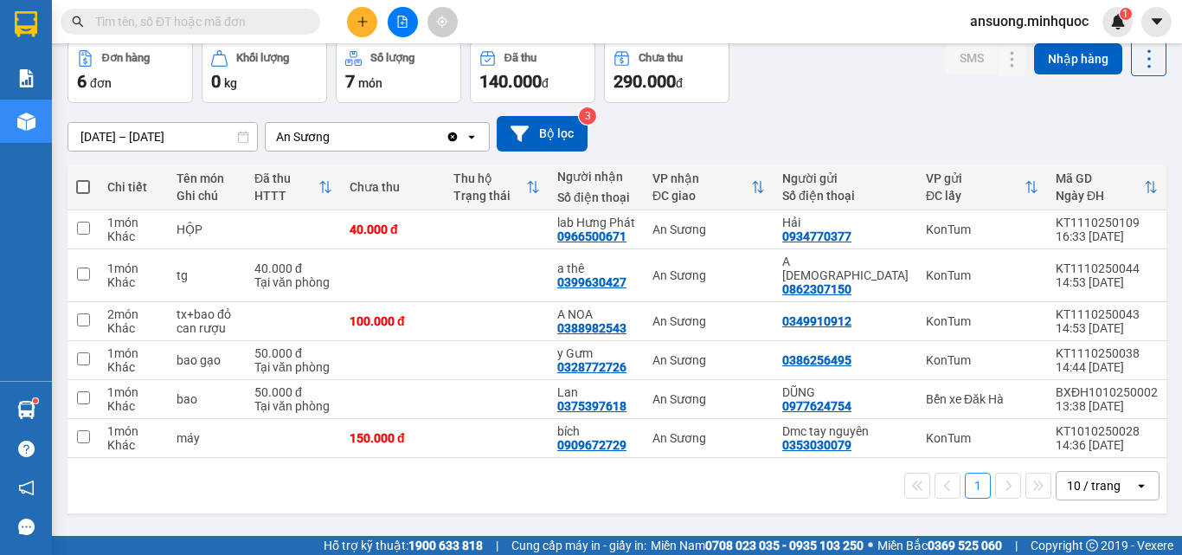
click at [455, 523] on div "ver 1.8.146 Kho gửi Trên xe Kho nhận Hàng đã giao ĐÀ NẴNG Đơn hàng 6 đơn Khối l…" at bounding box center [617, 249] width 1113 height 555
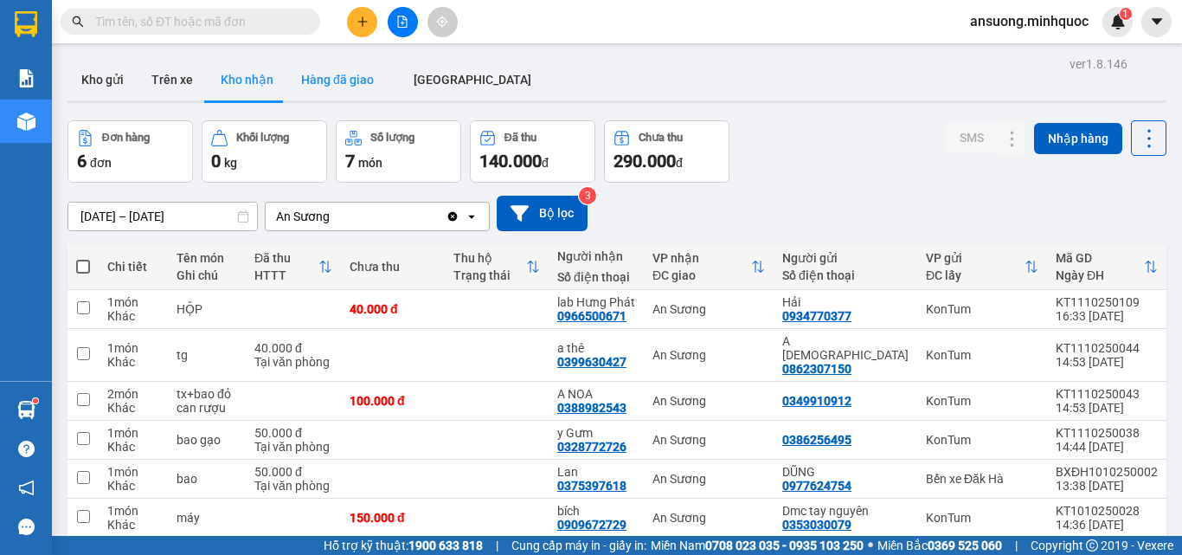
click at [334, 82] on button "Hàng đã giao" at bounding box center [337, 80] width 100 height 42
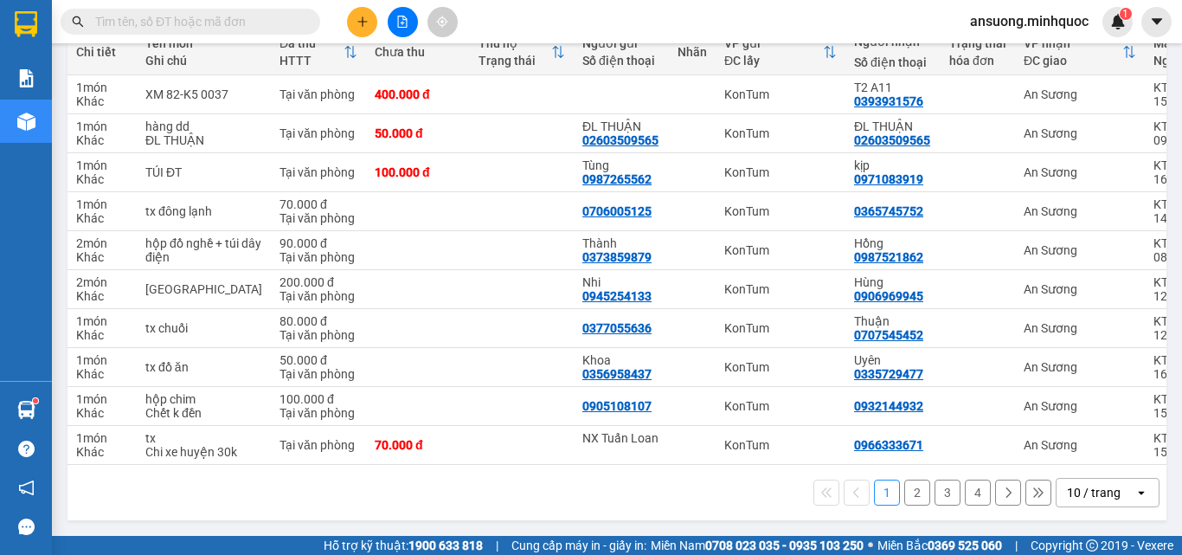
scroll to position [249, 0]
click at [904, 492] on button "2" at bounding box center [917, 492] width 26 height 26
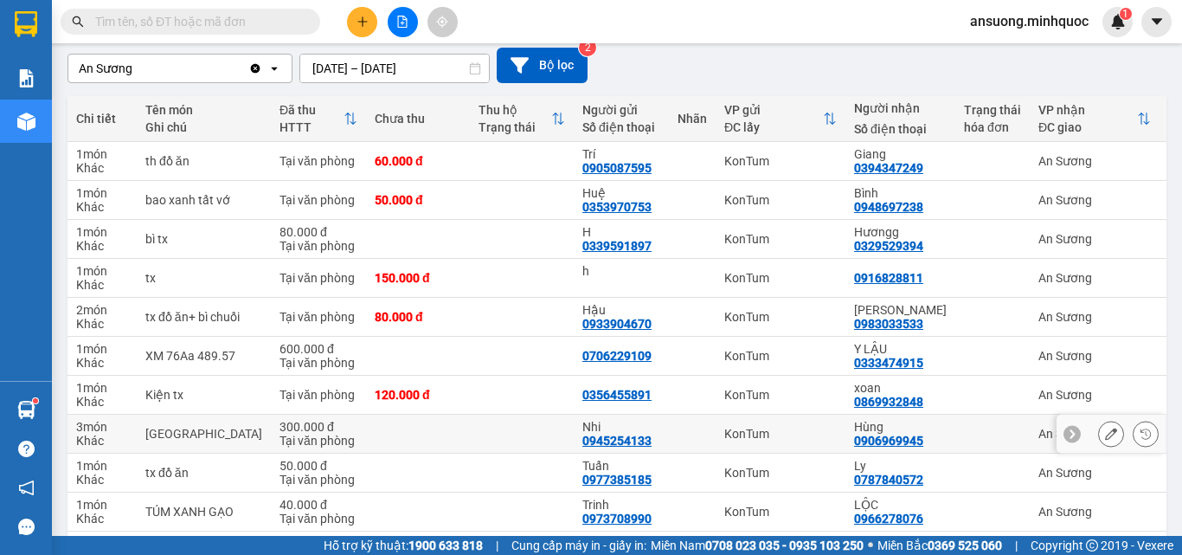
scroll to position [235, 0]
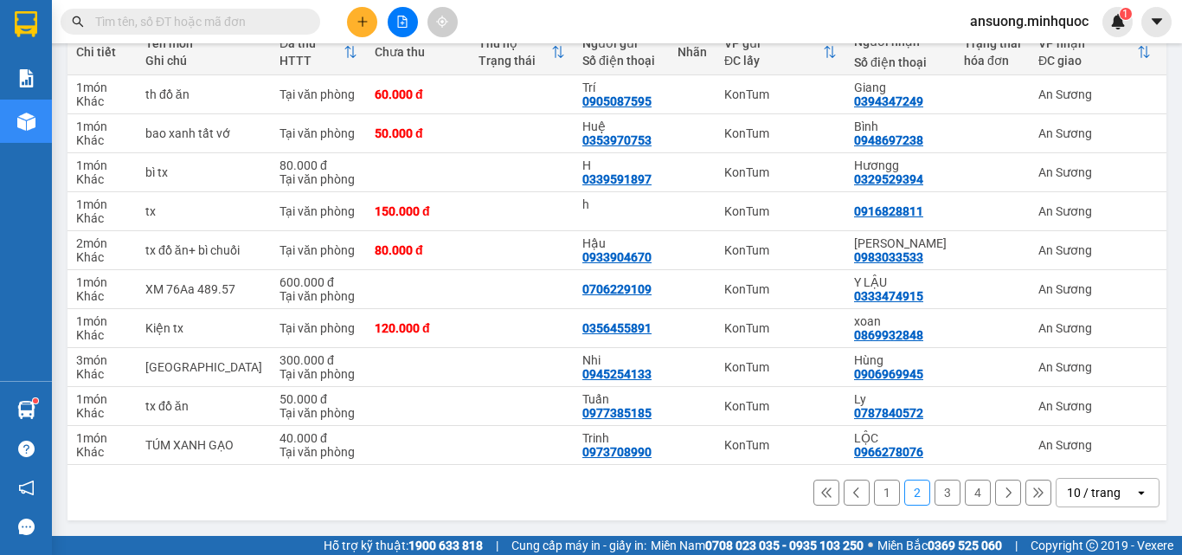
click at [855, 490] on button at bounding box center [856, 492] width 26 height 26
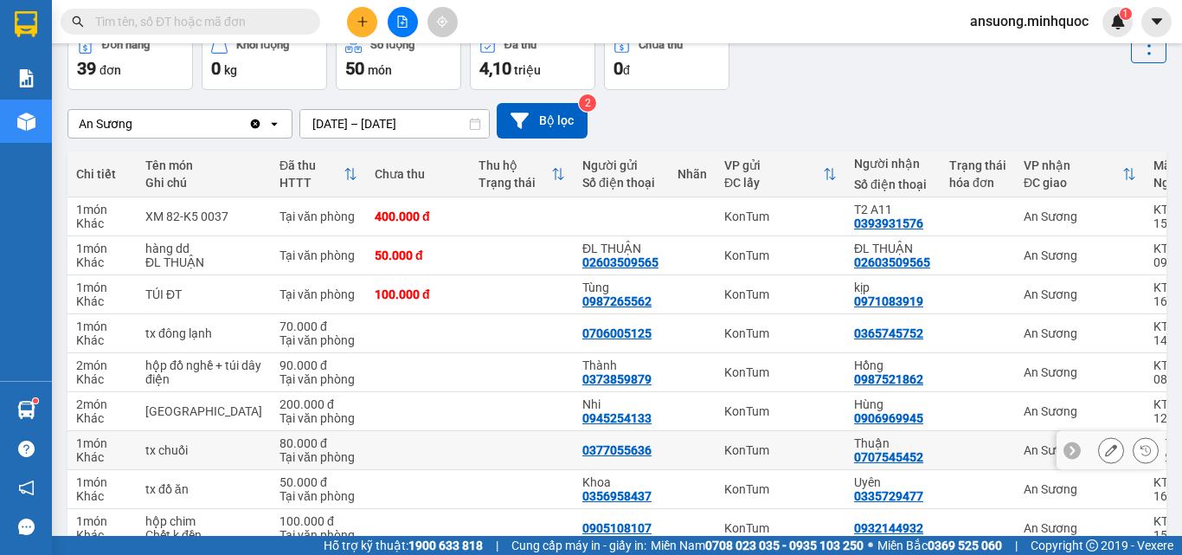
scroll to position [62, 0]
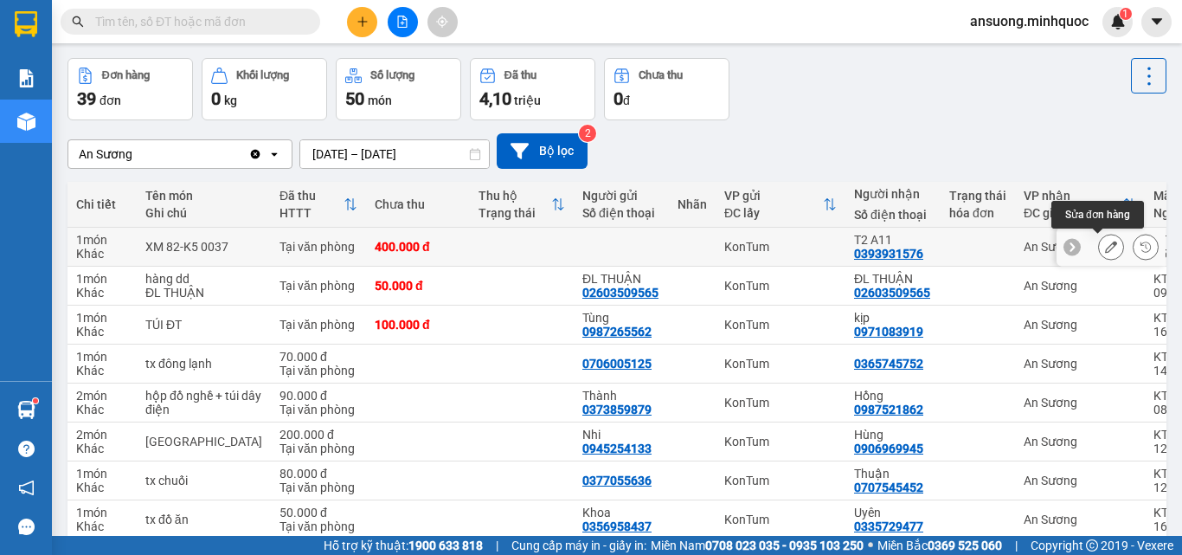
click at [1105, 248] on icon at bounding box center [1111, 247] width 12 height 12
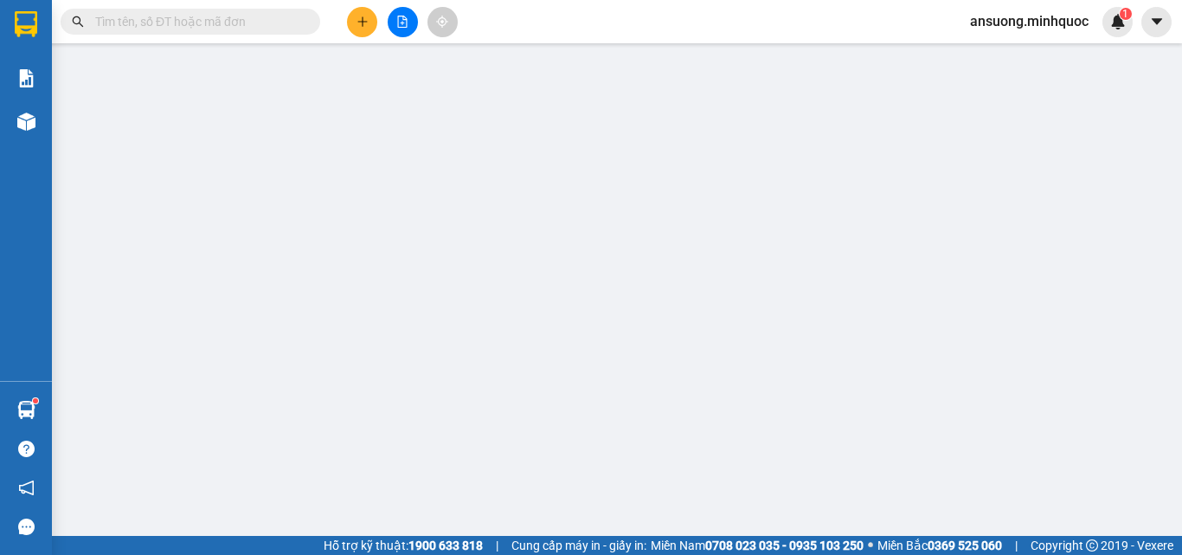
type input "0393931576"
type input "T2 A11"
type input "thu phơi khách"
type input "0"
type input "400.000"
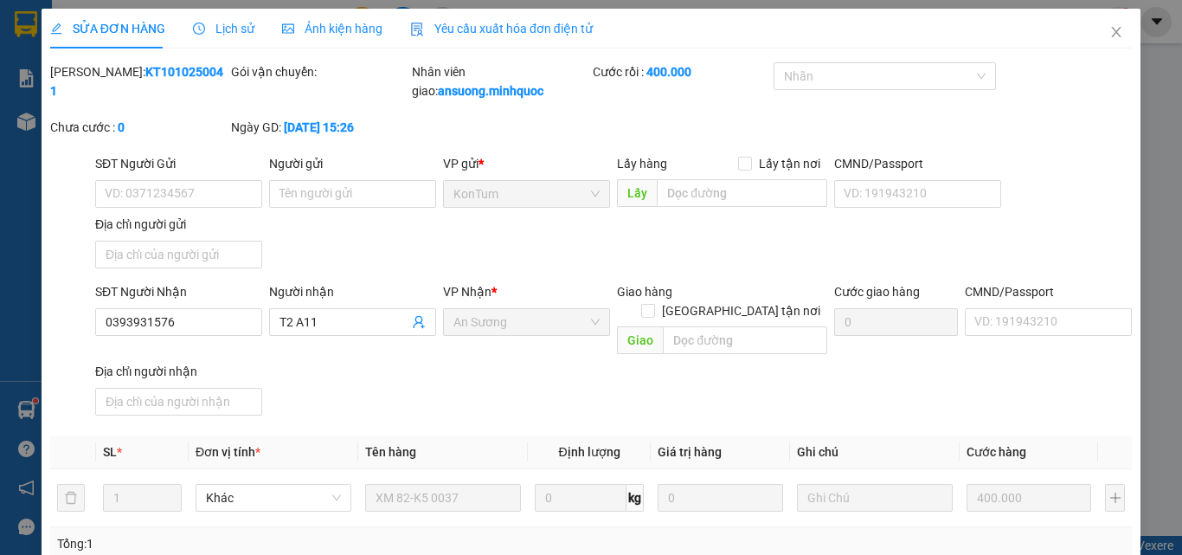
click at [215, 24] on span "Lịch sử" at bounding box center [223, 29] width 61 height 14
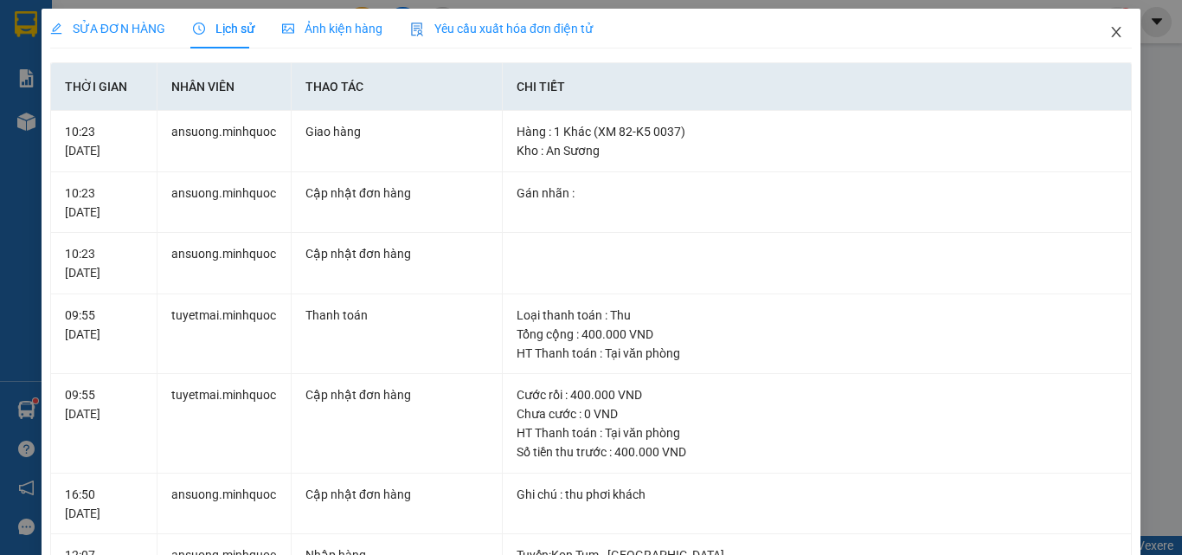
click at [1114, 34] on span "Close" at bounding box center [1116, 33] width 48 height 48
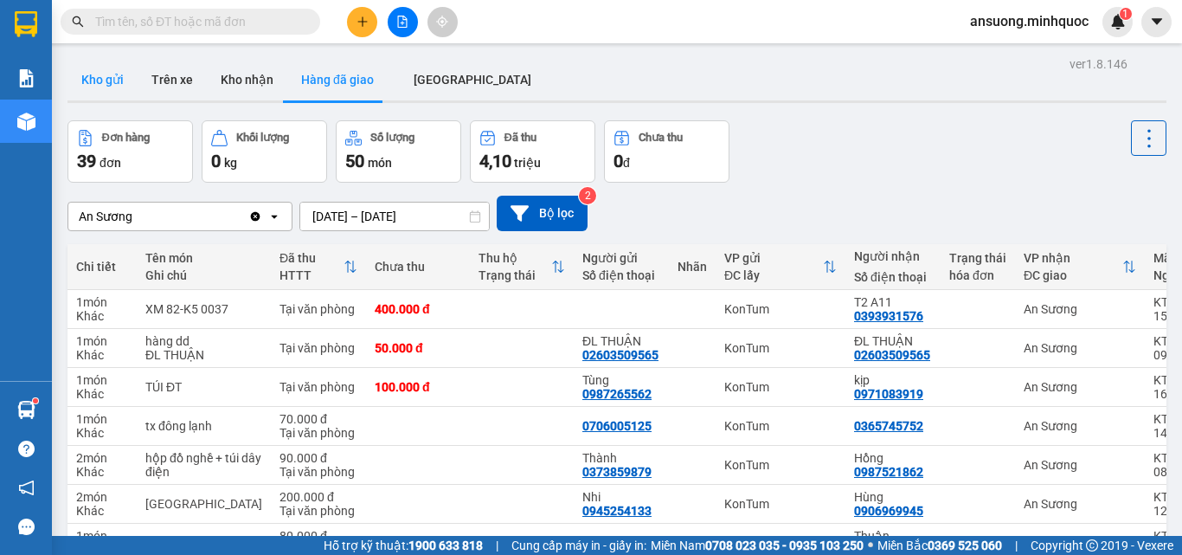
click at [101, 92] on button "Kho gửi" at bounding box center [102, 80] width 70 height 42
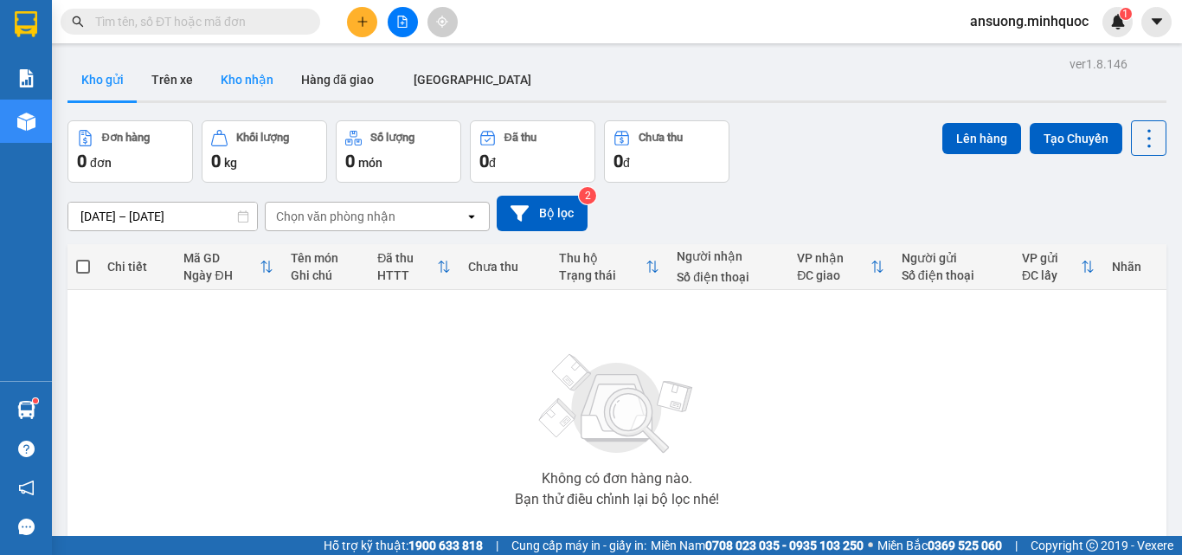
click at [251, 83] on button "Kho nhận" at bounding box center [247, 80] width 80 height 42
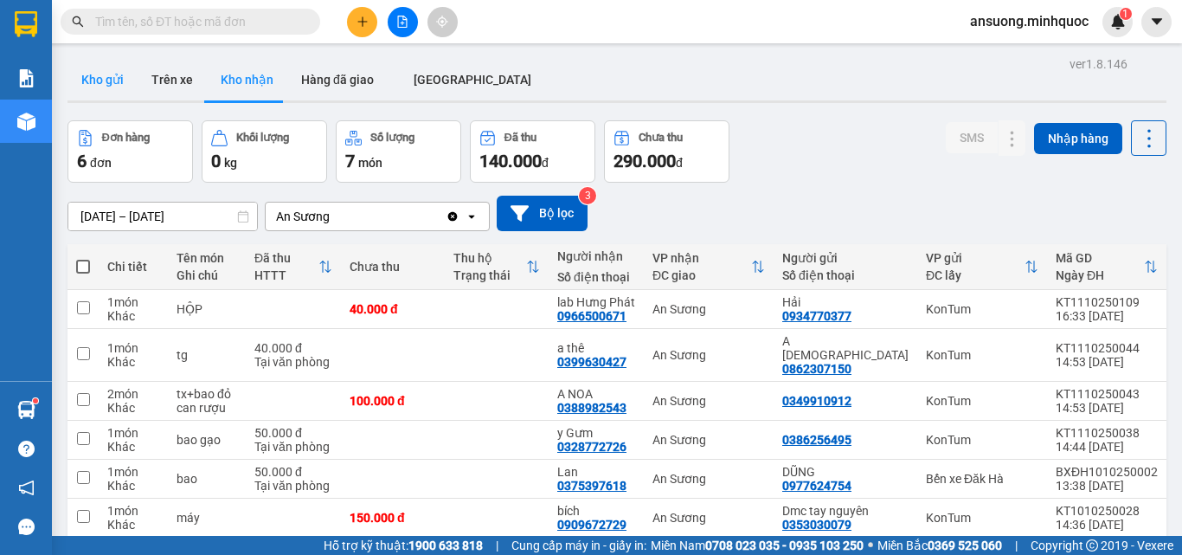
click at [117, 78] on button "Kho gửi" at bounding box center [102, 80] width 70 height 42
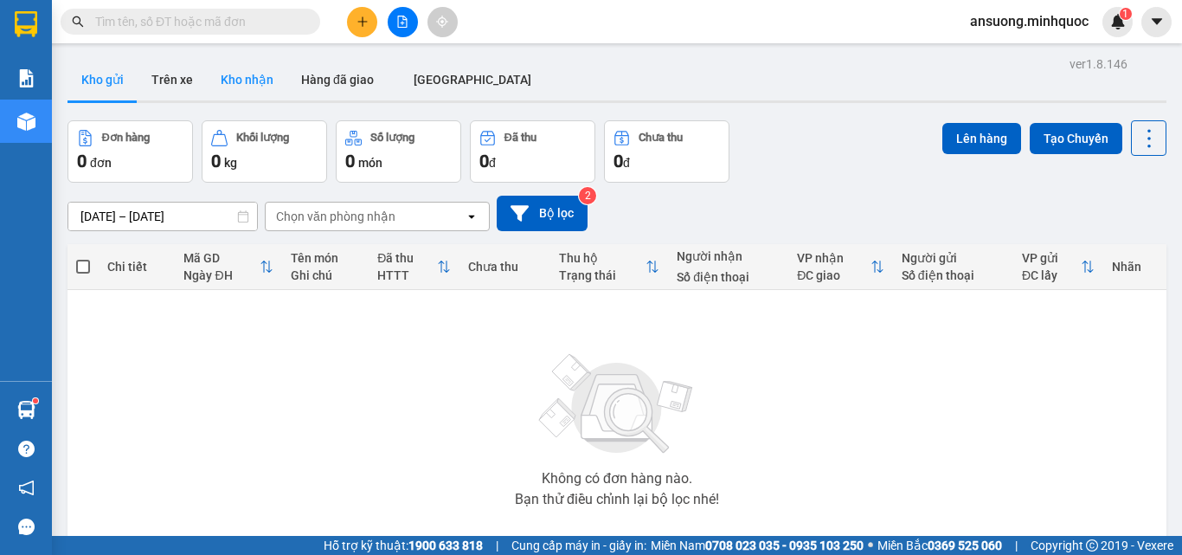
click at [242, 96] on button "Kho nhận" at bounding box center [247, 80] width 80 height 42
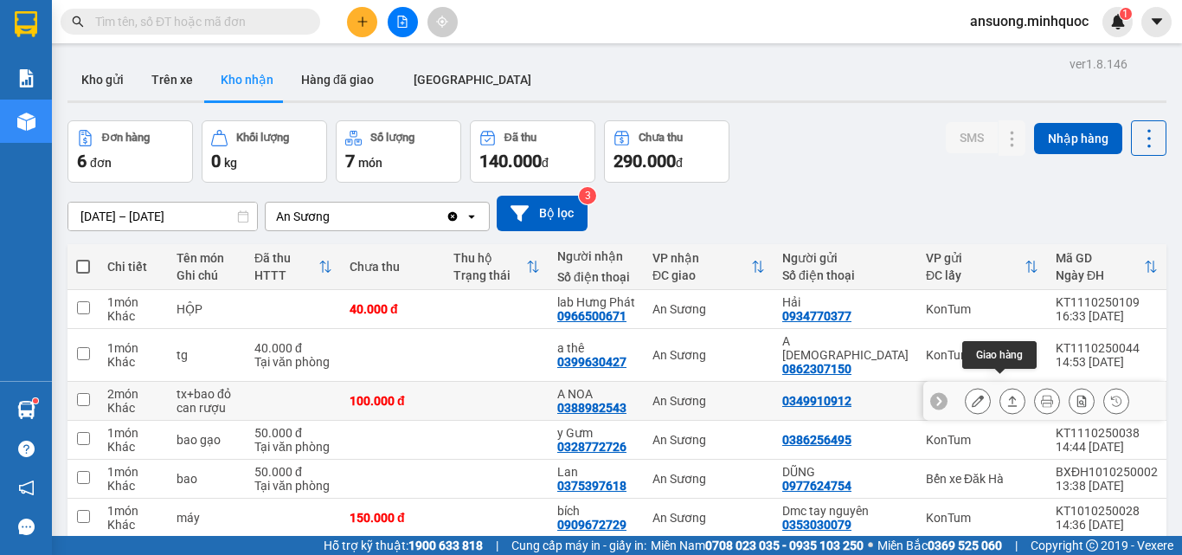
click at [1006, 394] on icon at bounding box center [1012, 400] width 12 height 12
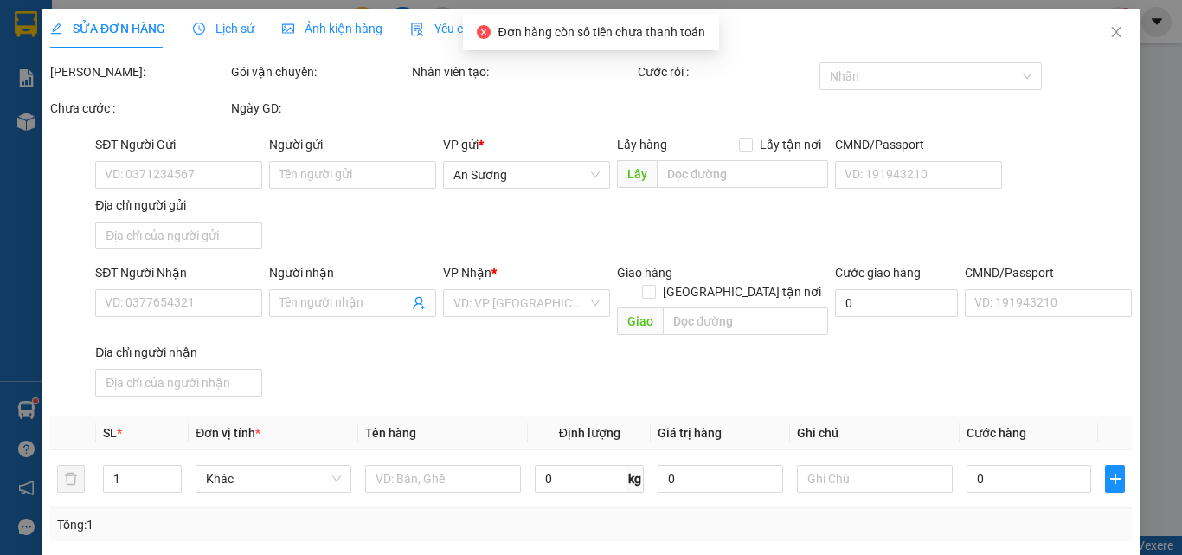
type input "0349910912"
type input "0388982543"
type input "A NOA"
type input "0"
type input "100.000"
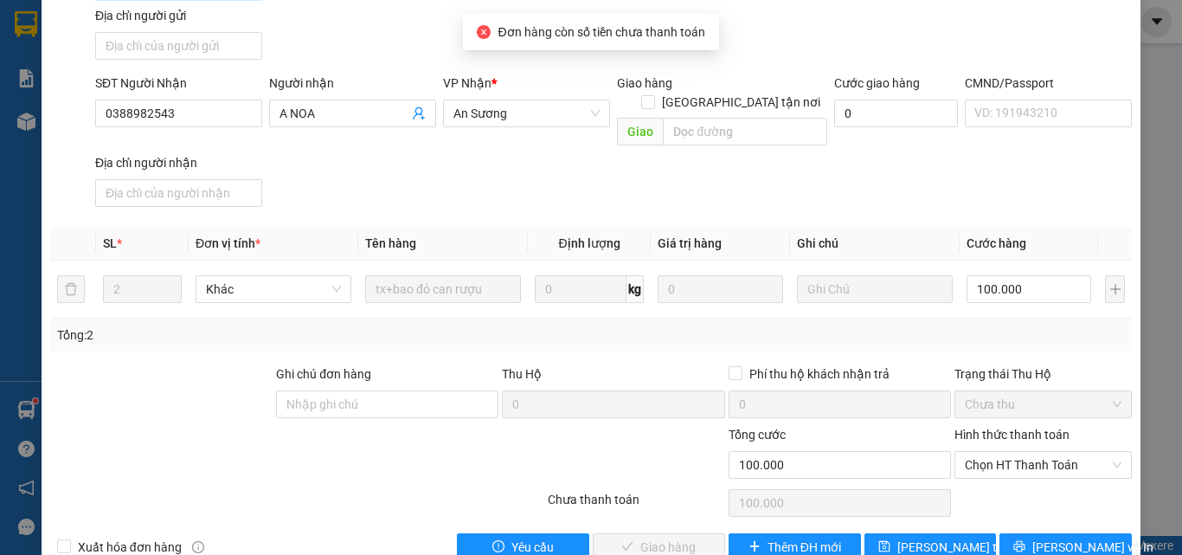
scroll to position [210, 0]
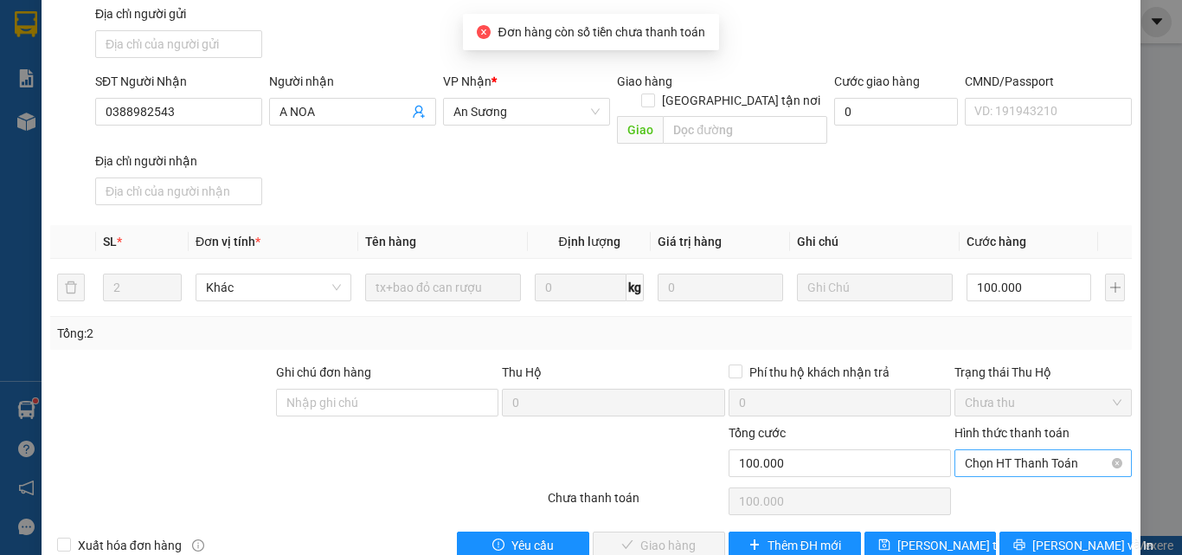
click at [1012, 450] on span "Chọn HT Thanh Toán" at bounding box center [1043, 463] width 157 height 26
drag, startPoint x: 1015, startPoint y: 455, endPoint x: 653, endPoint y: 515, distance: 366.5
click at [1005, 457] on div "Tại văn phòng" at bounding box center [1032, 459] width 155 height 19
type input "0"
click at [629, 531] on button "Lưu và Giao hàng" at bounding box center [659, 545] width 132 height 28
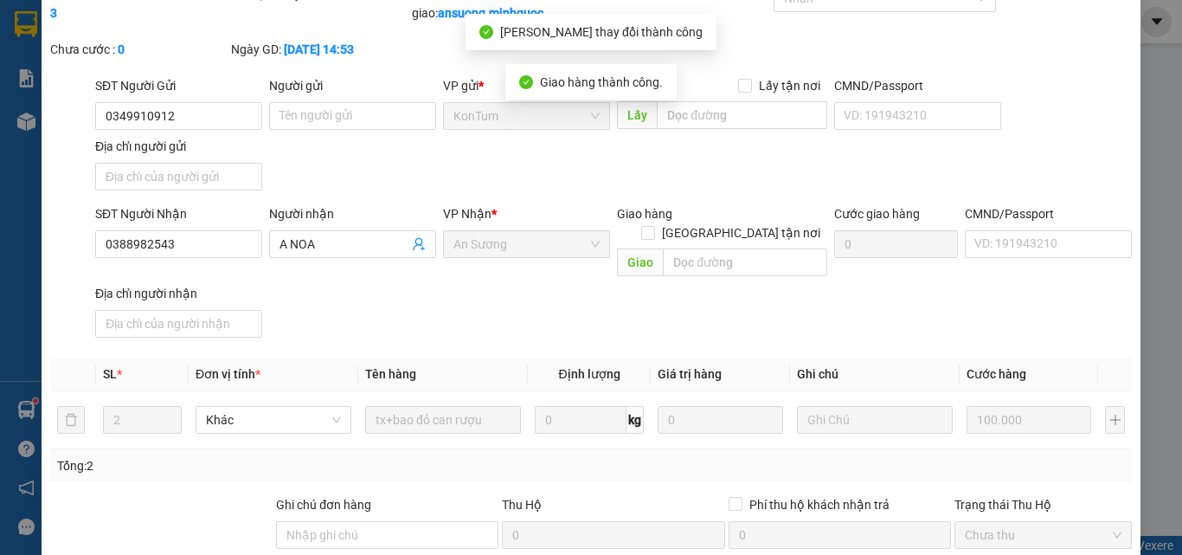
scroll to position [19, 0]
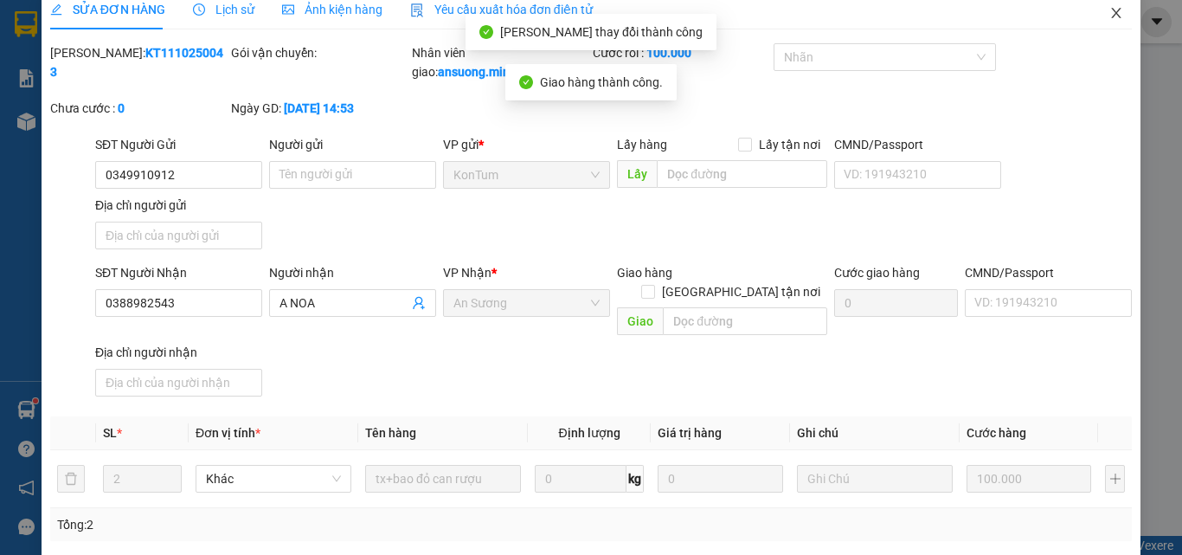
click at [1109, 16] on icon "close" at bounding box center [1116, 13] width 14 height 14
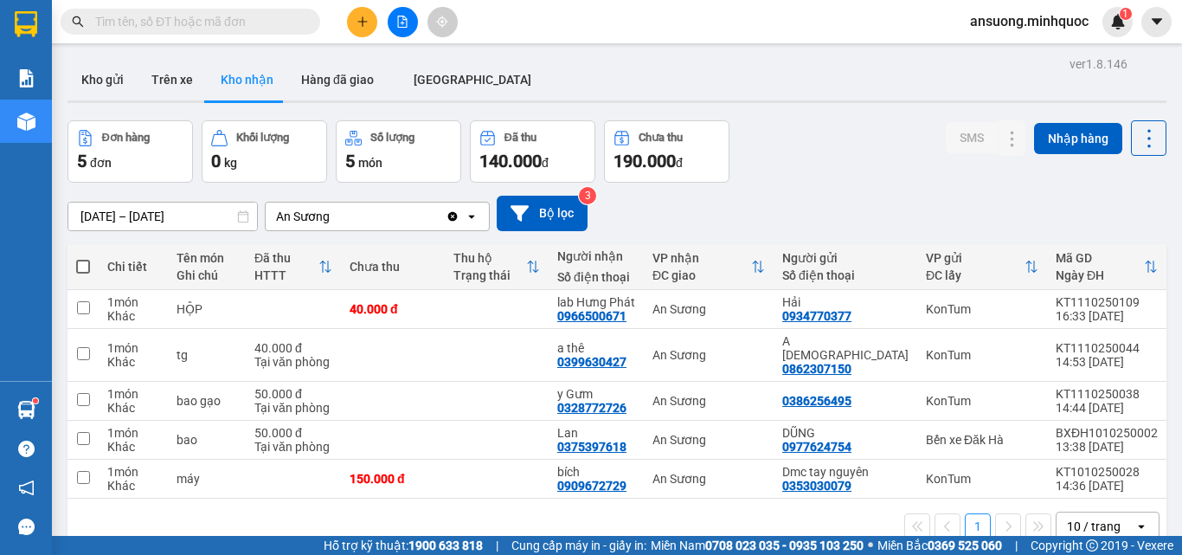
click at [348, 20] on button at bounding box center [362, 22] width 30 height 30
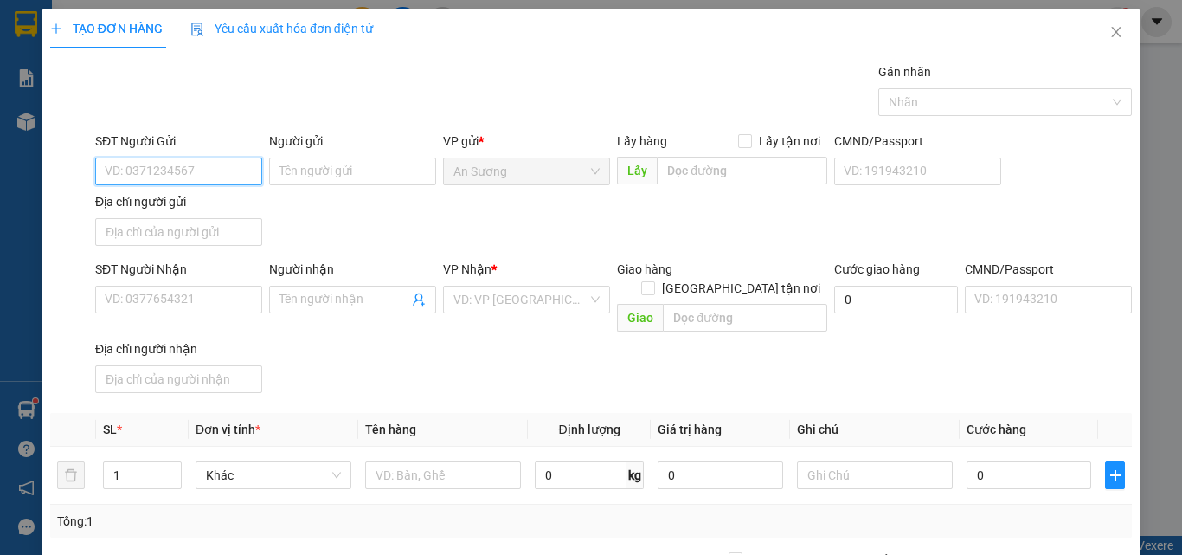
click at [141, 177] on input "SĐT Người Gửi" at bounding box center [178, 171] width 167 height 28
type input "0796672104"
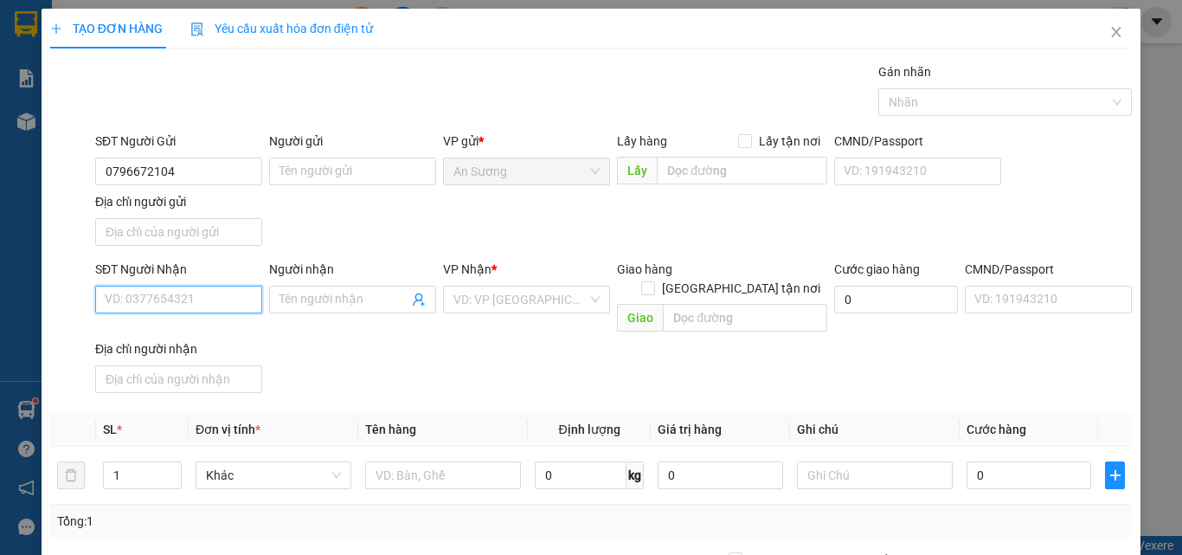
click at [141, 293] on input "SĐT Người Nhận" at bounding box center [178, 299] width 167 height 28
type input "0932456947"
drag, startPoint x: 177, startPoint y: 332, endPoint x: 292, endPoint y: 407, distance: 136.3
click at [183, 338] on div "0932456947 - trang" at bounding box center [177, 333] width 144 height 19
type input "trang"
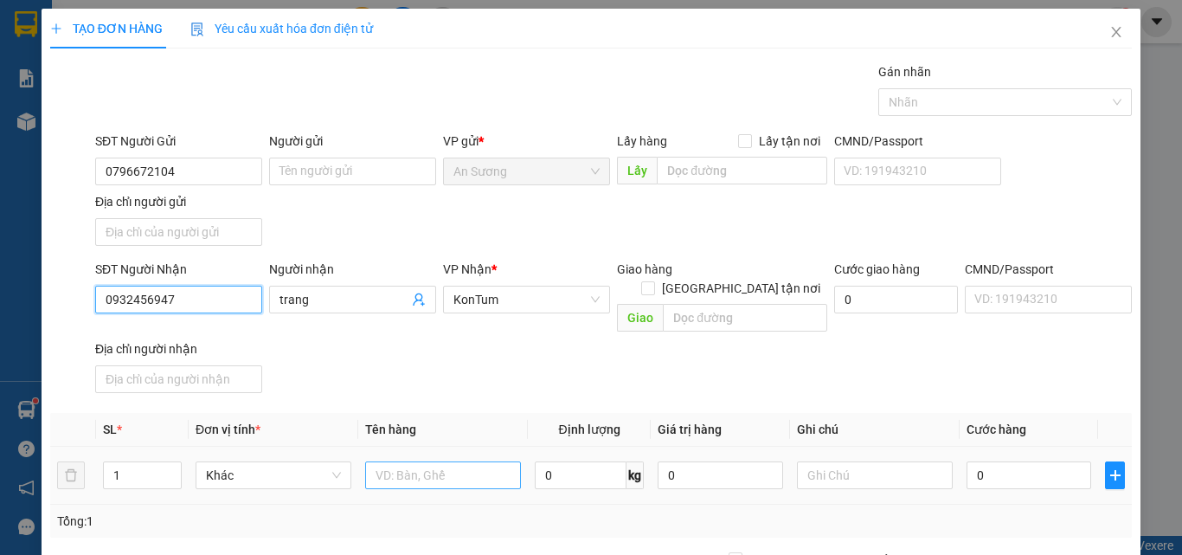
type input "0932456947"
click at [414, 461] on input "text" at bounding box center [443, 475] width 156 height 28
type input "BÌ"
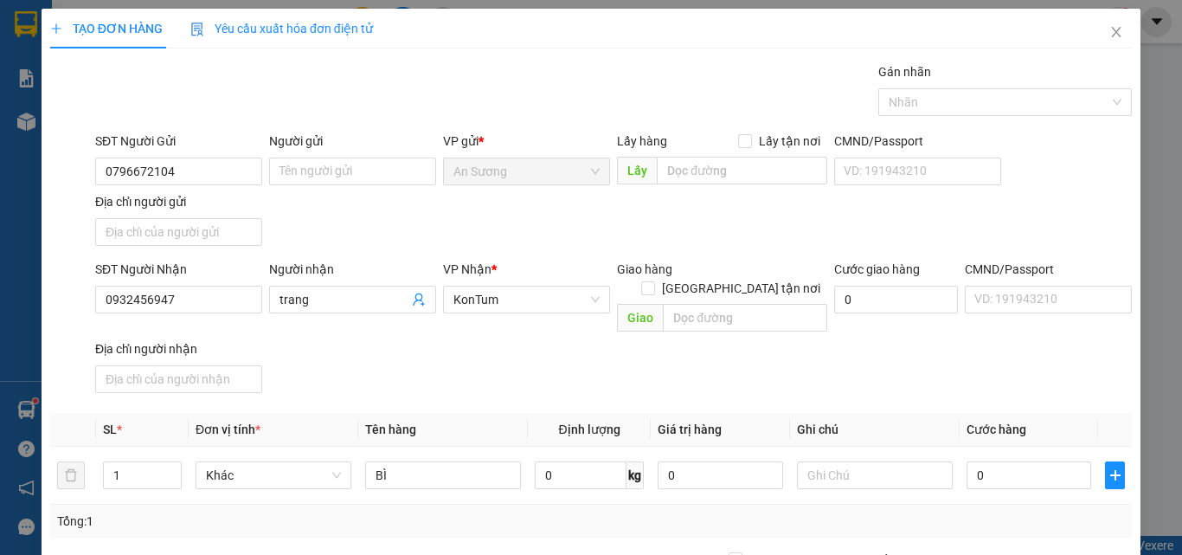
click at [523, 367] on div "SĐT Người Nhận 0932456947 Người nhận trang VP Nhận * KonTum Giao hàng Giao tận …" at bounding box center [613, 330] width 1043 height 140
drag, startPoint x: 994, startPoint y: 458, endPoint x: 985, endPoint y: 458, distance: 9.5
click at [991, 461] on input "0" at bounding box center [1028, 475] width 125 height 28
type input "4"
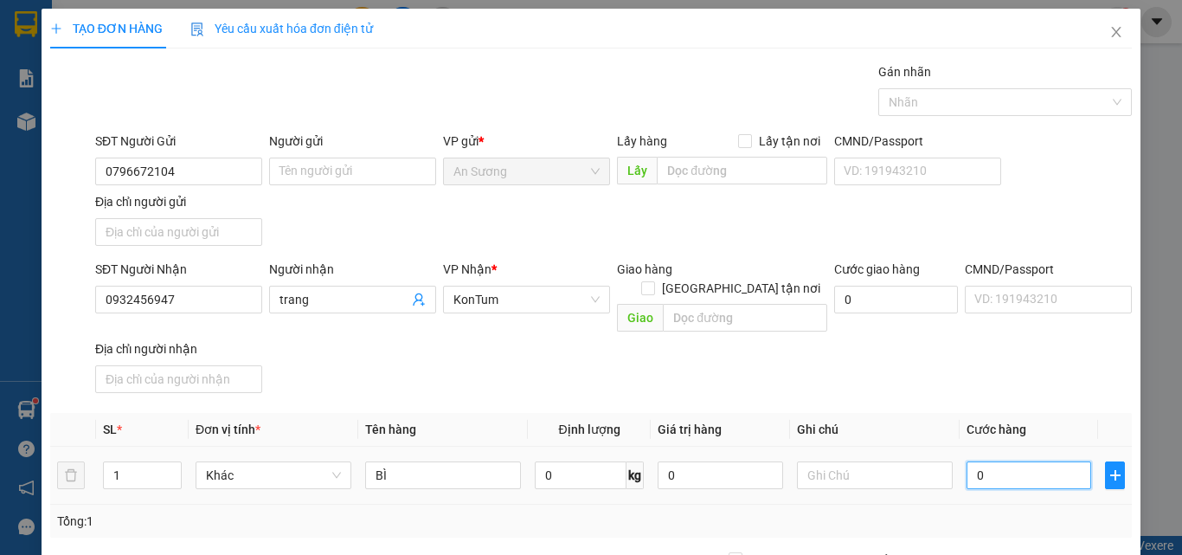
type input "4"
type input "40"
type input "40.000"
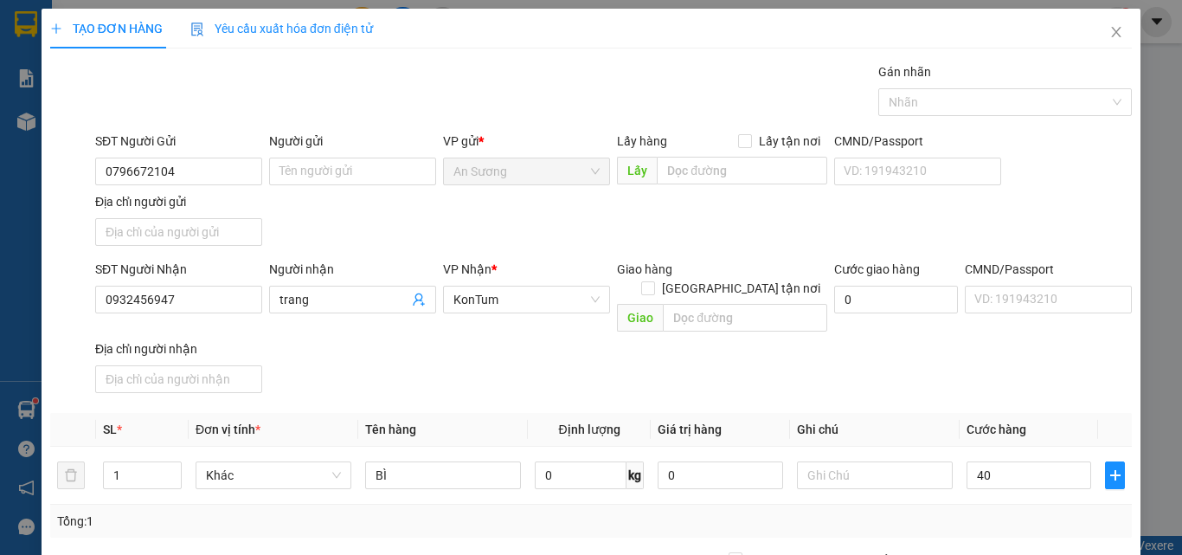
type input "40.000"
click at [920, 367] on div "SĐT Người Nhận 0932456947 Người nhận trang VP Nhận * KonTum Giao hàng Giao tận …" at bounding box center [613, 330] width 1043 height 140
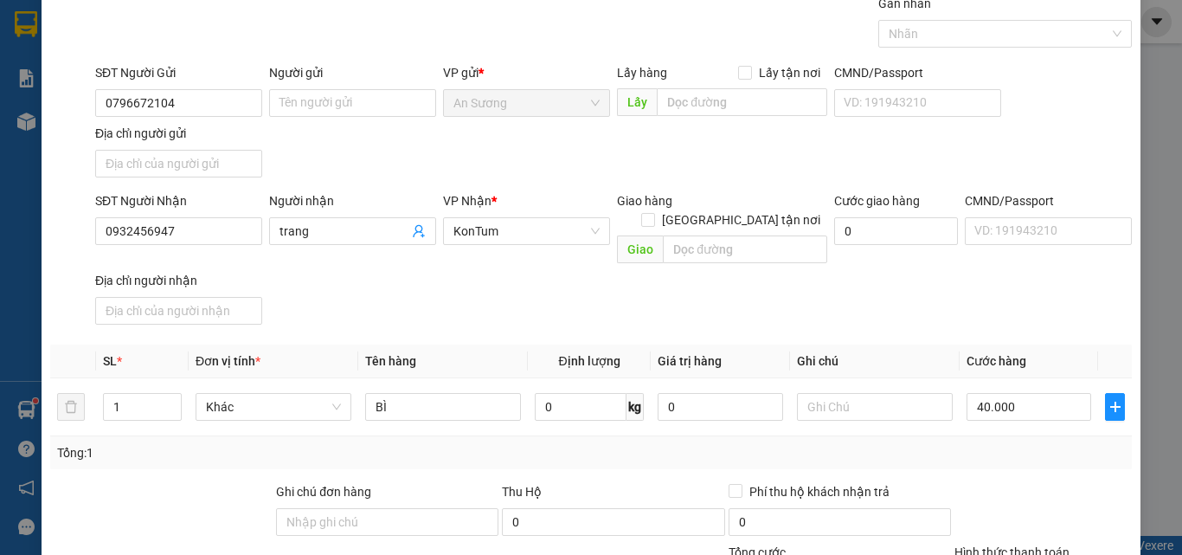
scroll to position [207, 0]
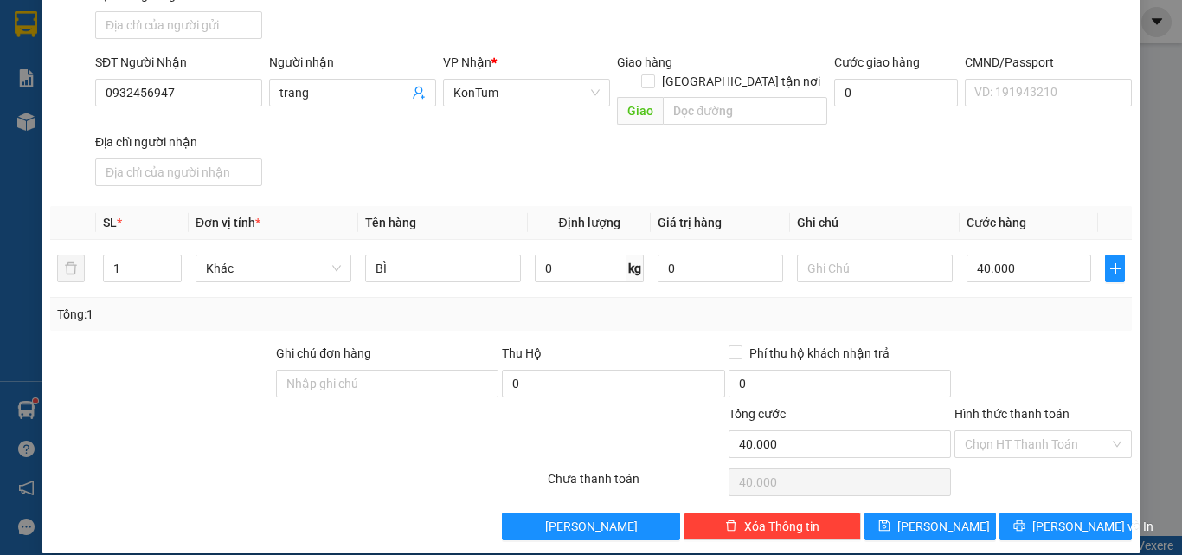
click at [1047, 528] on div "TẠO ĐƠN HÀNG Yêu cầu xuất hóa đơn điện tử Transit Pickup Surcharge Ids Transit …" at bounding box center [591, 177] width 1099 height 751
click at [1049, 517] on button "Lưu và In" at bounding box center [1065, 526] width 132 height 28
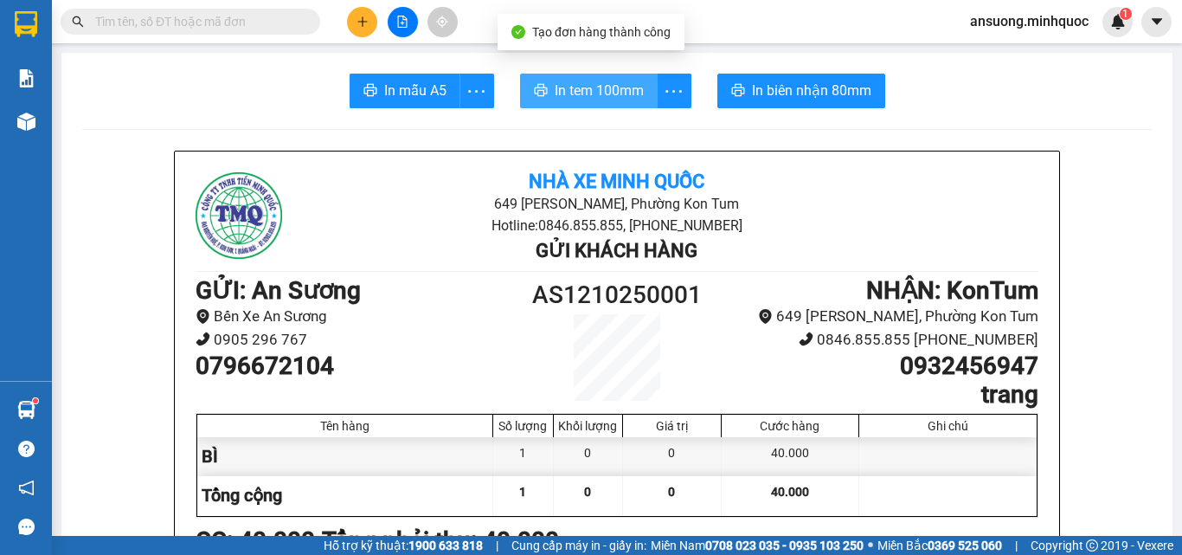
click at [610, 103] on button "In tem 100mm" at bounding box center [589, 91] width 138 height 35
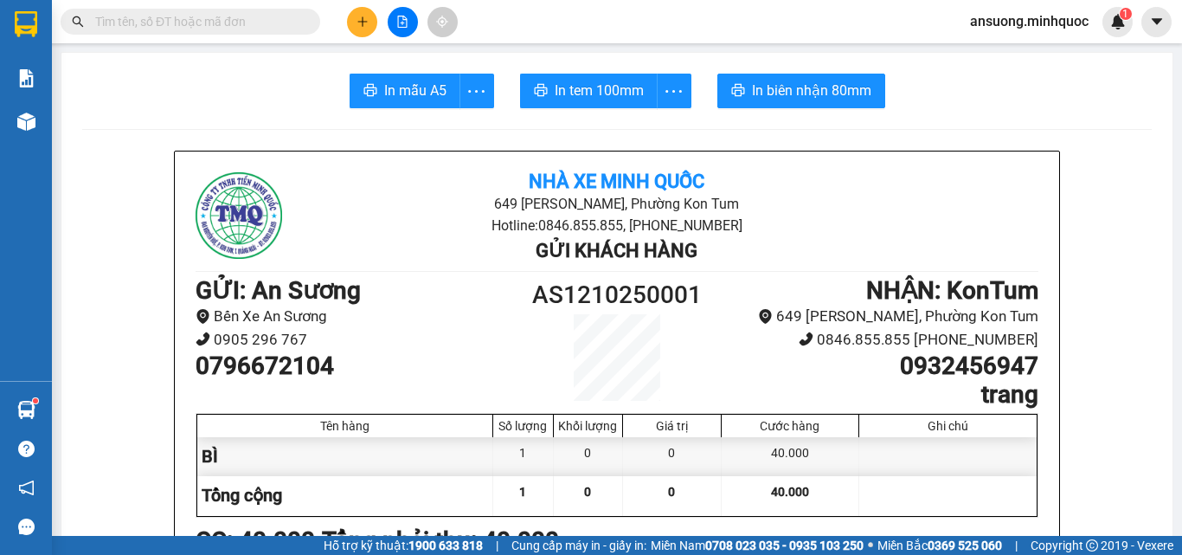
click at [366, 3] on div "Kết quả tìm kiếm ( 1 ) Bộ lọc Mã ĐH Trạng thái Món hàng Thu hộ Tổng cước Chưa c…" at bounding box center [591, 21] width 1182 height 43
click at [366, 23] on icon "plus" at bounding box center [362, 22] width 12 height 12
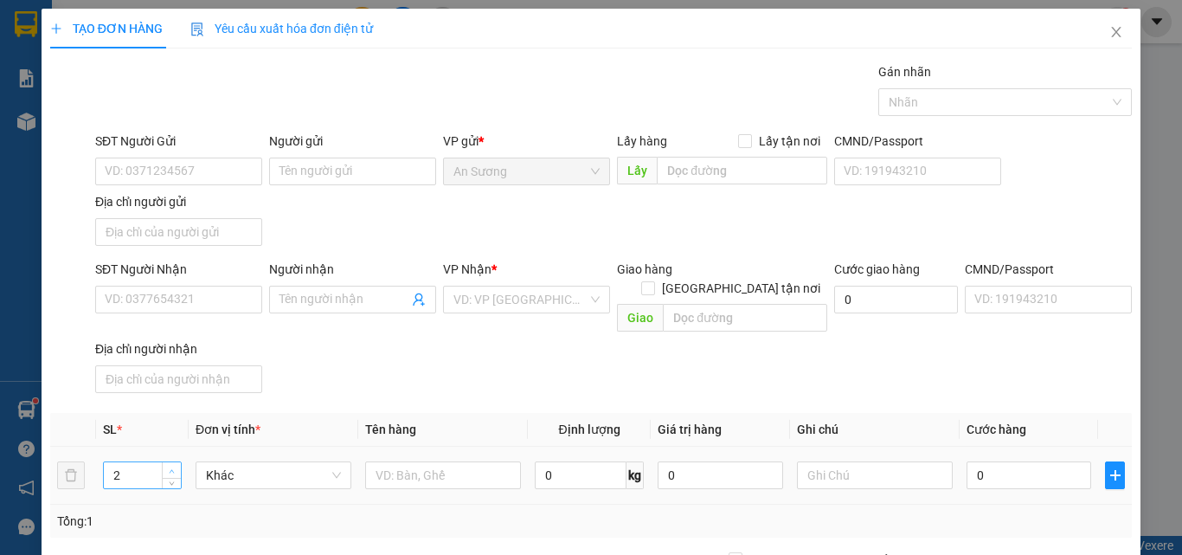
click at [170, 465] on span "up" at bounding box center [172, 470] width 10 height 10
type input "3"
click at [170, 465] on span "up" at bounding box center [172, 470] width 10 height 10
click at [400, 461] on input "text" at bounding box center [443, 475] width 156 height 28
type input "TG"
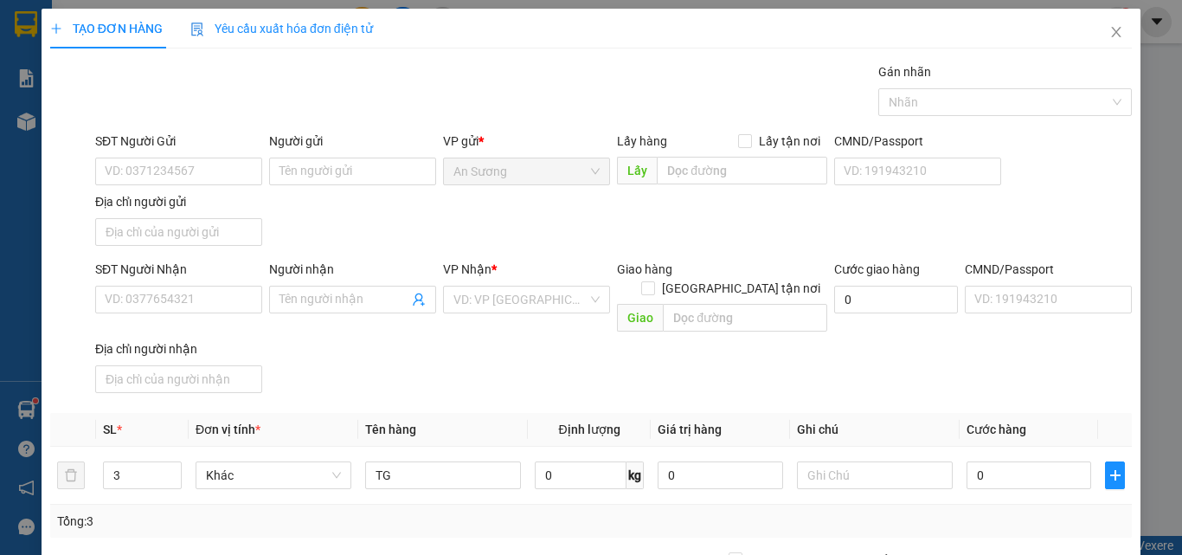
drag, startPoint x: 567, startPoint y: 348, endPoint x: 1039, endPoint y: 511, distance: 499.9
click at [587, 351] on div "SĐT Người Nhận VD: 0377654321 Người nhận Tên người nhận VP Nhận * VD: VP Sài Gò…" at bounding box center [613, 330] width 1043 height 140
click at [999, 461] on input "0" at bounding box center [1028, 475] width 125 height 28
type input "1"
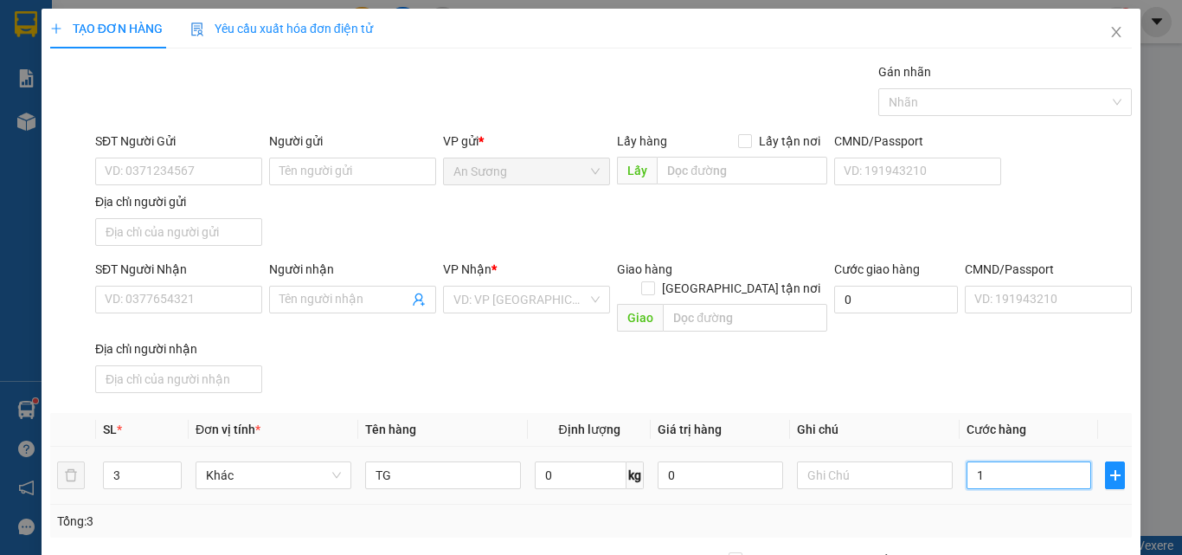
type input "1"
type input "15"
type input "150"
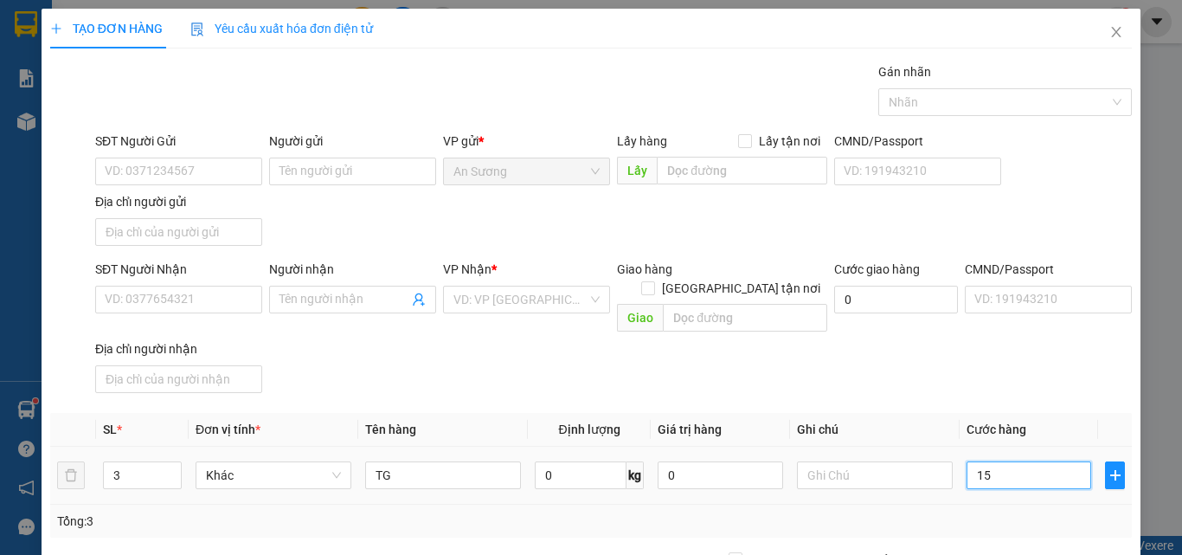
type input "150"
type input "150.000"
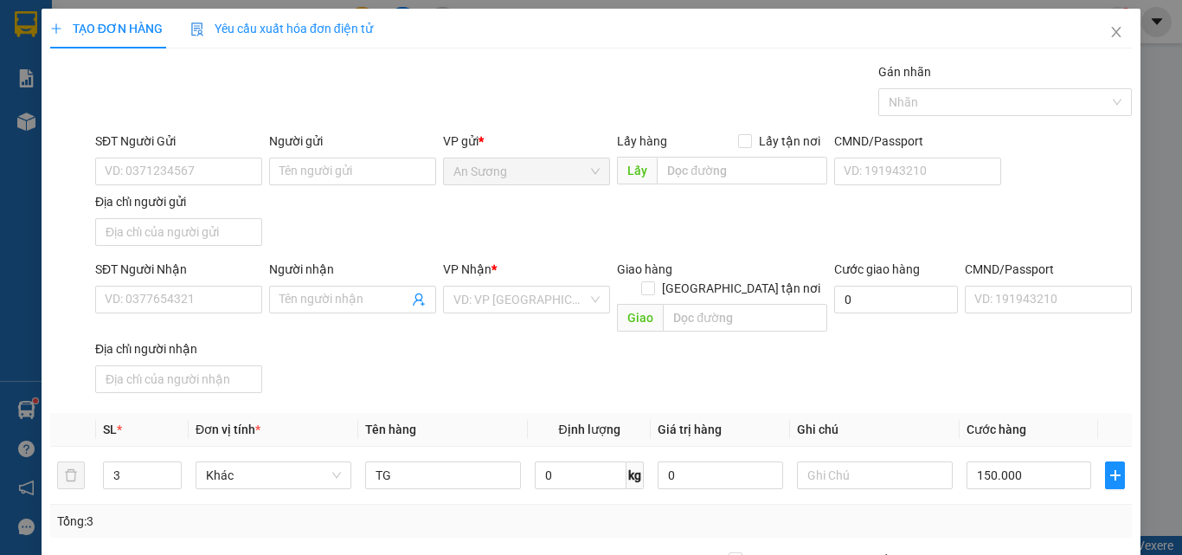
click at [901, 380] on div "SĐT Người Nhận VD: 0377654321 Người nhận Tên người nhận VP Nhận * VD: VP Sài Gò…" at bounding box center [613, 330] width 1043 height 140
click at [158, 303] on input "SĐT Người Nhận" at bounding box center [178, 299] width 167 height 28
type input "0981785199"
click at [498, 268] on div "VP Nhận *" at bounding box center [526, 269] width 167 height 19
click at [501, 293] on input "search" at bounding box center [520, 299] width 134 height 26
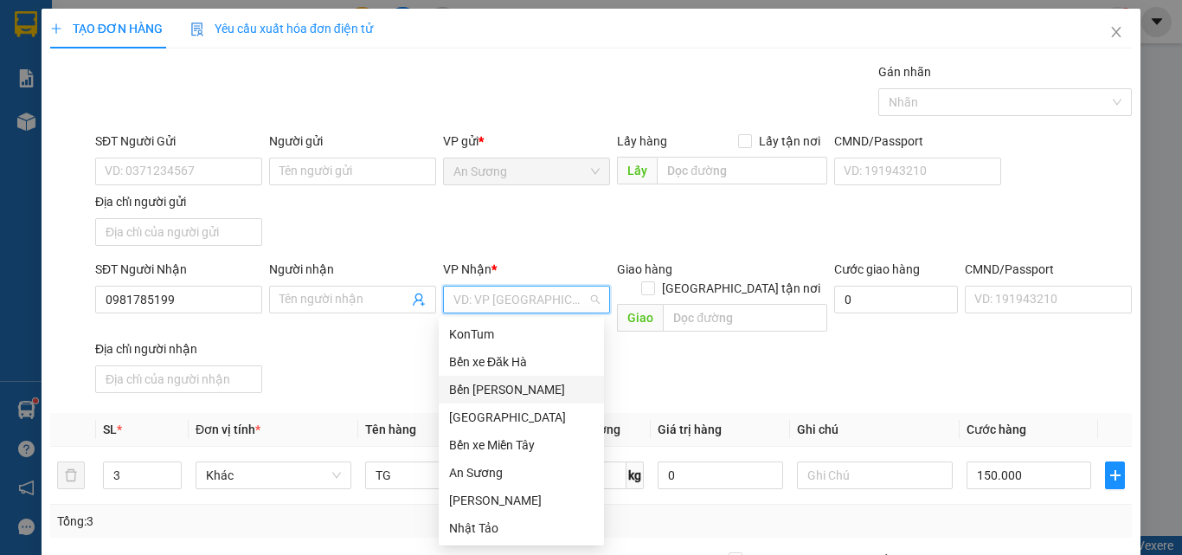
click at [510, 394] on div "Bến Xe Ngọc Hồi" at bounding box center [521, 389] width 144 height 19
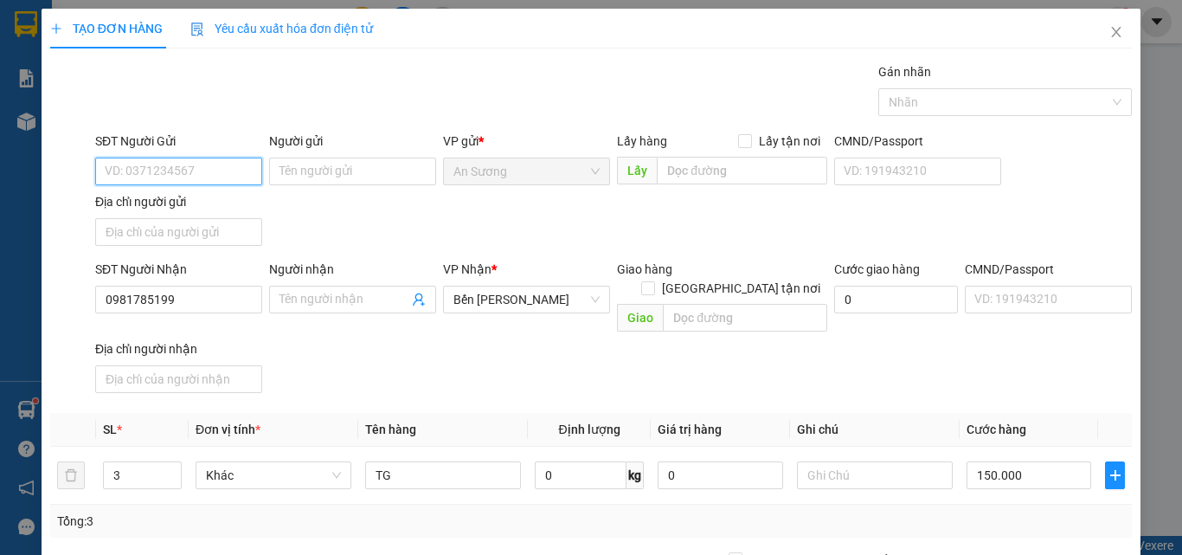
click at [154, 178] on input "SĐT Người Gửi" at bounding box center [178, 171] width 167 height 28
click at [152, 171] on input "SĐT Người Gửi" at bounding box center [178, 171] width 167 height 28
click at [183, 208] on div "0942118383" at bounding box center [177, 205] width 144 height 19
type input "0942118383"
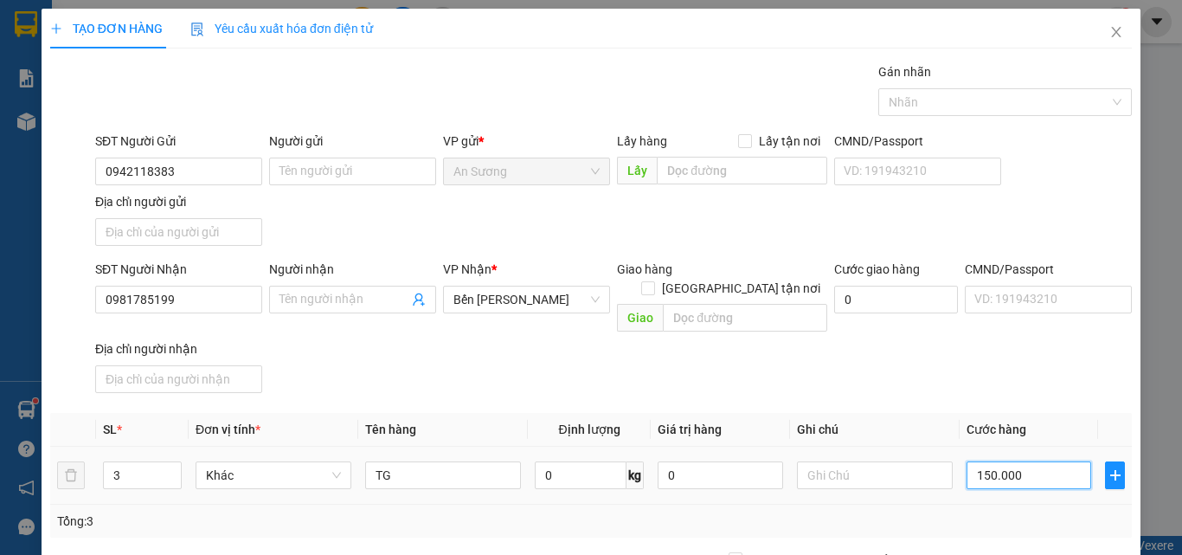
click at [1042, 461] on input "150.000" at bounding box center [1028, 475] width 125 height 28
click at [1006, 359] on div "SĐT Người Nhận 0981785199 Người nhận Tên người nhận VP Nhận * Bến Xe Ngọc Hồi G…" at bounding box center [613, 330] width 1043 height 140
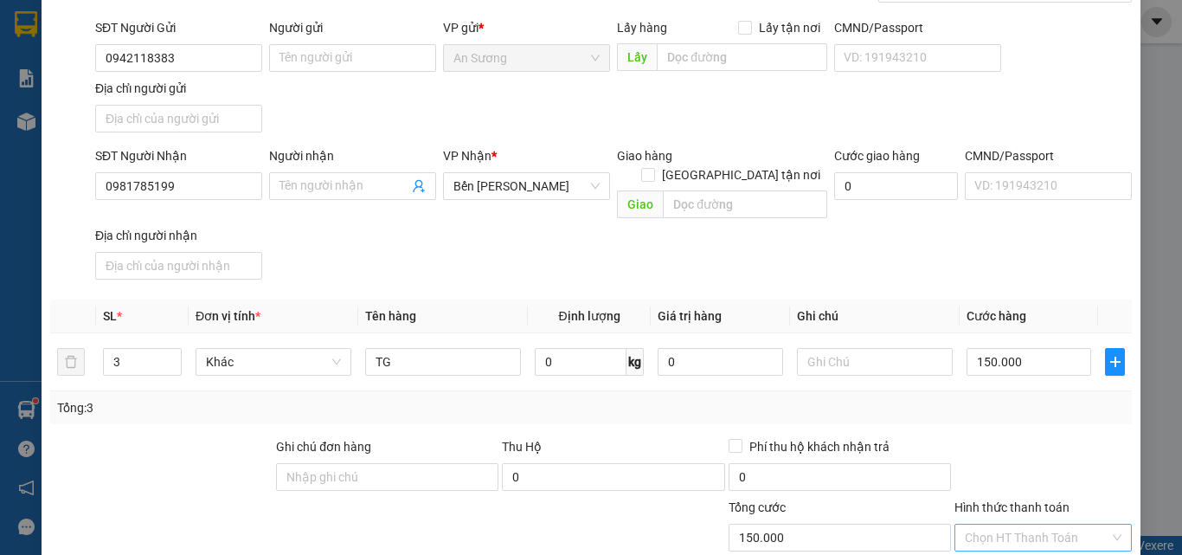
scroll to position [207, 0]
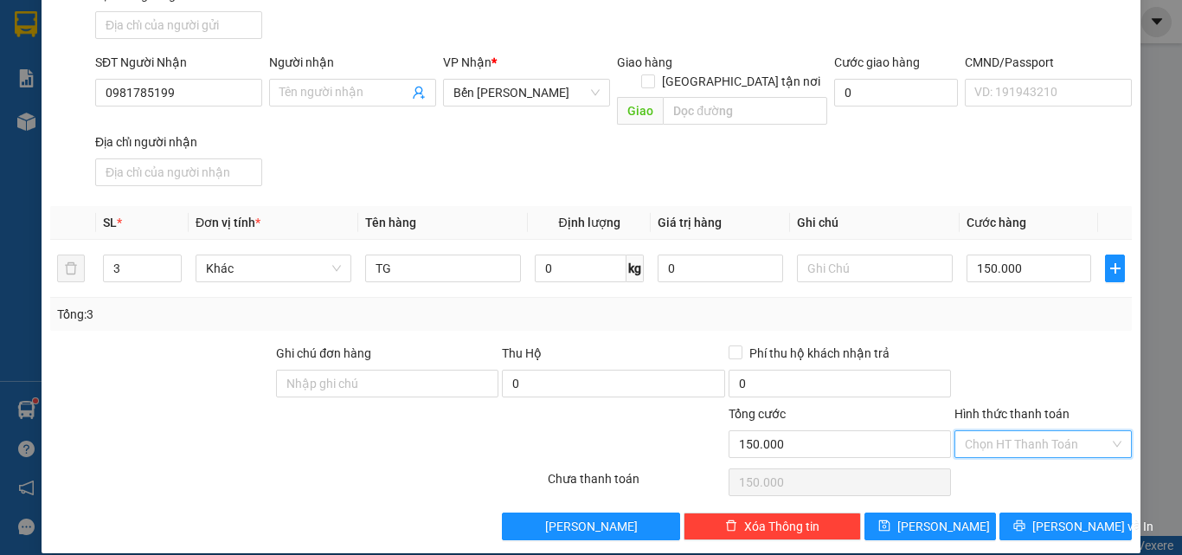
click at [1020, 431] on input "Hình thức thanh toán" at bounding box center [1037, 444] width 144 height 26
click at [1004, 465] on div "Tại văn phòng" at bounding box center [1032, 459] width 155 height 19
type input "0"
click at [1063, 516] on span "Lưu và In" at bounding box center [1092, 525] width 121 height 19
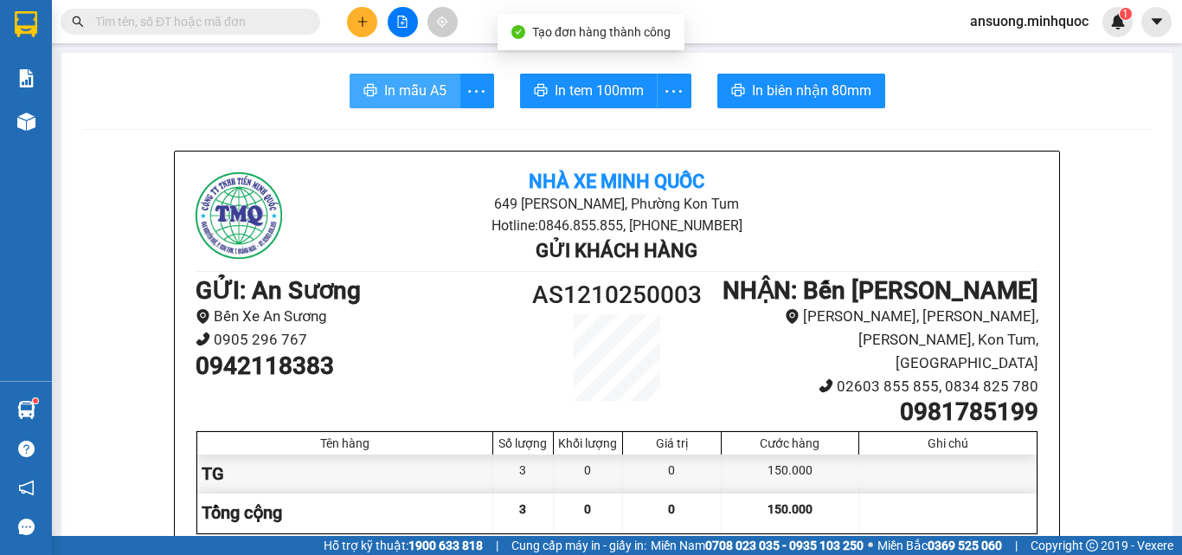
click at [373, 84] on button "In mẫu A5" at bounding box center [405, 91] width 111 height 35
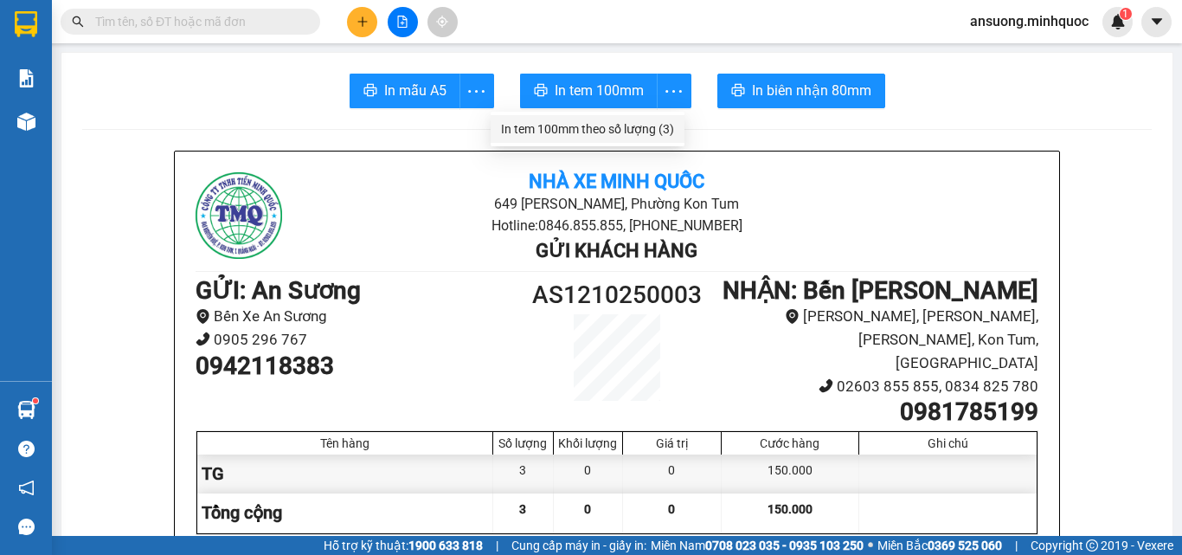
click at [638, 128] on div "In tem 100mm theo số lượng (3)" at bounding box center [587, 128] width 173 height 19
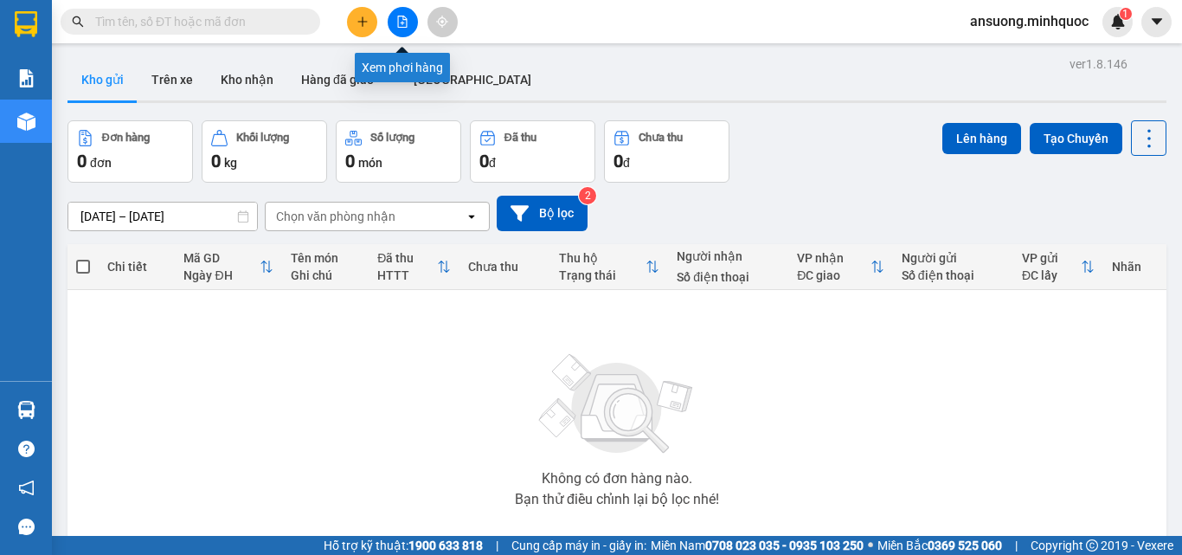
click at [414, 24] on button at bounding box center [403, 22] width 30 height 30
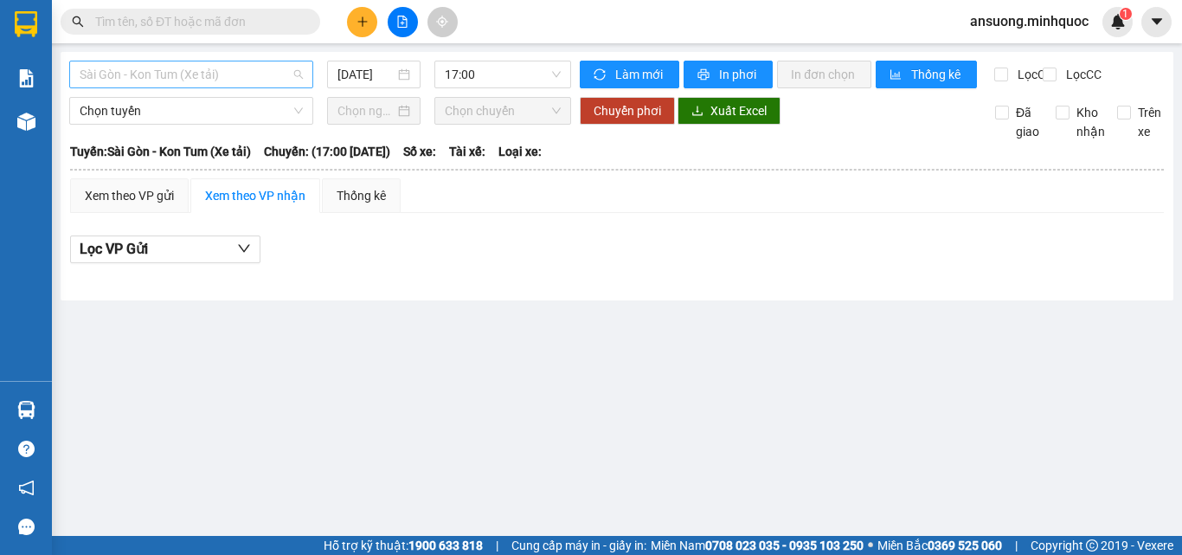
click at [171, 67] on span "Sài Gòn - Kon Tum (Xe tải)" at bounding box center [191, 74] width 223 height 26
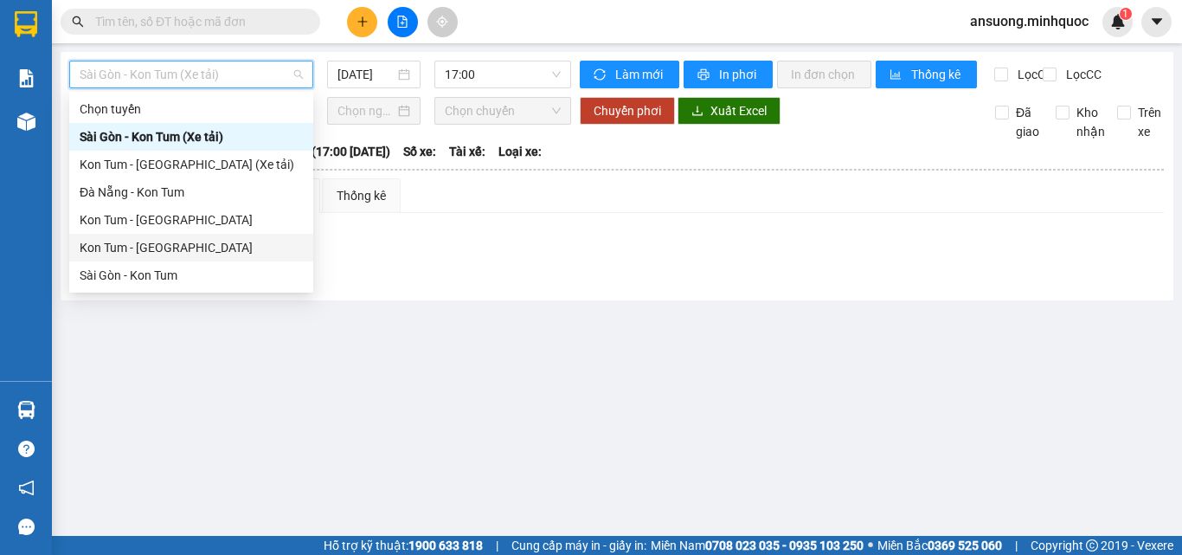
click at [129, 251] on div "Kon Tum - [GEOGRAPHIC_DATA]" at bounding box center [191, 247] width 223 height 19
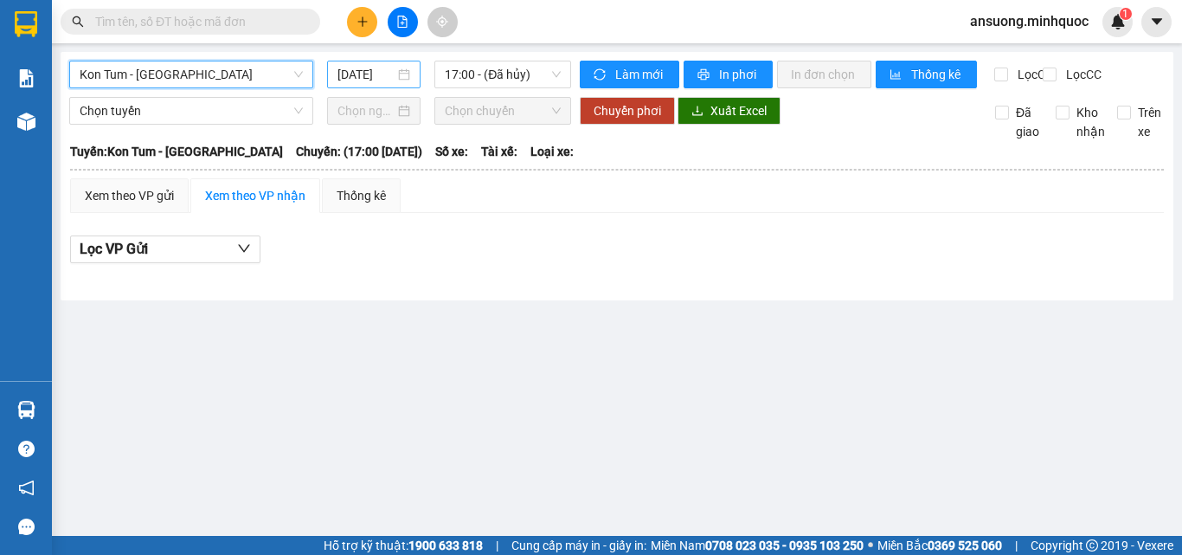
click at [381, 72] on input "[DATE]" at bounding box center [365, 74] width 57 height 19
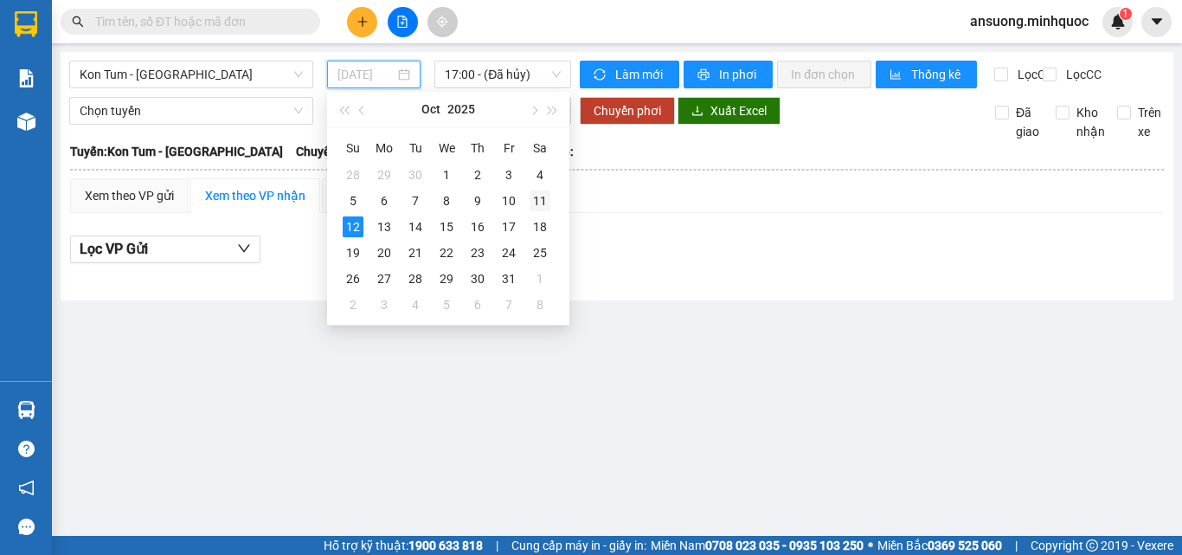
click at [542, 204] on div "11" at bounding box center [539, 200] width 21 height 21
type input "[DATE]"
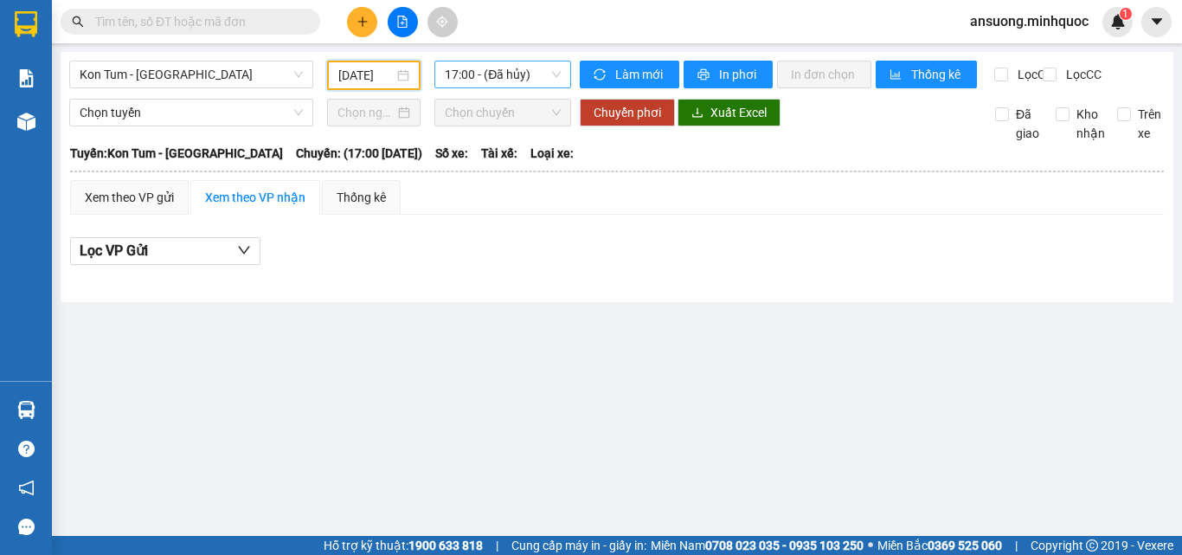
click at [516, 66] on span "17:00 - (Đã hủy)" at bounding box center [503, 74] width 116 height 26
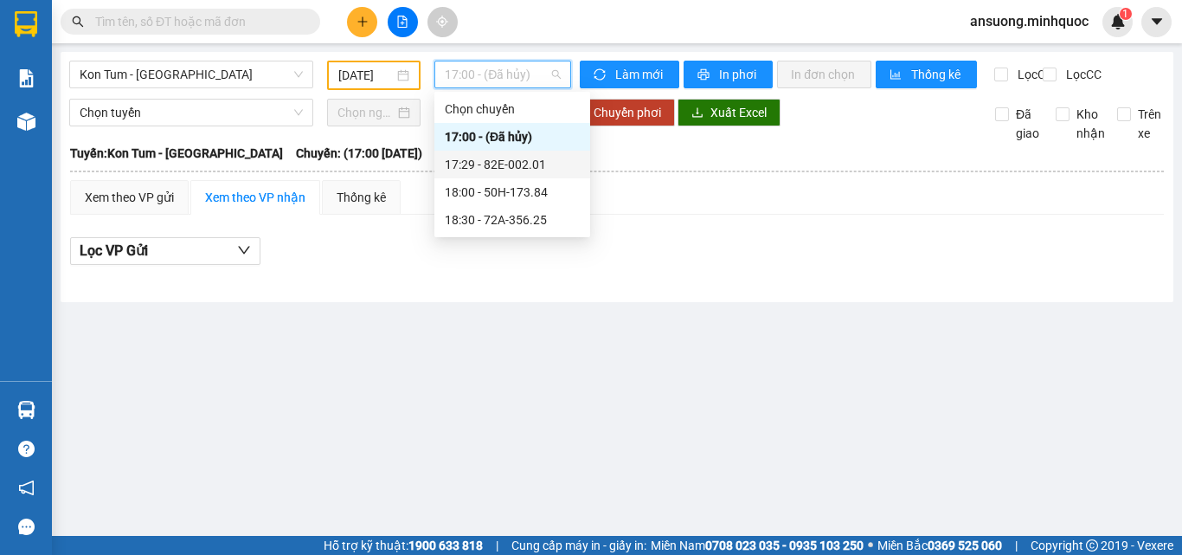
click at [529, 161] on div "17:29 - 82E-002.01" at bounding box center [512, 164] width 135 height 19
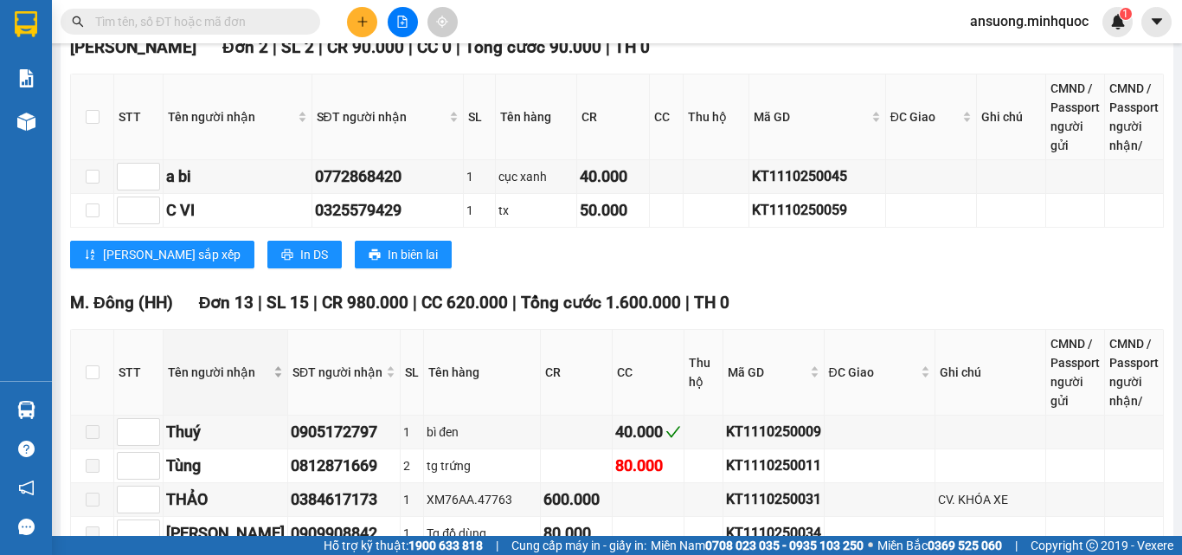
scroll to position [1471, 0]
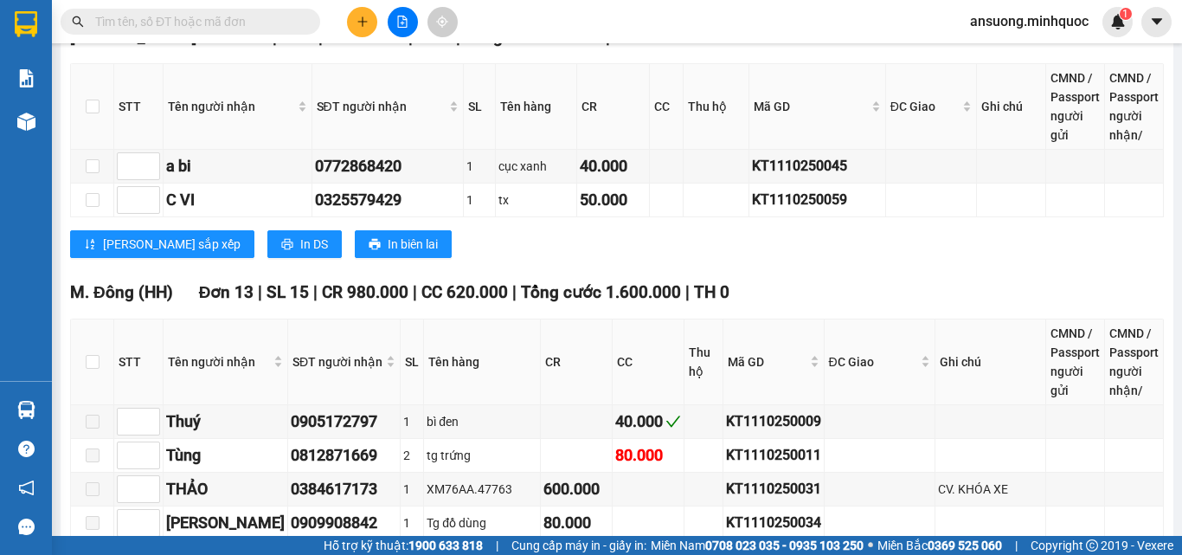
click at [658, 258] on div "[PERSON_NAME] sắp xếp In DS In biên lai" at bounding box center [617, 244] width 1094 height 28
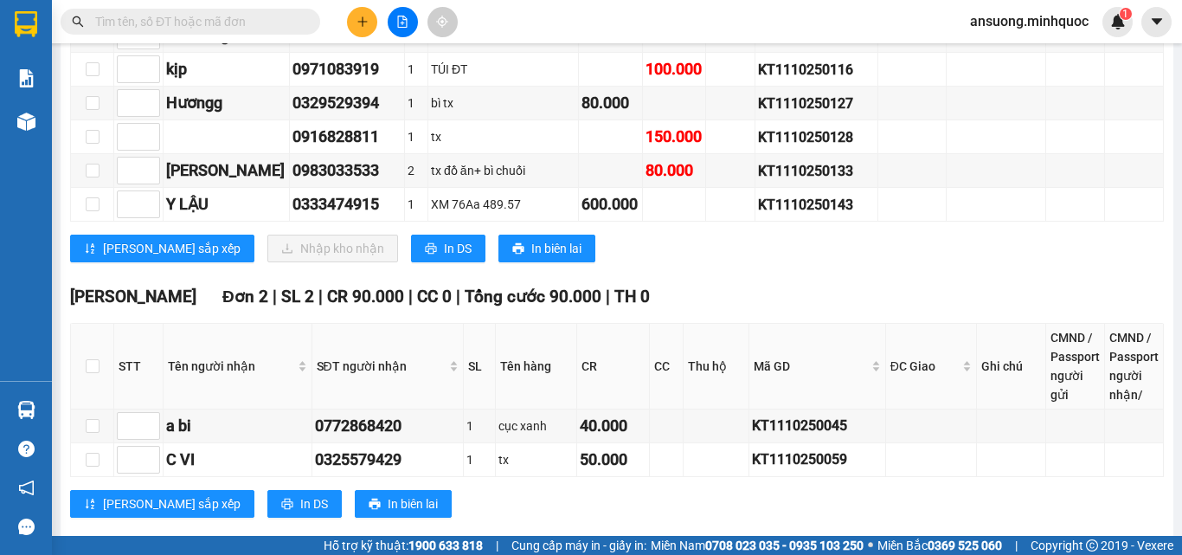
scroll to position [952, 0]
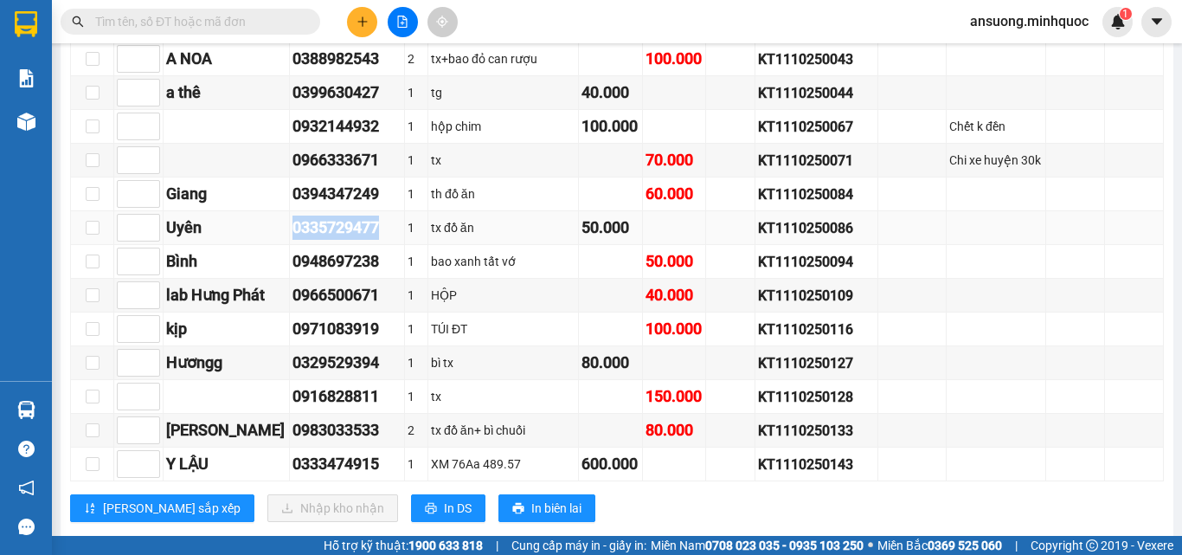
drag, startPoint x: 369, startPoint y: 233, endPoint x: 273, endPoint y: 247, distance: 97.0
click tr "Uyên 0335729477 1 tx đồ ăn 50.000 KT1110250086"
copy tr "Uyên 0335729477"
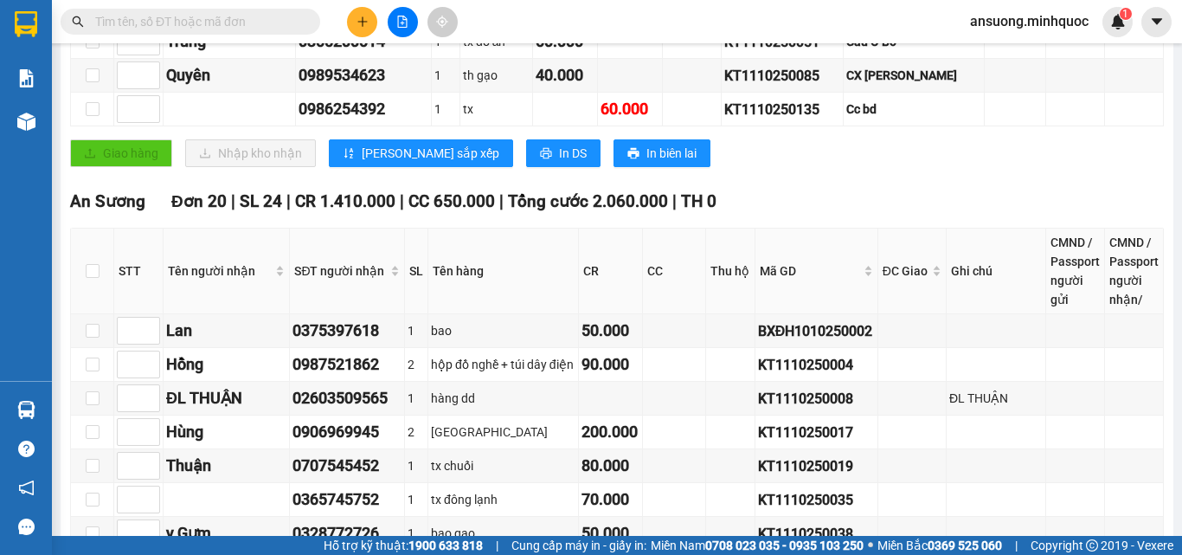
scroll to position [0, 0]
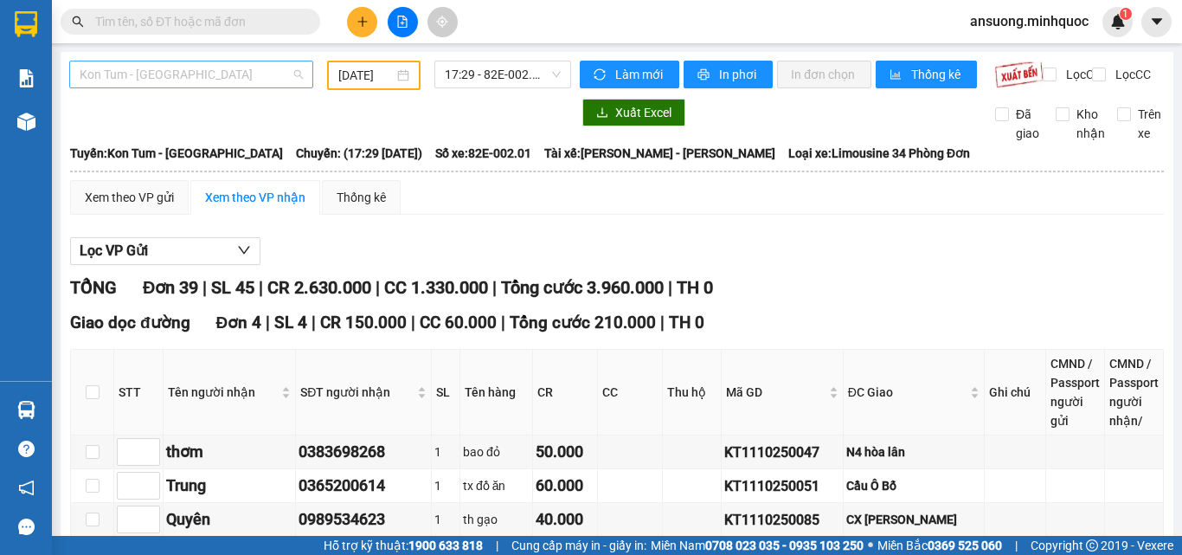
click span "Kon Tum - [GEOGRAPHIC_DATA]"
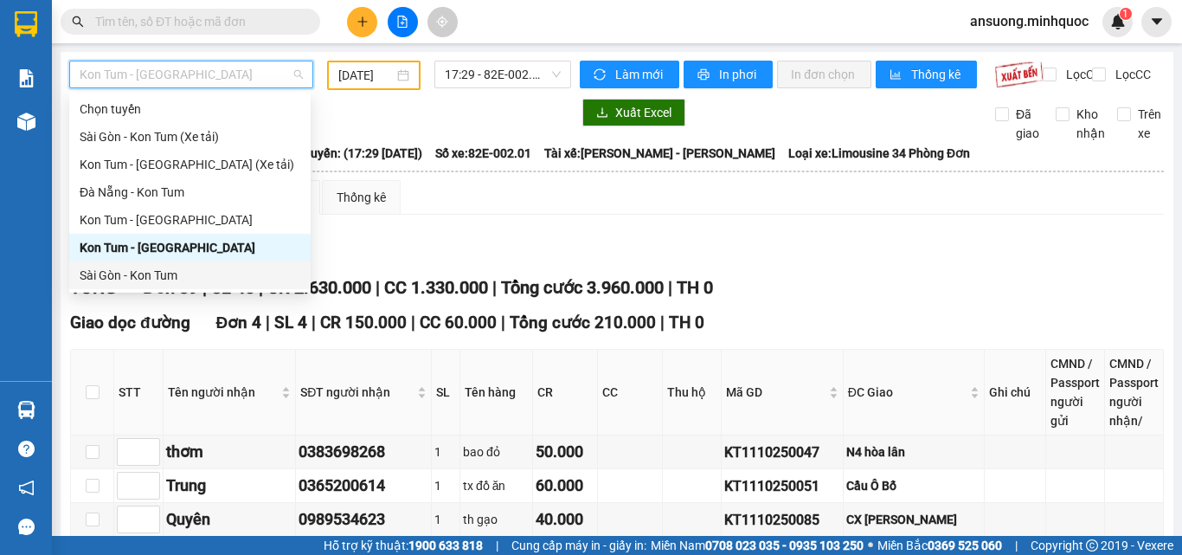
click div "Sài Gòn - Kon Tum"
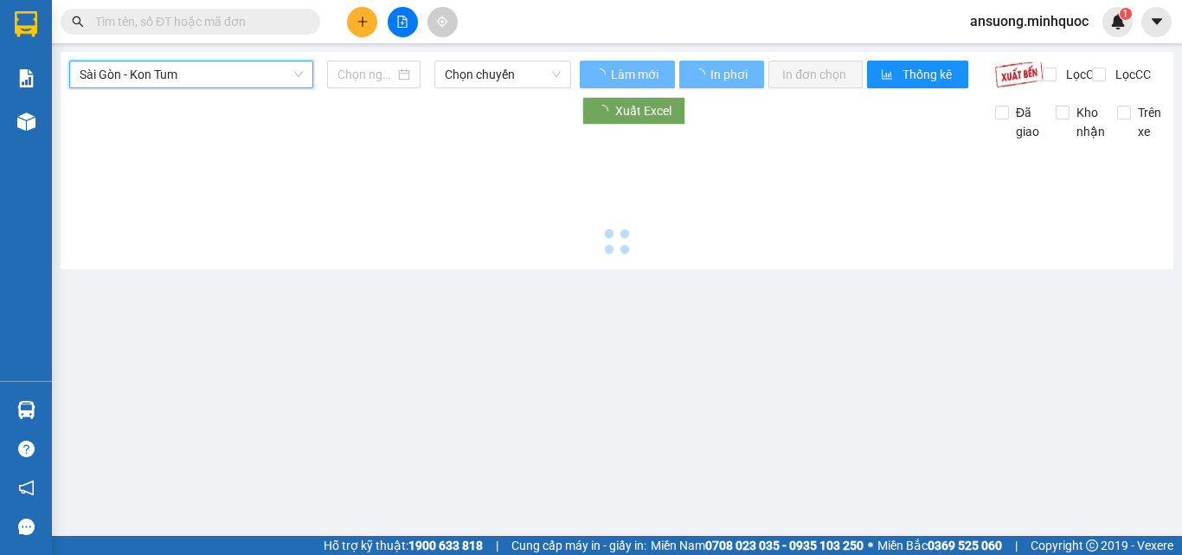
type input "[DATE]"
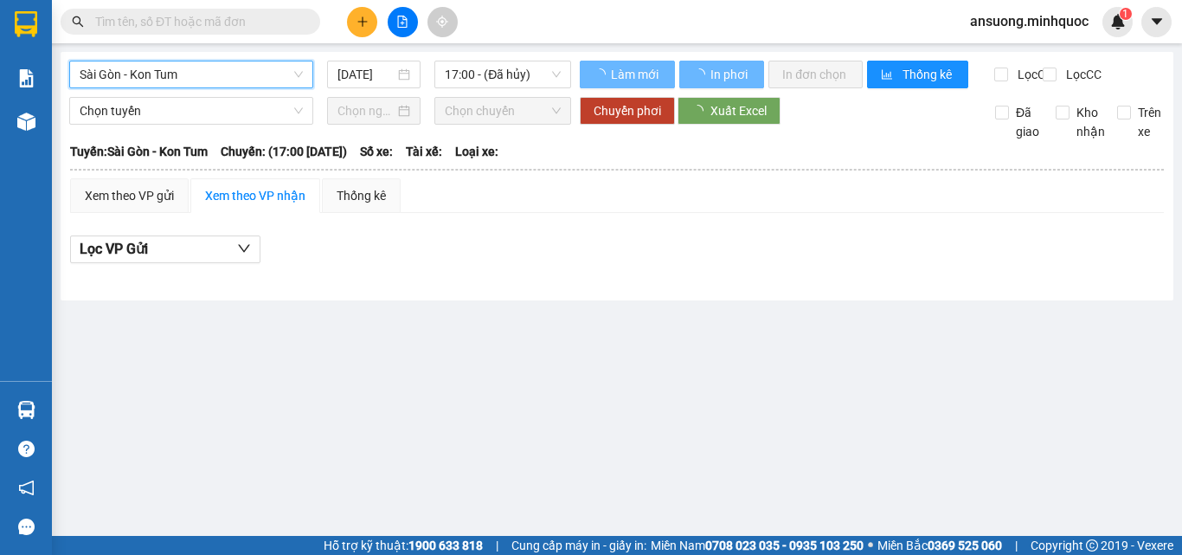
click div "Kết quả tìm kiếm ( 0 ) Bộ lọc No Data ansuong.minhquoc 1"
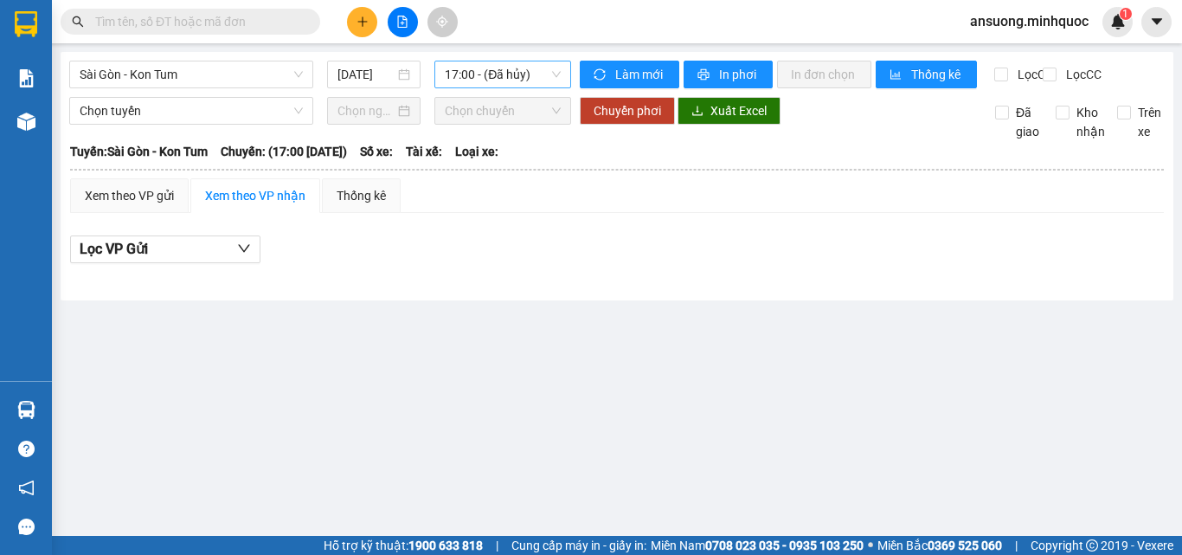
click span "17:00 - (Đã hủy)"
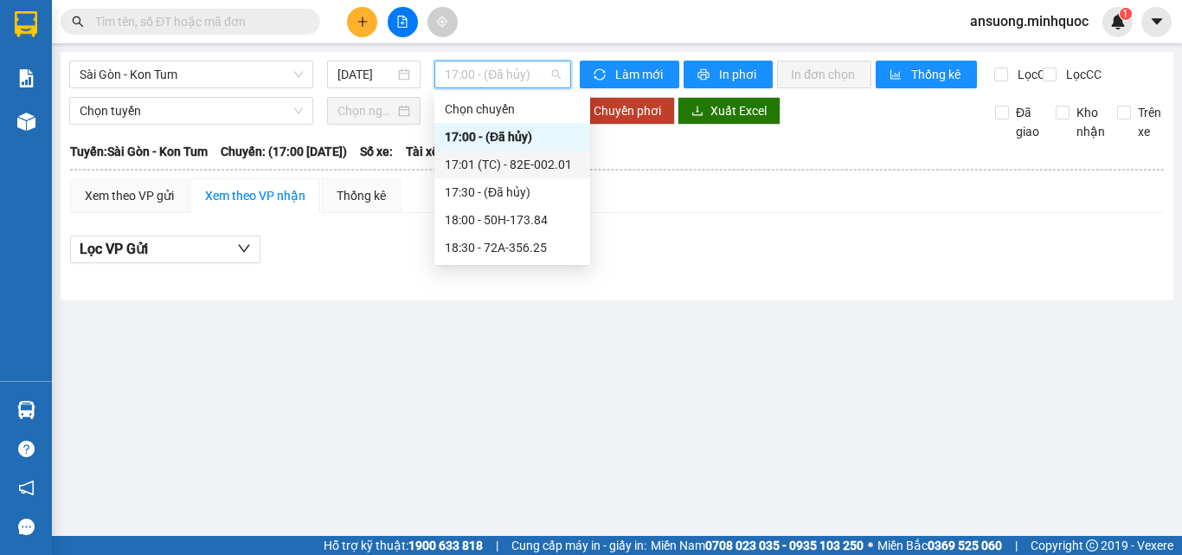
click div "17:01 (TC) - 82E-002.01"
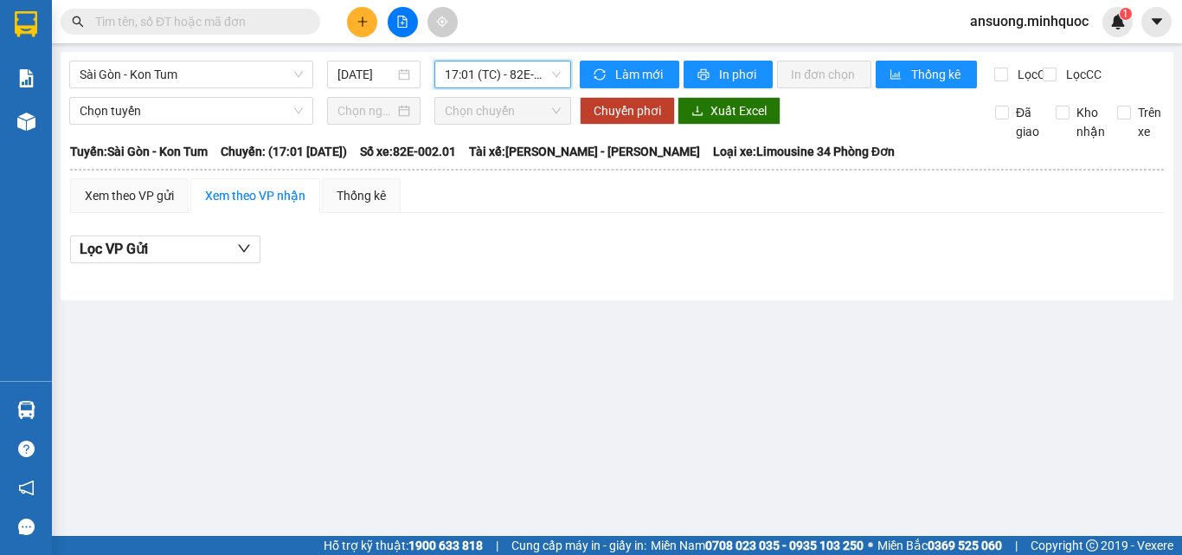
click div "Kết quả tìm kiếm ( 0 ) Bộ lọc No Data ansuong.minhquoc 1"
click span "Sài Gòn - Kon Tum"
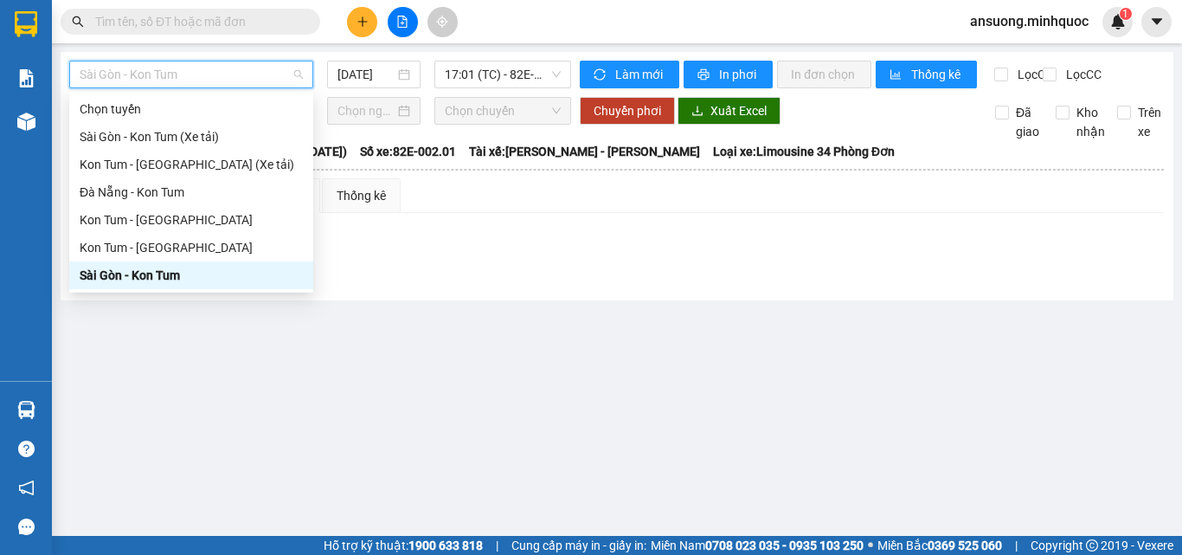
drag, startPoint x: 105, startPoint y: 276, endPoint x: 116, endPoint y: 255, distance: 23.6
click div "Sài Gòn - Kon Tum"
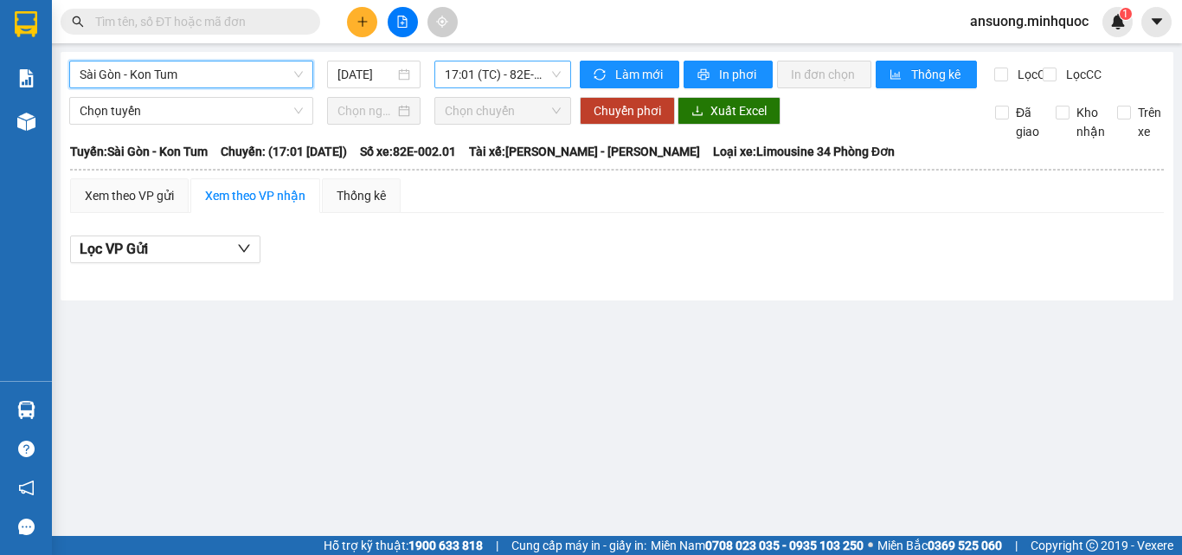
click span "17:01 (TC) - 82E-002.01"
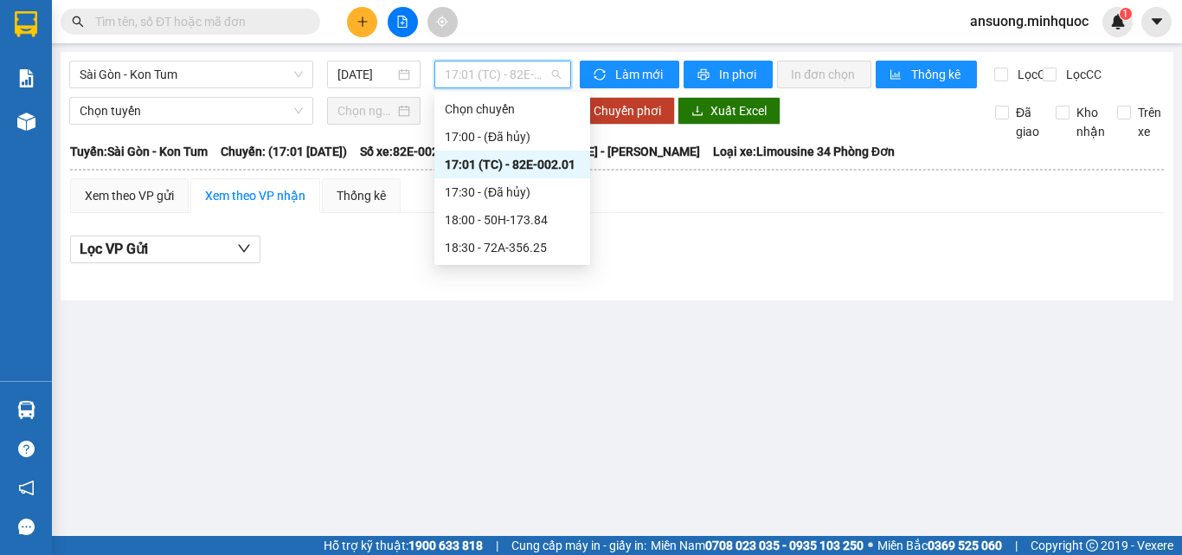
click div "17:01 (TC) - 82E-002.01"
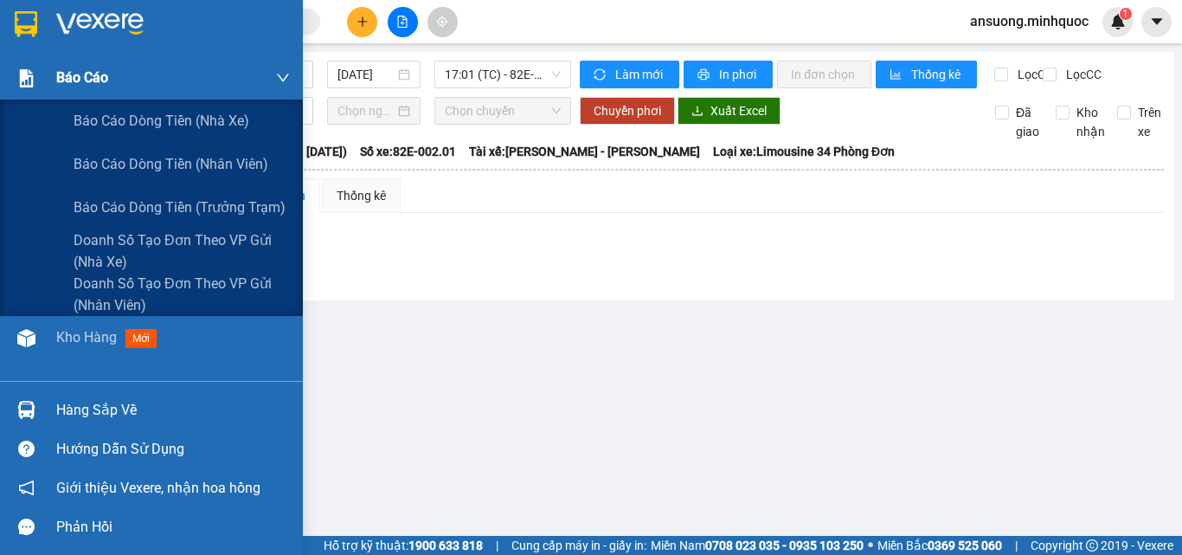
click div "Báo cáo"
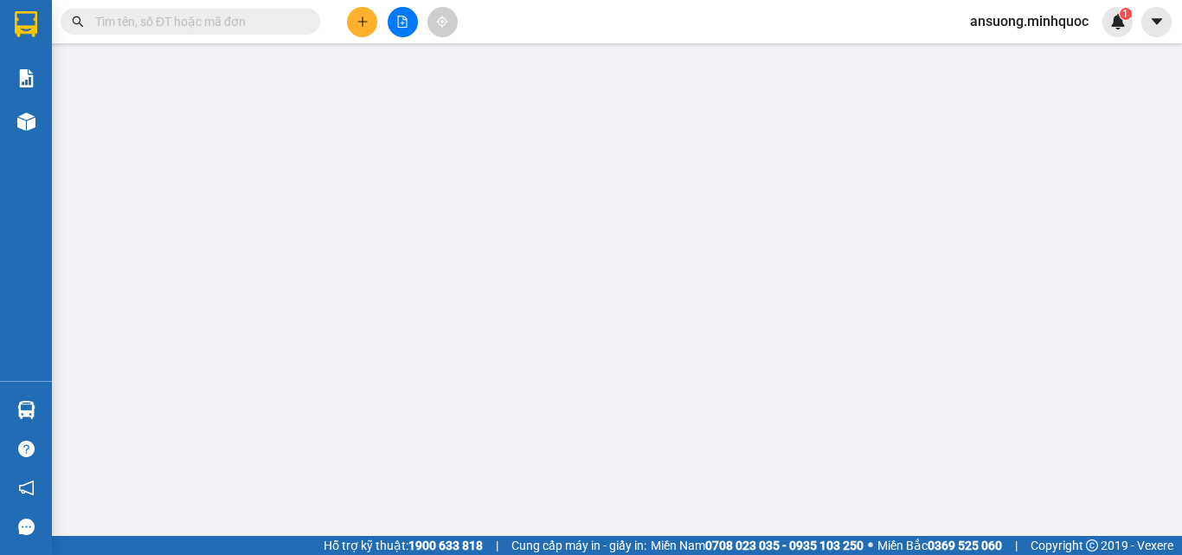
click at [427, 13] on div at bounding box center [402, 22] width 130 height 30
click at [417, 15] on div at bounding box center [402, 22] width 130 height 30
click at [401, 26] on icon "file-add" at bounding box center [402, 22] width 12 height 12
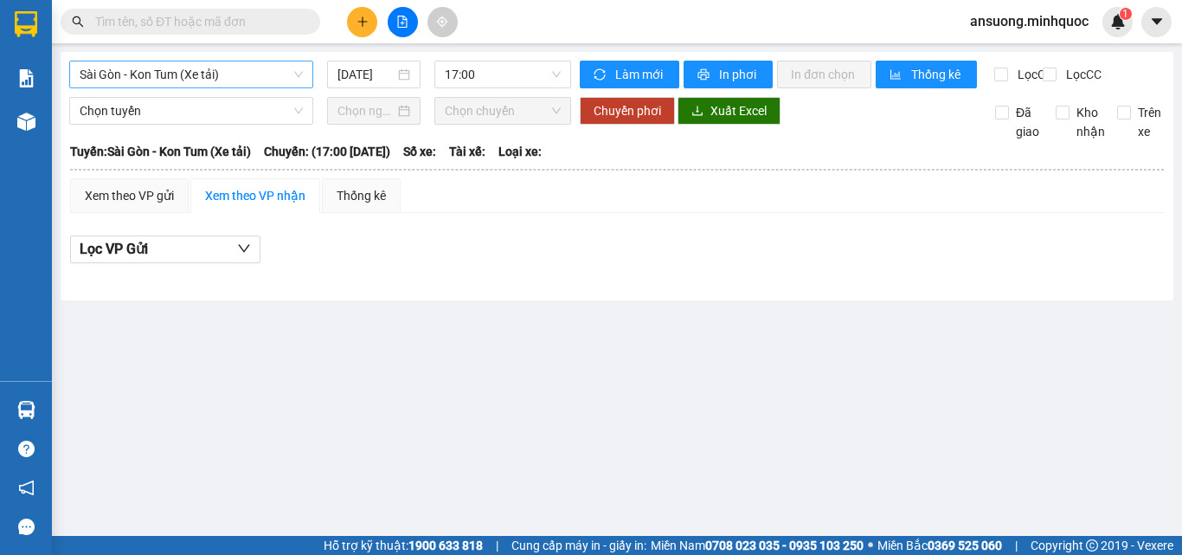
click at [80, 72] on span "Sài Gòn - Kon Tum (Xe tải)" at bounding box center [191, 74] width 223 height 26
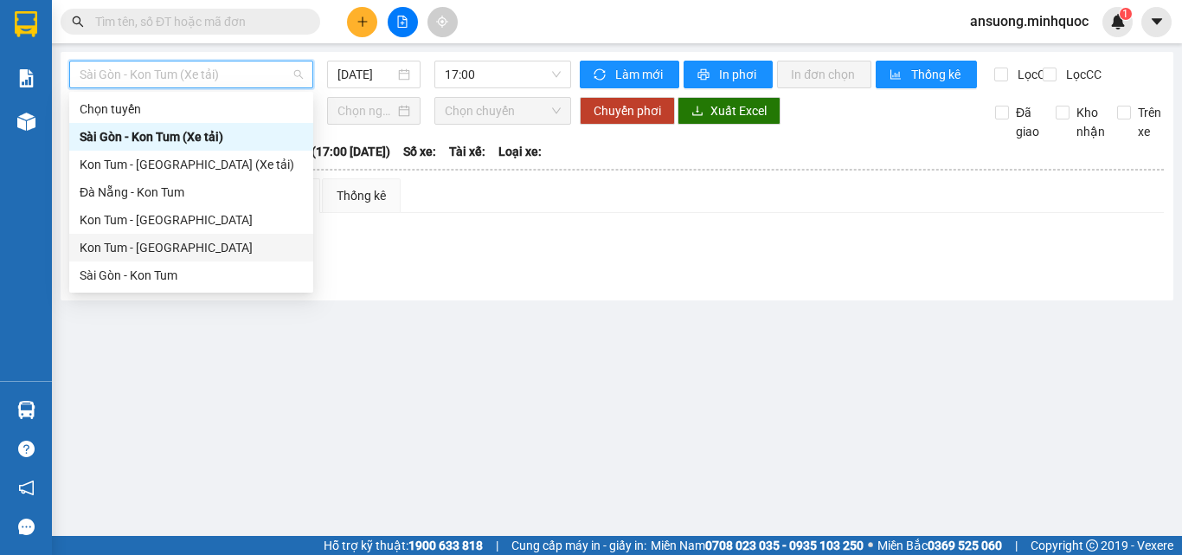
click at [125, 234] on div "Kon Tum - [GEOGRAPHIC_DATA]" at bounding box center [191, 248] width 244 height 28
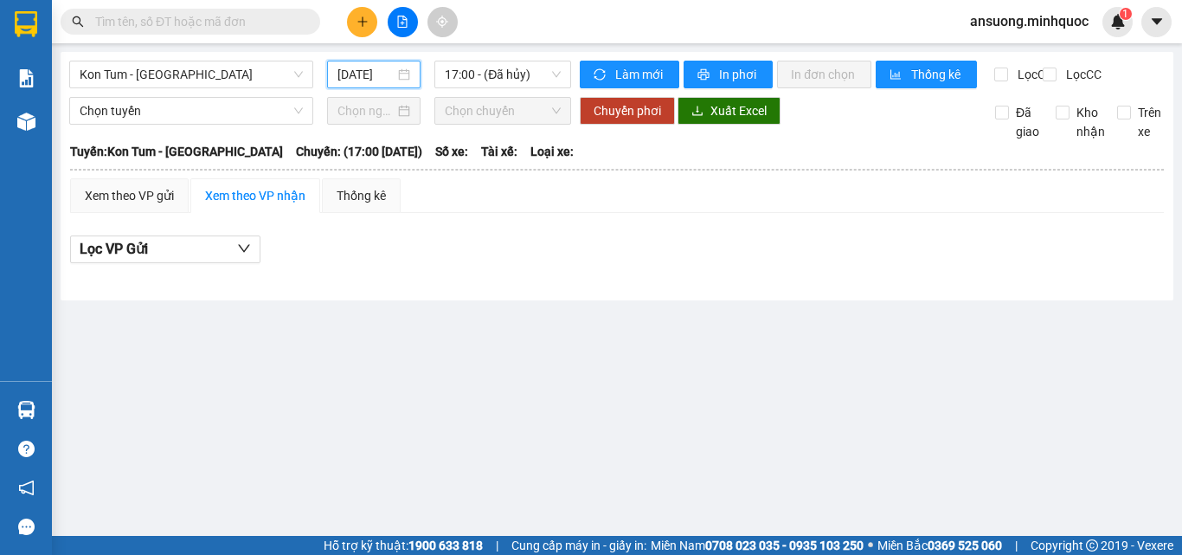
click at [358, 70] on input "[DATE]" at bounding box center [365, 74] width 57 height 19
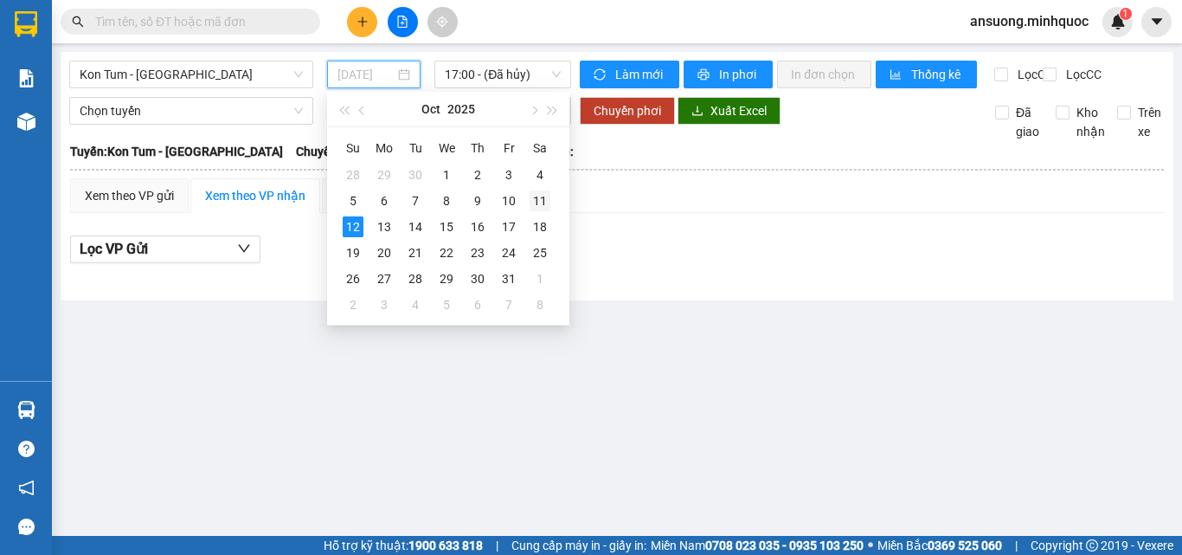
click at [534, 203] on div "11" at bounding box center [539, 200] width 21 height 21
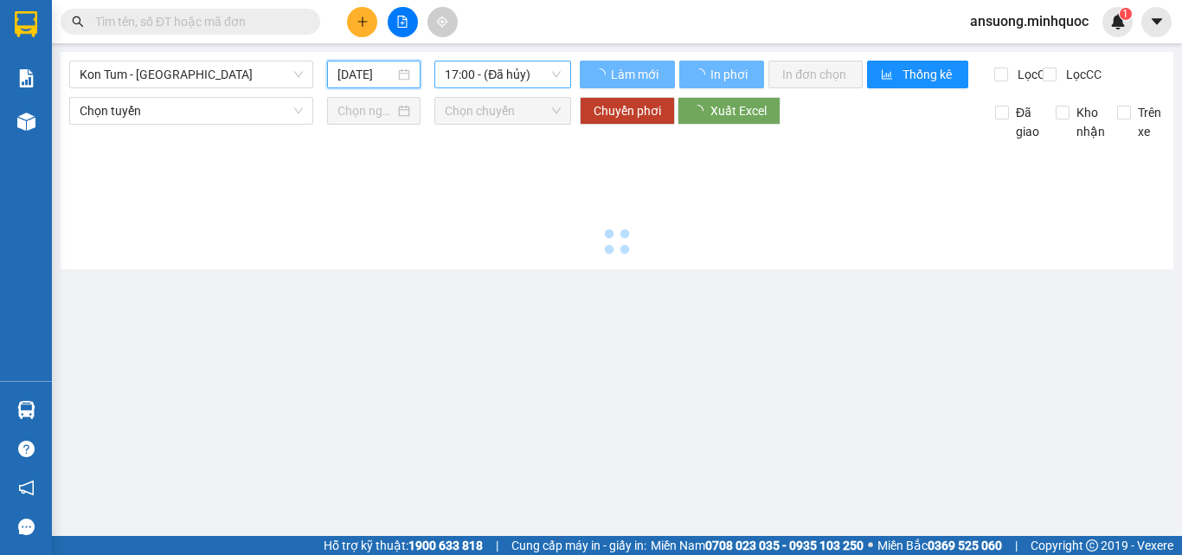
type input "[DATE]"
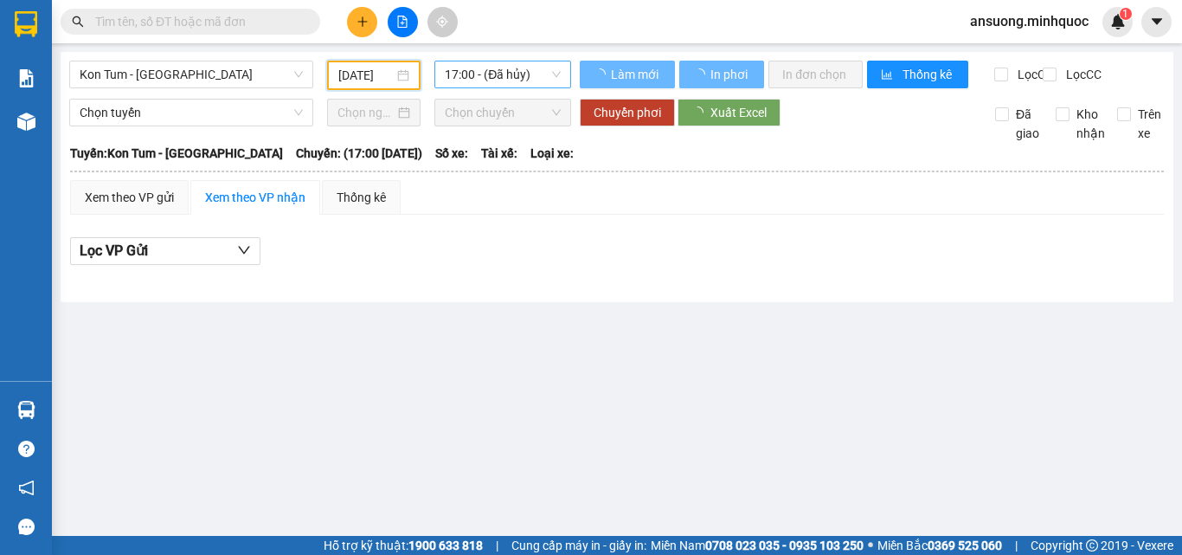
click at [494, 67] on span "17:00 - (Đã hủy)" at bounding box center [503, 74] width 116 height 26
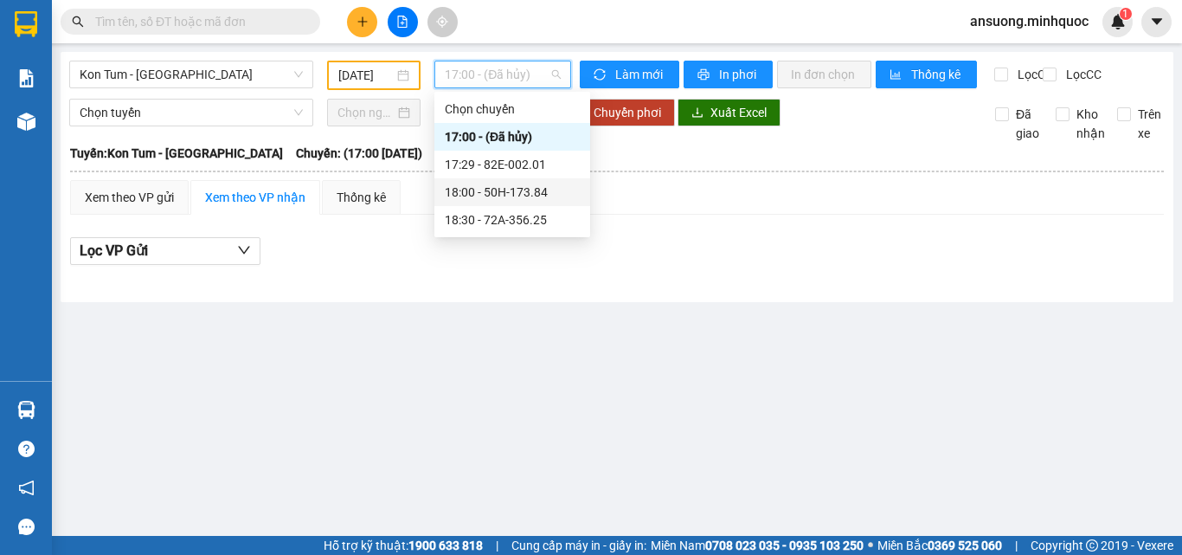
click at [504, 168] on div "17:29 - 82E-002.01" at bounding box center [512, 164] width 135 height 19
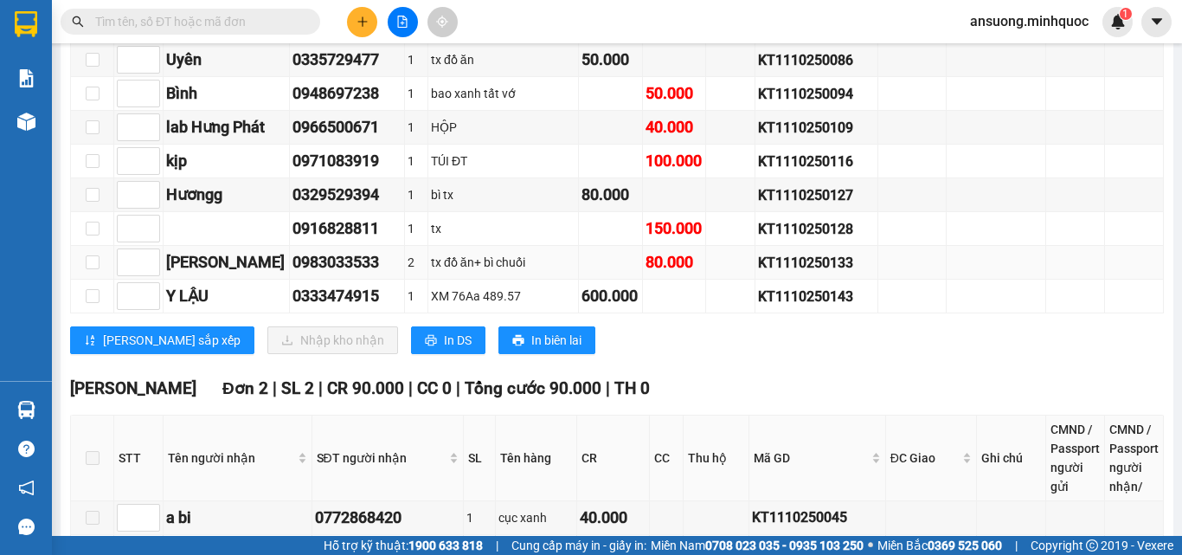
scroll to position [1125, 0]
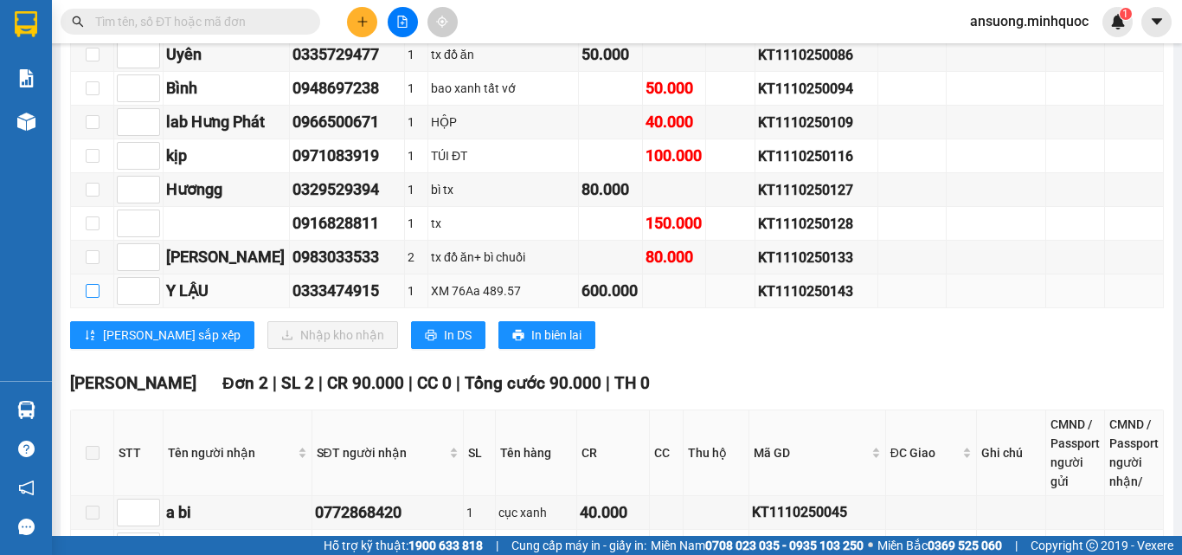
click at [93, 298] on input "checkbox" at bounding box center [93, 291] width 14 height 14
checkbox input "true"
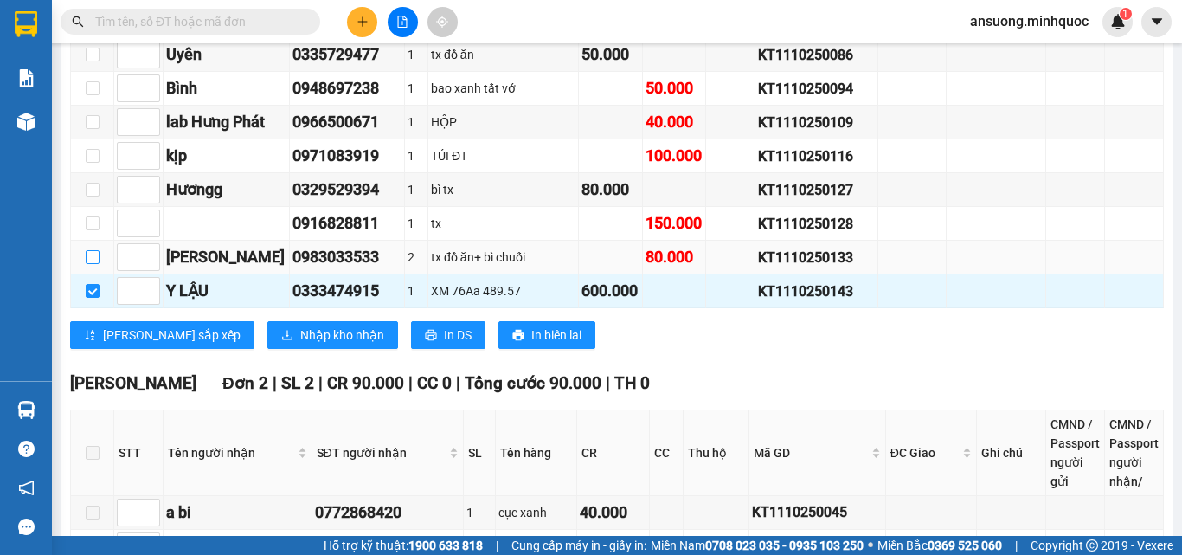
click at [88, 264] on input "checkbox" at bounding box center [93, 257] width 14 height 14
checkbox input "true"
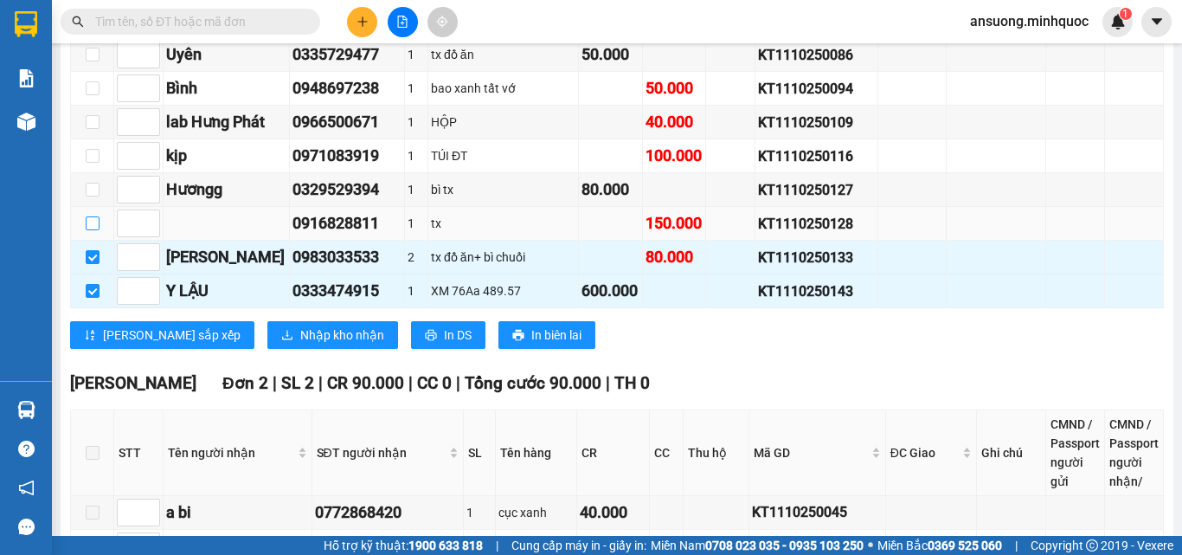
click at [86, 230] on input "checkbox" at bounding box center [93, 223] width 14 height 14
checkbox input "true"
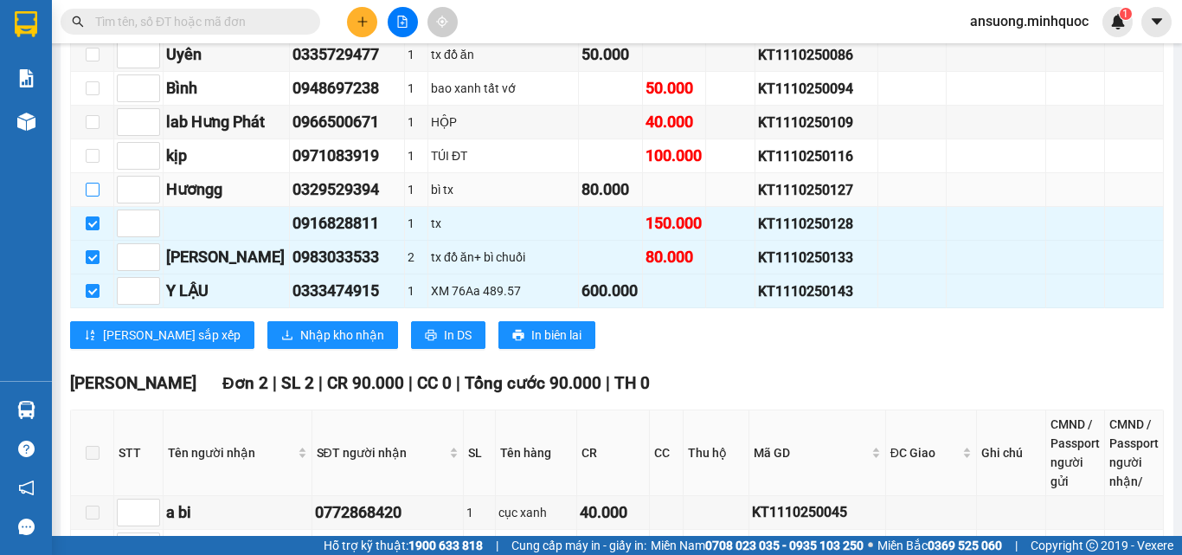
click at [93, 196] on input "checkbox" at bounding box center [93, 190] width 14 height 14
checkbox input "true"
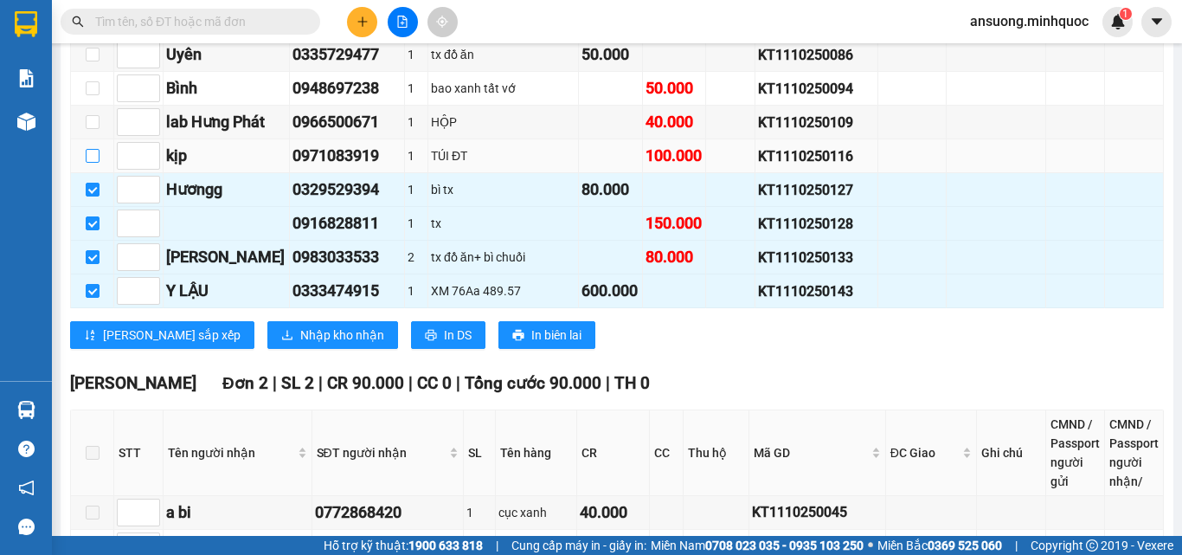
click at [92, 163] on input "checkbox" at bounding box center [93, 156] width 14 height 14
checkbox input "true"
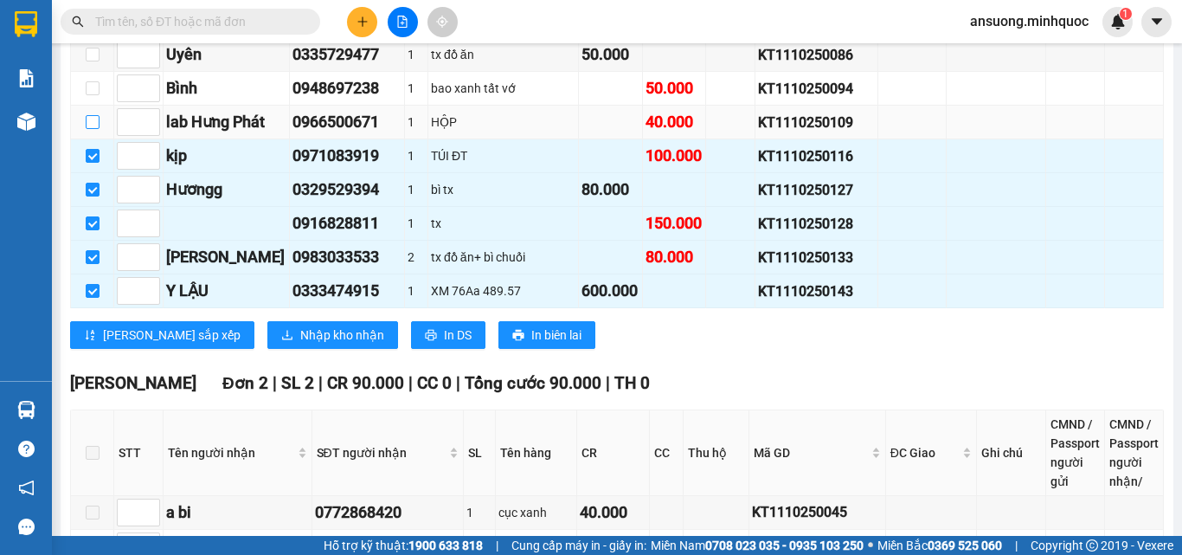
click at [95, 129] on input "checkbox" at bounding box center [93, 122] width 14 height 14
checkbox input "true"
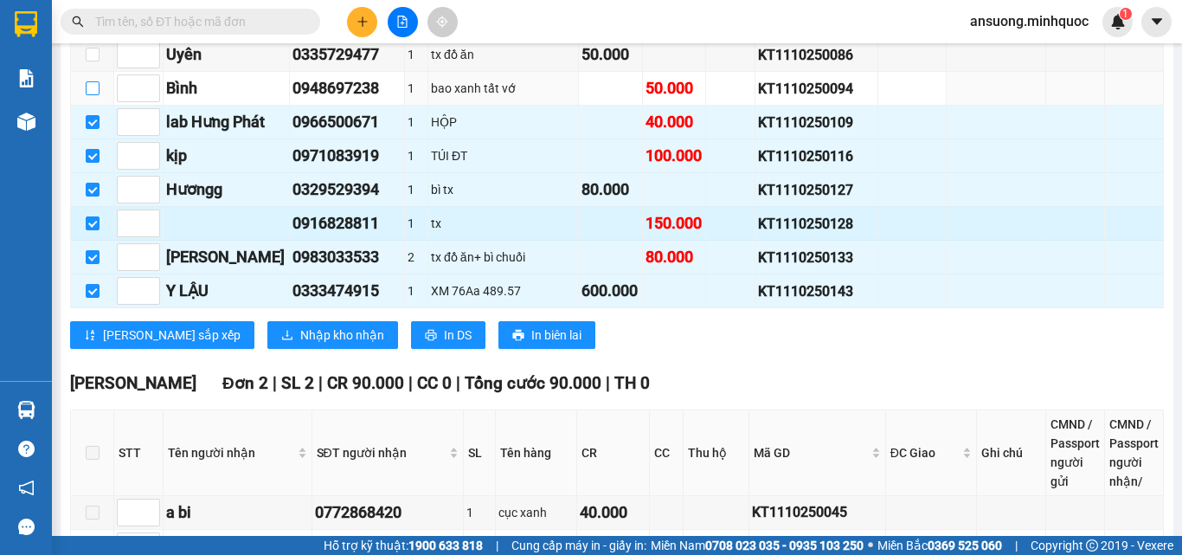
drag, startPoint x: 89, startPoint y: 104, endPoint x: 185, endPoint y: 221, distance: 151.2
click at [88, 95] on input "checkbox" at bounding box center [93, 88] width 14 height 14
checkbox input "true"
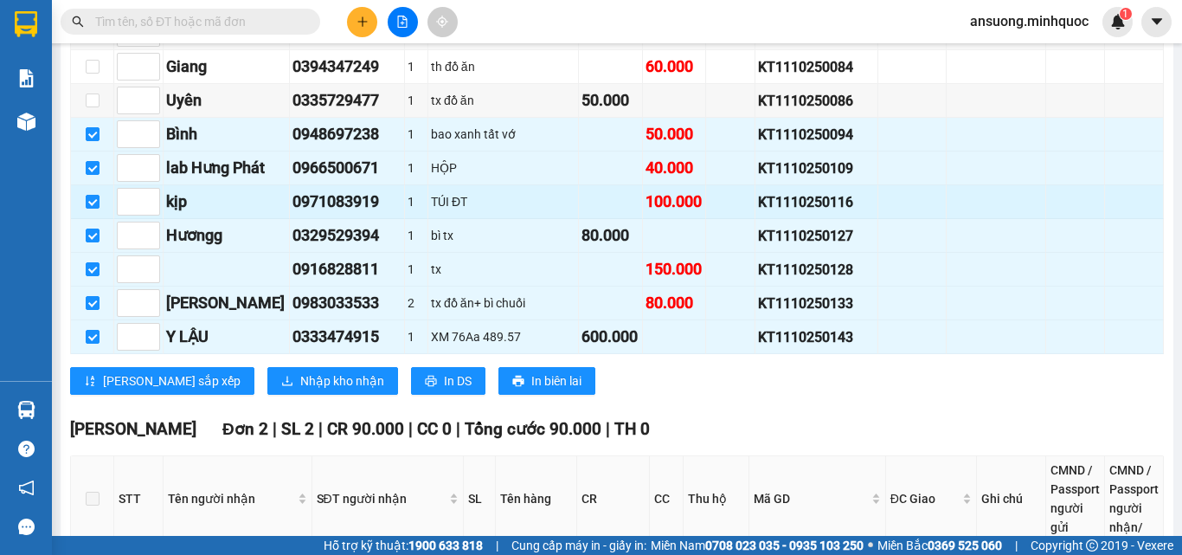
scroll to position [1038, 0]
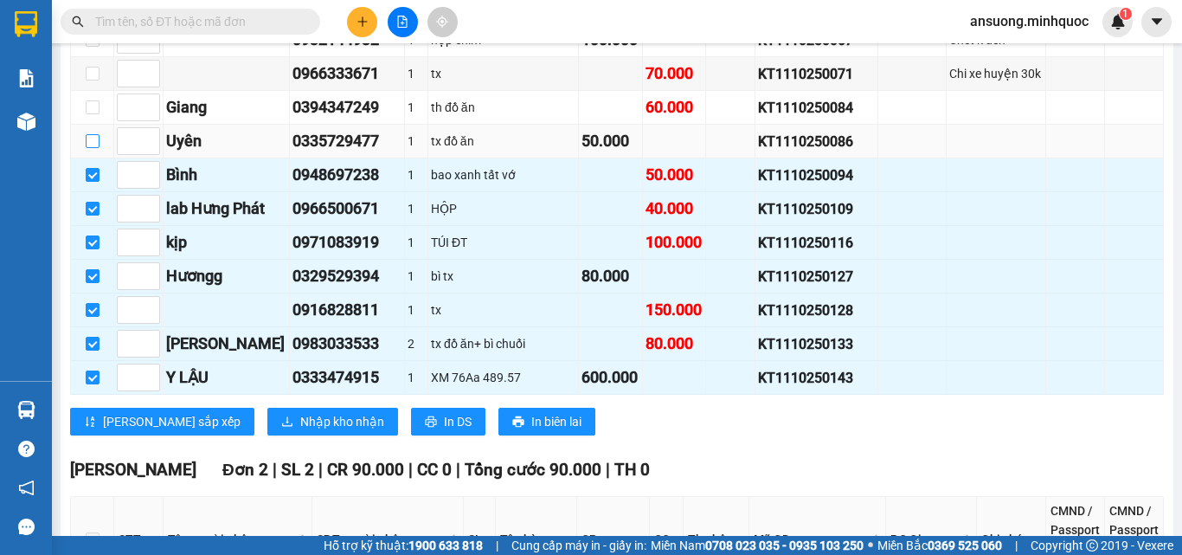
click at [94, 148] on input "checkbox" at bounding box center [93, 141] width 14 height 14
checkbox input "true"
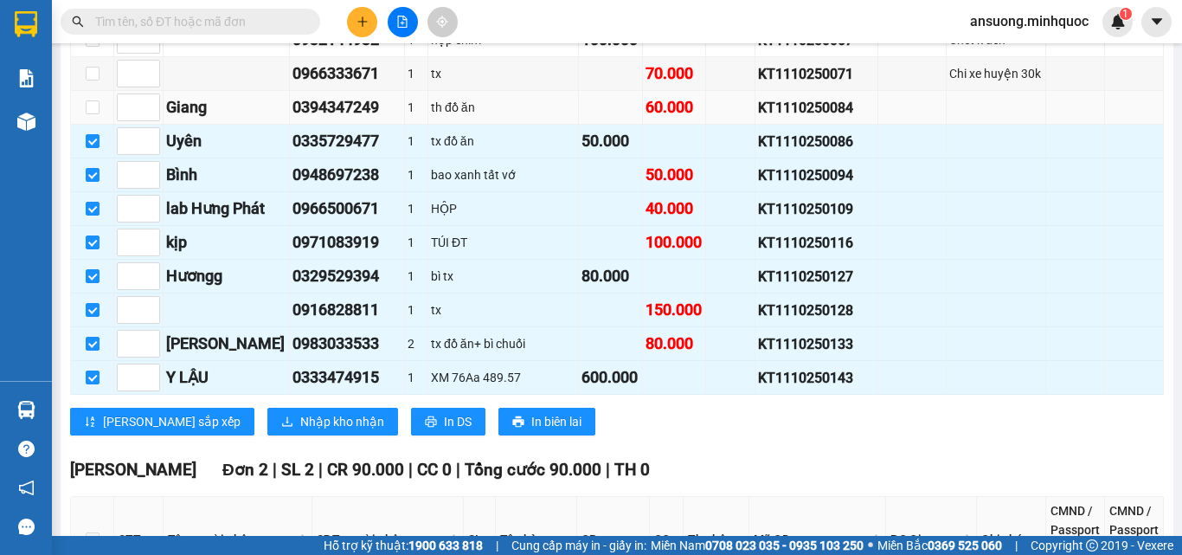
click at [92, 106] on td at bounding box center [92, 108] width 43 height 34
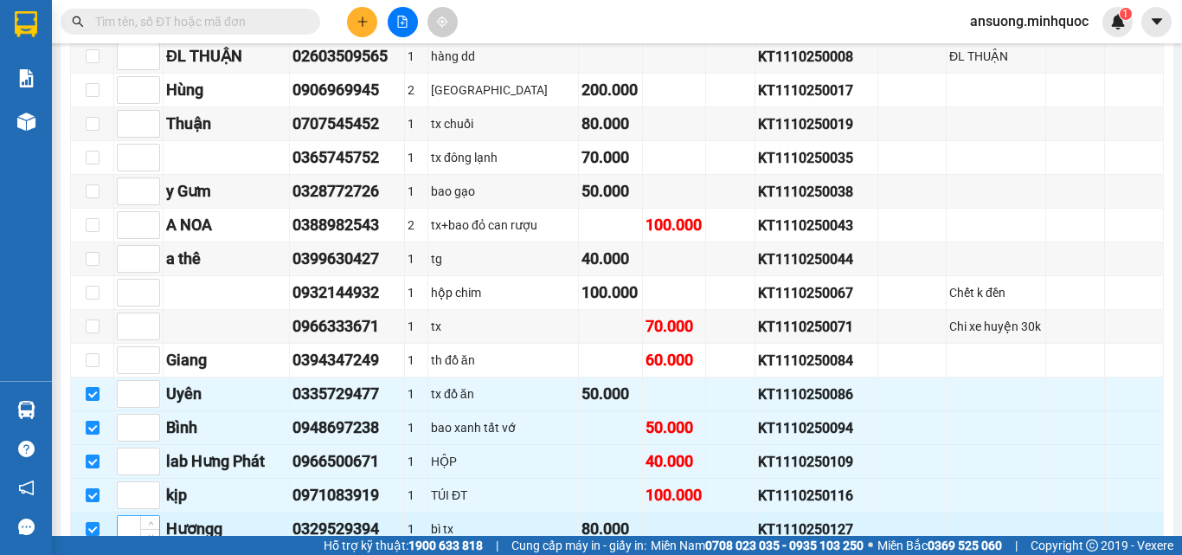
scroll to position [779, 0]
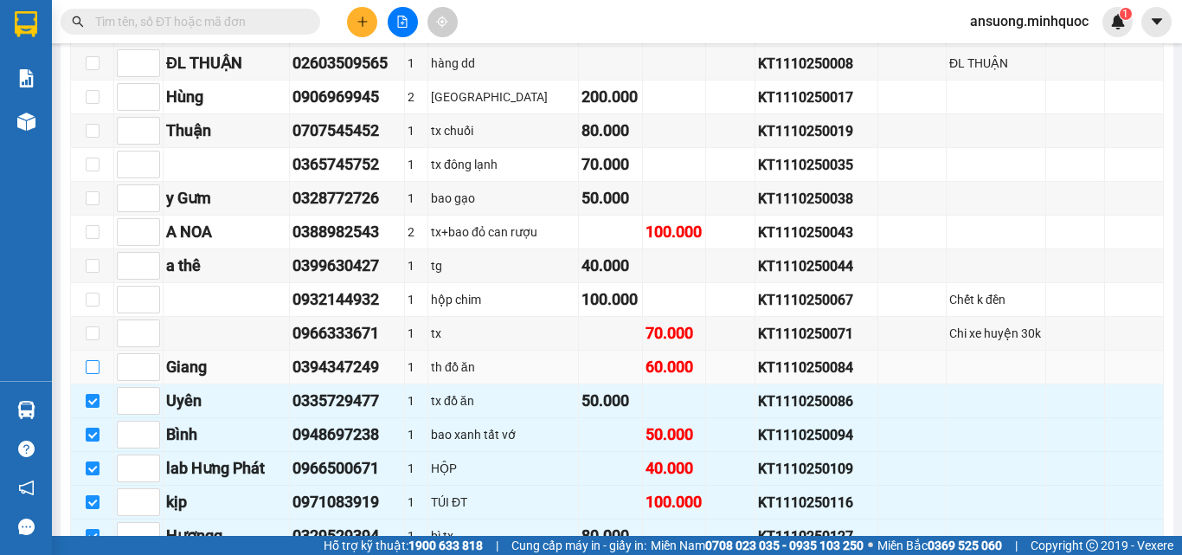
click at [95, 374] on input "checkbox" at bounding box center [93, 367] width 14 height 14
checkbox input "true"
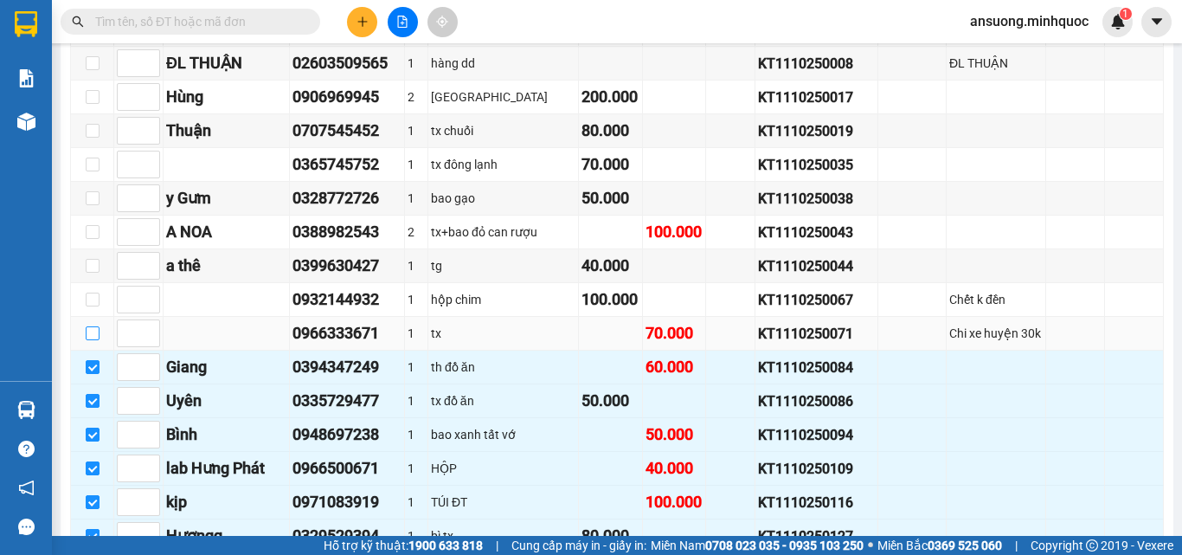
click at [87, 340] on input "checkbox" at bounding box center [93, 333] width 14 height 14
checkbox input "true"
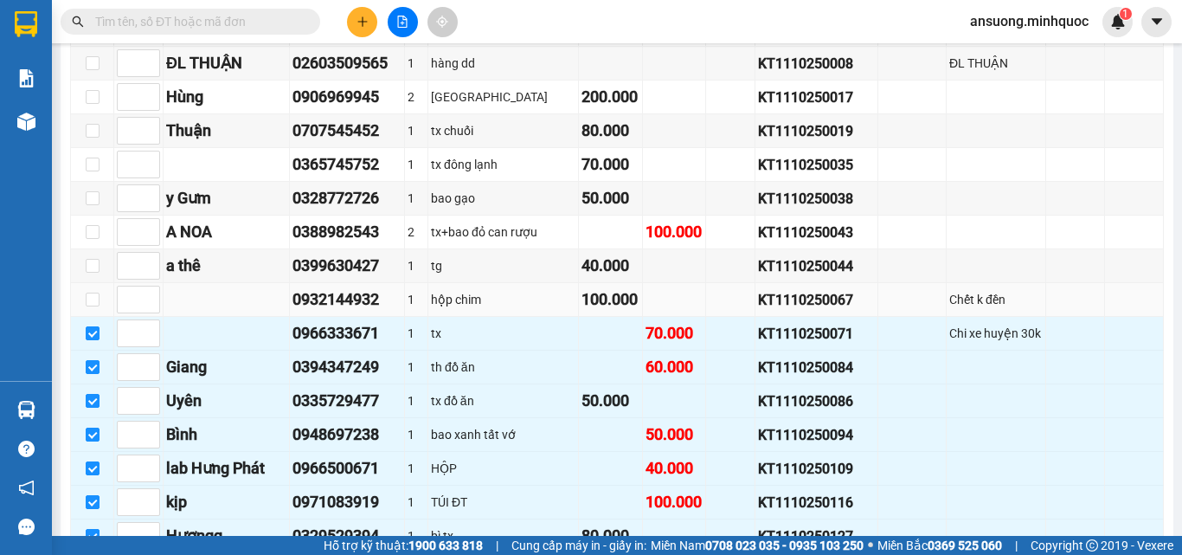
click at [101, 311] on td at bounding box center [92, 300] width 43 height 34
click at [87, 305] on input "checkbox" at bounding box center [93, 299] width 14 height 14
checkbox input "true"
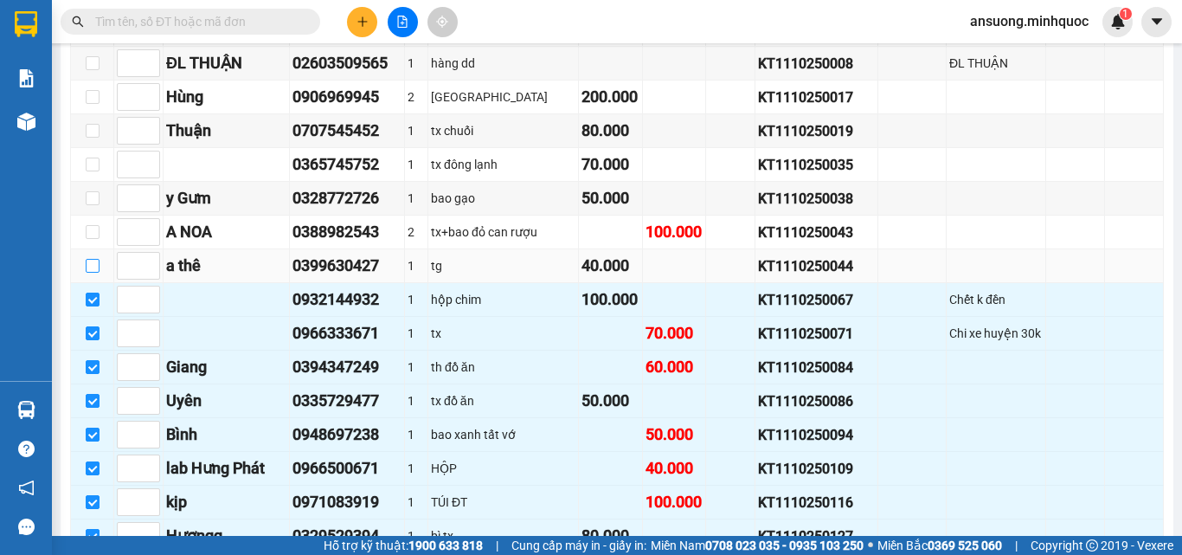
click at [93, 273] on input "checkbox" at bounding box center [93, 266] width 14 height 14
checkbox input "true"
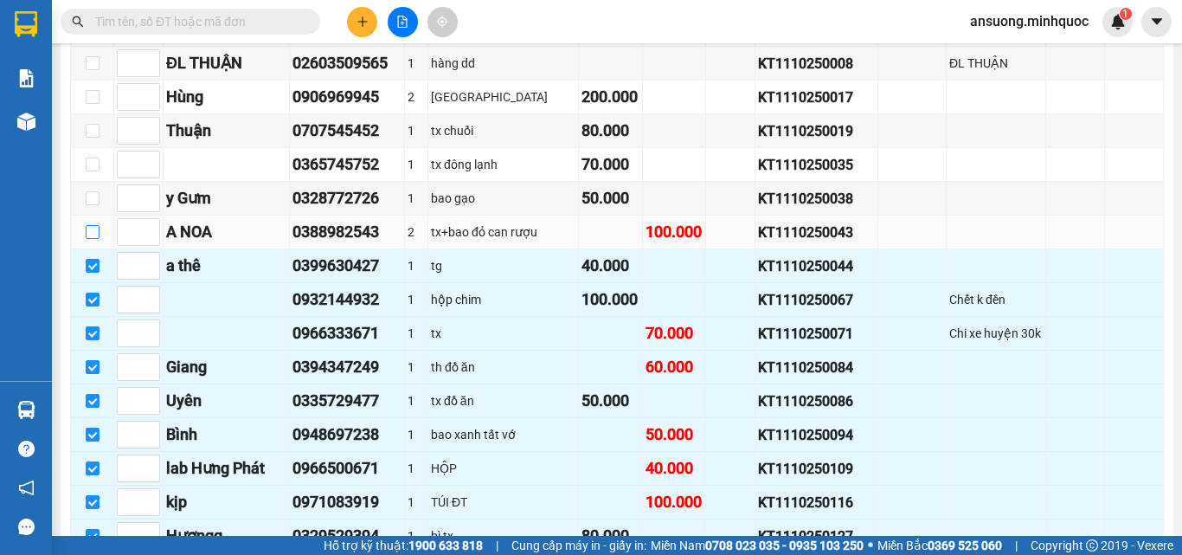
click at [95, 239] on input "checkbox" at bounding box center [93, 232] width 14 height 14
checkbox input "true"
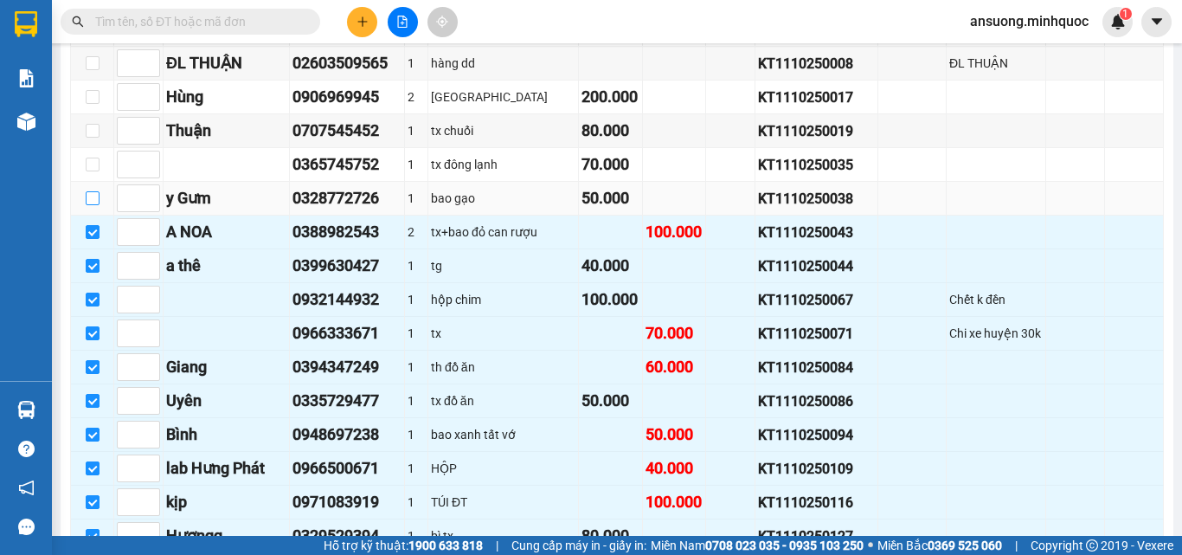
click at [96, 205] on input "checkbox" at bounding box center [93, 198] width 14 height 14
checkbox input "true"
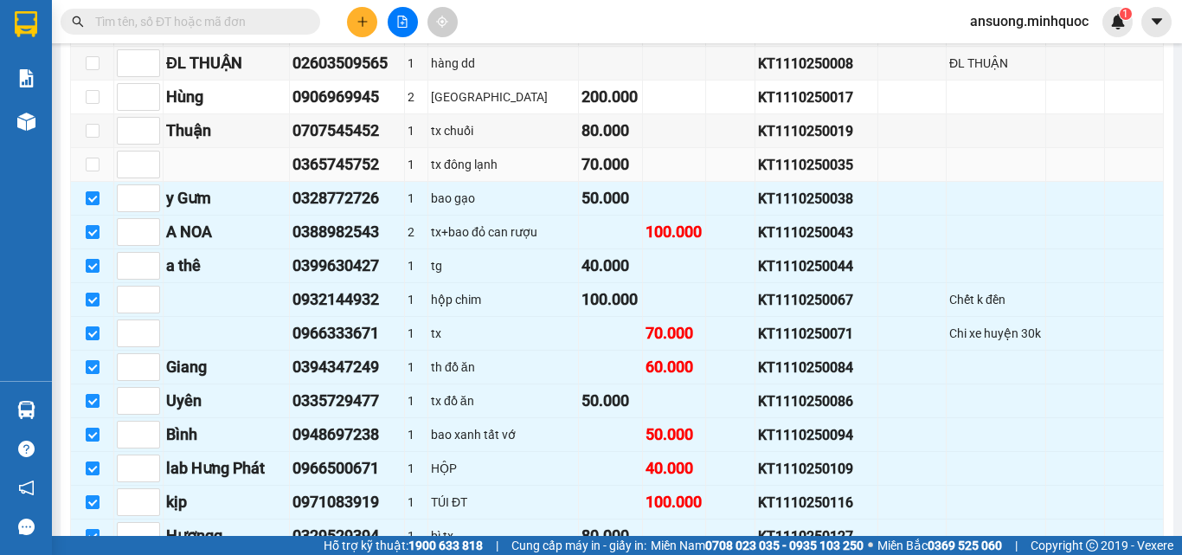
click at [99, 176] on td at bounding box center [92, 165] width 43 height 34
click at [119, 134] on tr "Thuận 0707545452 1 tx chuối 80.000 KT1110250019" at bounding box center [617, 131] width 1093 height 34
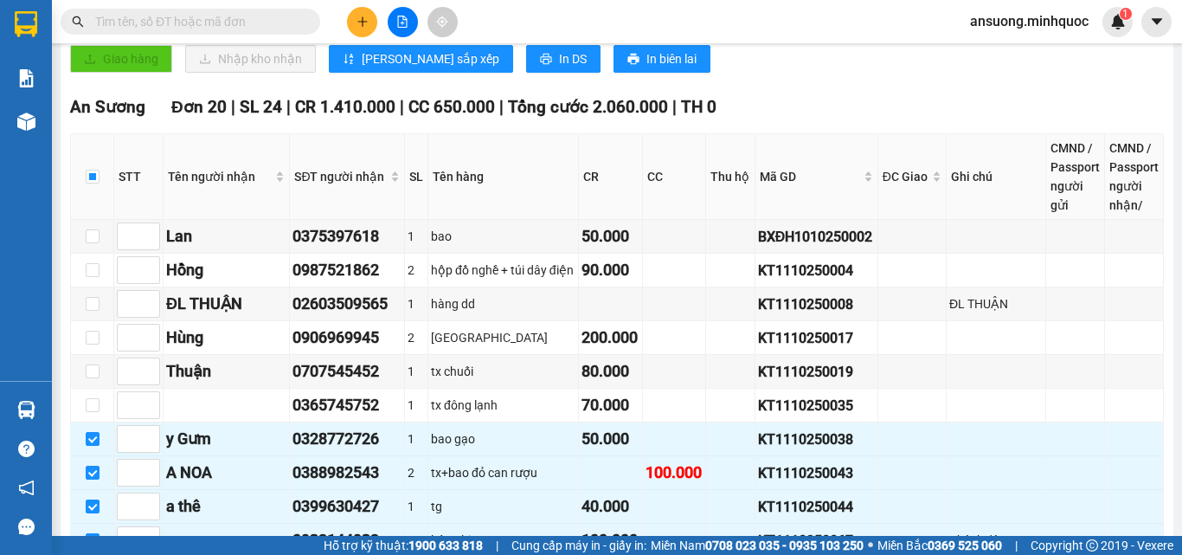
scroll to position [433, 0]
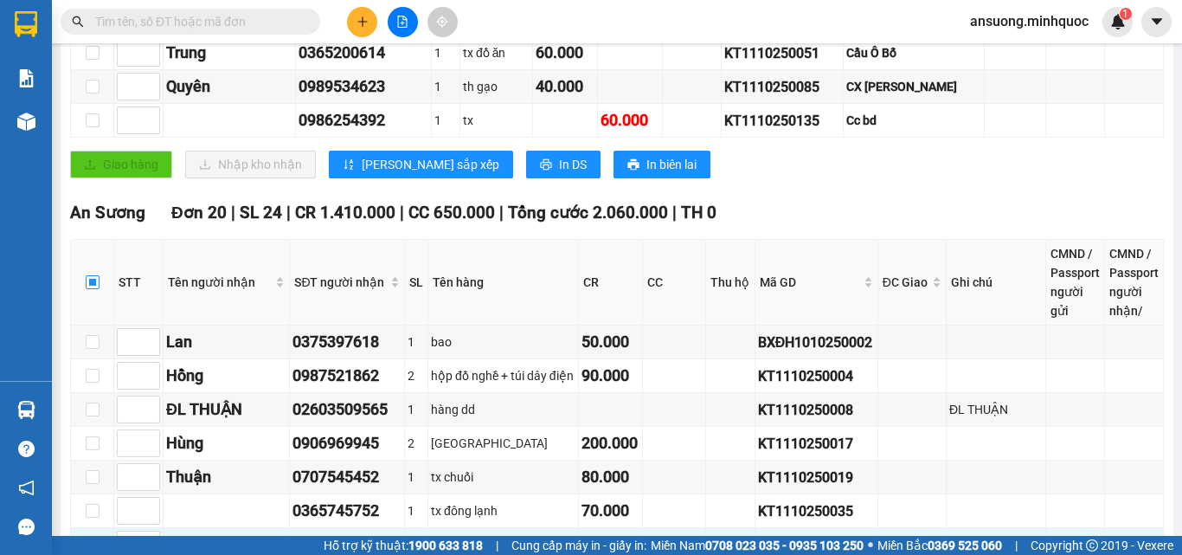
click at [90, 289] on input "checkbox" at bounding box center [93, 282] width 14 height 14
checkbox input "true"
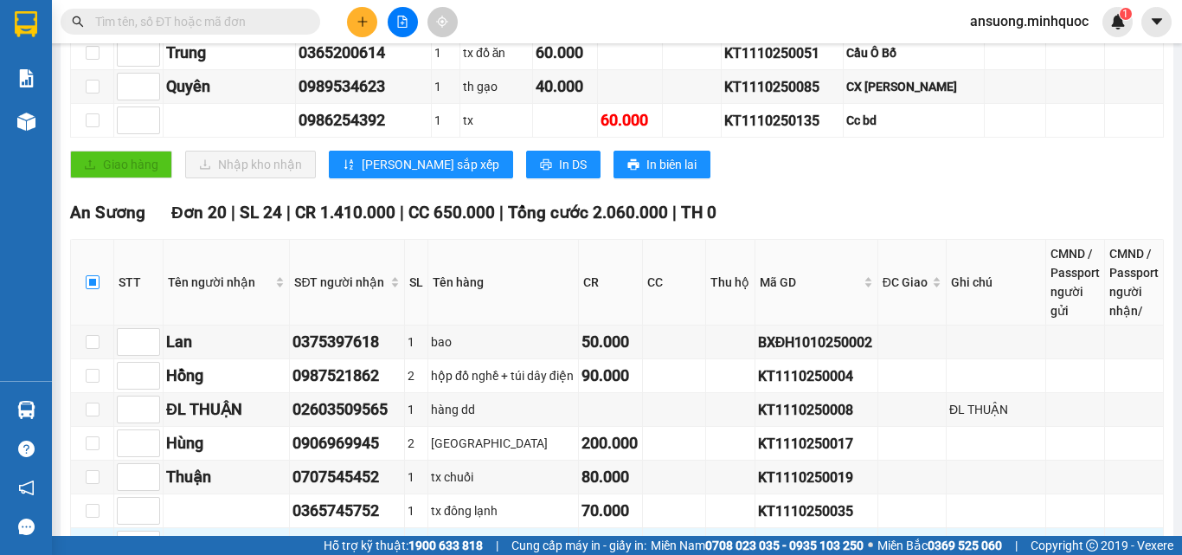
checkbox input "true"
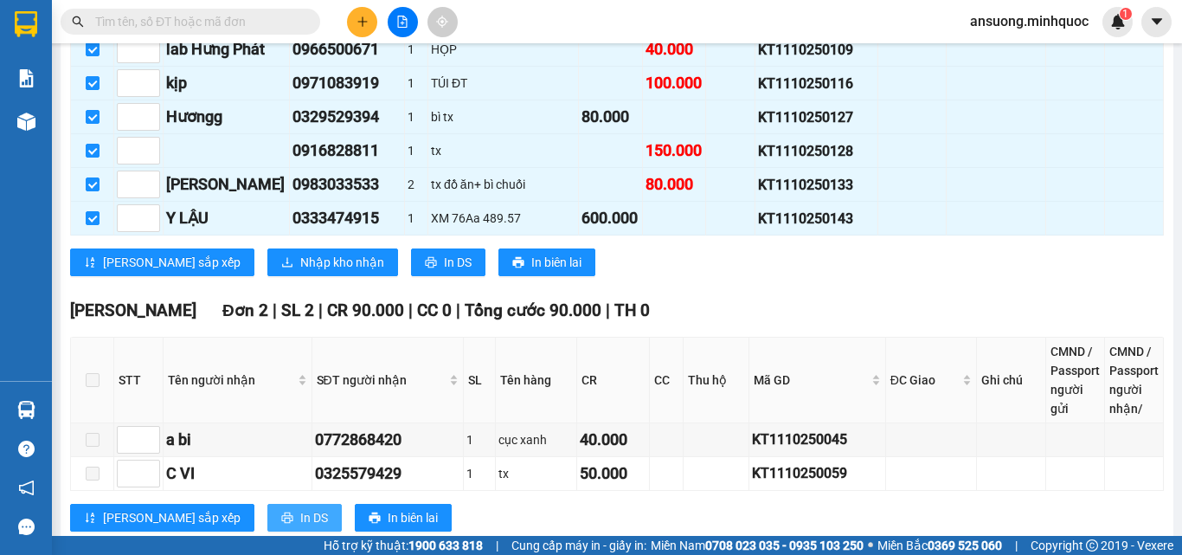
scroll to position [1298, 0]
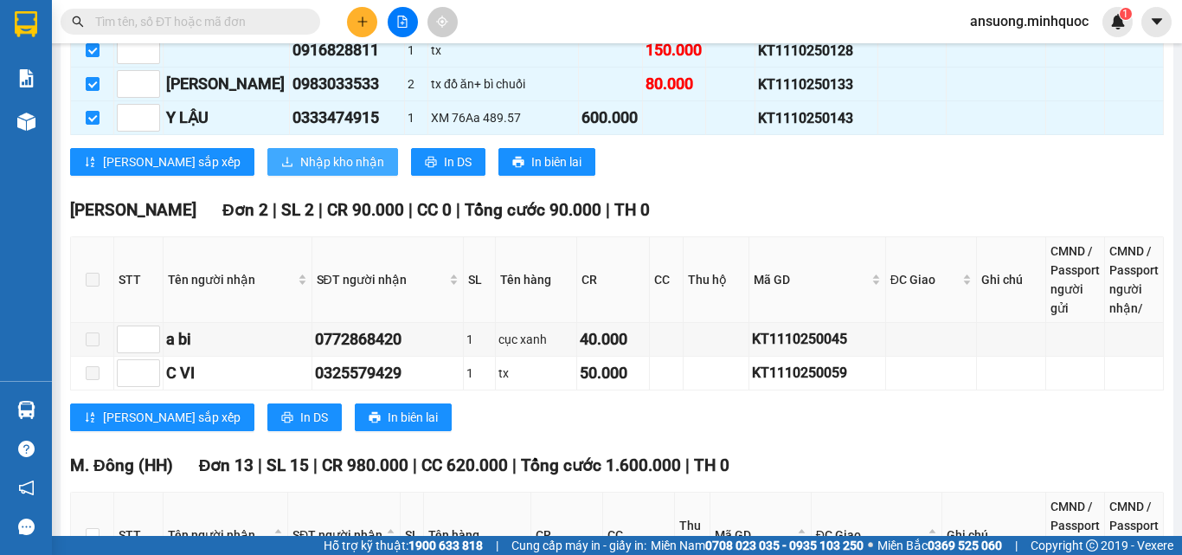
click at [300, 167] on span "Nhập kho nhận" at bounding box center [342, 161] width 84 height 19
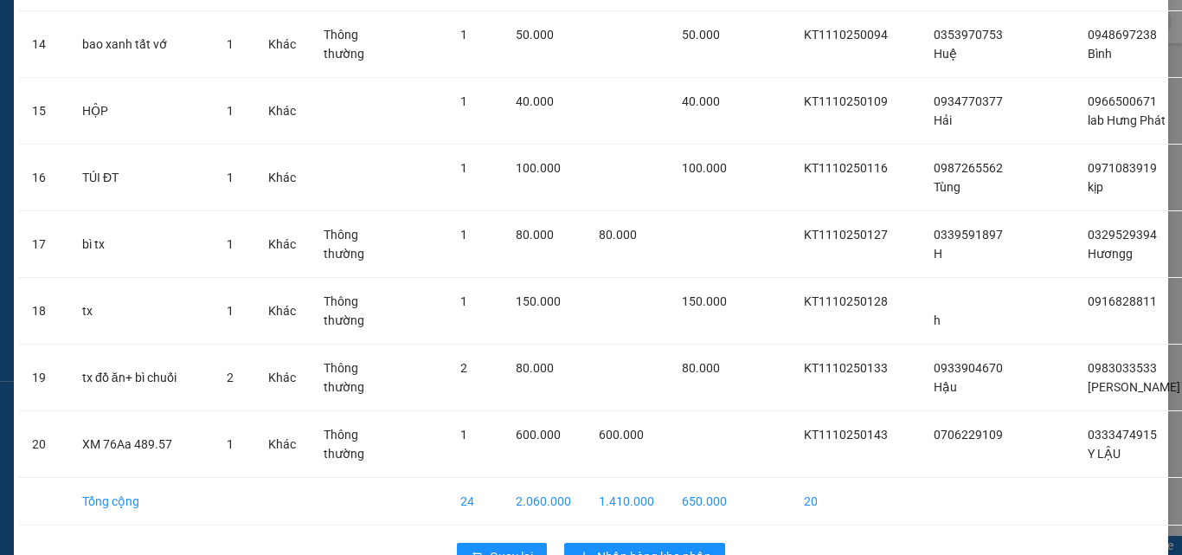
scroll to position [1087, 0]
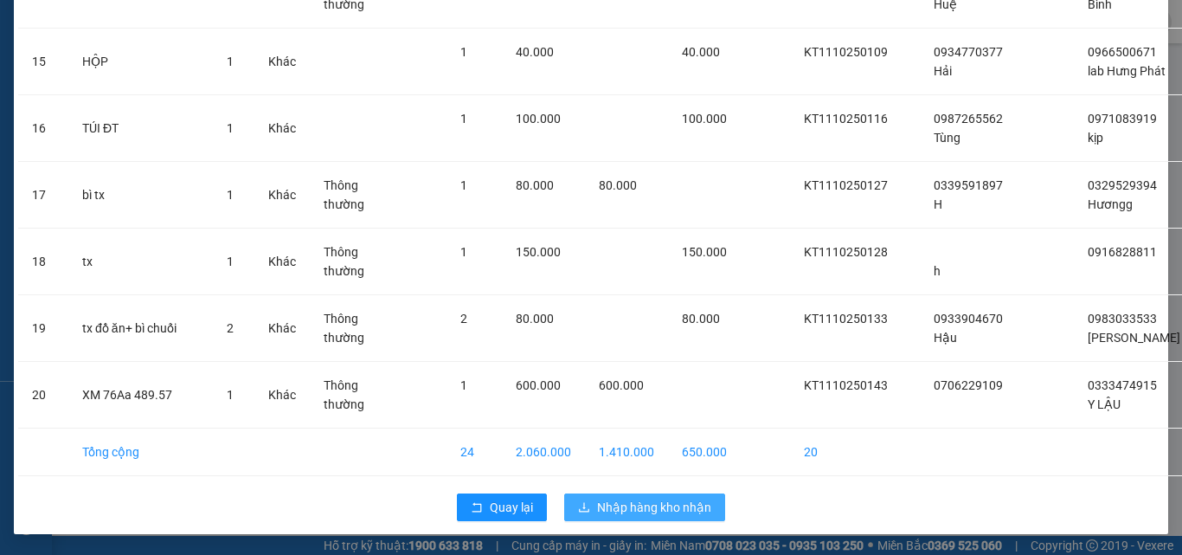
click at [657, 515] on span "Nhập hàng kho nhận" at bounding box center [654, 506] width 114 height 19
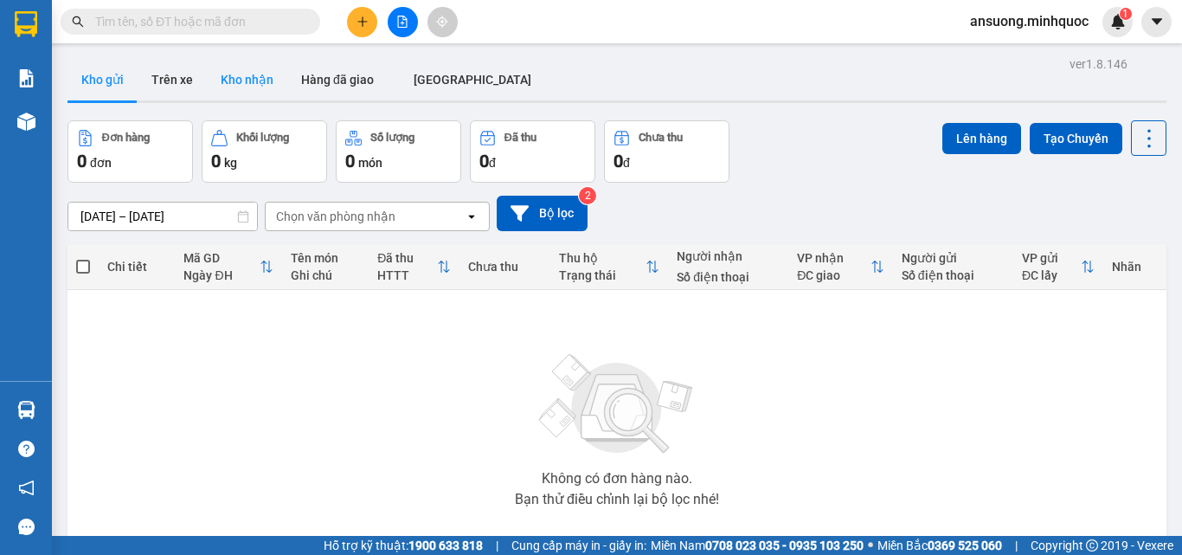
click at [243, 91] on button "Kho nhận" at bounding box center [247, 80] width 80 height 42
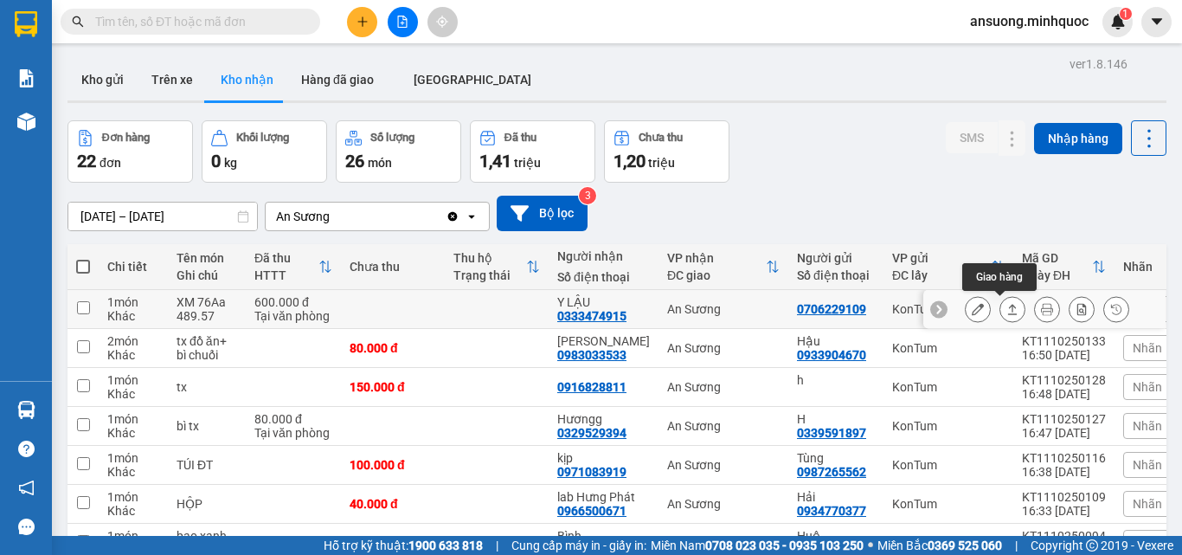
click at [1006, 316] on button at bounding box center [1012, 309] width 24 height 30
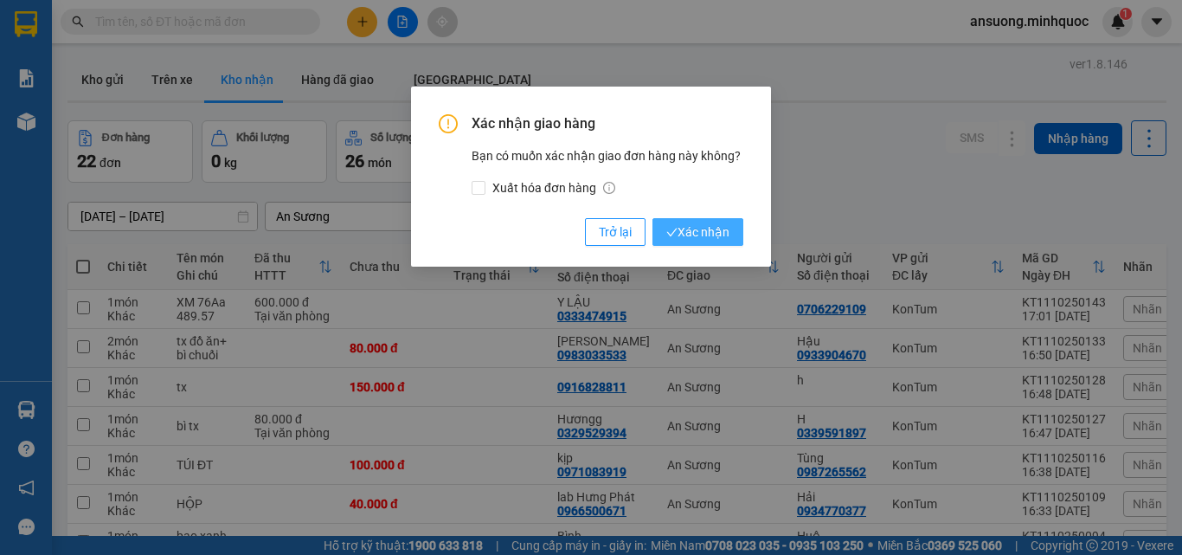
click at [693, 222] on span "Xác nhận" at bounding box center [697, 231] width 63 height 19
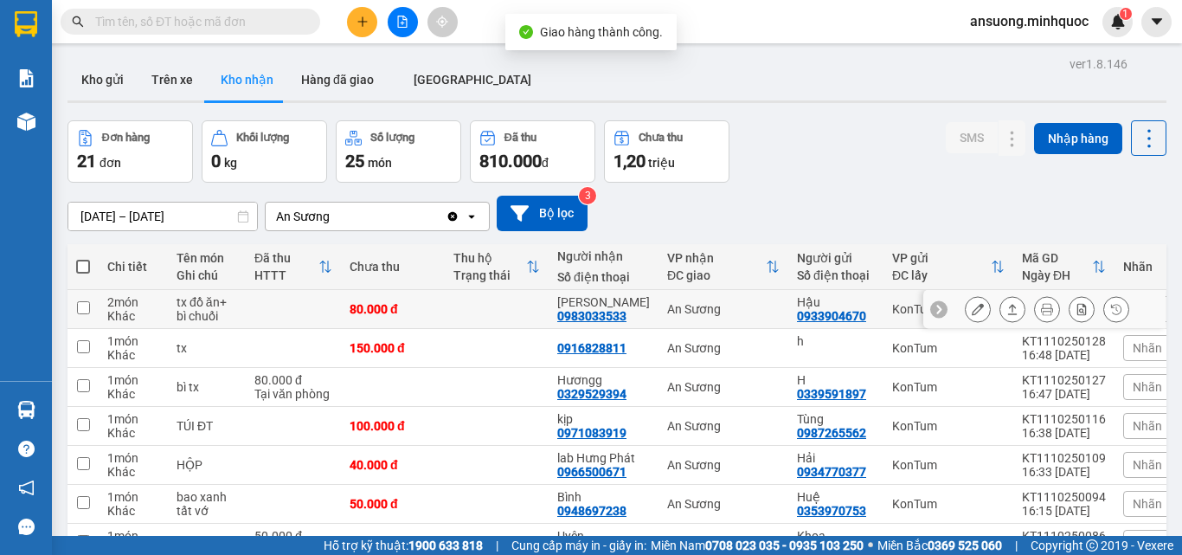
click at [1000, 315] on button at bounding box center [1012, 309] width 24 height 30
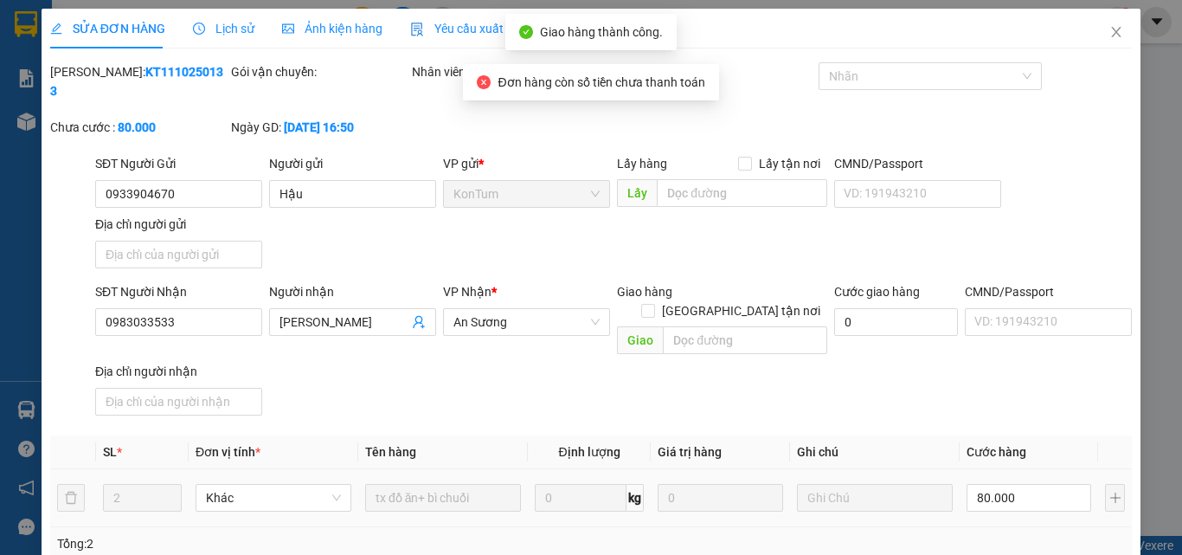
type input "0933904670"
type input "Hậu"
type input "0983033533"
type input "[PERSON_NAME]"
type input "0"
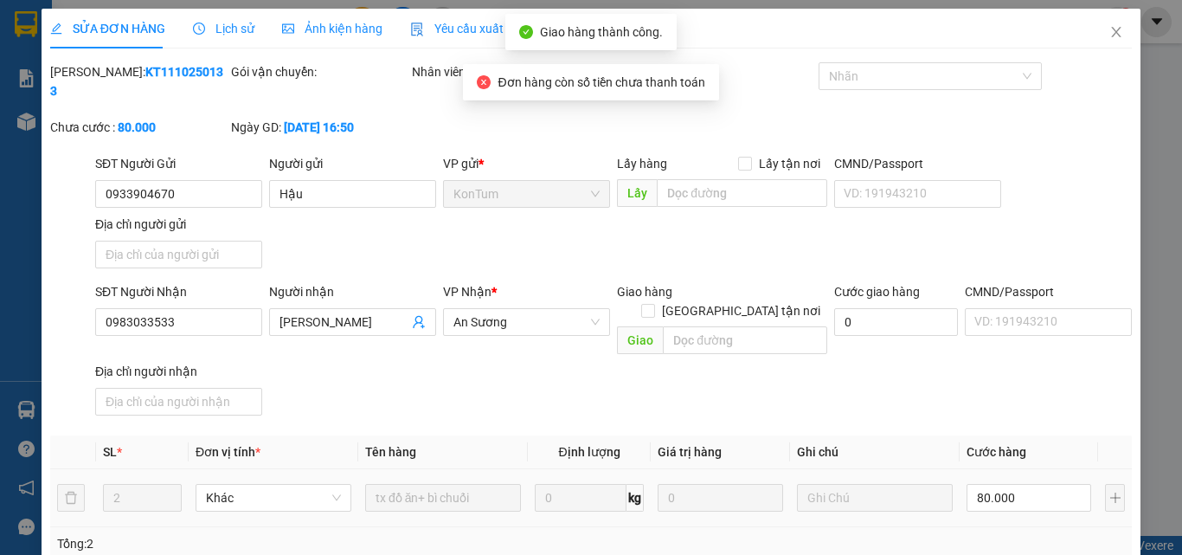
type input "80.000"
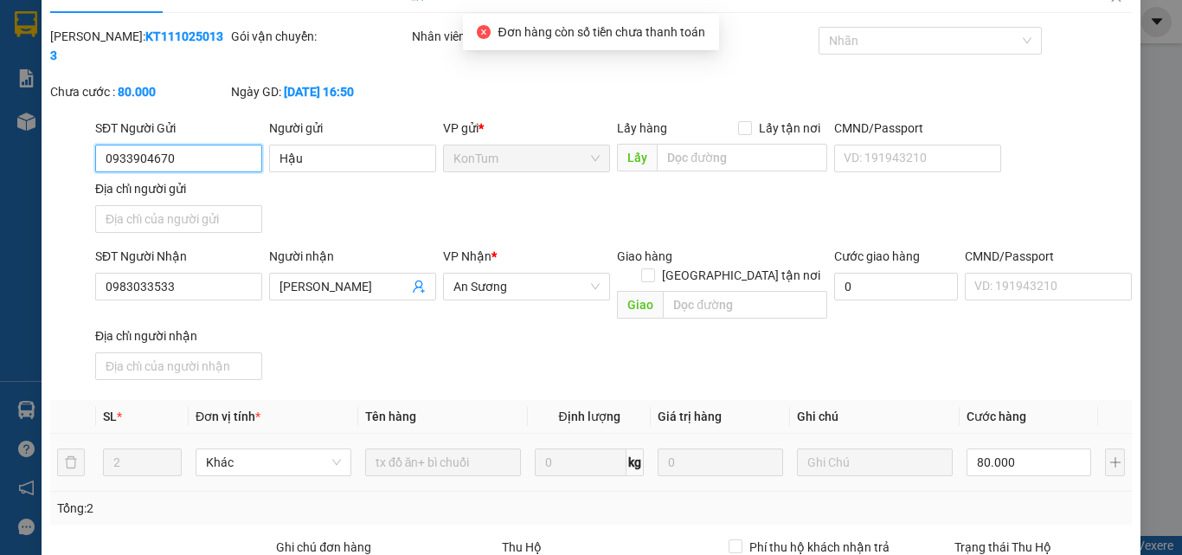
scroll to position [210, 0]
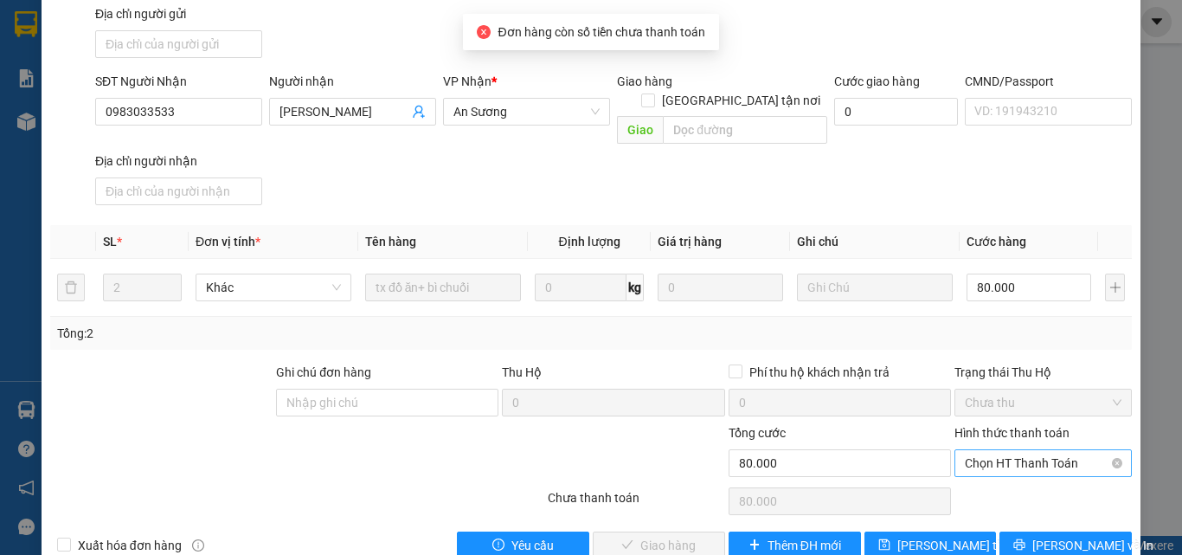
click at [1017, 450] on span "Chọn HT Thanh Toán" at bounding box center [1043, 463] width 157 height 26
drag, startPoint x: 997, startPoint y: 454, endPoint x: 897, endPoint y: 484, distance: 104.0
click at [994, 454] on div "Tại văn phòng" at bounding box center [1032, 459] width 155 height 19
type input "0"
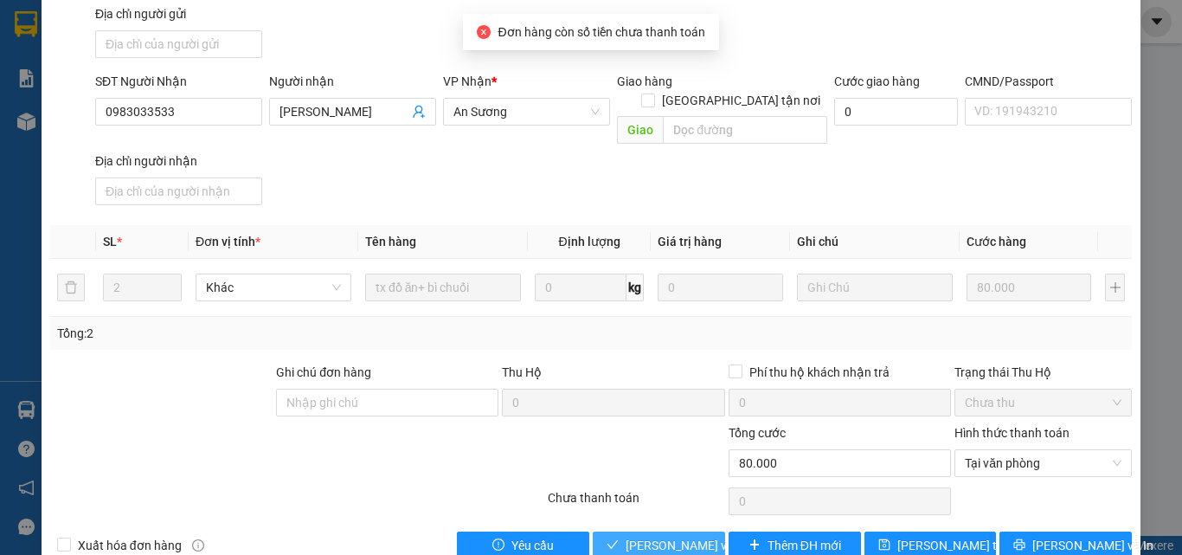
click at [670, 536] on span "Lưu và Giao hàng" at bounding box center [708, 545] width 166 height 19
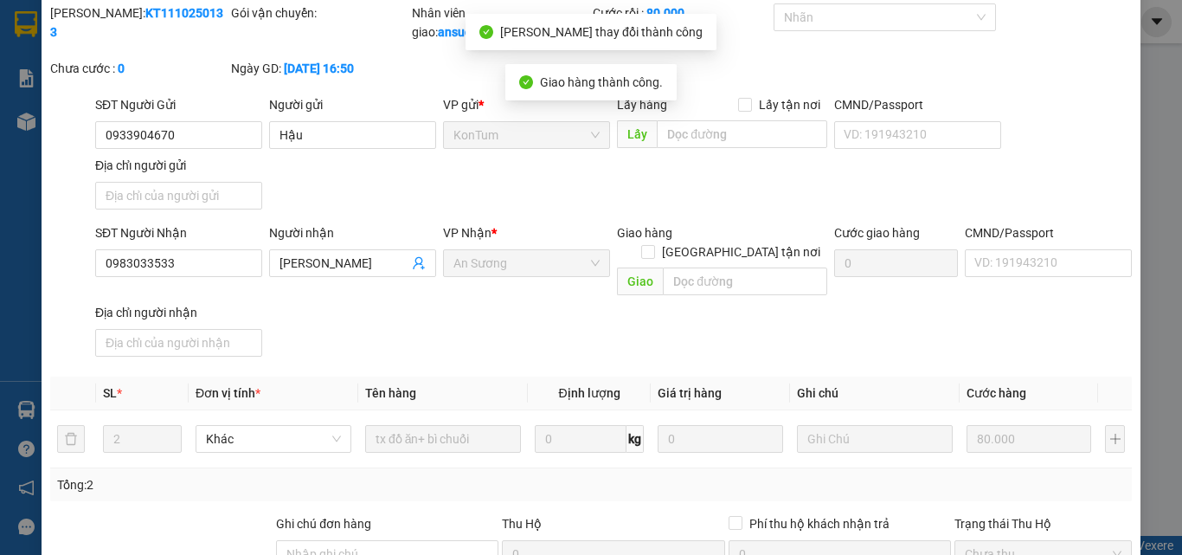
scroll to position [0, 0]
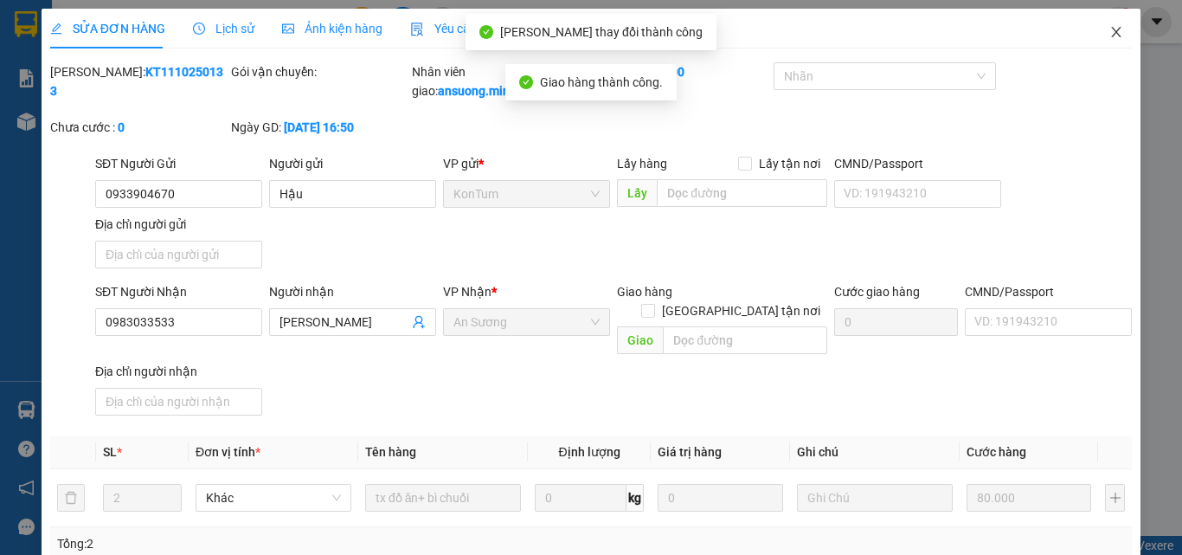
click at [1109, 32] on icon "close" at bounding box center [1116, 32] width 14 height 14
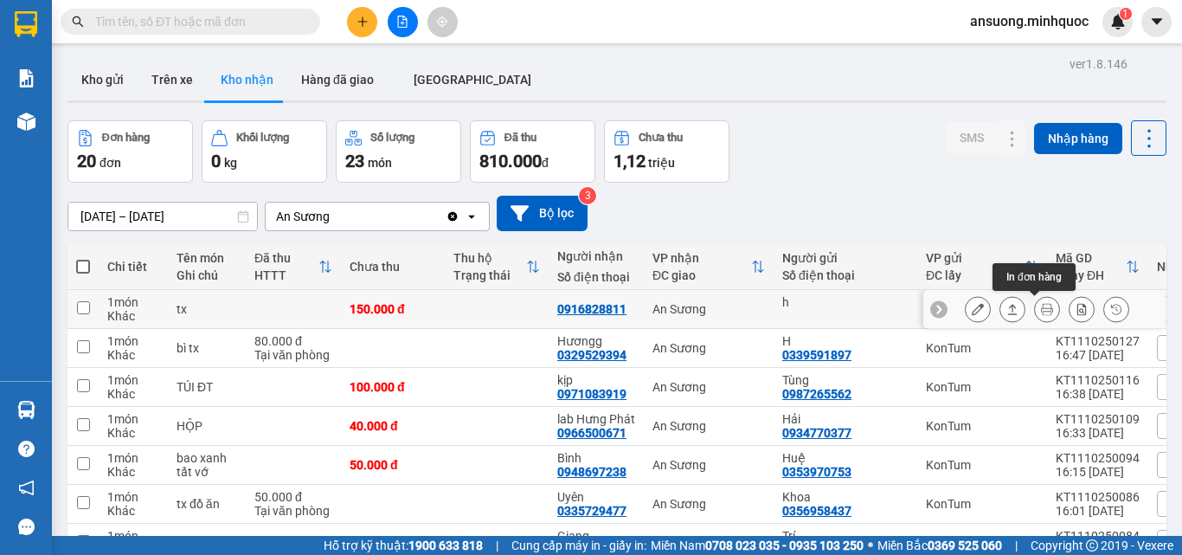
click at [1006, 310] on icon at bounding box center [1012, 309] width 12 height 12
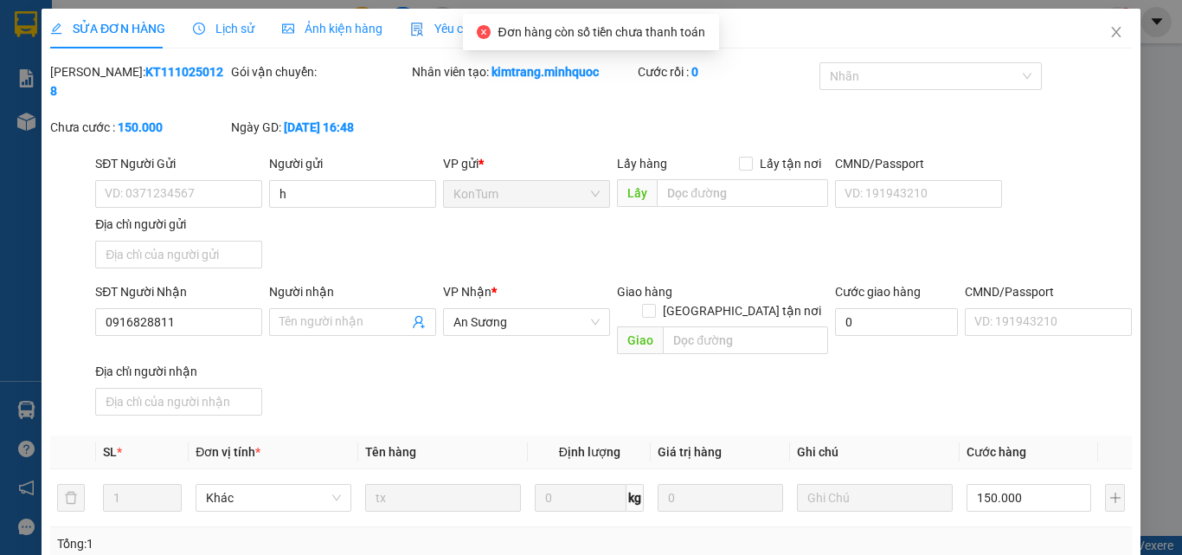
type input "h"
type input "0916828811"
type input "0"
type input "150.000"
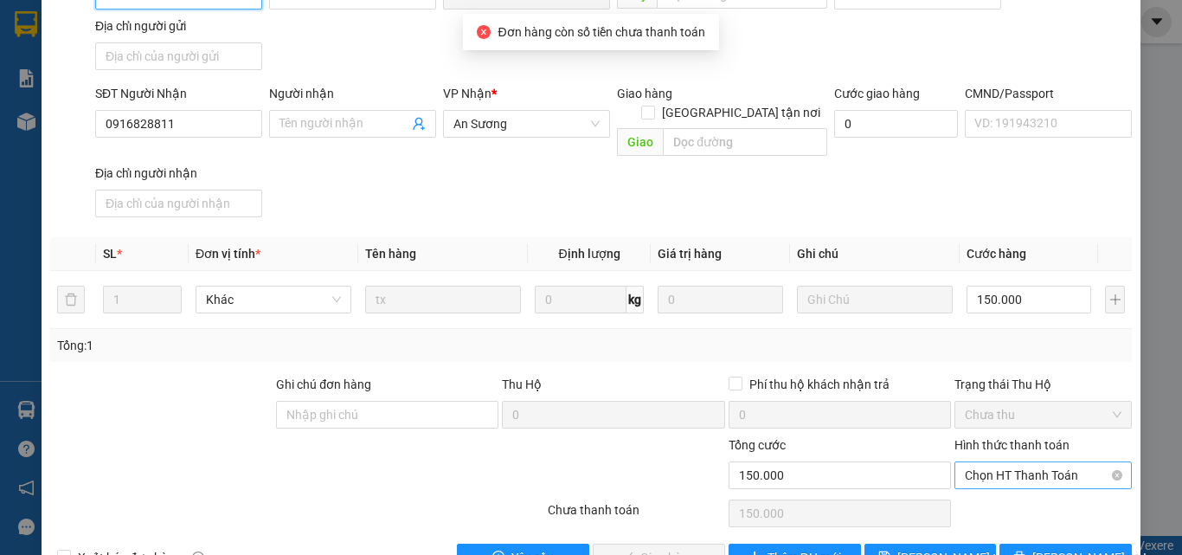
scroll to position [210, 0]
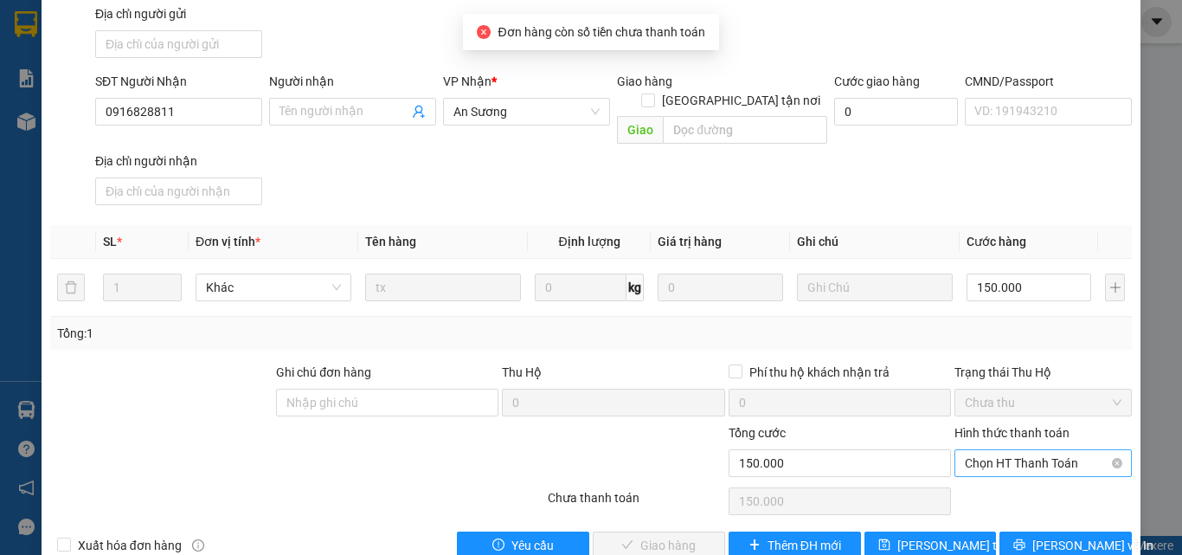
click at [1008, 450] on span "Chọn HT Thanh Toán" at bounding box center [1043, 463] width 157 height 26
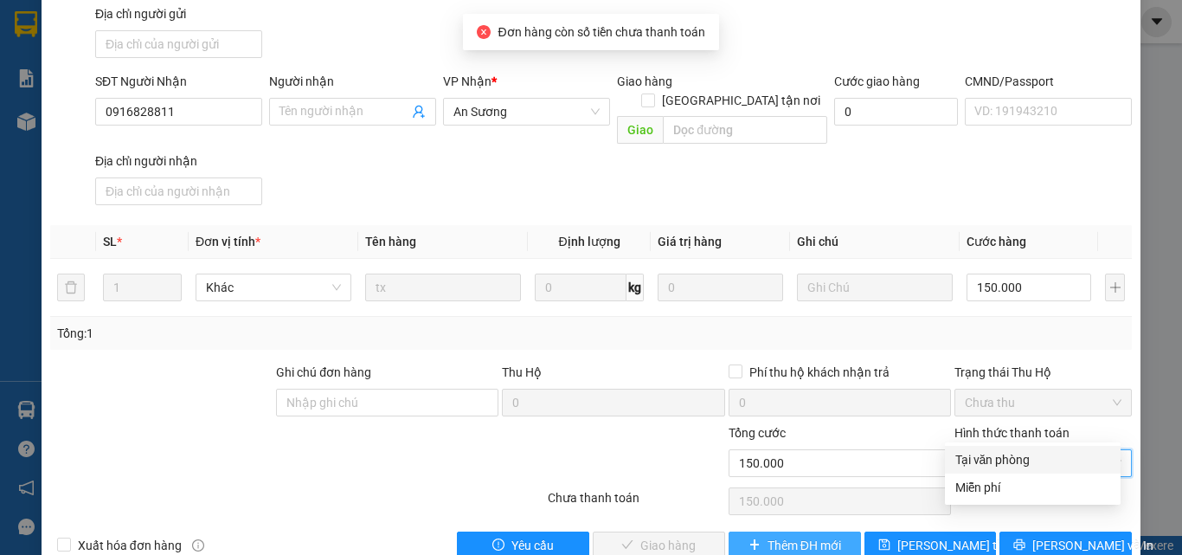
drag, startPoint x: 990, startPoint y: 468, endPoint x: 833, endPoint y: 503, distance: 160.4
click at [985, 465] on div "Tại văn phòng" at bounding box center [1032, 459] width 155 height 19
type input "0"
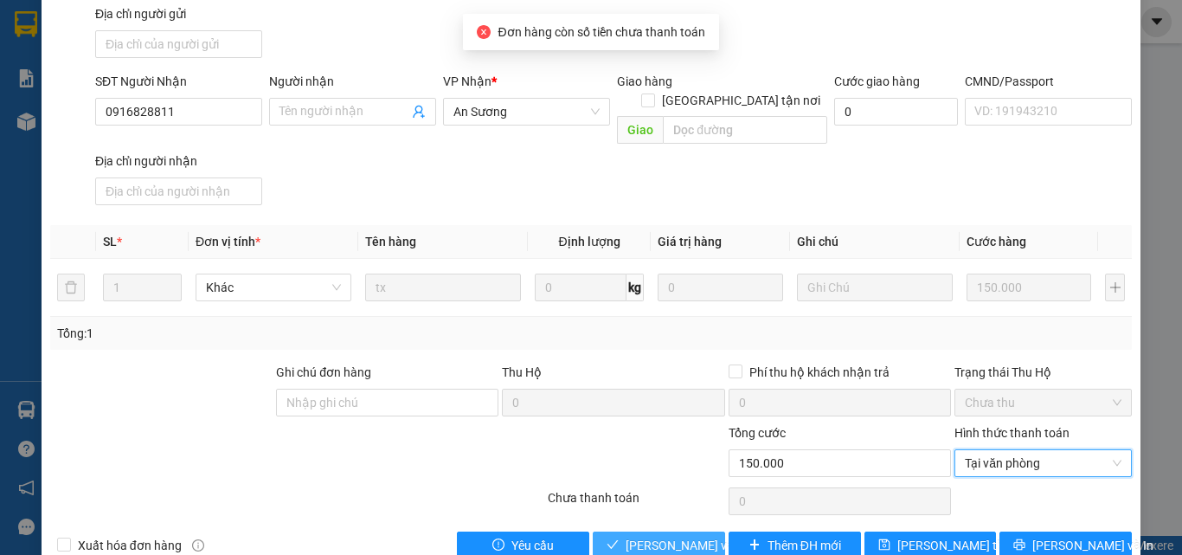
click at [650, 536] on span "Lưu và Giao hàng" at bounding box center [708, 545] width 166 height 19
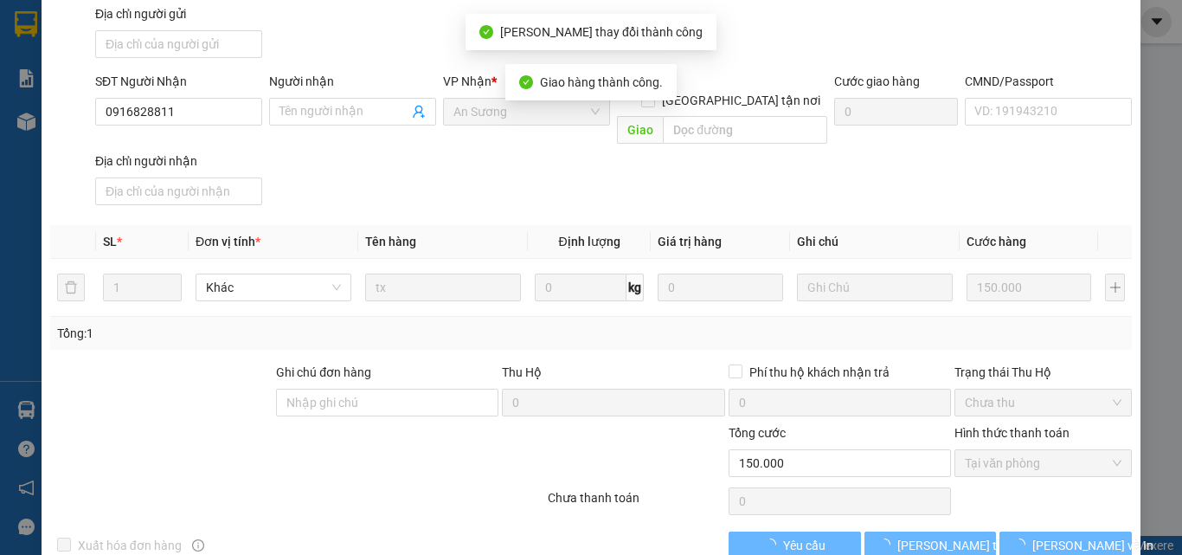
scroll to position [19, 0]
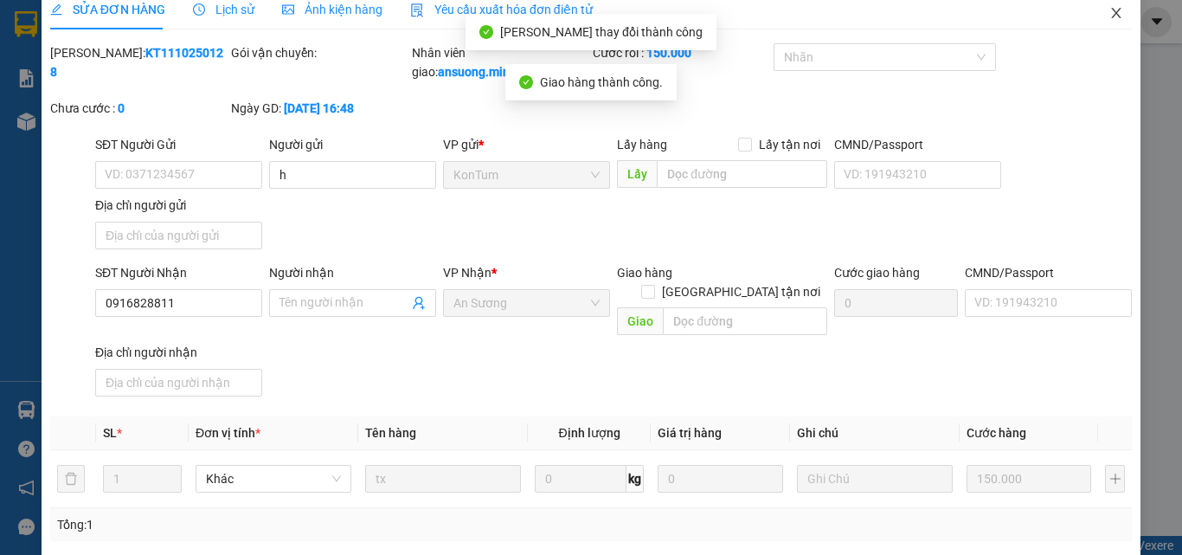
click at [1111, 15] on span "Close" at bounding box center [1116, 14] width 48 height 48
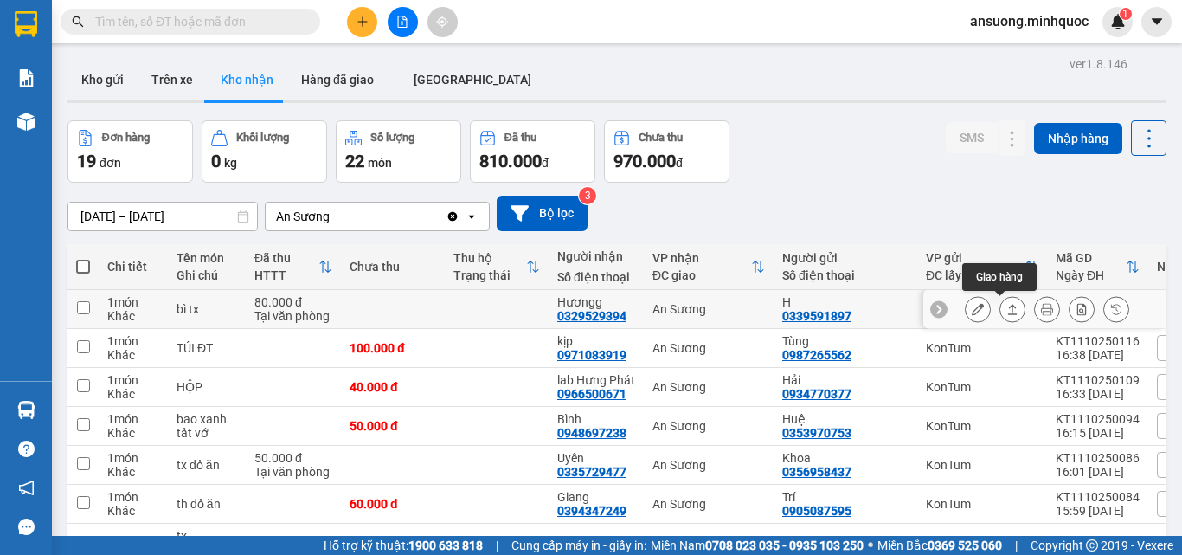
click at [1006, 307] on icon at bounding box center [1012, 309] width 12 height 12
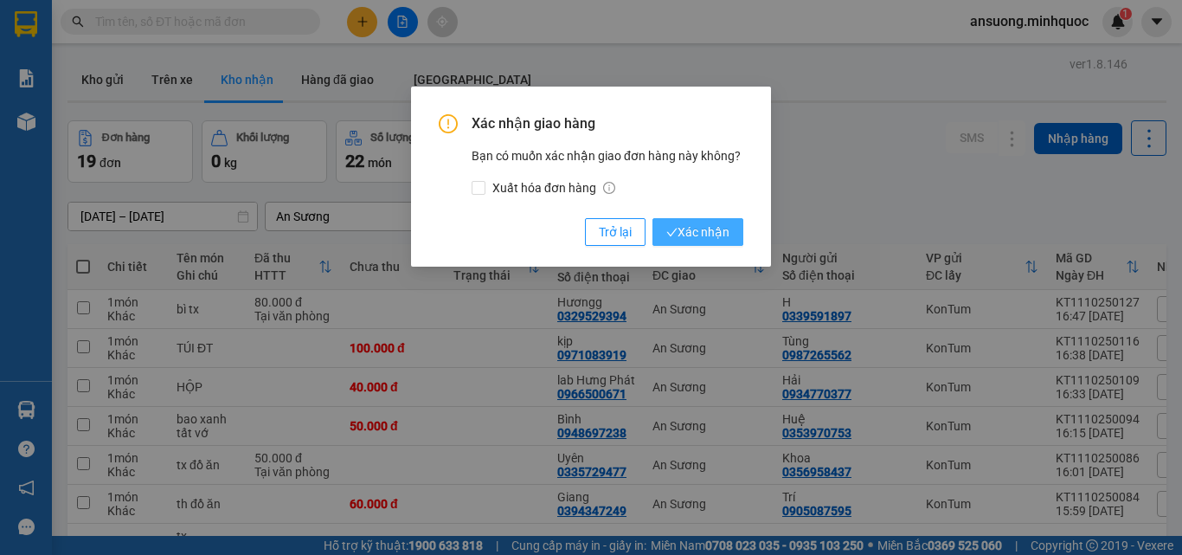
click at [695, 237] on span "Xác nhận" at bounding box center [697, 231] width 63 height 19
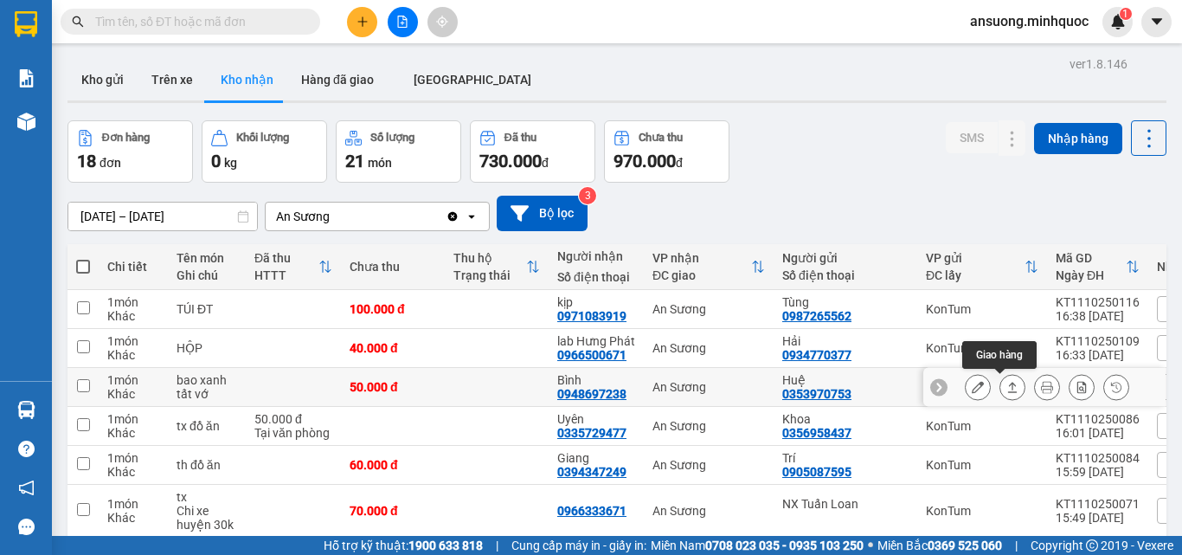
click at [1000, 388] on button at bounding box center [1012, 387] width 24 height 30
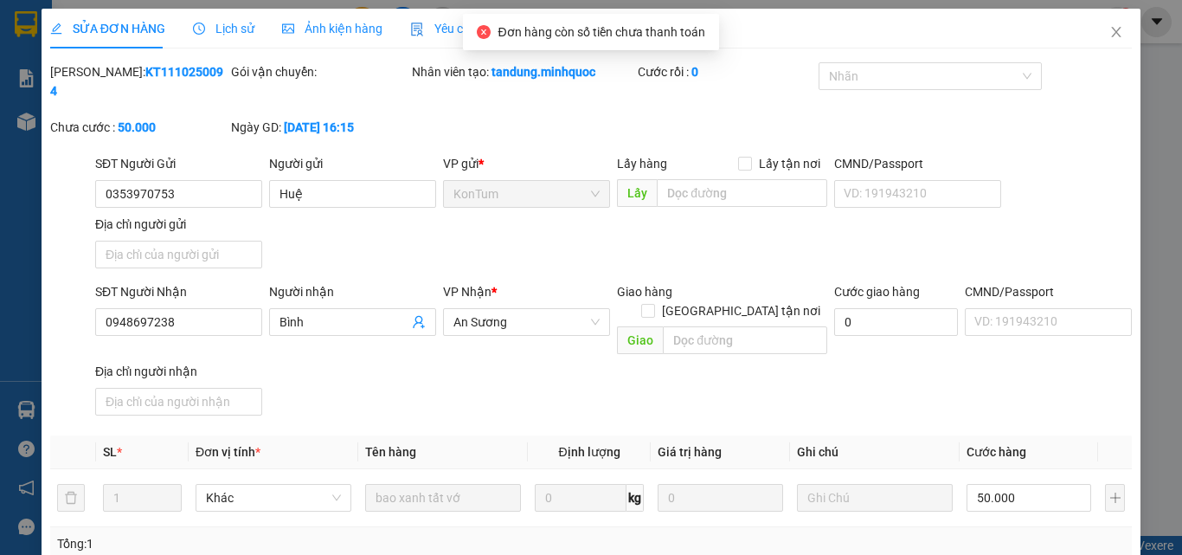
type input "0353970753"
type input "Huệ"
type input "0948697238"
type input "Bình"
type input "0"
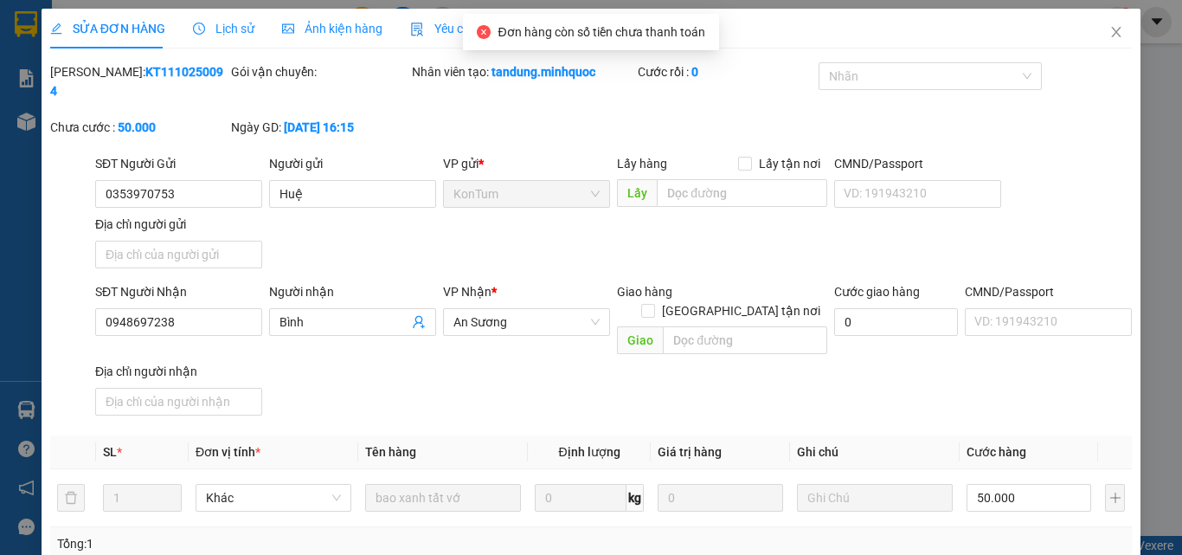
type input "50.000"
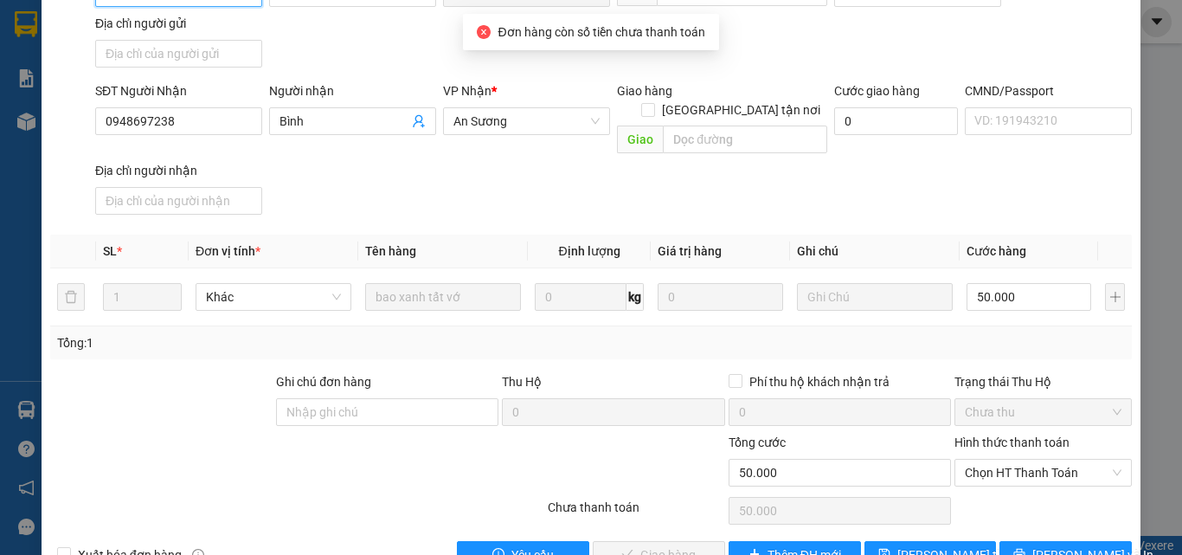
scroll to position [209, 0]
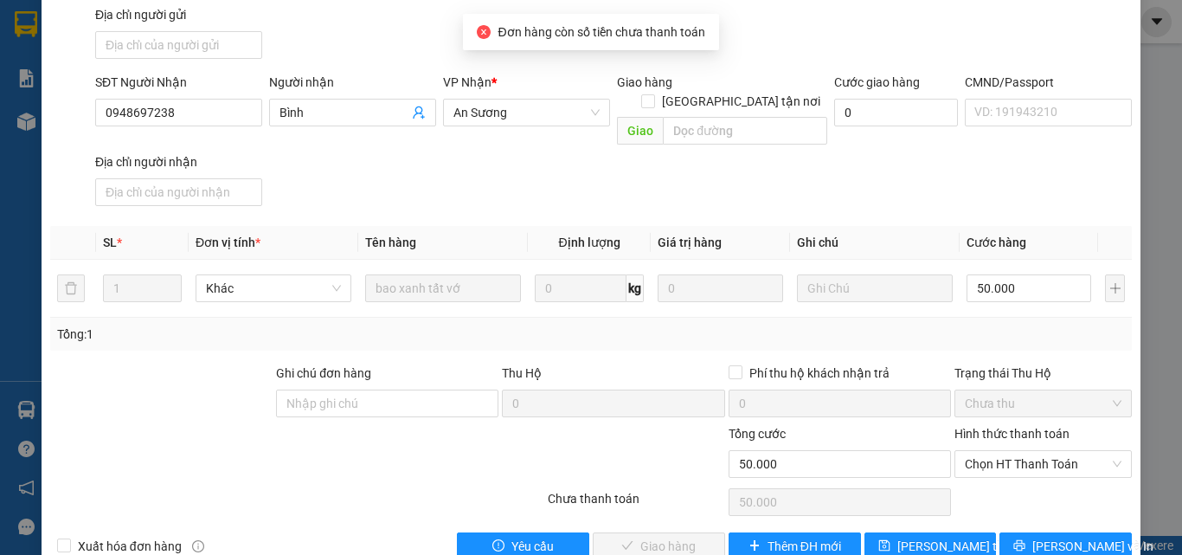
click at [1012, 451] on span "Chọn HT Thanh Toán" at bounding box center [1043, 464] width 157 height 26
drag, startPoint x: 997, startPoint y: 466, endPoint x: 772, endPoint y: 483, distance: 225.5
click at [994, 467] on div "Tại văn phòng" at bounding box center [1032, 460] width 155 height 19
type input "0"
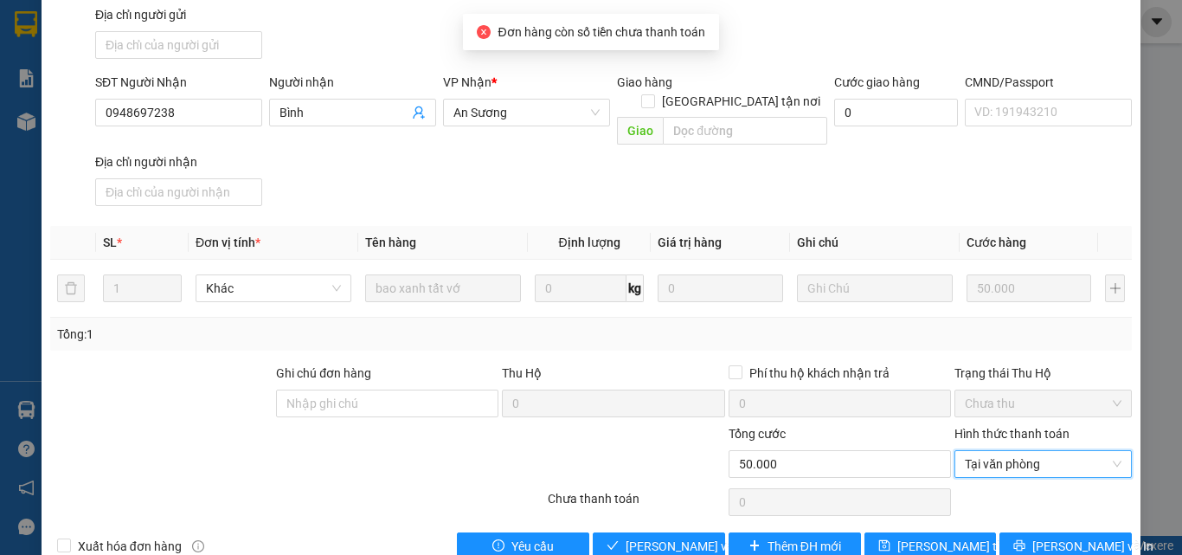
click at [663, 524] on div "SỬA ĐƠN HÀNG Lịch sử Ảnh kiện hàng Yêu cầu xuất hóa đơn điện tử Total Paid Fee …" at bounding box center [591, 185] width 1099 height 773
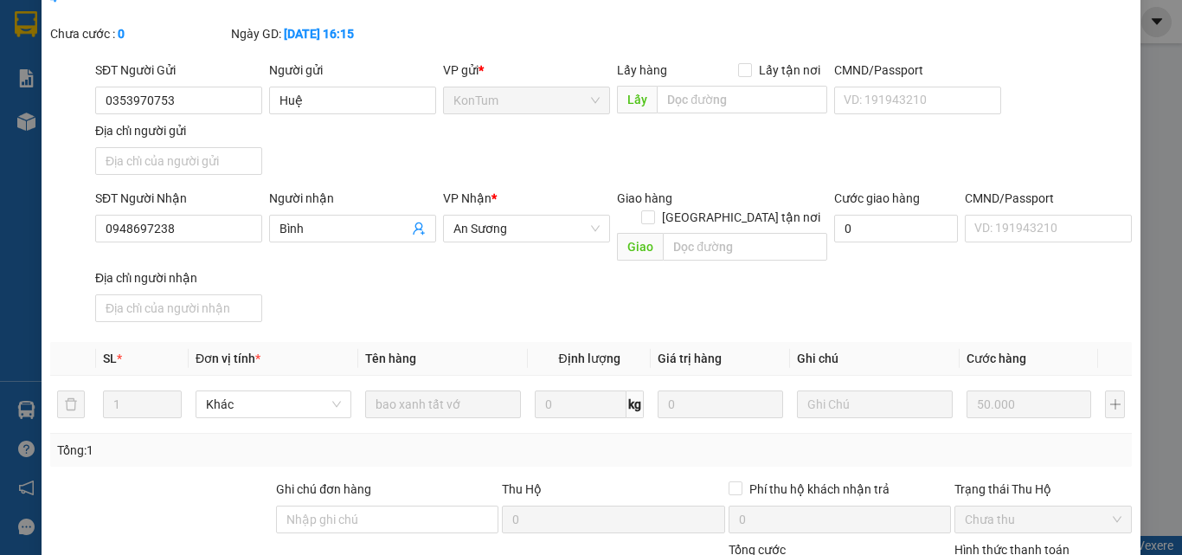
scroll to position [210, 0]
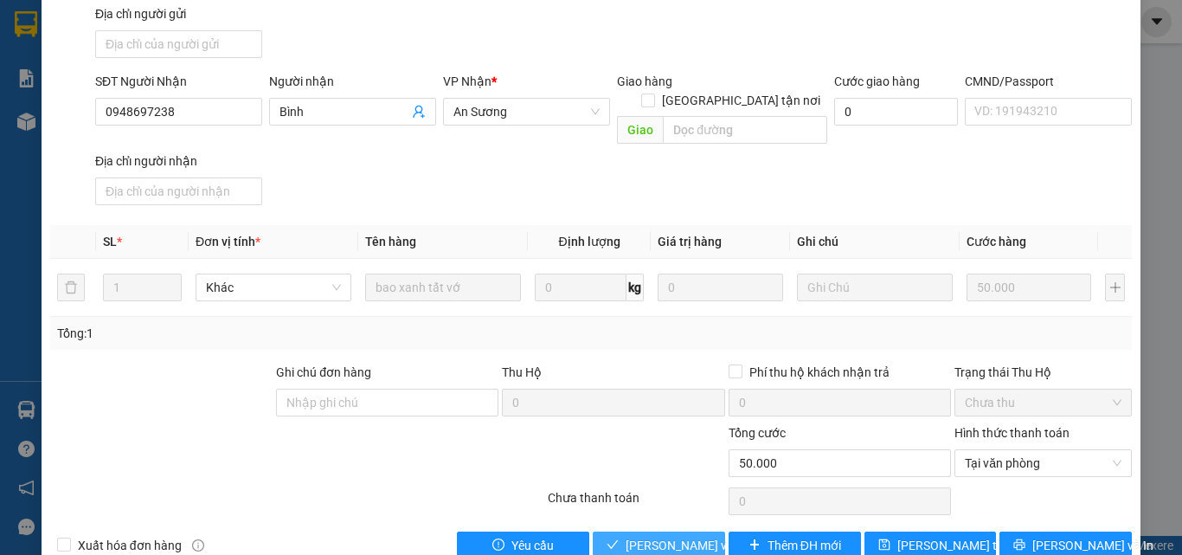
click at [635, 536] on span "Lưu và Giao hàng" at bounding box center [708, 545] width 166 height 19
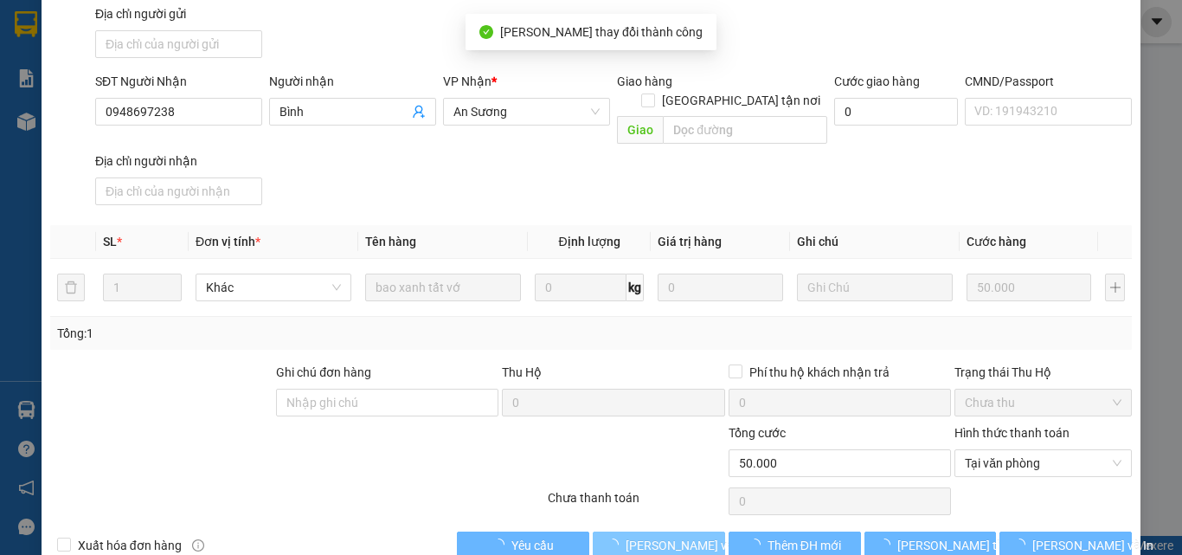
scroll to position [0, 0]
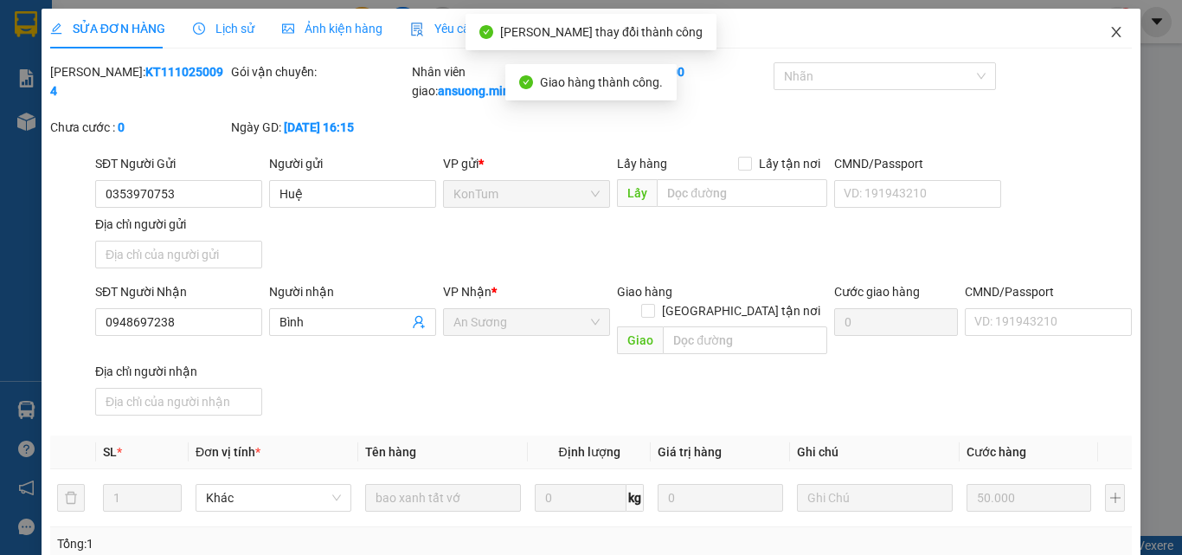
click at [1115, 17] on span "Close" at bounding box center [1116, 33] width 48 height 48
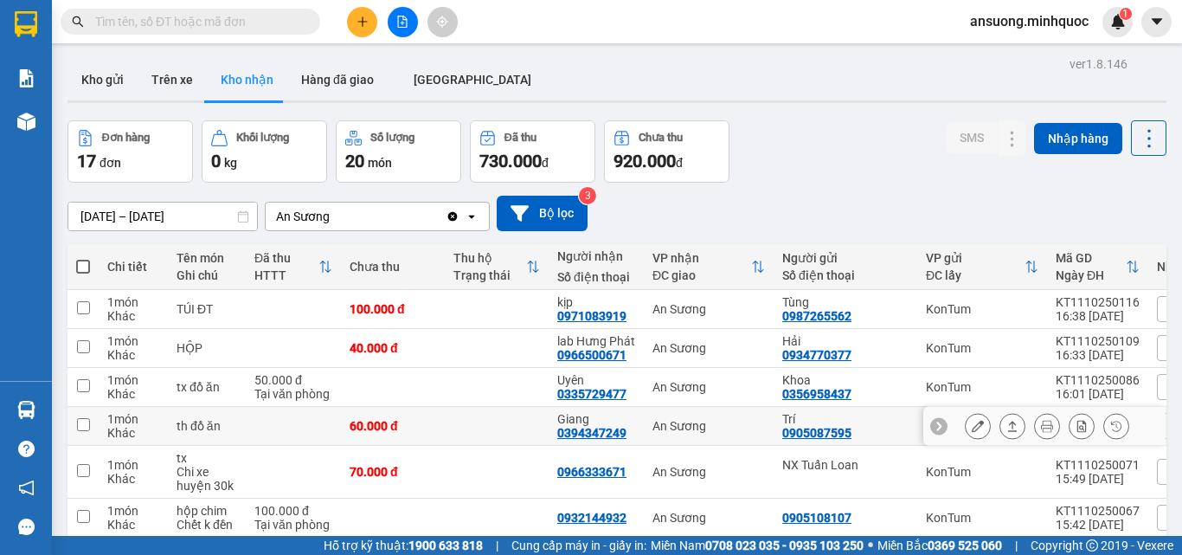
click at [1008, 426] on icon at bounding box center [1013, 425] width 10 height 10
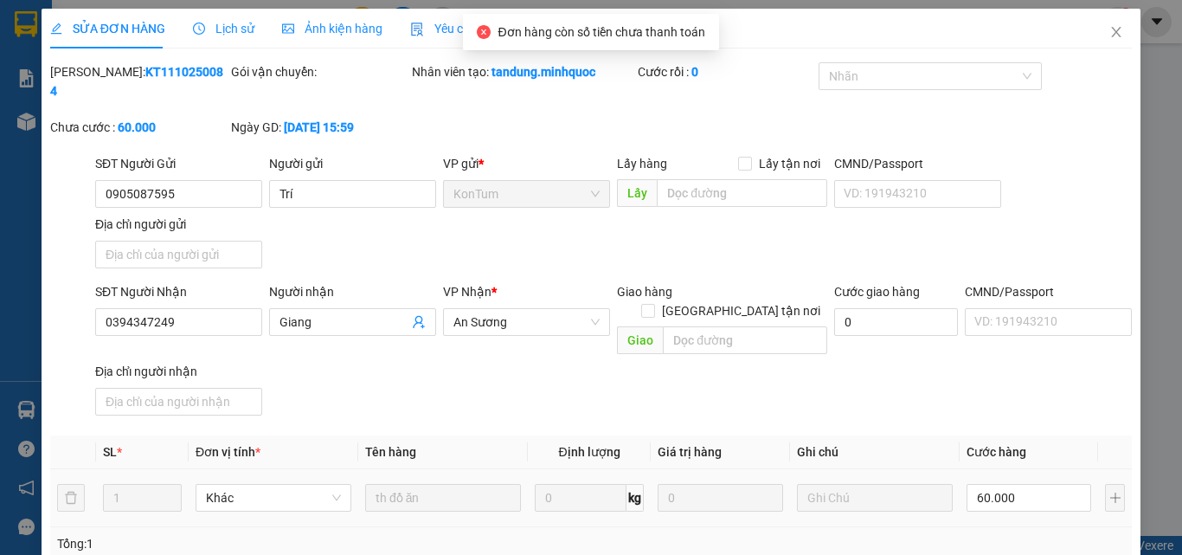
type input "0905087595"
type input "Trí"
type input "0394347249"
type input "Giang"
type input "0"
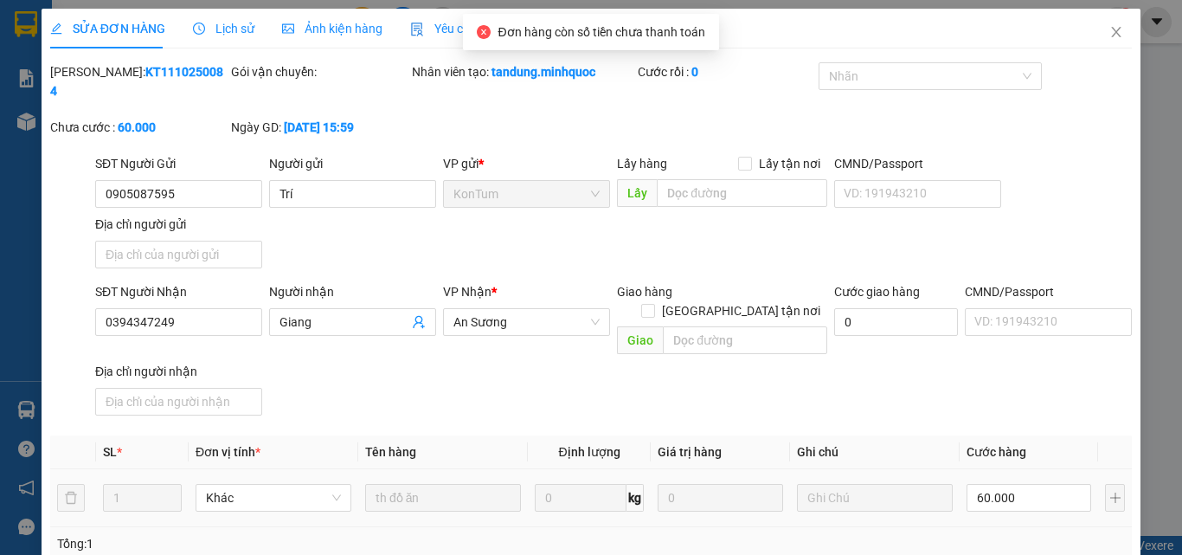
type input "60.000"
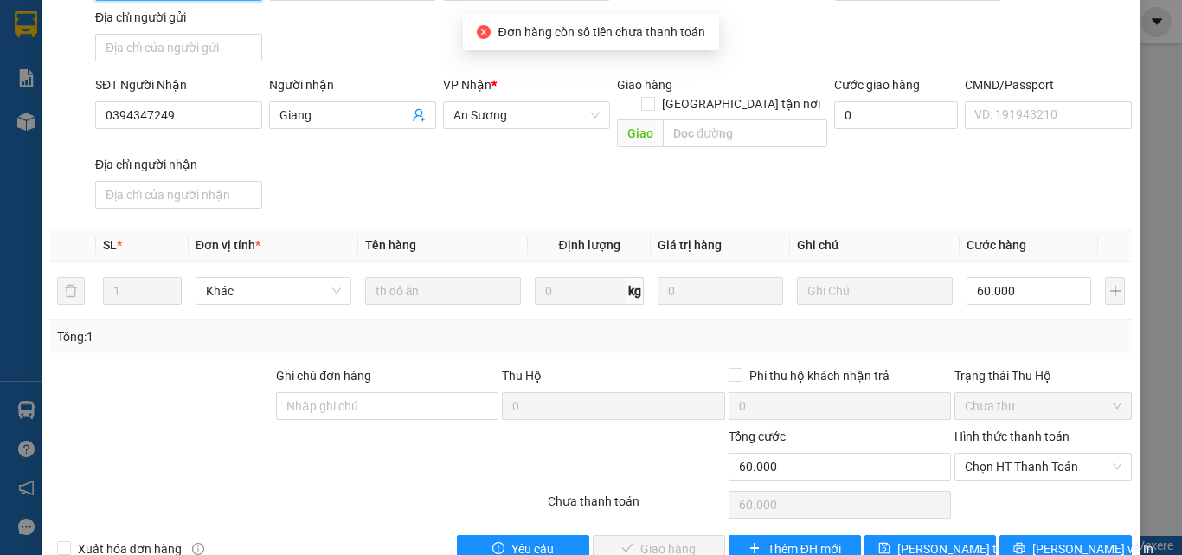
scroll to position [210, 0]
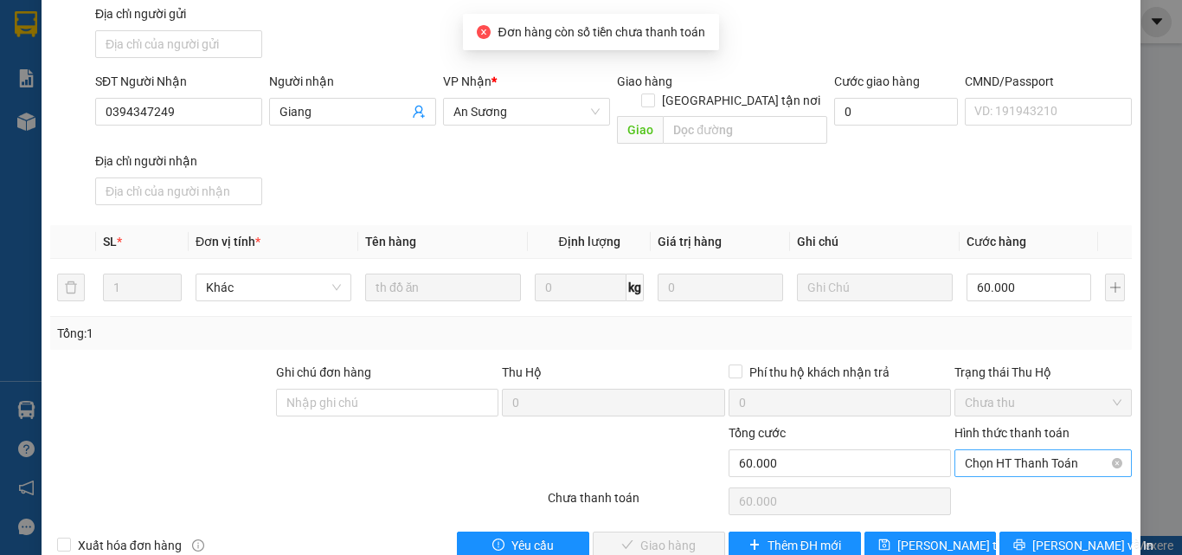
click at [998, 450] on span "Chọn HT Thanh Toán" at bounding box center [1043, 463] width 157 height 26
click at [977, 452] on div "Tại văn phòng" at bounding box center [1032, 459] width 155 height 19
type input "0"
click at [633, 536] on span "Lưu và Giao hàng" at bounding box center [708, 545] width 166 height 19
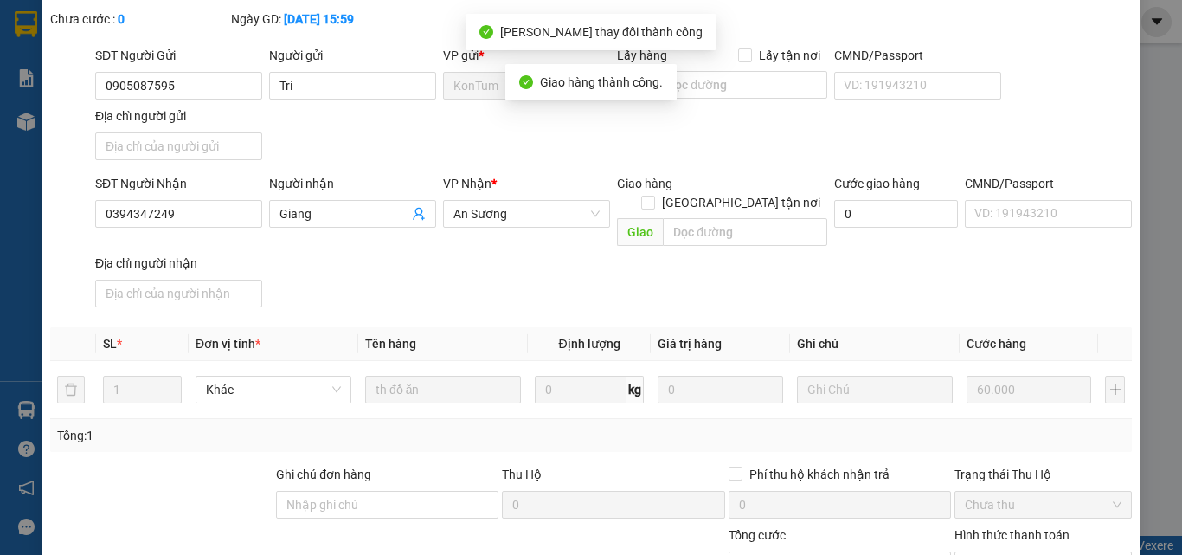
scroll to position [0, 0]
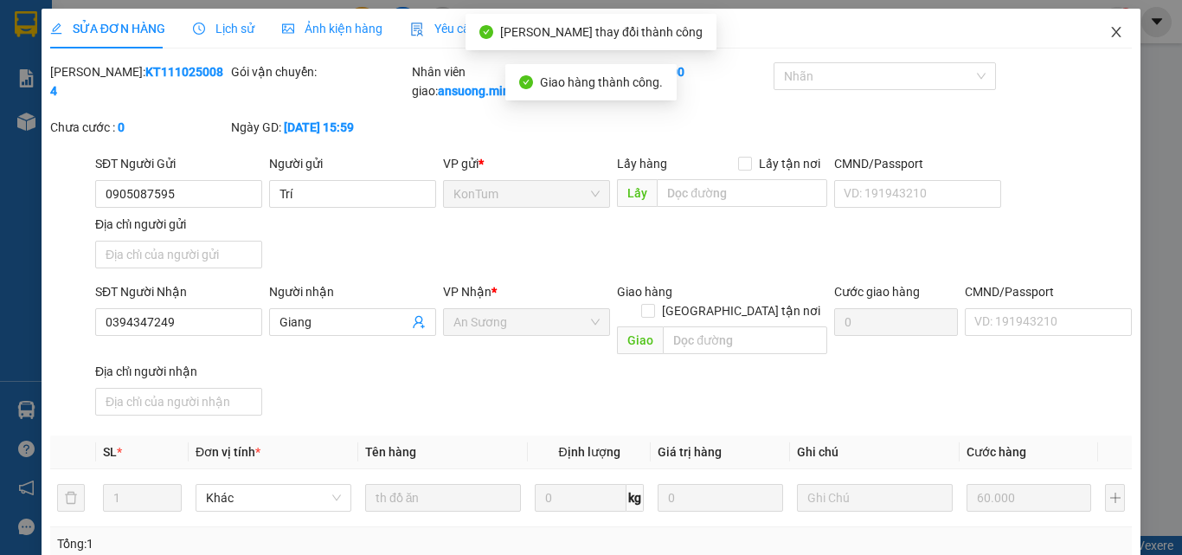
click at [1110, 24] on span "Close" at bounding box center [1116, 33] width 48 height 48
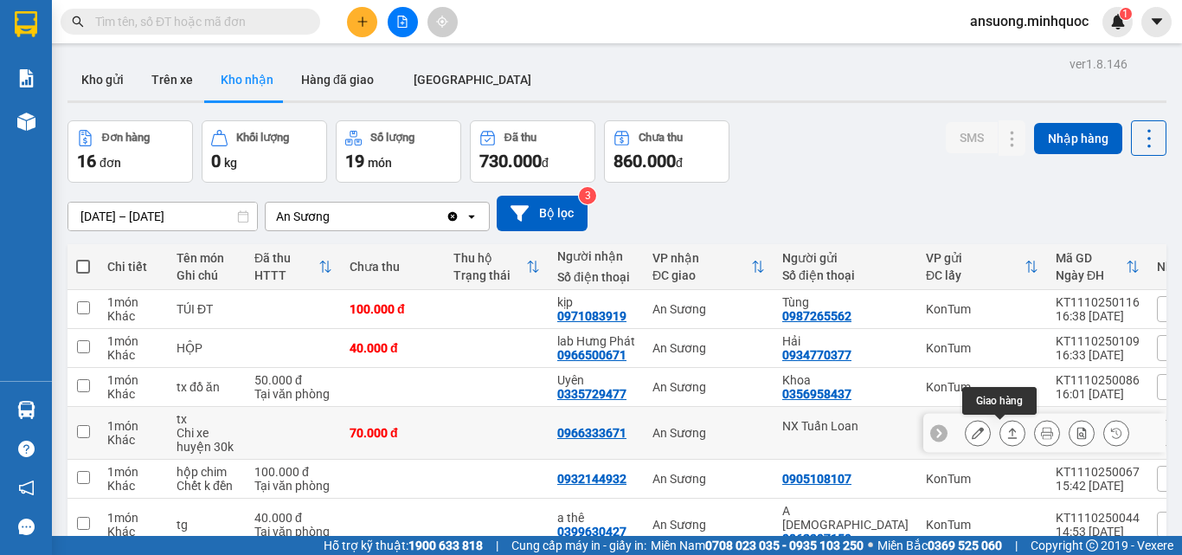
click at [1006, 436] on button at bounding box center [1012, 433] width 24 height 30
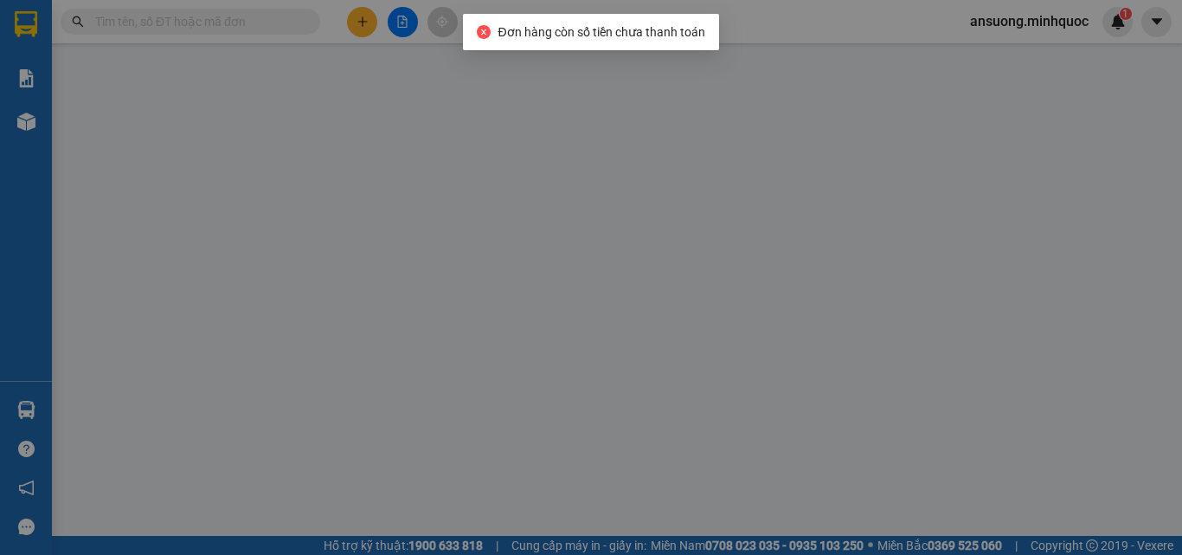
type input "NX Tuấn Loan"
type input "0966333671"
type input "0"
type input "70.000"
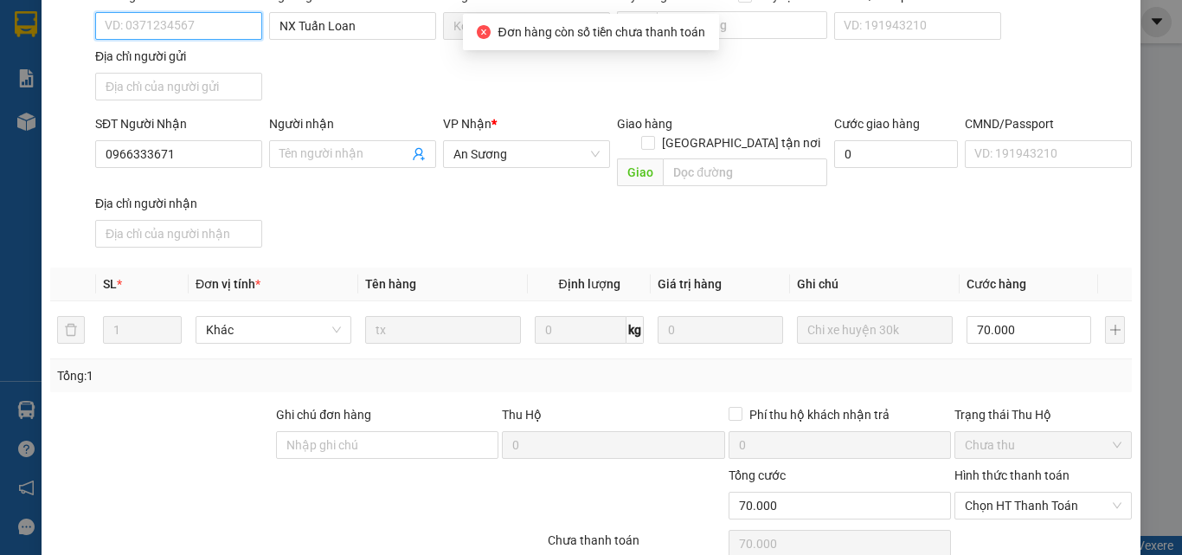
scroll to position [202, 0]
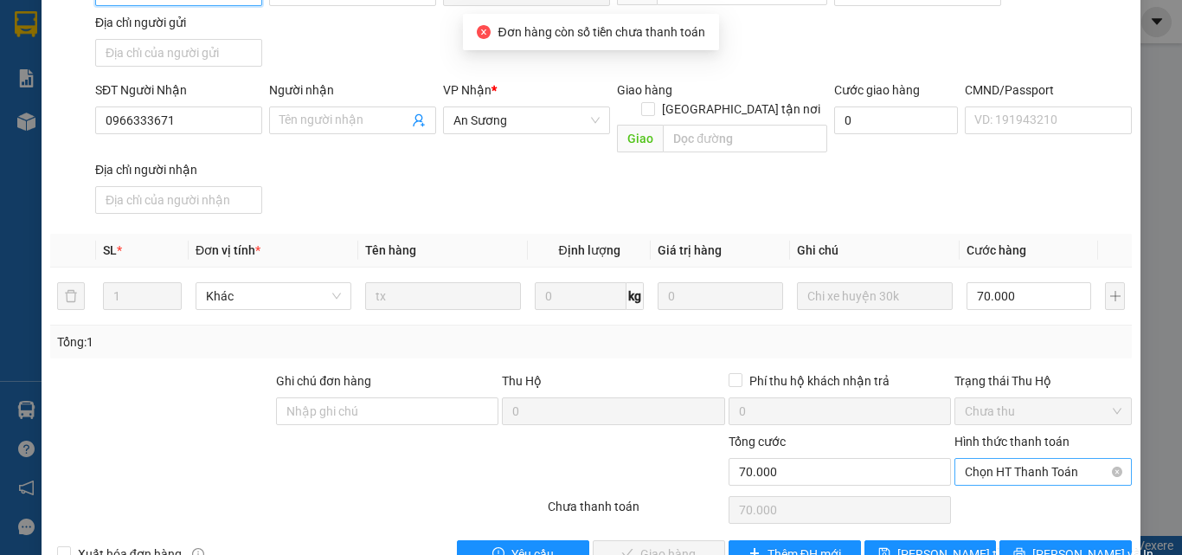
click at [985, 459] on span "Chọn HT Thanh Toán" at bounding box center [1043, 472] width 157 height 26
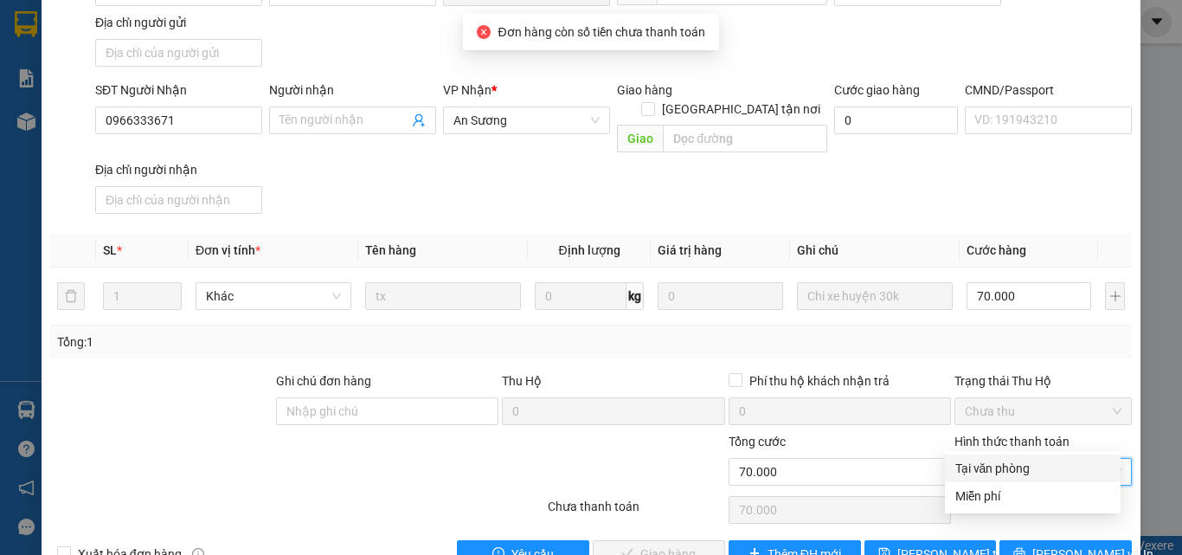
click at [980, 463] on div "Tại văn phòng" at bounding box center [1032, 468] width 155 height 19
type input "0"
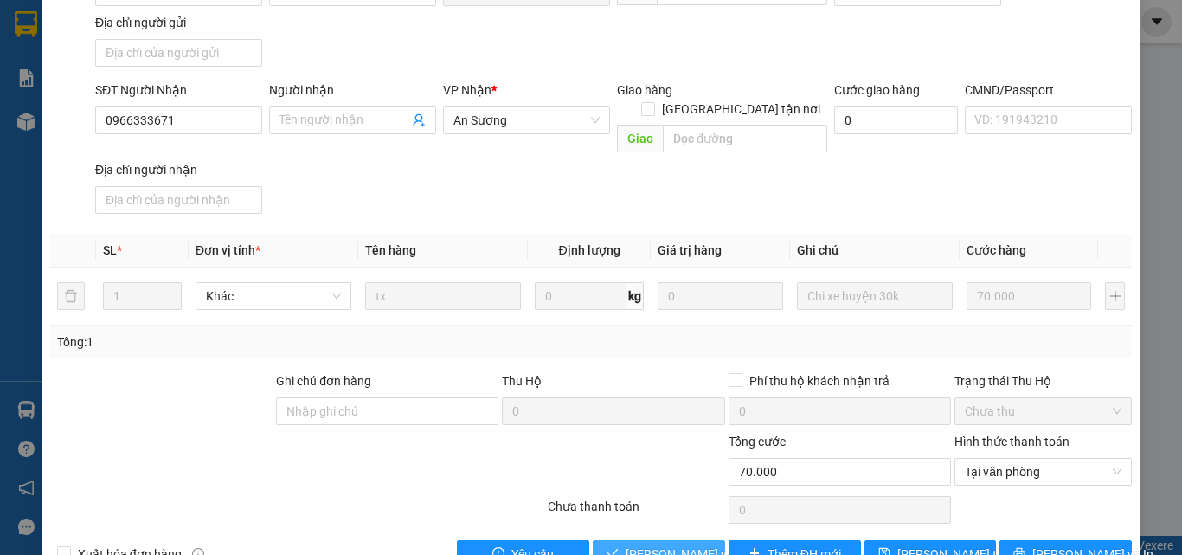
click at [638, 544] on span "Lưu và Giao hàng" at bounding box center [708, 553] width 166 height 19
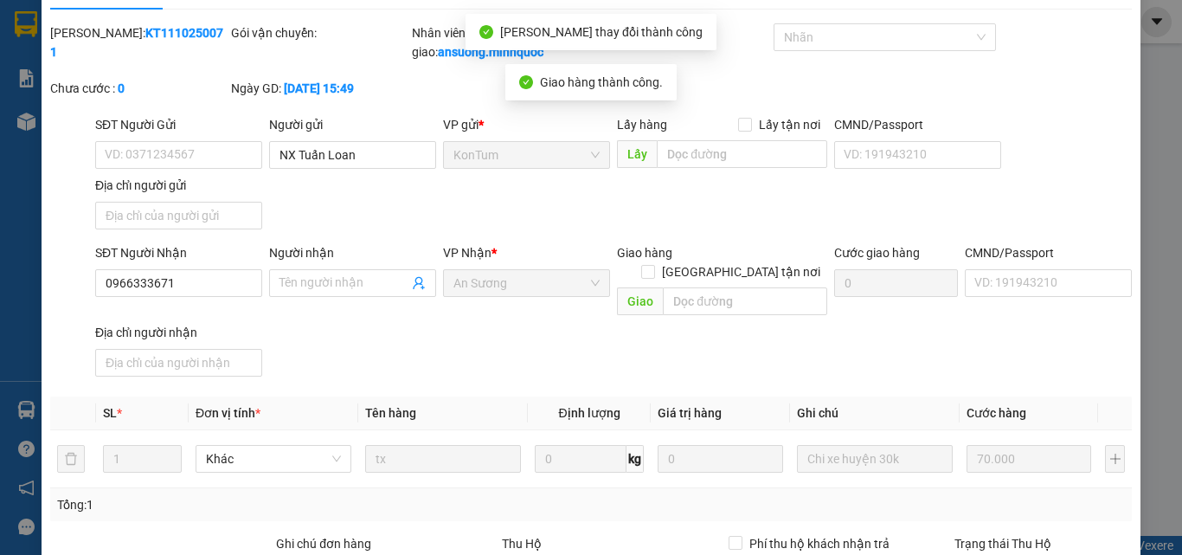
scroll to position [0, 0]
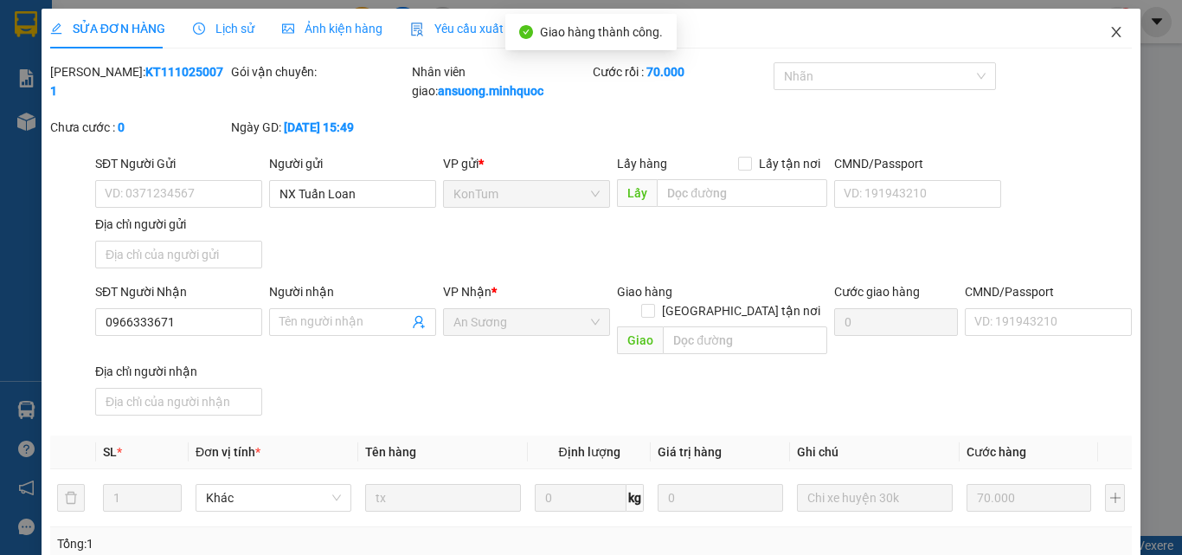
click at [1112, 32] on icon "close" at bounding box center [1117, 32] width 10 height 10
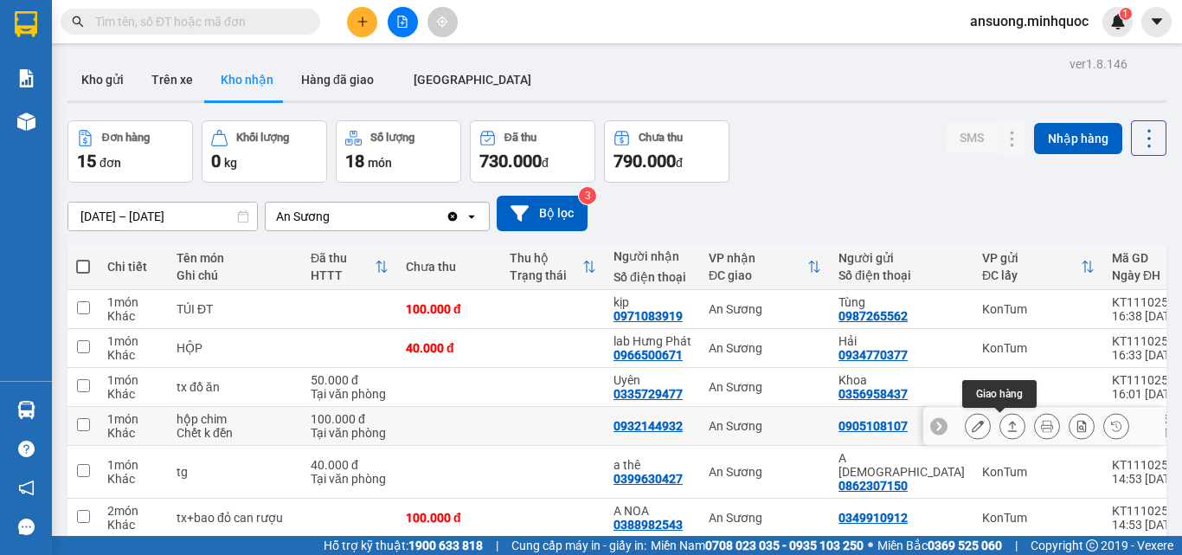
click at [1008, 426] on button at bounding box center [1012, 426] width 24 height 30
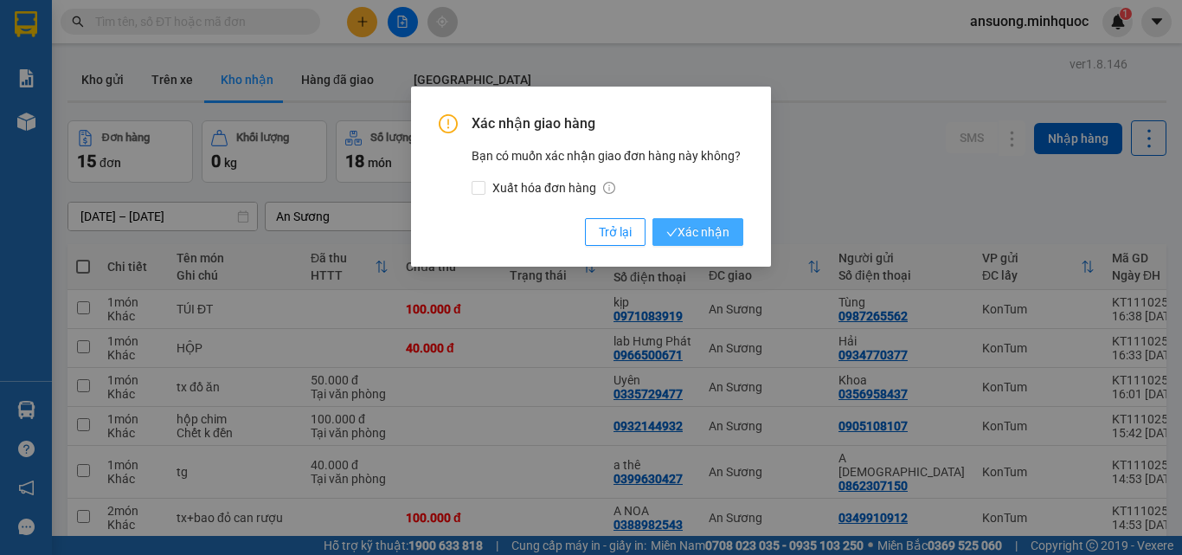
click at [704, 224] on span "Xác nhận" at bounding box center [697, 231] width 63 height 19
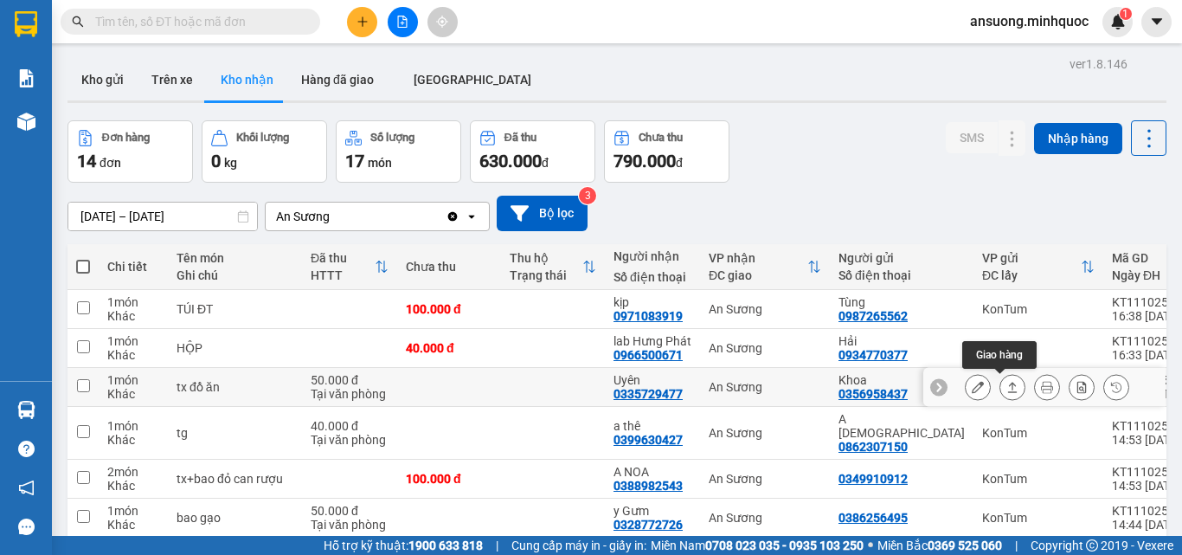
click at [1006, 389] on icon at bounding box center [1012, 387] width 12 height 12
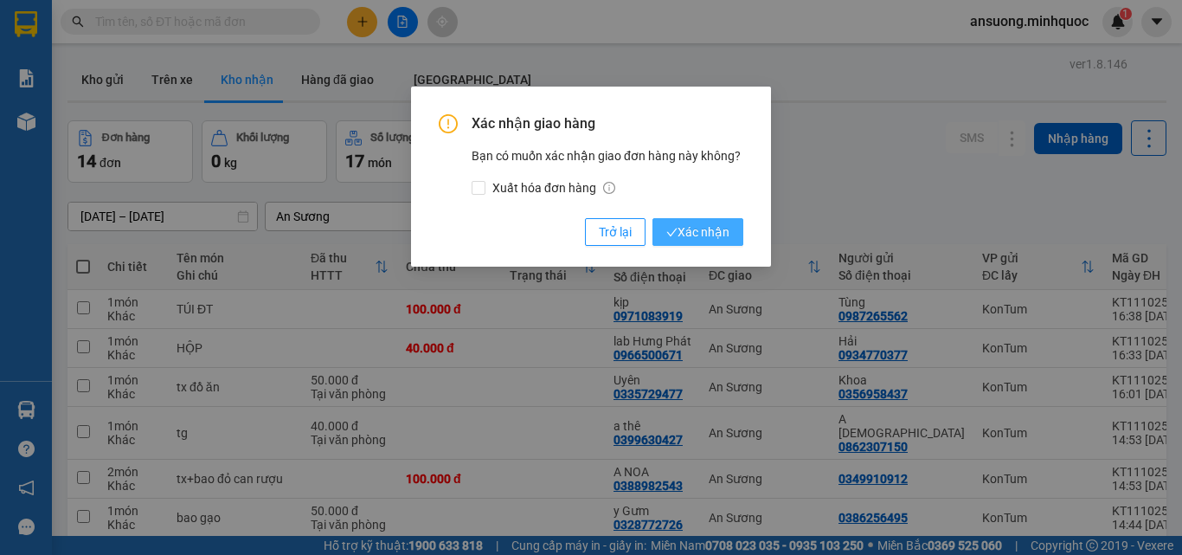
click at [689, 222] on span "Xác nhận" at bounding box center [697, 231] width 63 height 19
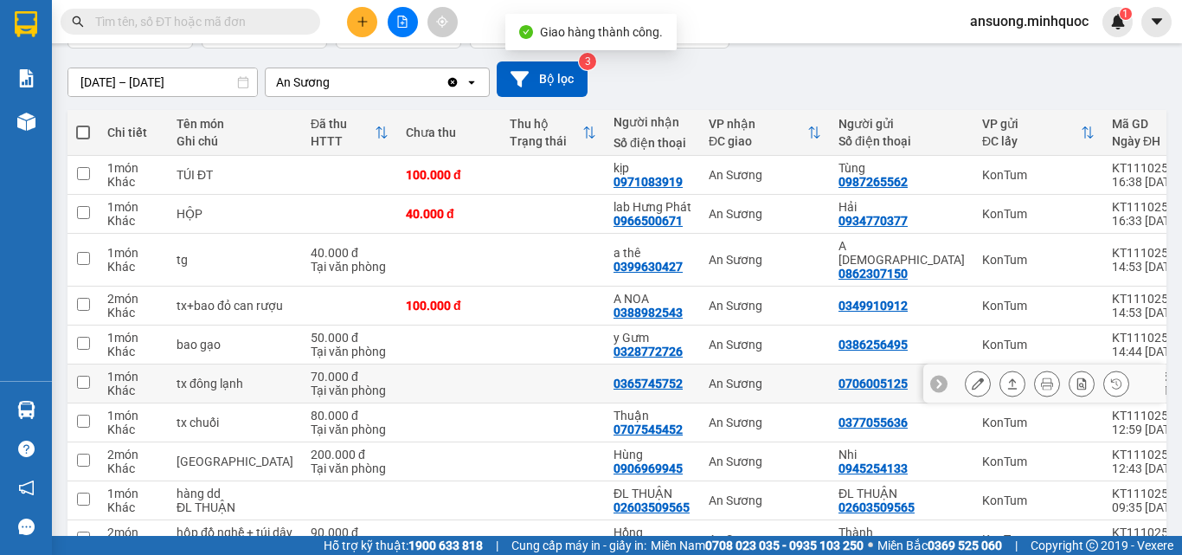
scroll to position [173, 0]
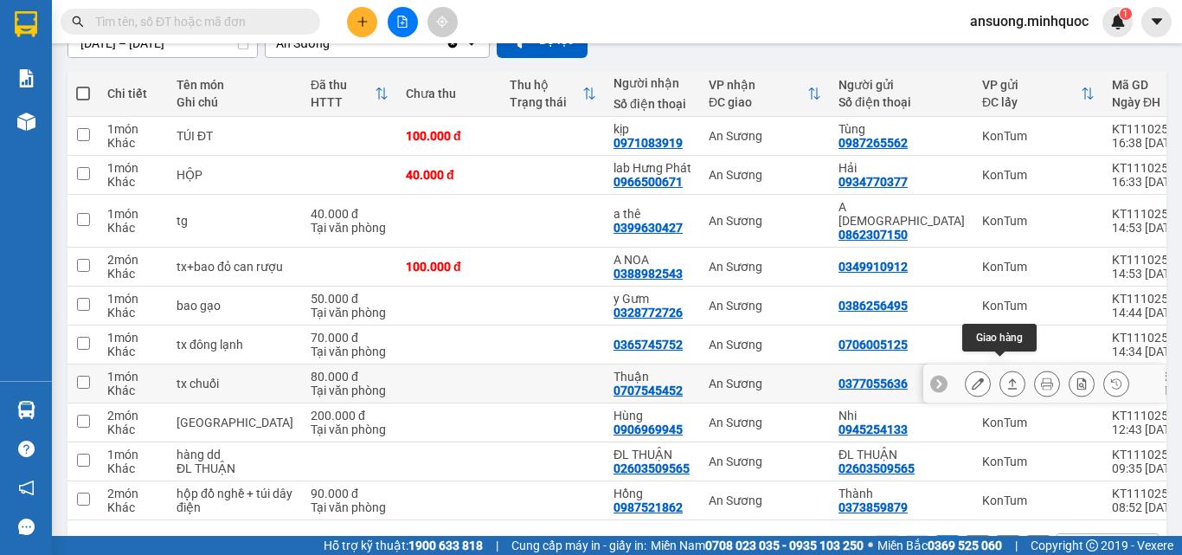
click at [1000, 369] on button at bounding box center [1012, 384] width 24 height 30
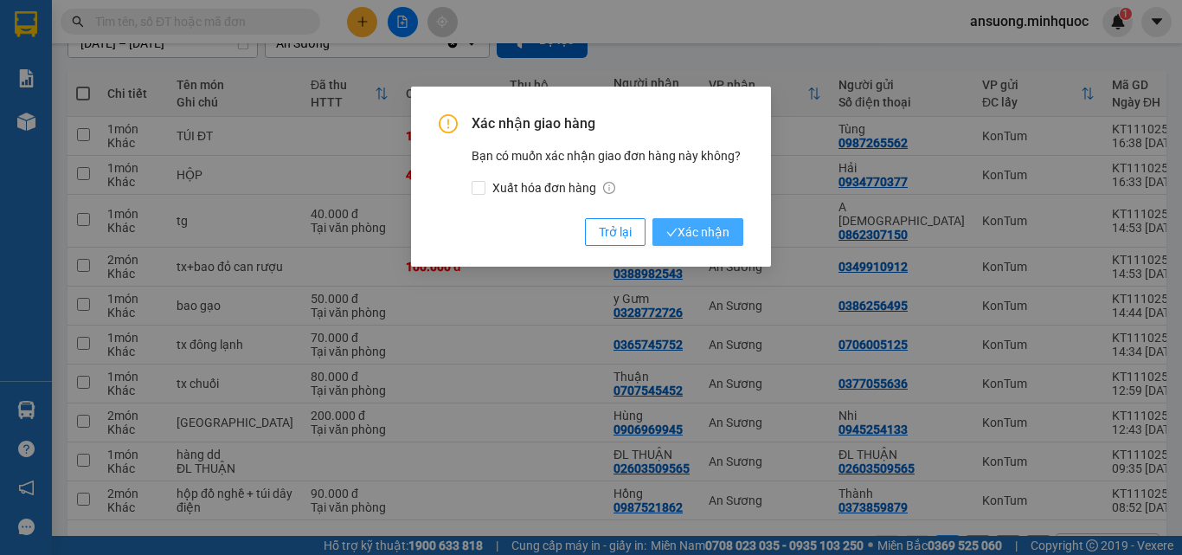
click at [701, 228] on span "Xác nhận" at bounding box center [697, 231] width 63 height 19
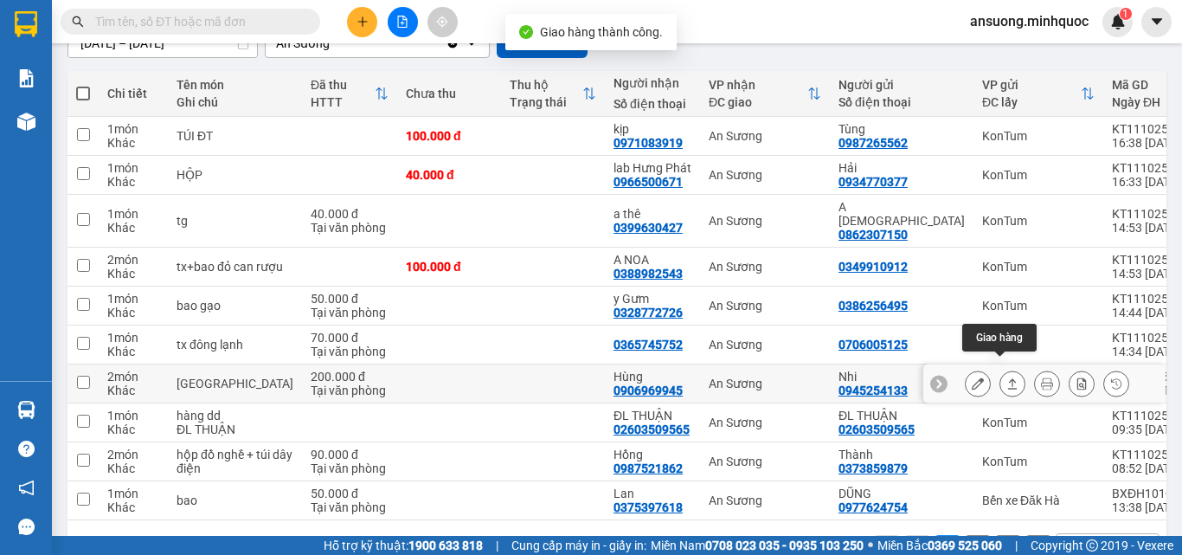
click at [1000, 369] on button at bounding box center [1012, 384] width 24 height 30
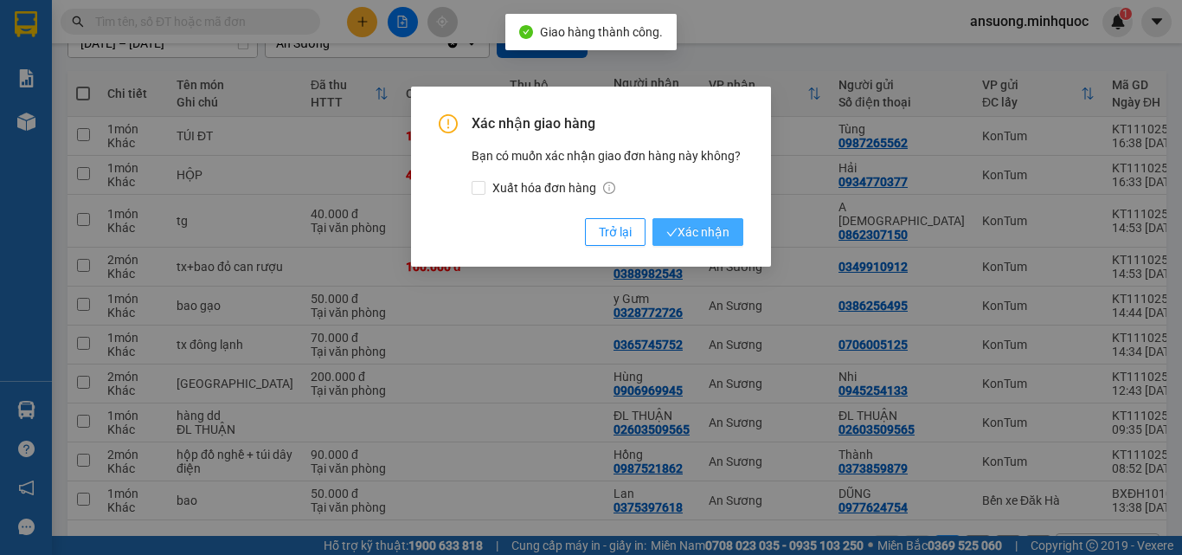
click at [715, 228] on span "Xác nhận" at bounding box center [697, 231] width 63 height 19
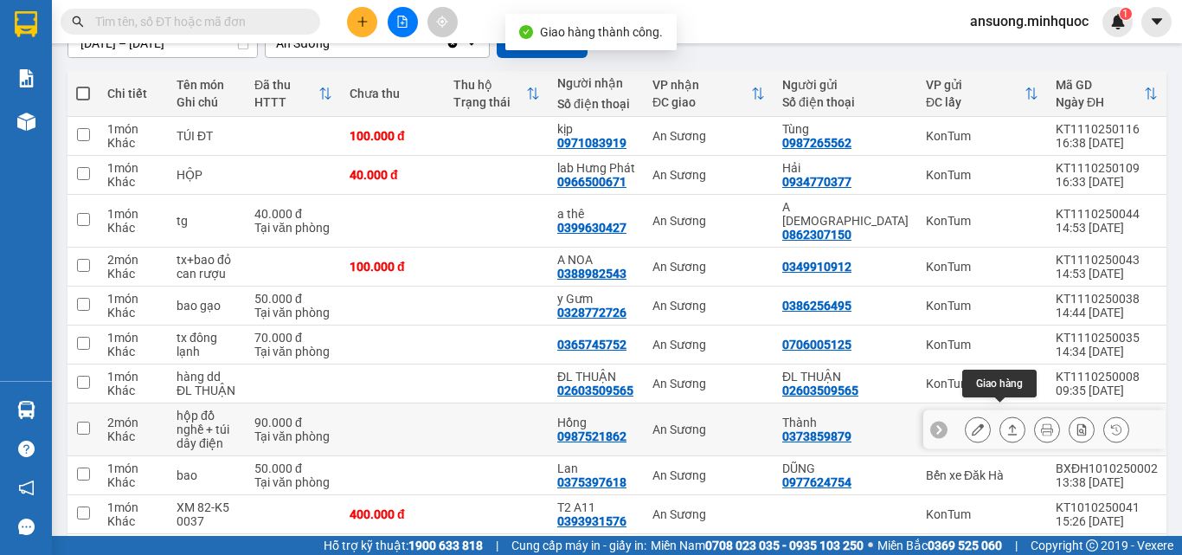
click at [1000, 419] on button at bounding box center [1012, 429] width 24 height 30
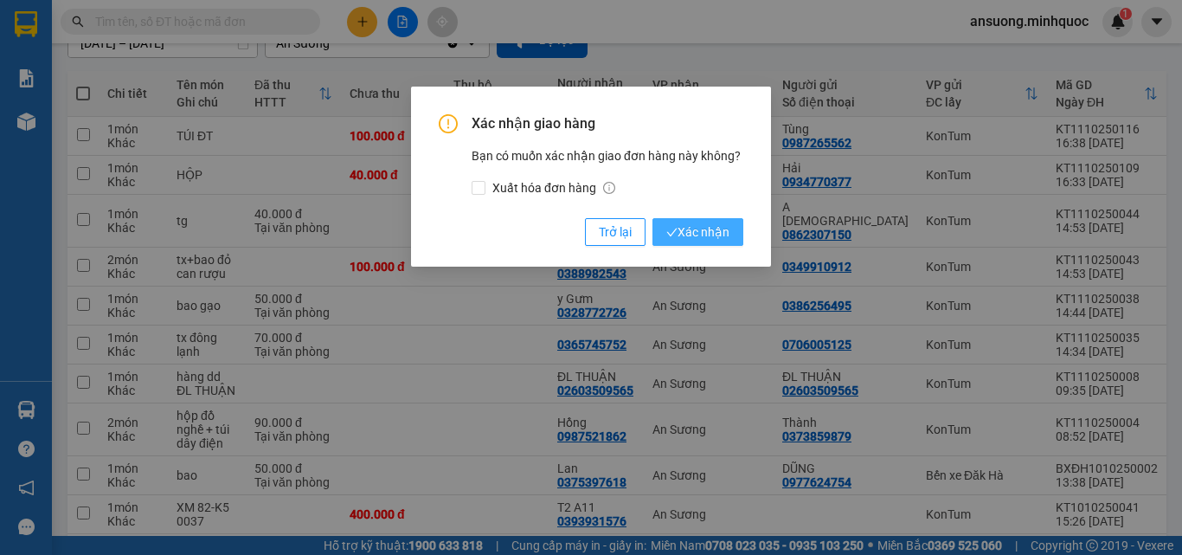
click at [706, 219] on button "Xác nhận" at bounding box center [697, 232] width 91 height 28
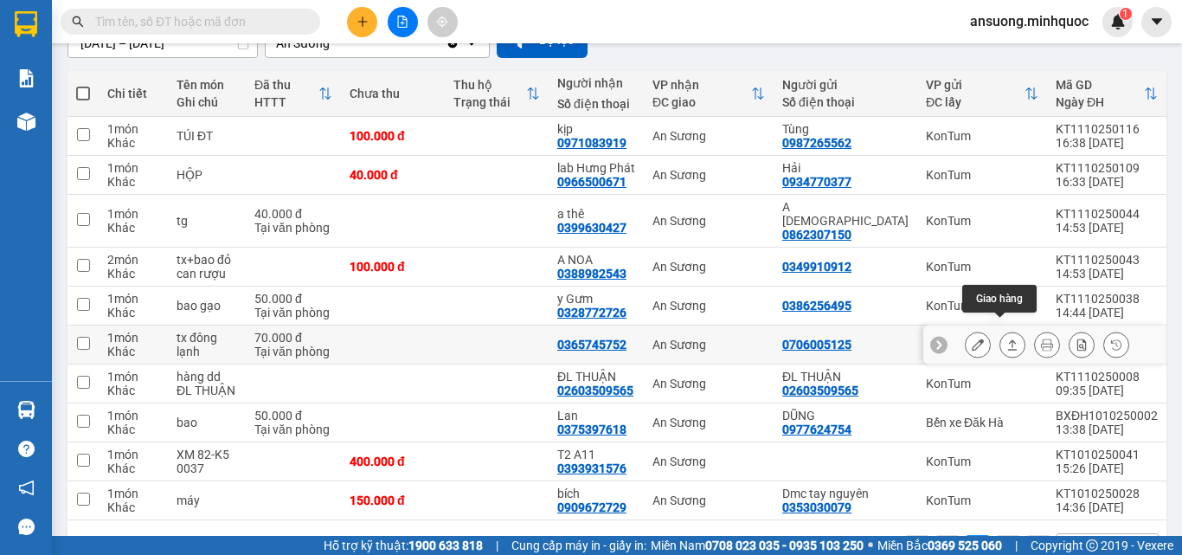
click at [1008, 330] on button at bounding box center [1012, 345] width 24 height 30
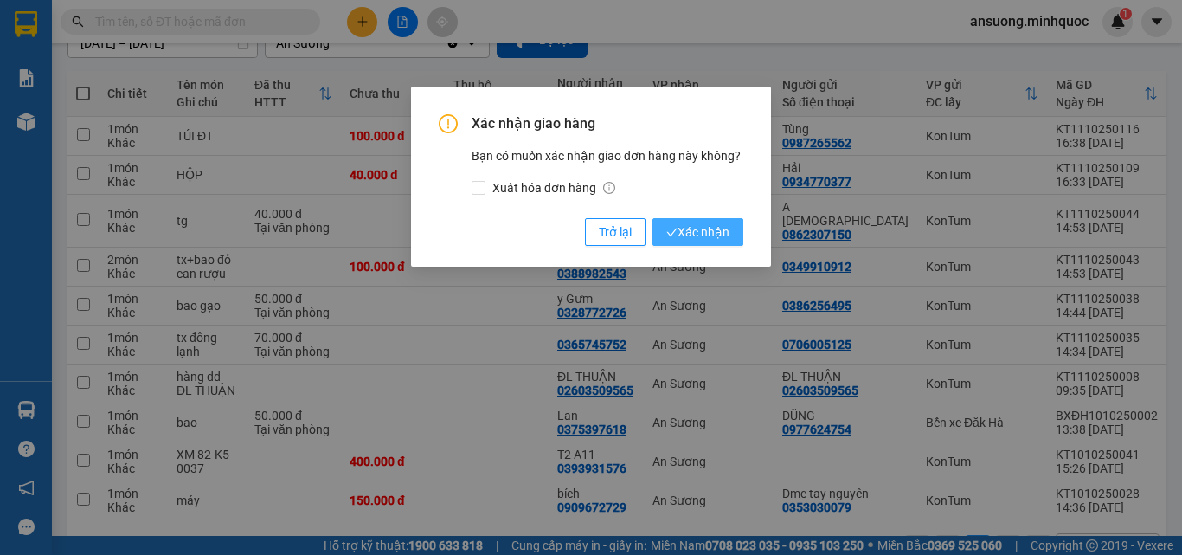
click at [695, 233] on span "Xác nhận" at bounding box center [697, 231] width 63 height 19
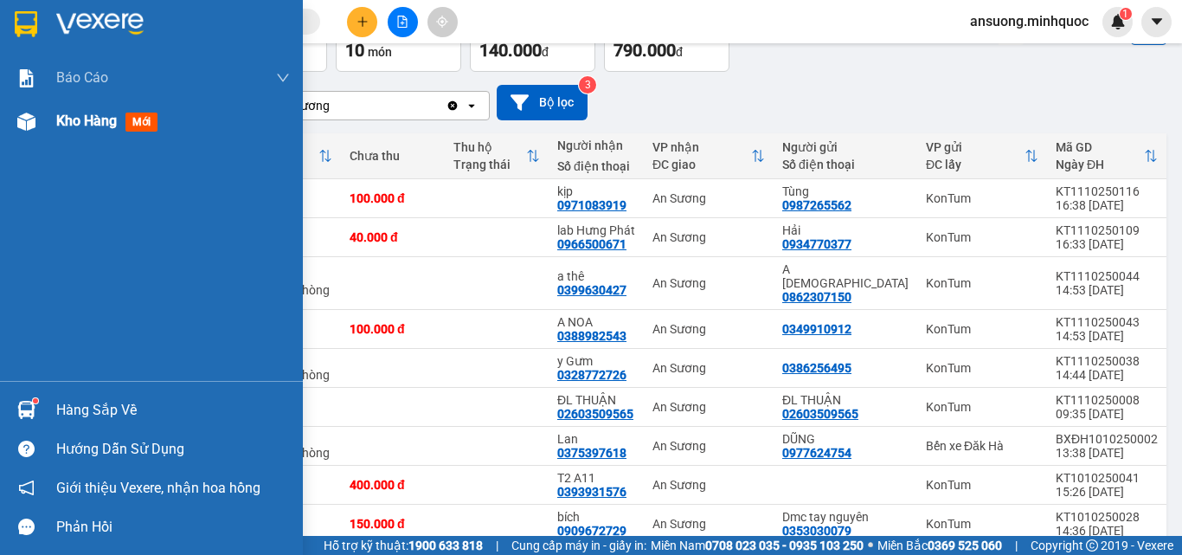
scroll to position [87, 0]
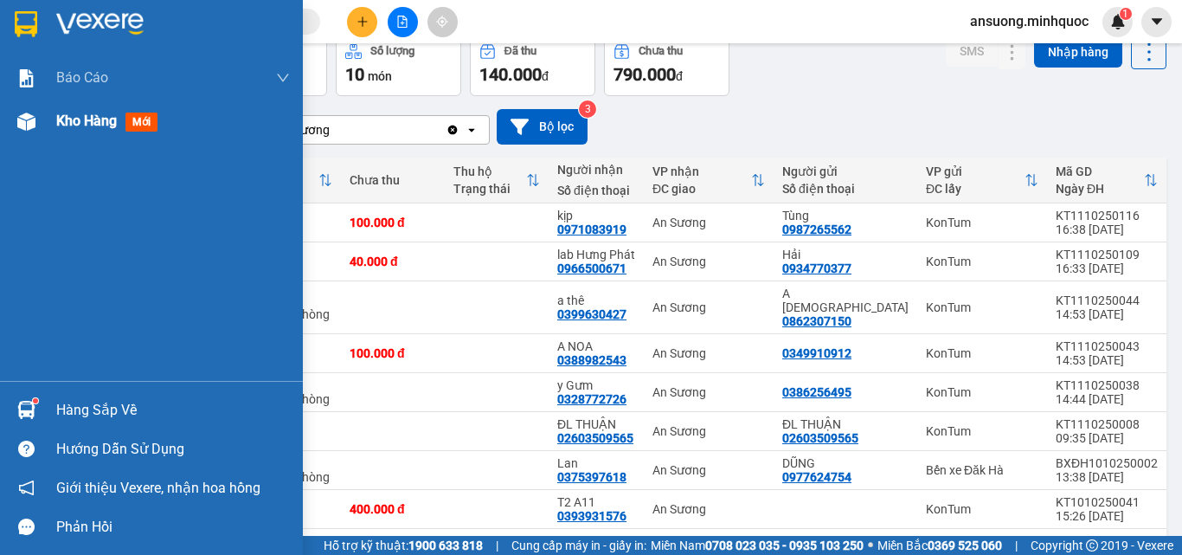
click at [15, 135] on div at bounding box center [26, 121] width 30 height 30
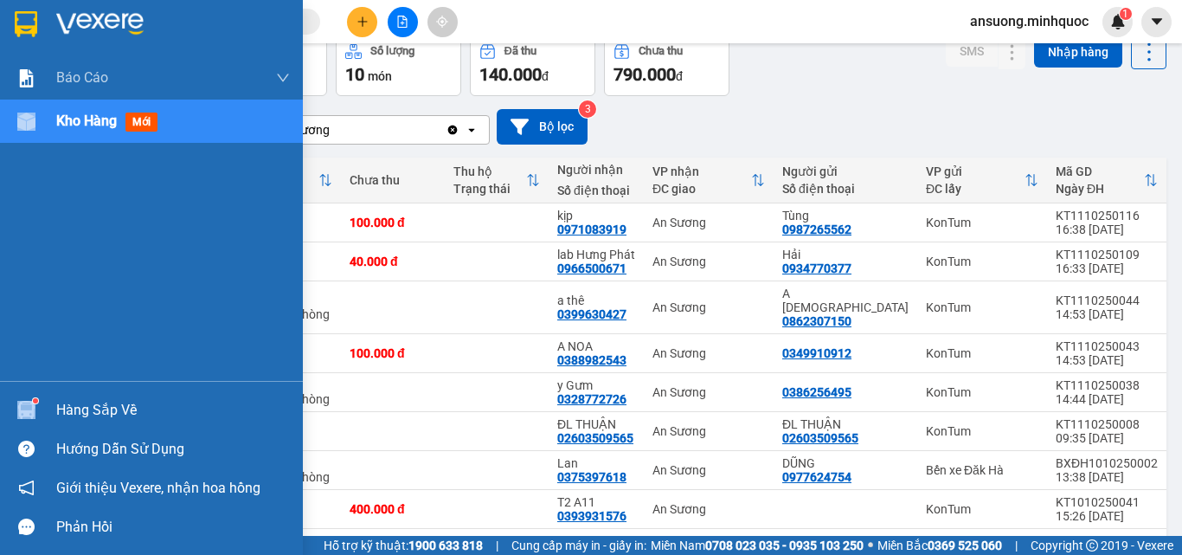
click at [15, 135] on div at bounding box center [26, 121] width 30 height 30
click at [15, 133] on div at bounding box center [26, 121] width 30 height 30
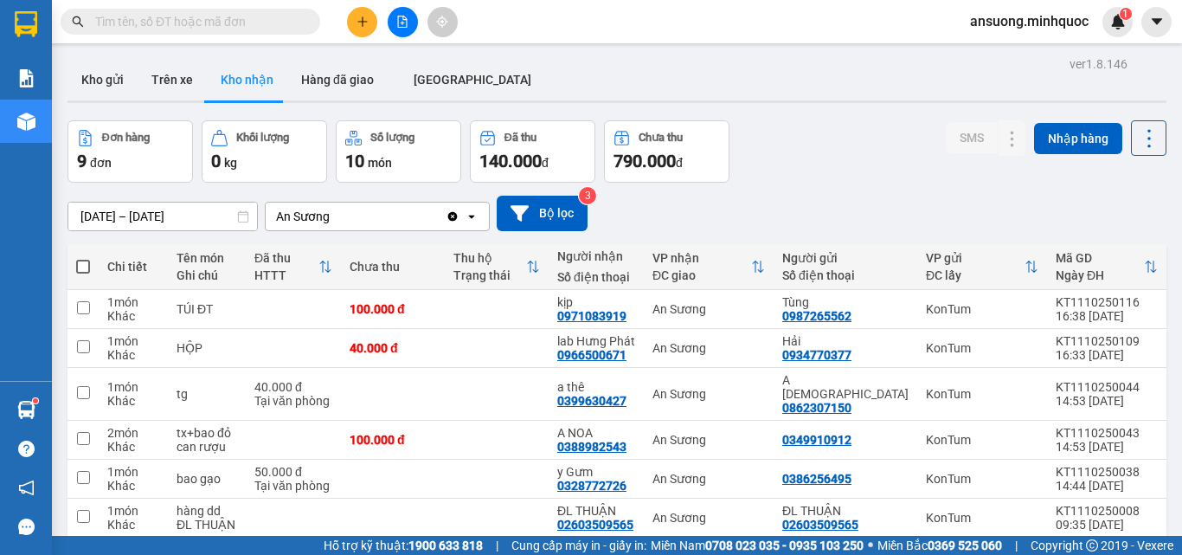
click at [398, 29] on button at bounding box center [403, 22] width 30 height 30
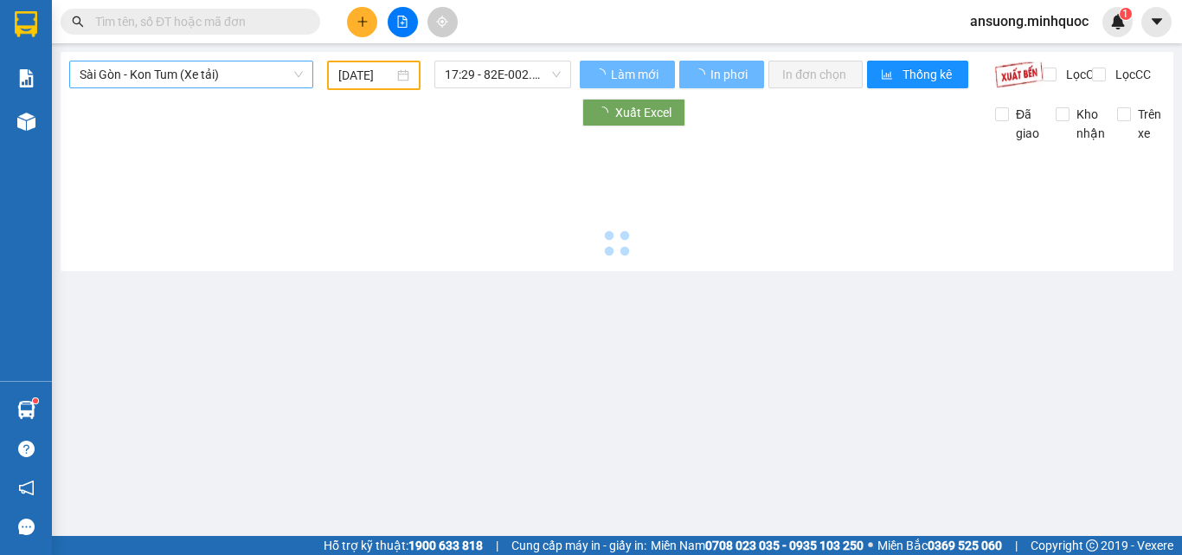
click at [215, 63] on span "Sài Gòn - Kon Tum (Xe tải)" at bounding box center [191, 74] width 223 height 26
type input "[DATE]"
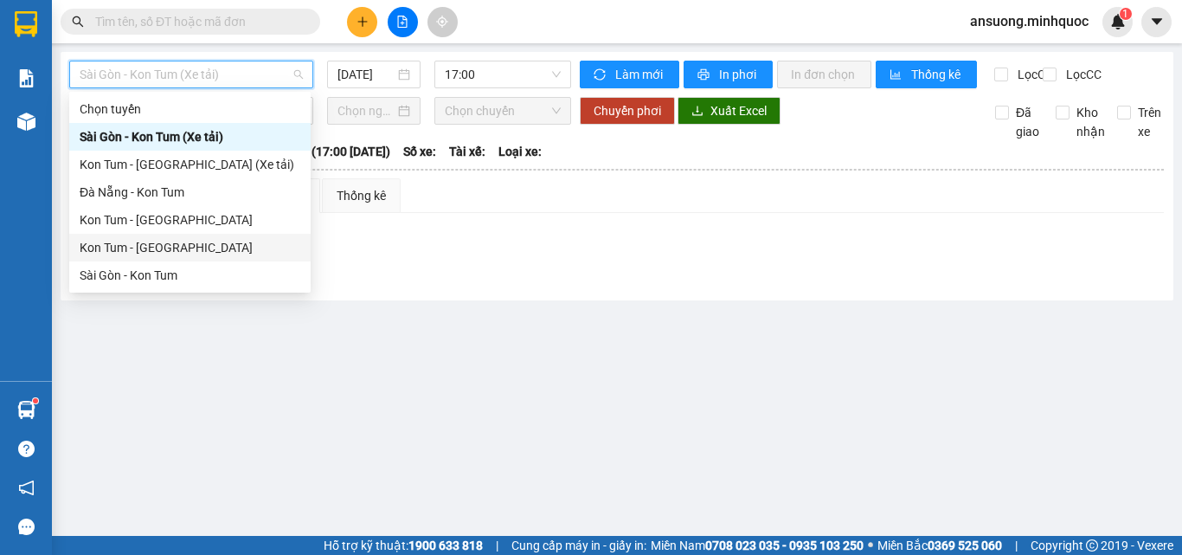
click at [135, 260] on div "Kon Tum - [GEOGRAPHIC_DATA]" at bounding box center [189, 248] width 241 height 28
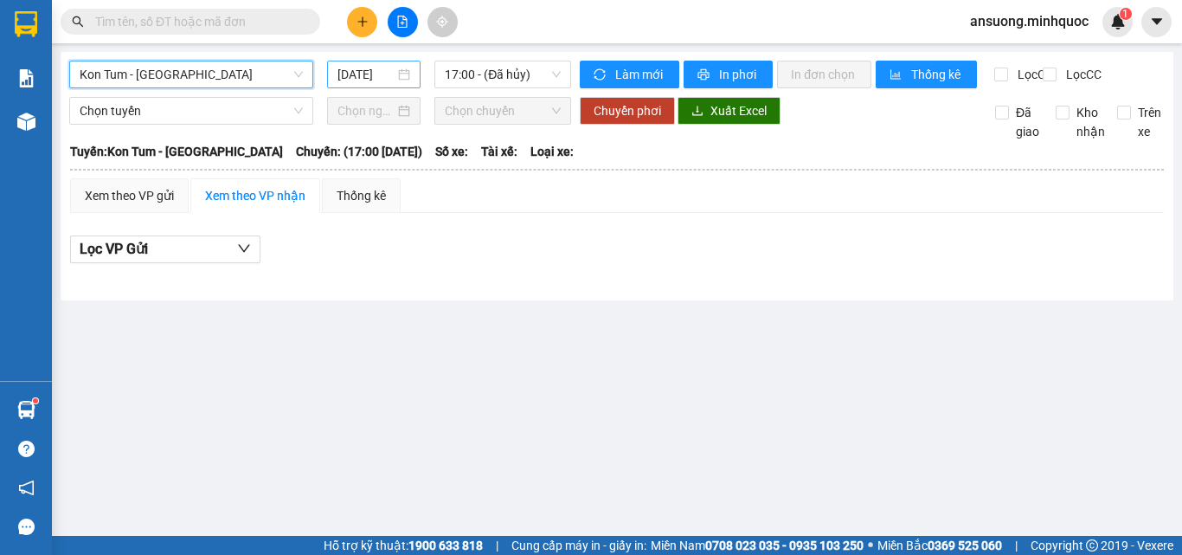
click at [384, 67] on input "[DATE]" at bounding box center [365, 74] width 57 height 19
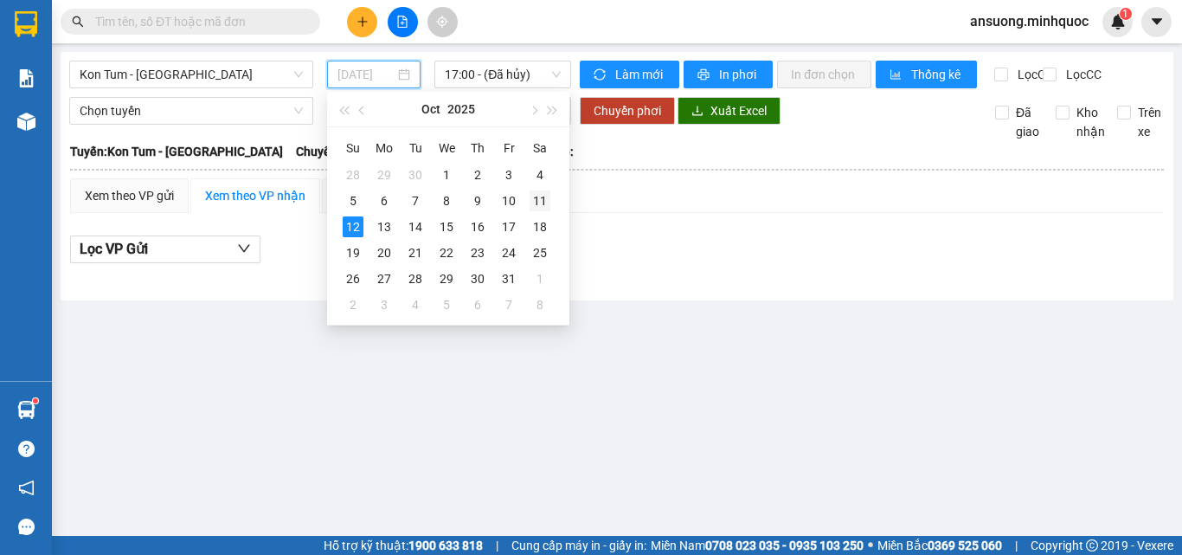
click at [541, 209] on div "11" at bounding box center [539, 200] width 21 height 21
type input "[DATE]"
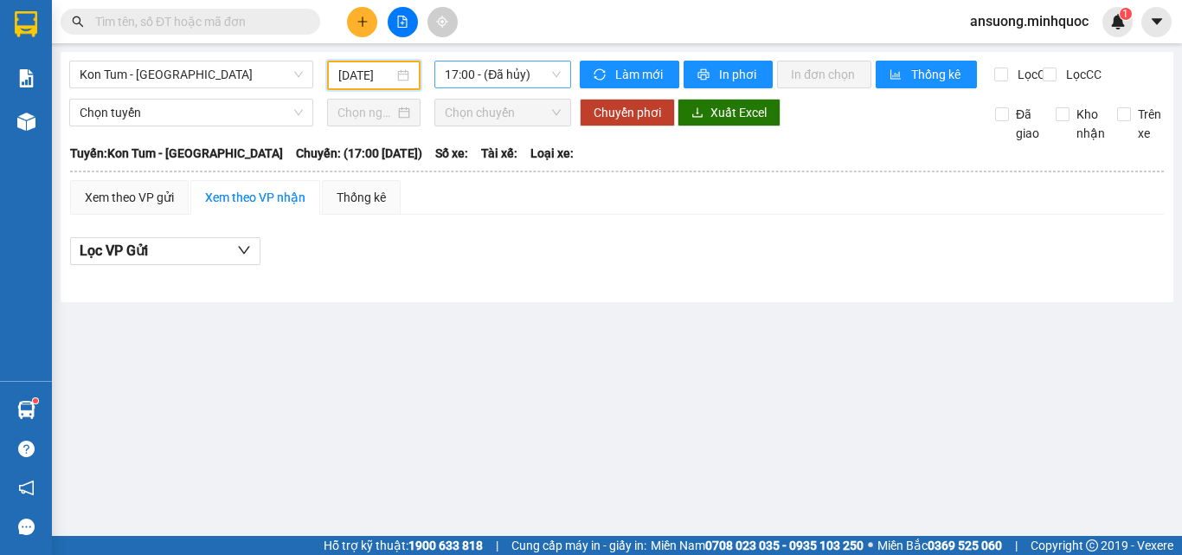
click at [526, 82] on span "17:00 - (Đã hủy)" at bounding box center [503, 74] width 116 height 26
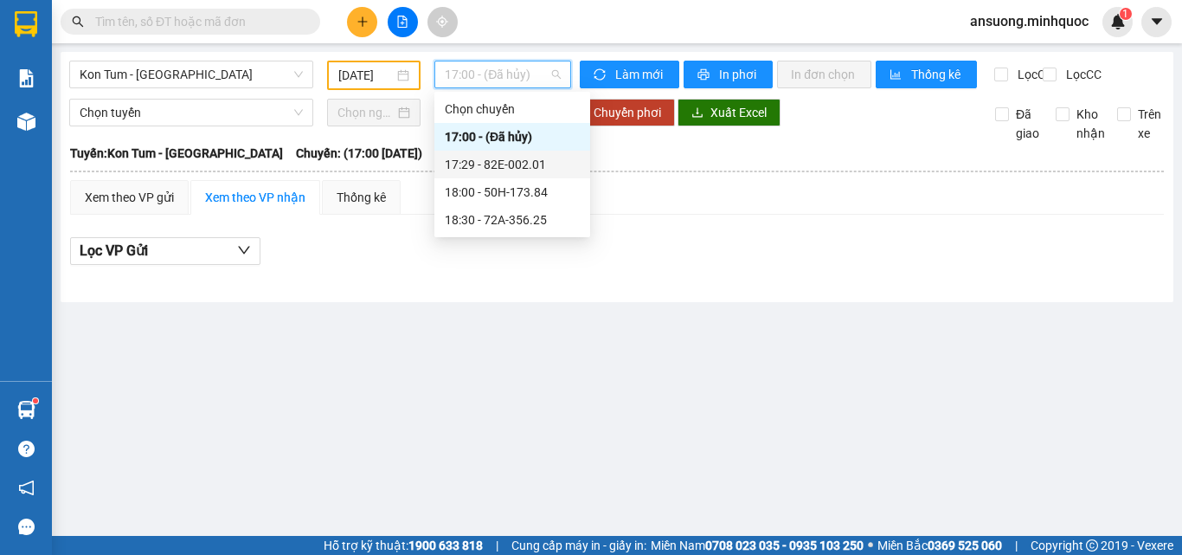
click at [529, 168] on div "17:29 - 82E-002.01" at bounding box center [512, 164] width 135 height 19
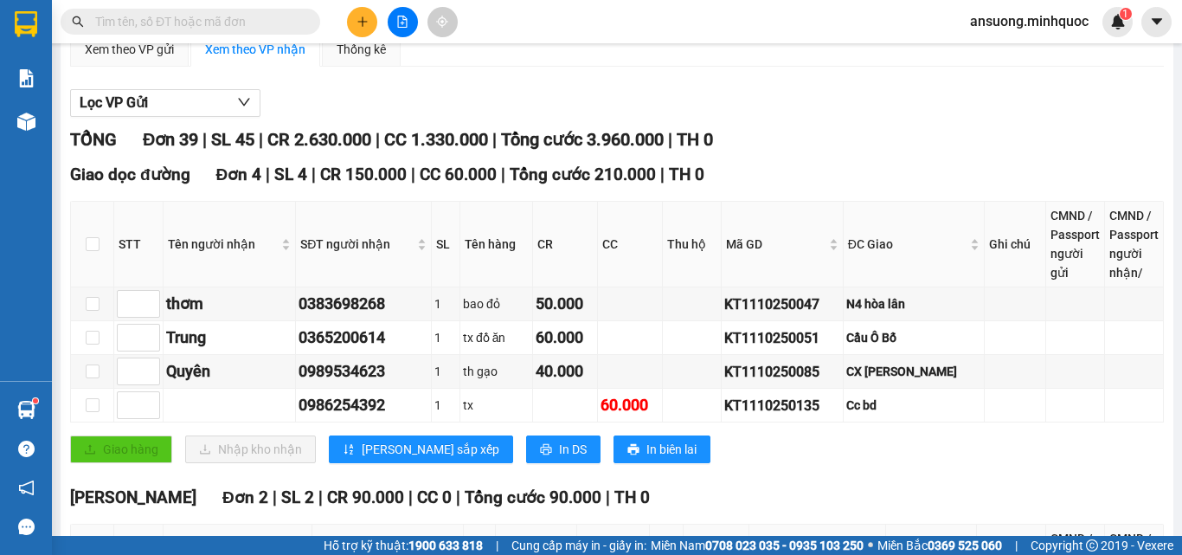
scroll to position [433, 0]
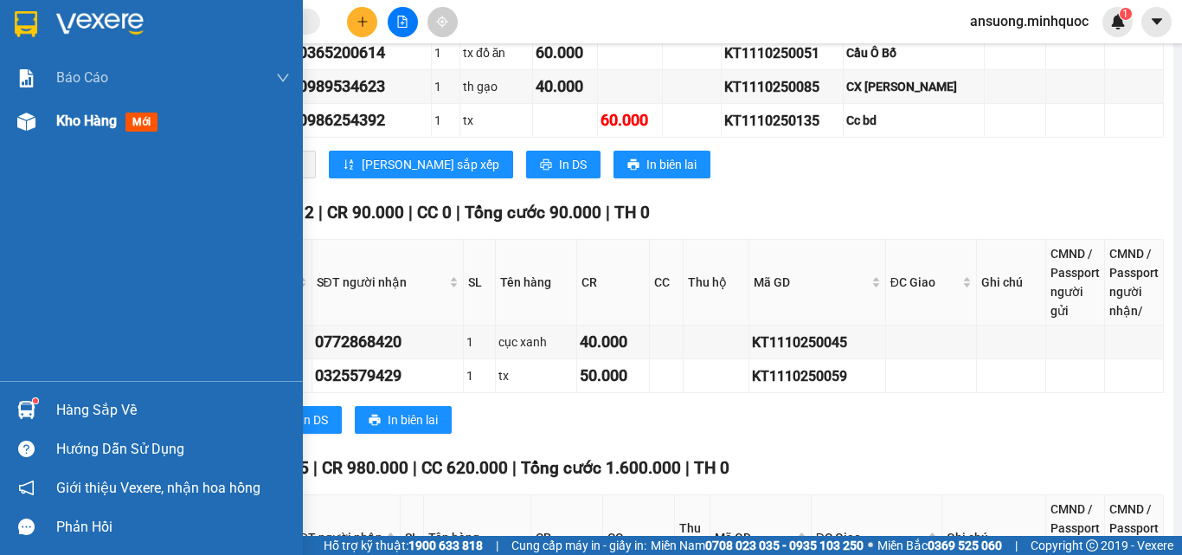
click at [11, 121] on div at bounding box center [26, 121] width 30 height 30
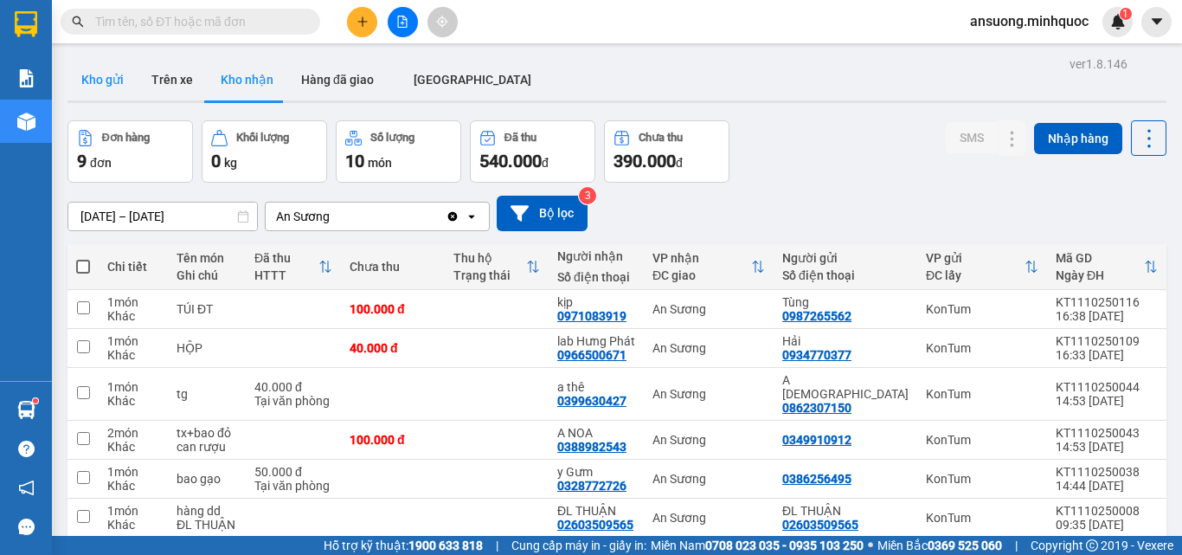
click at [106, 84] on button "Kho gửi" at bounding box center [102, 80] width 70 height 42
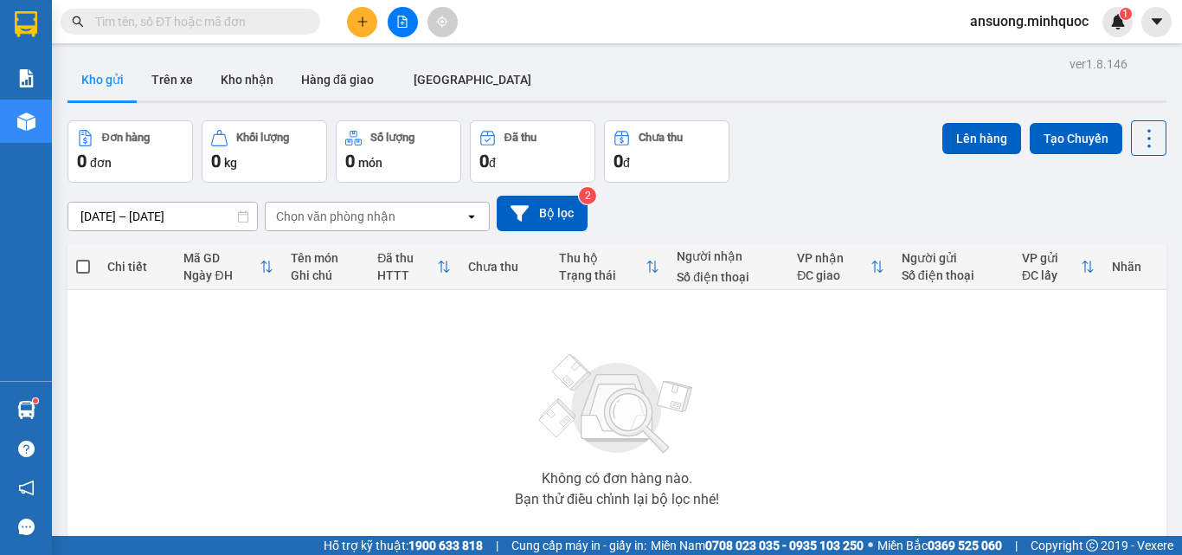
click at [660, 72] on div "Kho gửi Trên xe Kho nhận Hàng đã giao ĐÀ NẴNG" at bounding box center [616, 82] width 1099 height 46
click at [227, 82] on button "Kho nhận" at bounding box center [247, 80] width 80 height 42
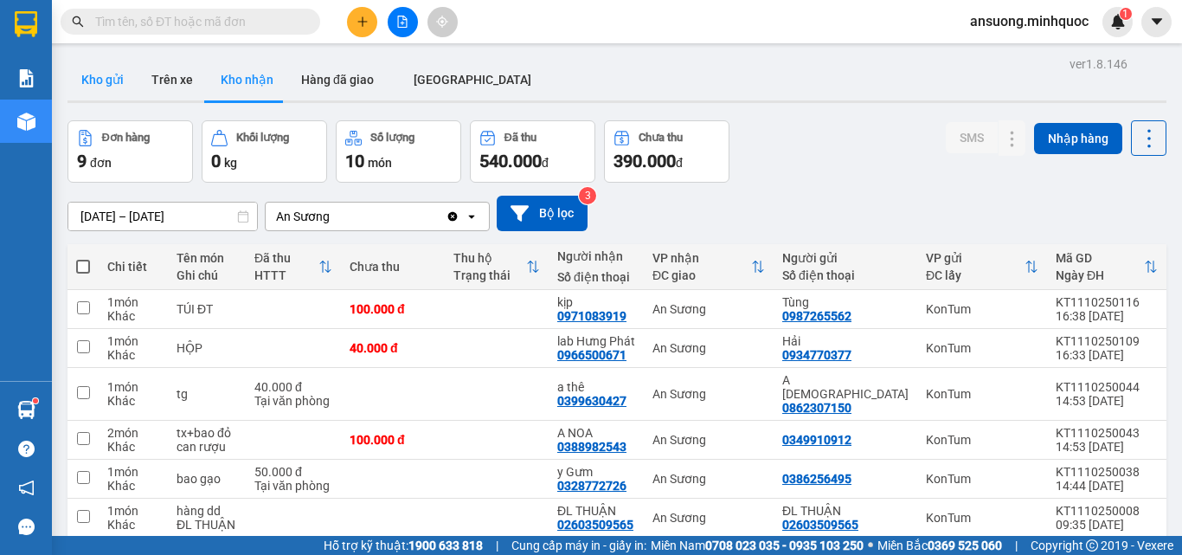
click at [106, 84] on button "Kho gửi" at bounding box center [102, 80] width 70 height 42
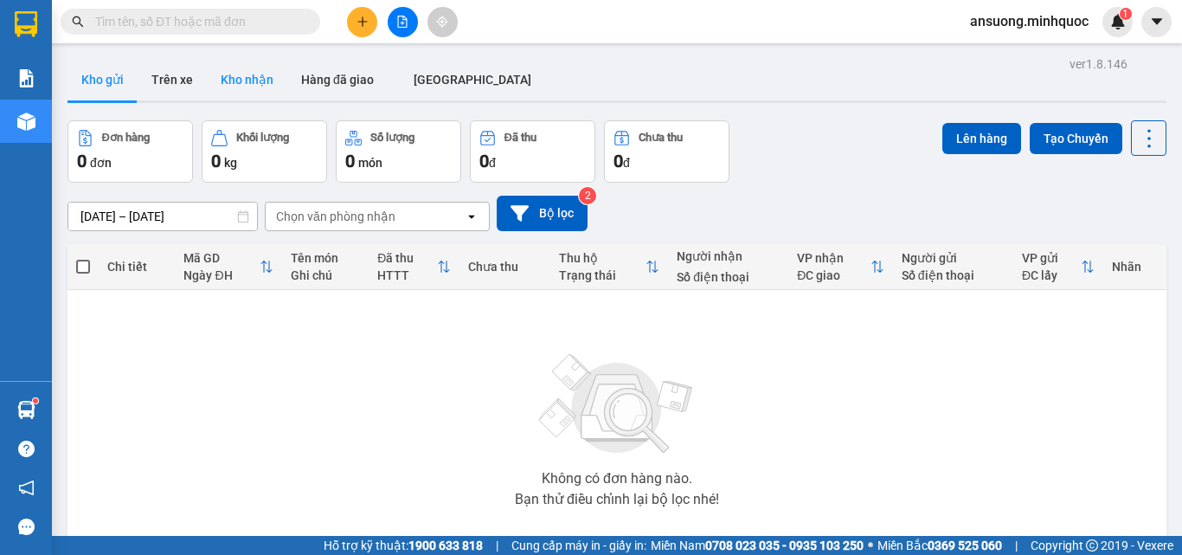
click at [232, 87] on button "Kho nhận" at bounding box center [247, 80] width 80 height 42
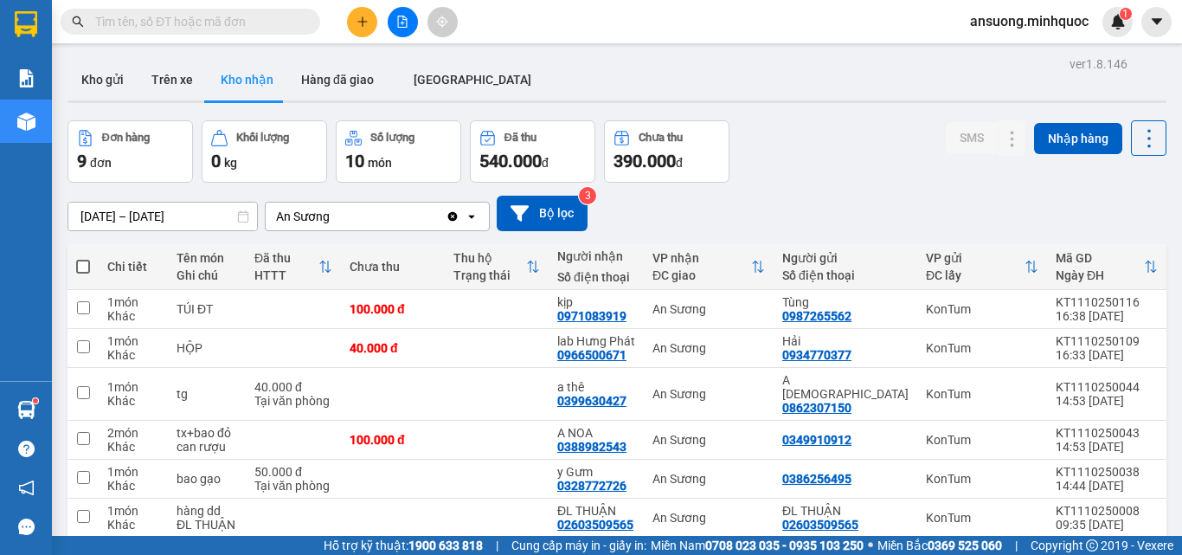
click at [610, 106] on div "ver 1.8.146 Kho gửi Trên xe Kho nhận Hàng đã giao ĐÀ NẴNG Đơn hàng 9 đơn Khối l…" at bounding box center [617, 384] width 1113 height 664
click at [105, 82] on button "Kho gửi" at bounding box center [102, 80] width 70 height 42
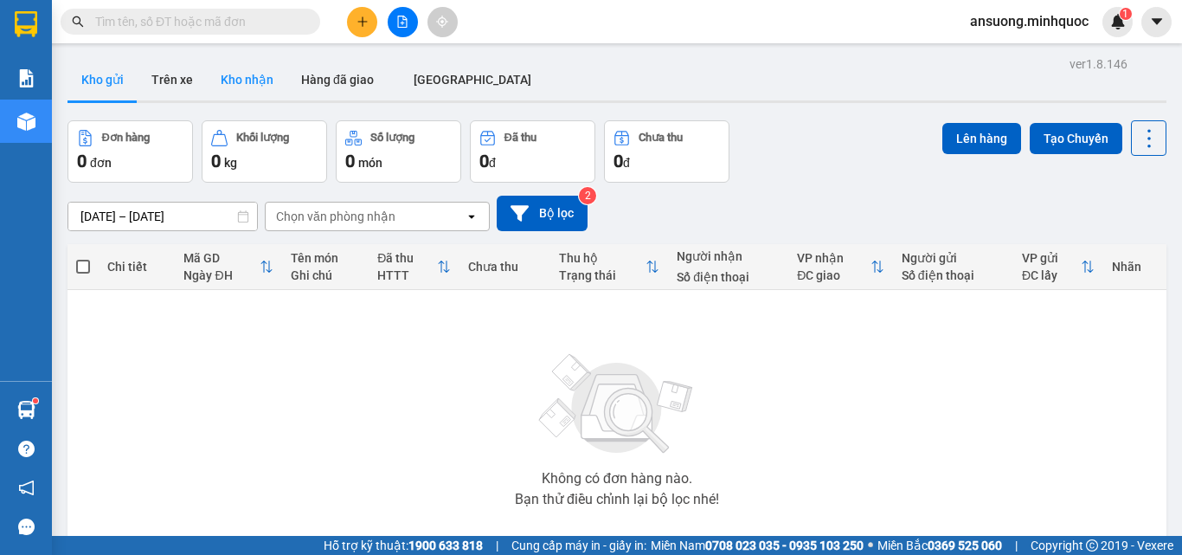
click at [232, 83] on button "Kho nhận" at bounding box center [247, 80] width 80 height 42
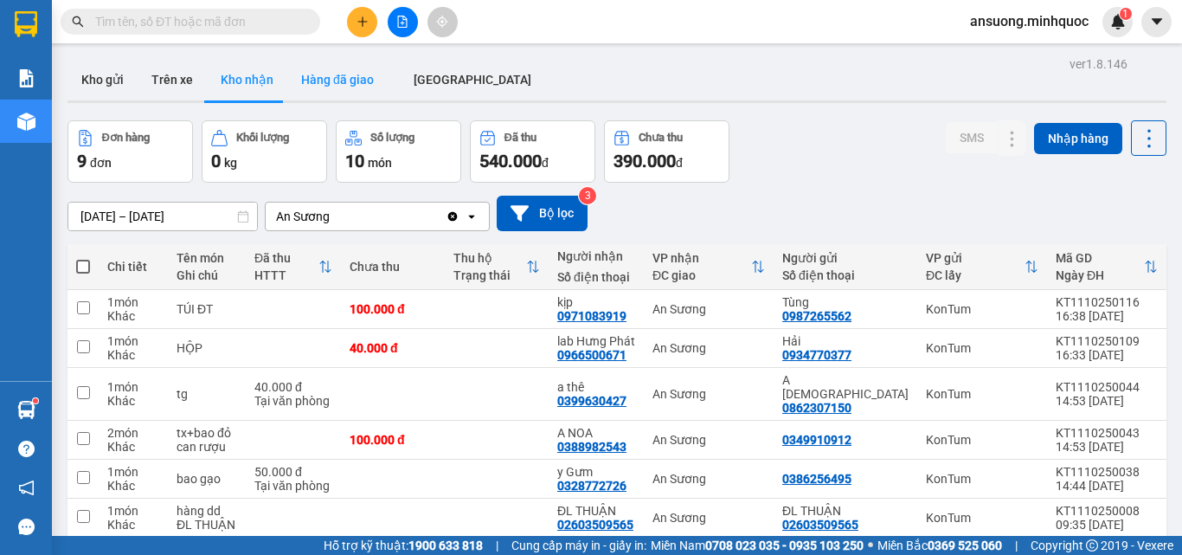
click at [303, 74] on button "Hàng đã giao" at bounding box center [337, 80] width 100 height 42
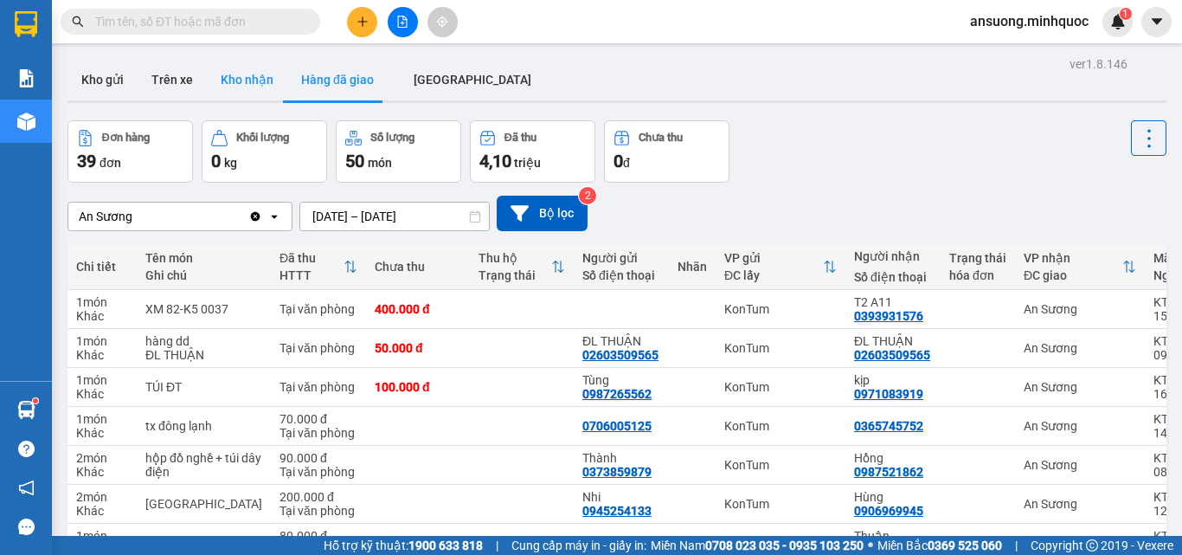
click at [266, 65] on button "Kho nhận" at bounding box center [247, 80] width 80 height 42
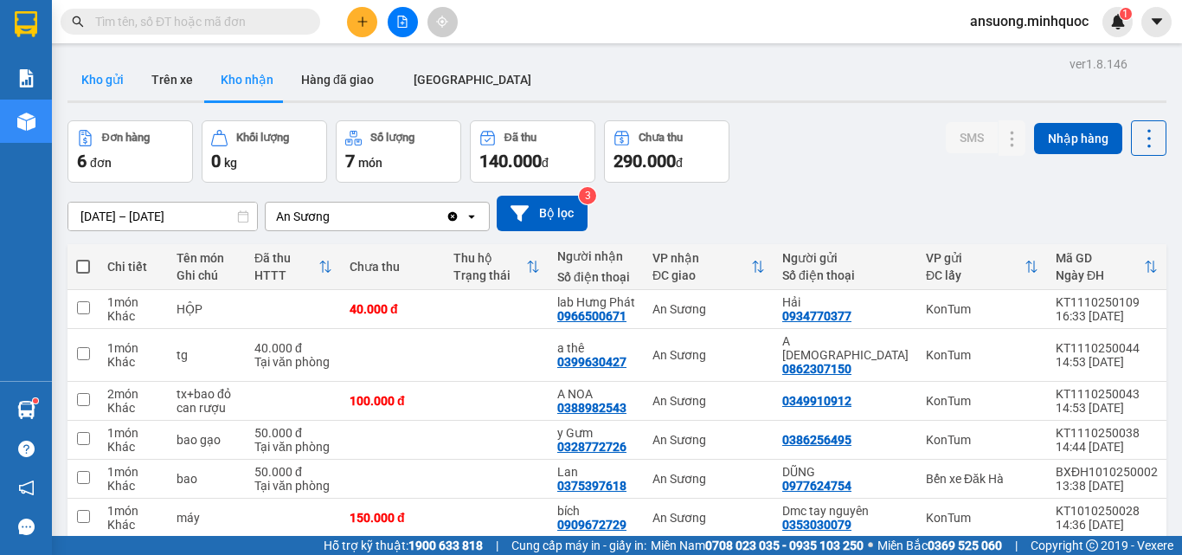
click at [82, 99] on button "Kho gửi" at bounding box center [102, 80] width 70 height 42
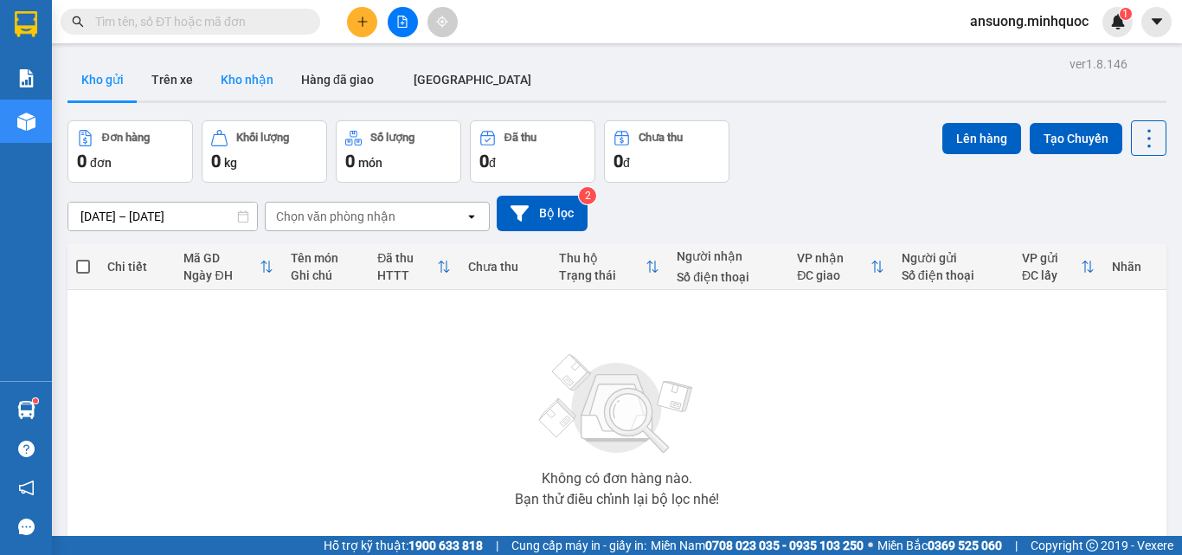
click at [253, 75] on button "Kho nhận" at bounding box center [247, 80] width 80 height 42
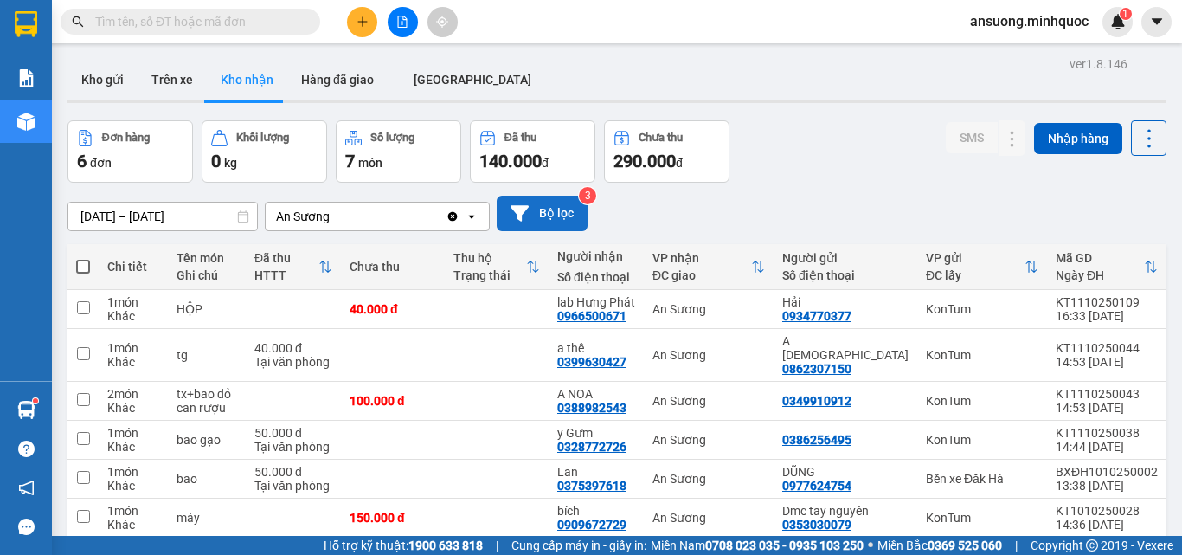
click at [544, 219] on button "Bộ lọc" at bounding box center [542, 213] width 91 height 35
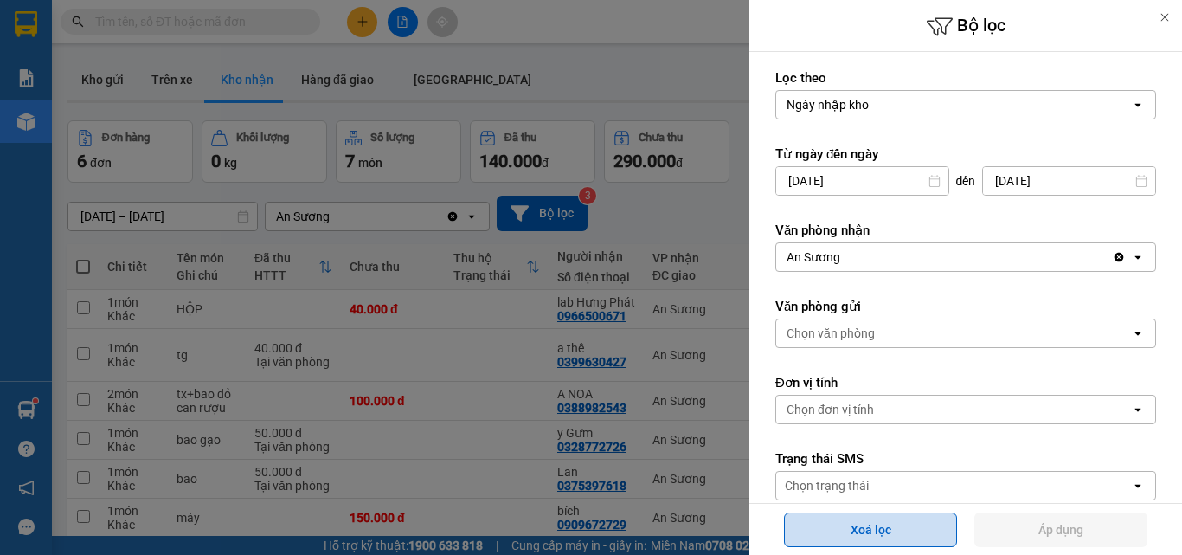
click at [844, 523] on button "Xoá lọc" at bounding box center [870, 529] width 173 height 35
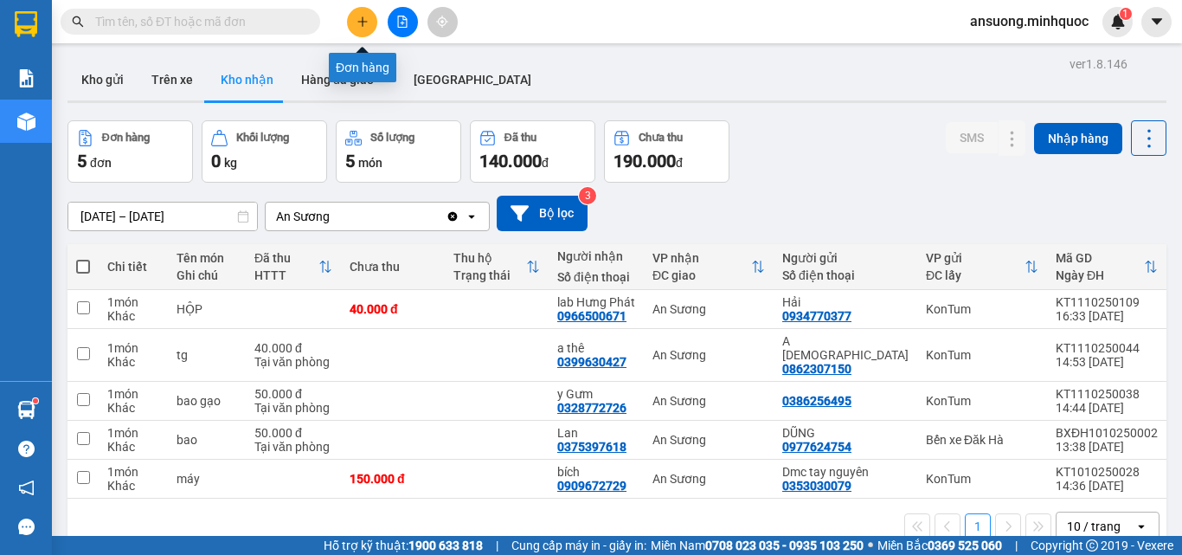
click at [363, 13] on button at bounding box center [362, 22] width 30 height 30
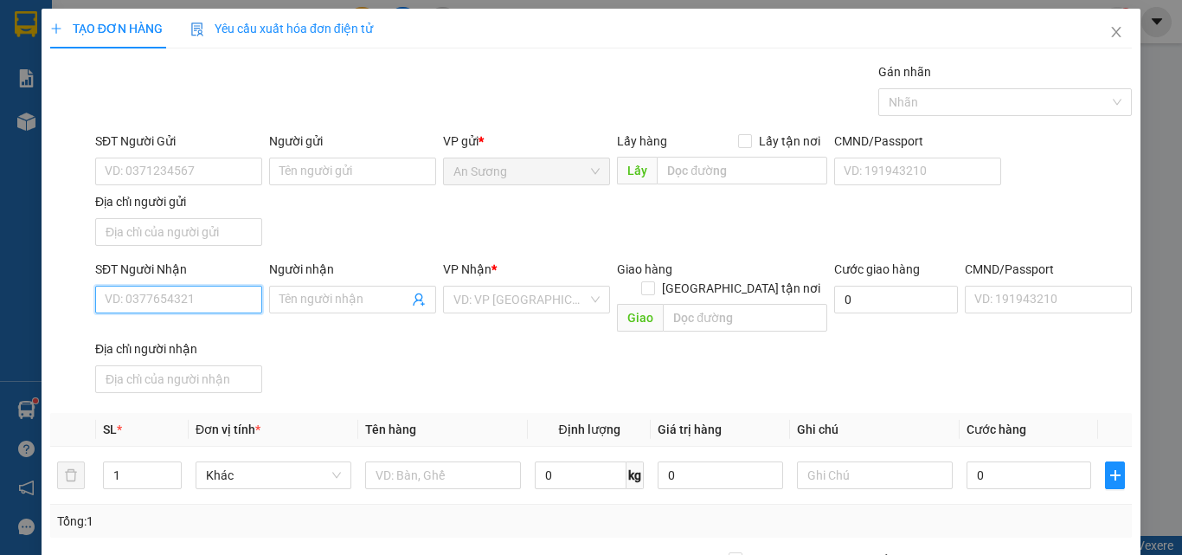
click at [173, 292] on input "SĐT Người Nhận" at bounding box center [178, 299] width 167 height 28
type input "0905311018"
click at [195, 323] on div "0905311018 - công" at bounding box center [176, 334] width 165 height 28
type input "công"
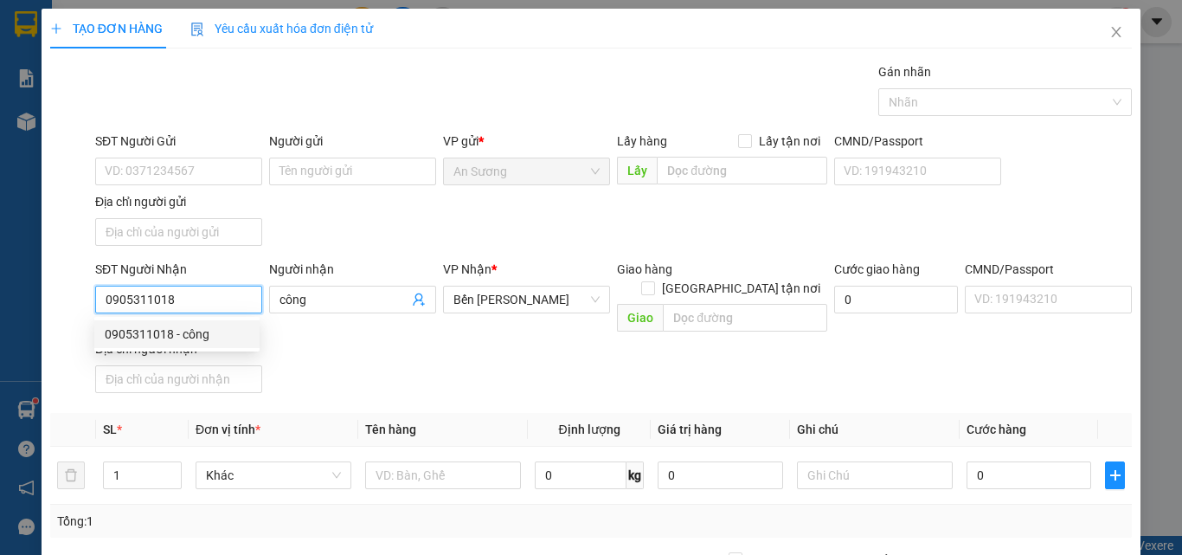
type input "0905311018"
click at [398, 375] on div "SĐT Người Nhận 0905311018 Người nhận công VP Nhận * Bến Xe Ngọc Hồi Giao hàng G…" at bounding box center [613, 330] width 1043 height 140
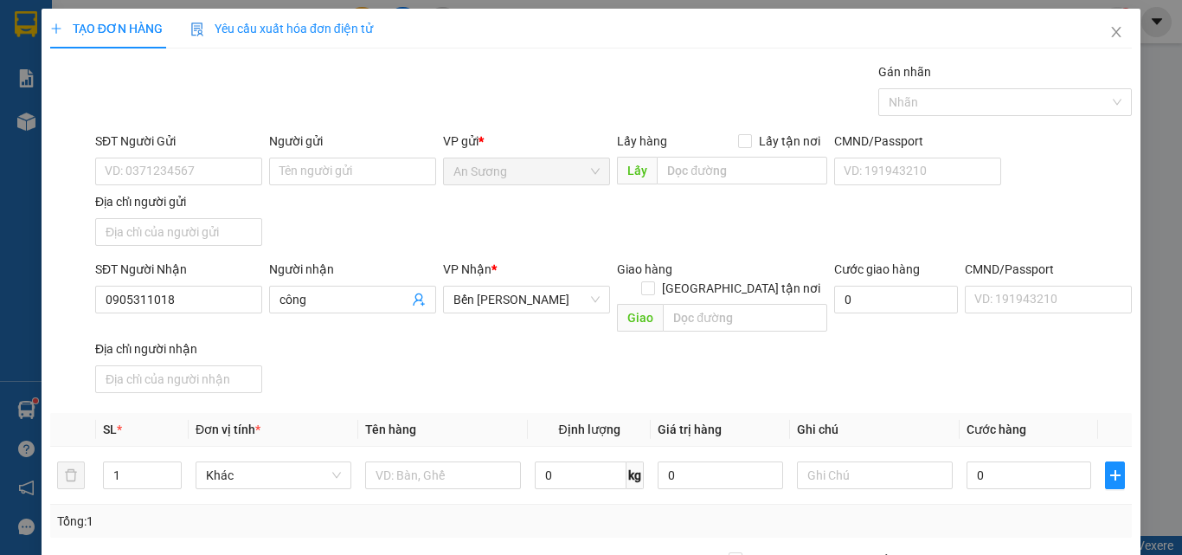
click at [145, 156] on div "SĐT Người Gửi" at bounding box center [178, 144] width 167 height 26
click at [187, 182] on input "SĐT Người Gửi" at bounding box center [178, 171] width 167 height 28
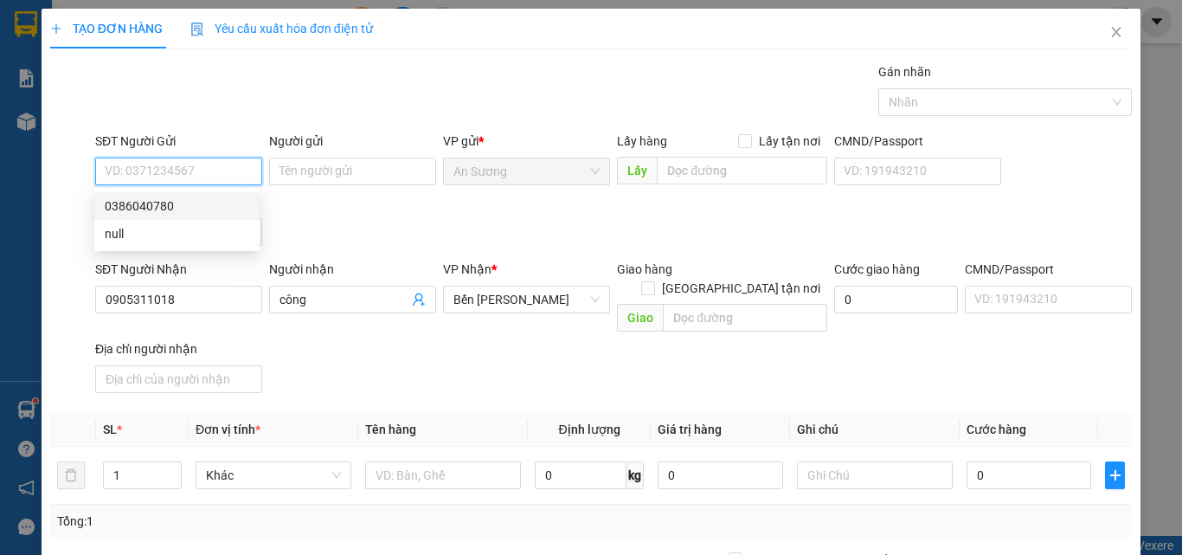
click at [191, 208] on div "0386040780" at bounding box center [177, 205] width 144 height 19
type input "0386040780"
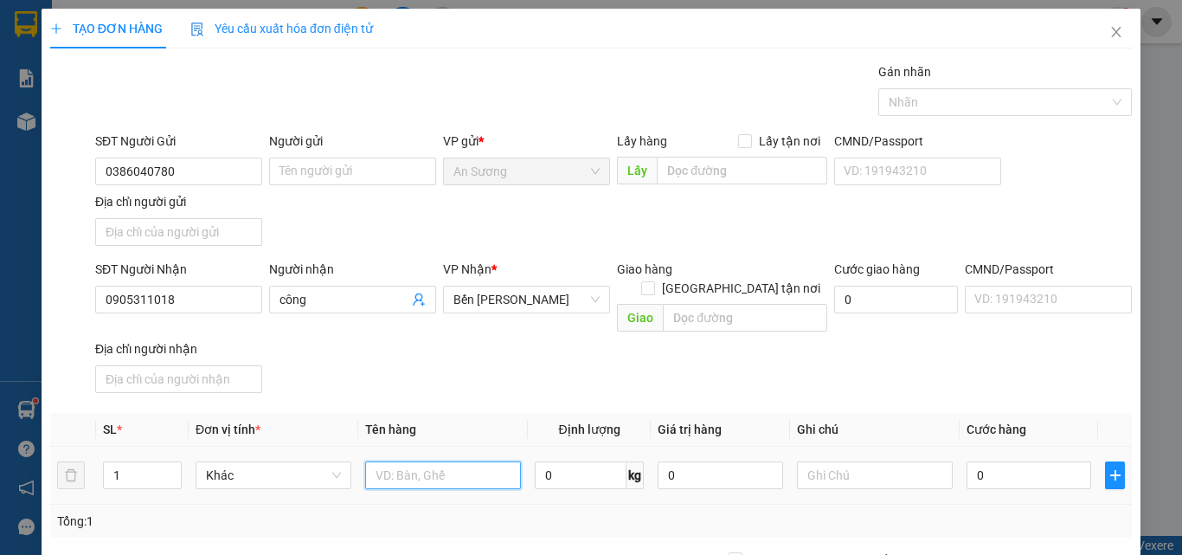
click at [407, 461] on input "text" at bounding box center [443, 475] width 156 height 28
type input "TG"
click at [484, 347] on div "SĐT Người Nhận 0905311018 Người nhận công VP Nhận * Bến Xe Ngọc Hồi Giao hàng G…" at bounding box center [613, 330] width 1043 height 140
click at [984, 462] on input "0" at bounding box center [1028, 475] width 125 height 28
type input "5"
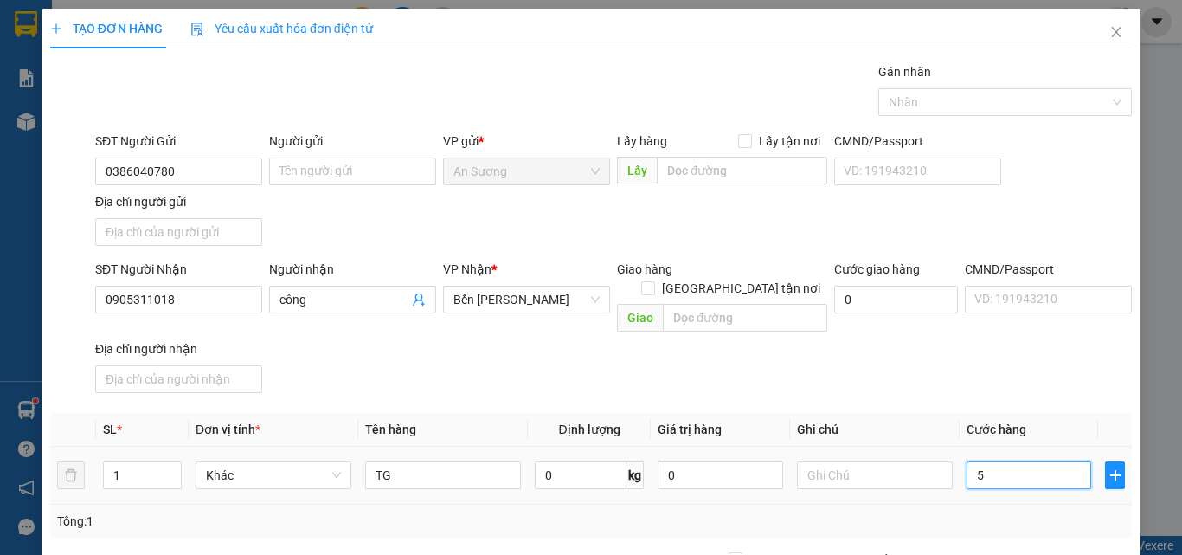
type input "5"
type input "50"
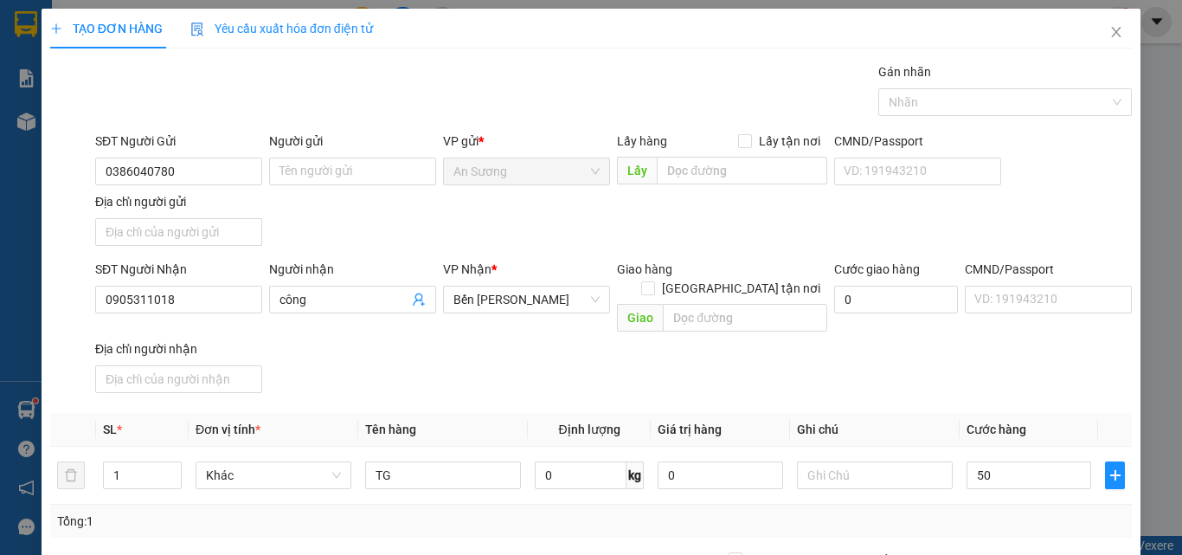
type input "50.000"
click at [1010, 343] on div "SĐT Người Nhận 0905311018 Người nhận công VP Nhận * Bến Xe Ngọc Hồi Giao hàng G…" at bounding box center [613, 330] width 1043 height 140
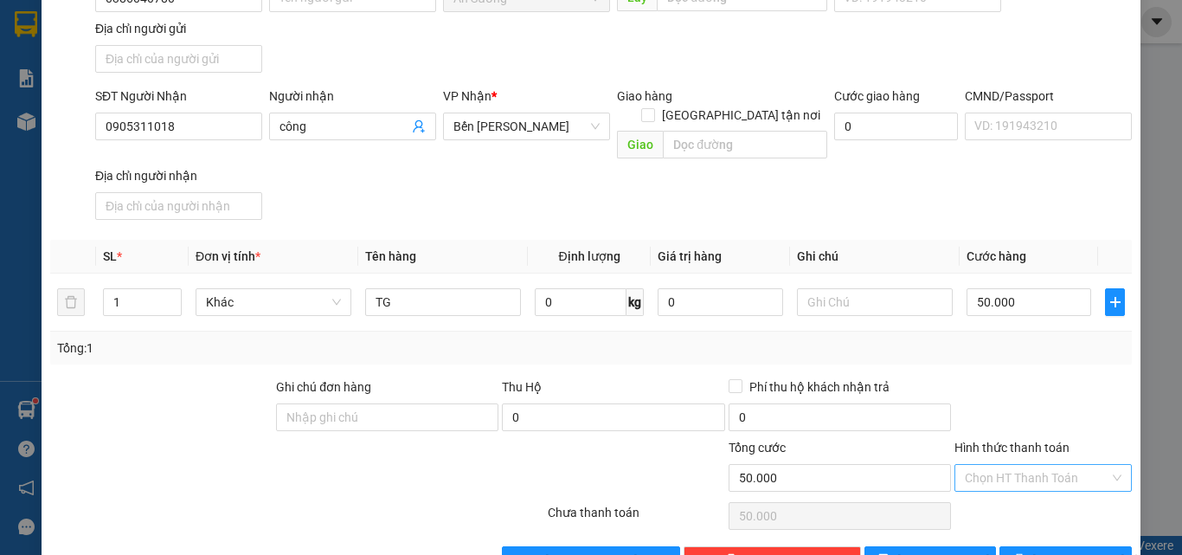
click at [1004, 465] on input "Hình thức thanh toán" at bounding box center [1037, 478] width 144 height 26
click at [998, 494] on div "Tại văn phòng" at bounding box center [1032, 493] width 155 height 19
type input "0"
click at [1037, 548] on button "Lưu và In" at bounding box center [1065, 560] width 132 height 28
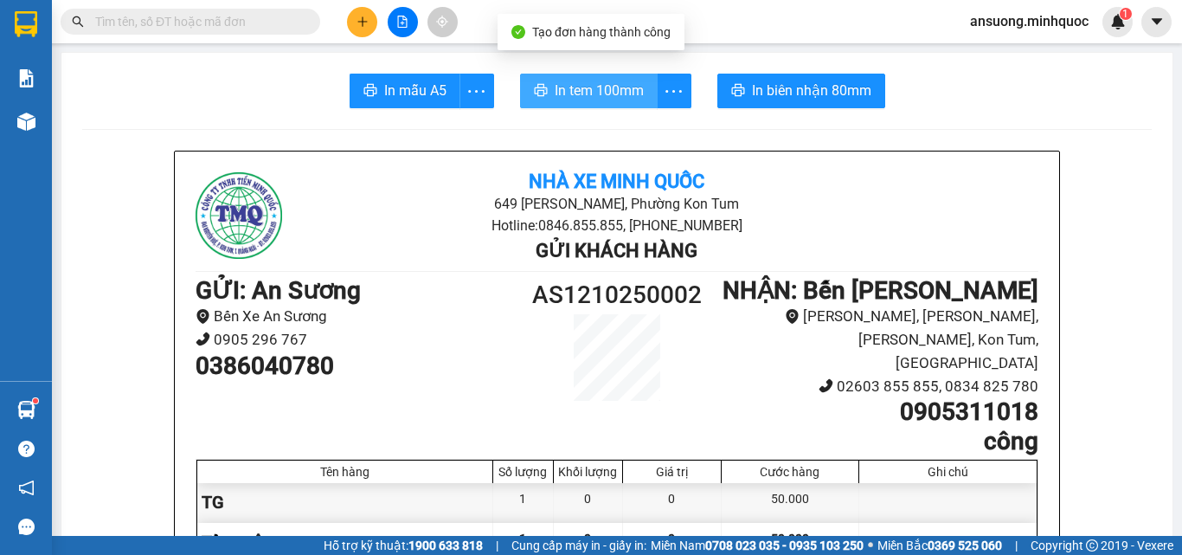
click at [600, 87] on span "In tem 100mm" at bounding box center [599, 91] width 89 height 22
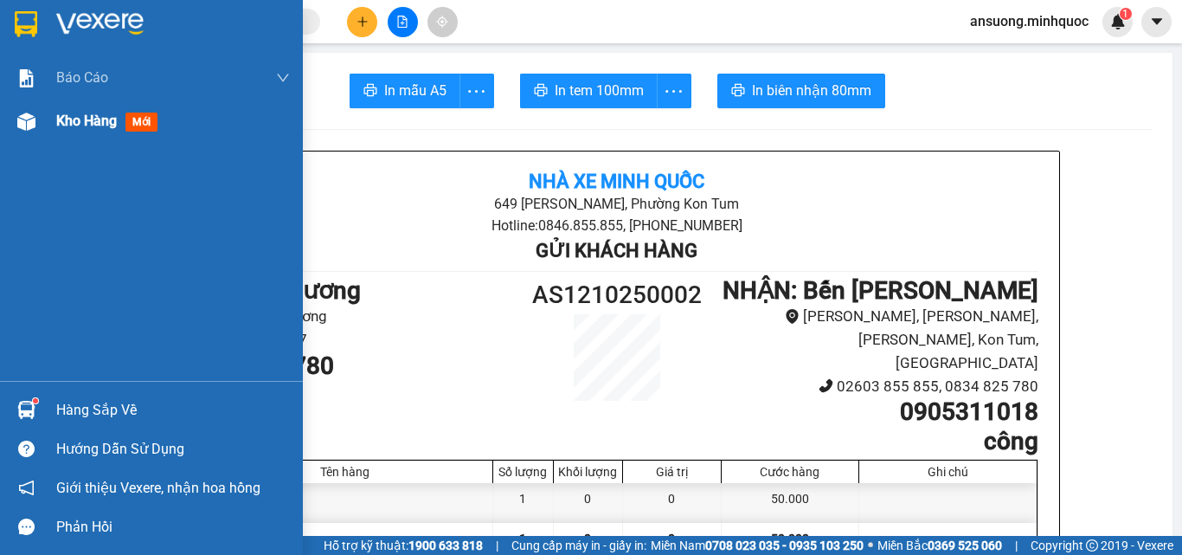
click at [6, 116] on div "Kho hàng mới" at bounding box center [151, 120] width 303 height 43
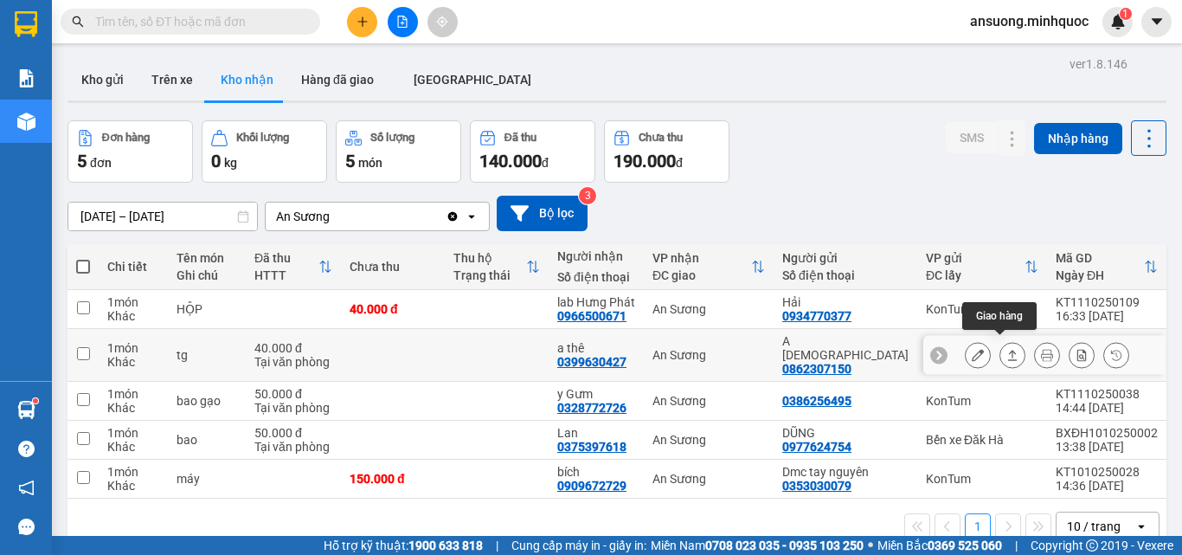
click at [1006, 349] on icon at bounding box center [1012, 355] width 12 height 12
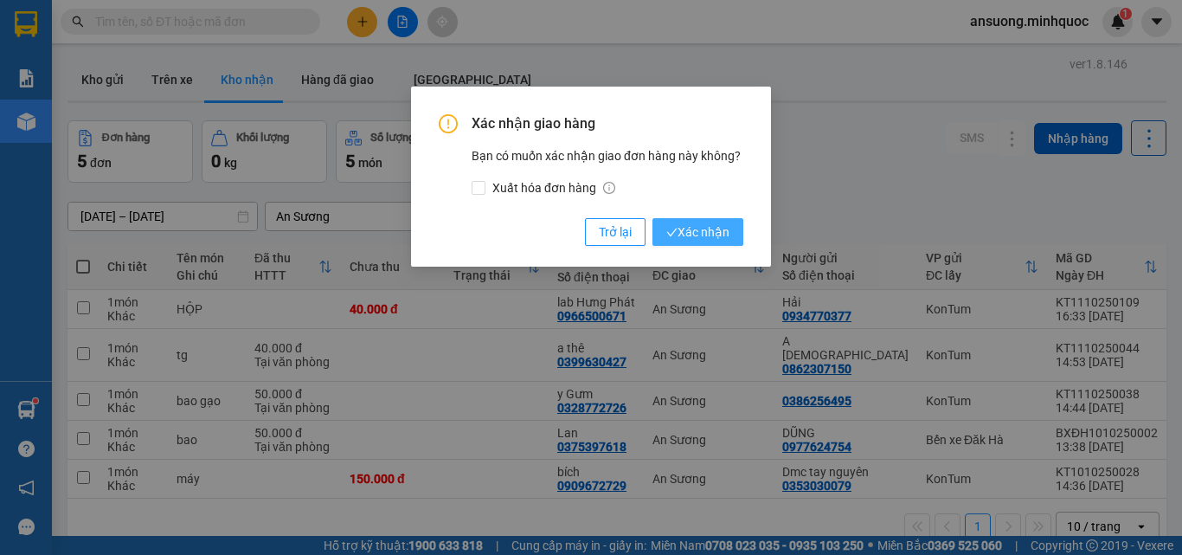
click at [700, 229] on span "Xác nhận" at bounding box center [697, 231] width 63 height 19
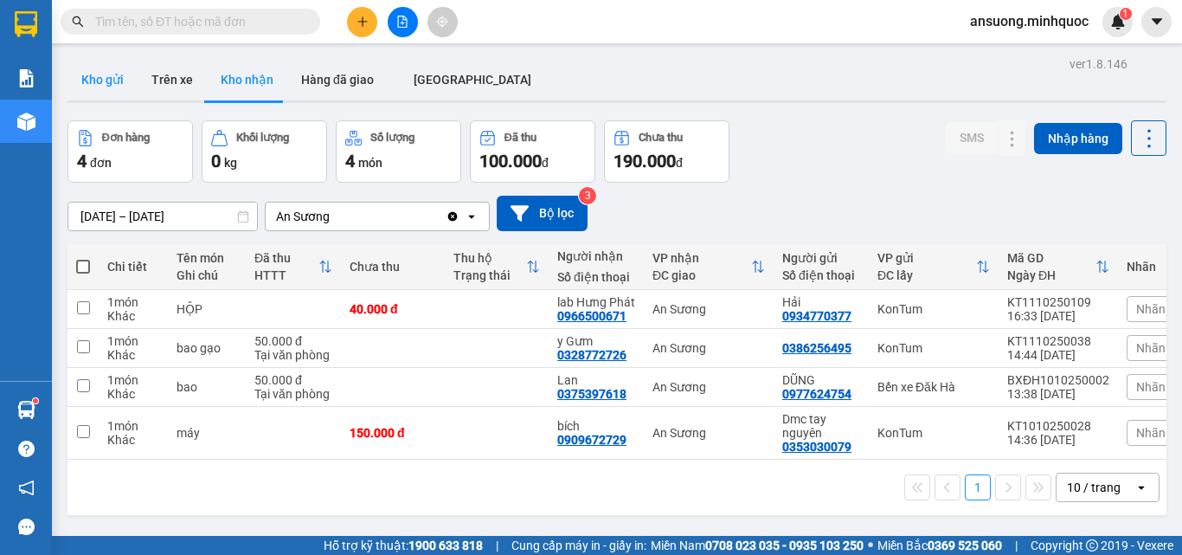
click at [94, 73] on button "Kho gửi" at bounding box center [102, 80] width 70 height 42
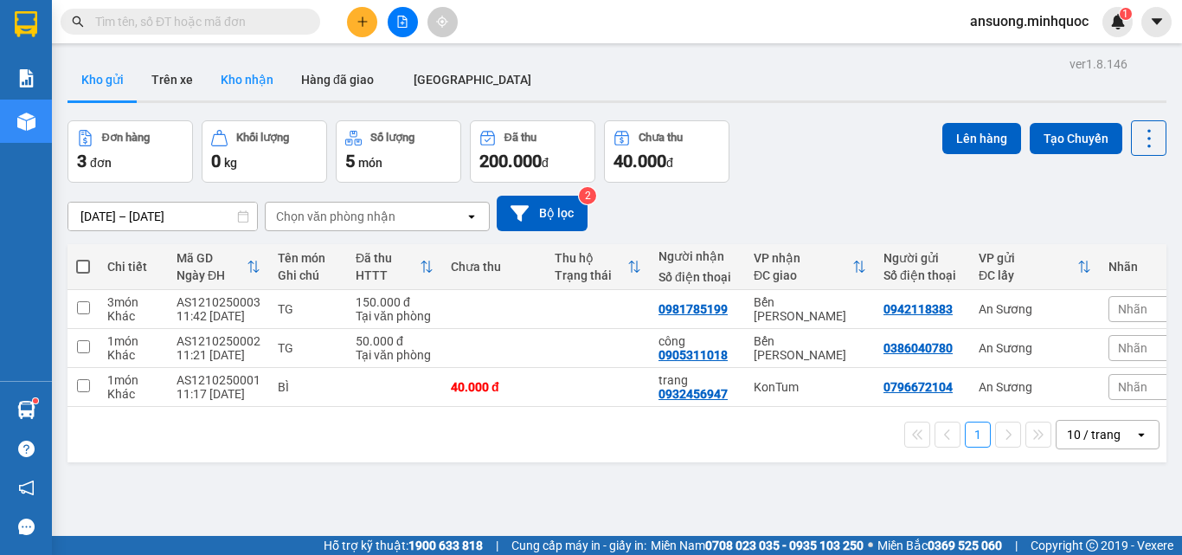
click at [253, 76] on button "Kho nhận" at bounding box center [247, 80] width 80 height 42
